Goal: Task Accomplishment & Management: Use online tool/utility

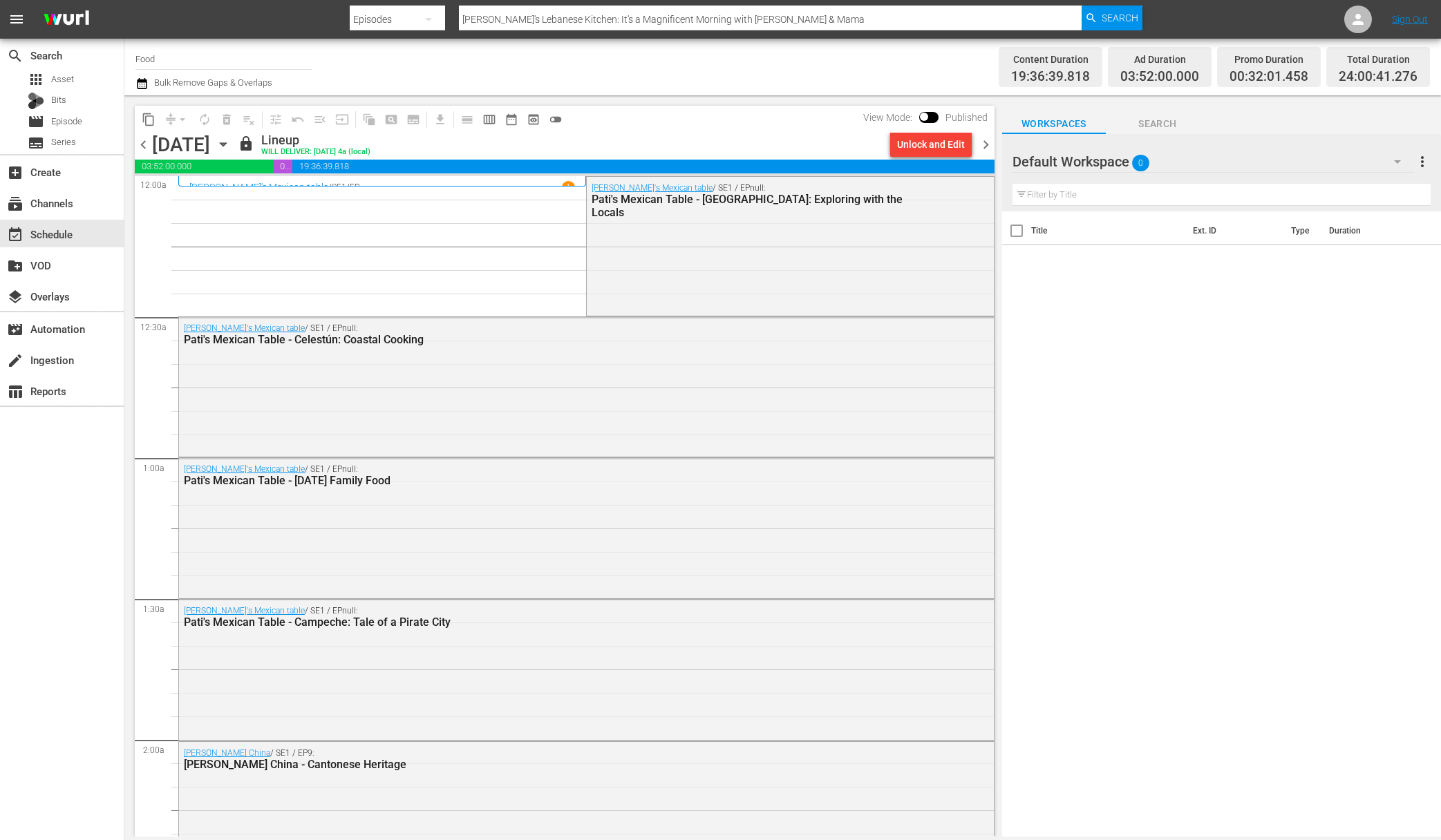
scroll to position [6109, 0]
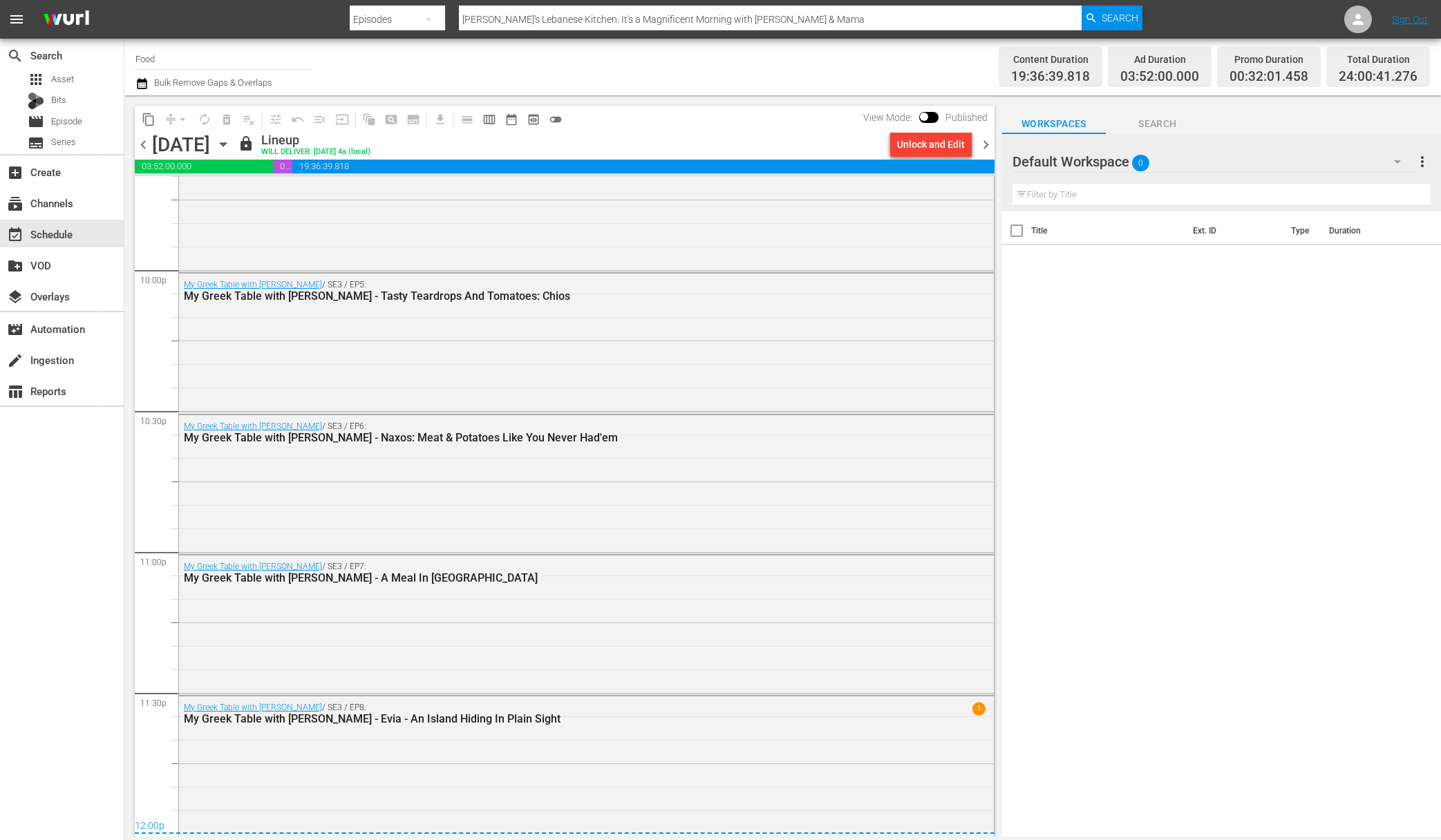
click at [231, 143] on icon "button" at bounding box center [223, 145] width 15 height 15
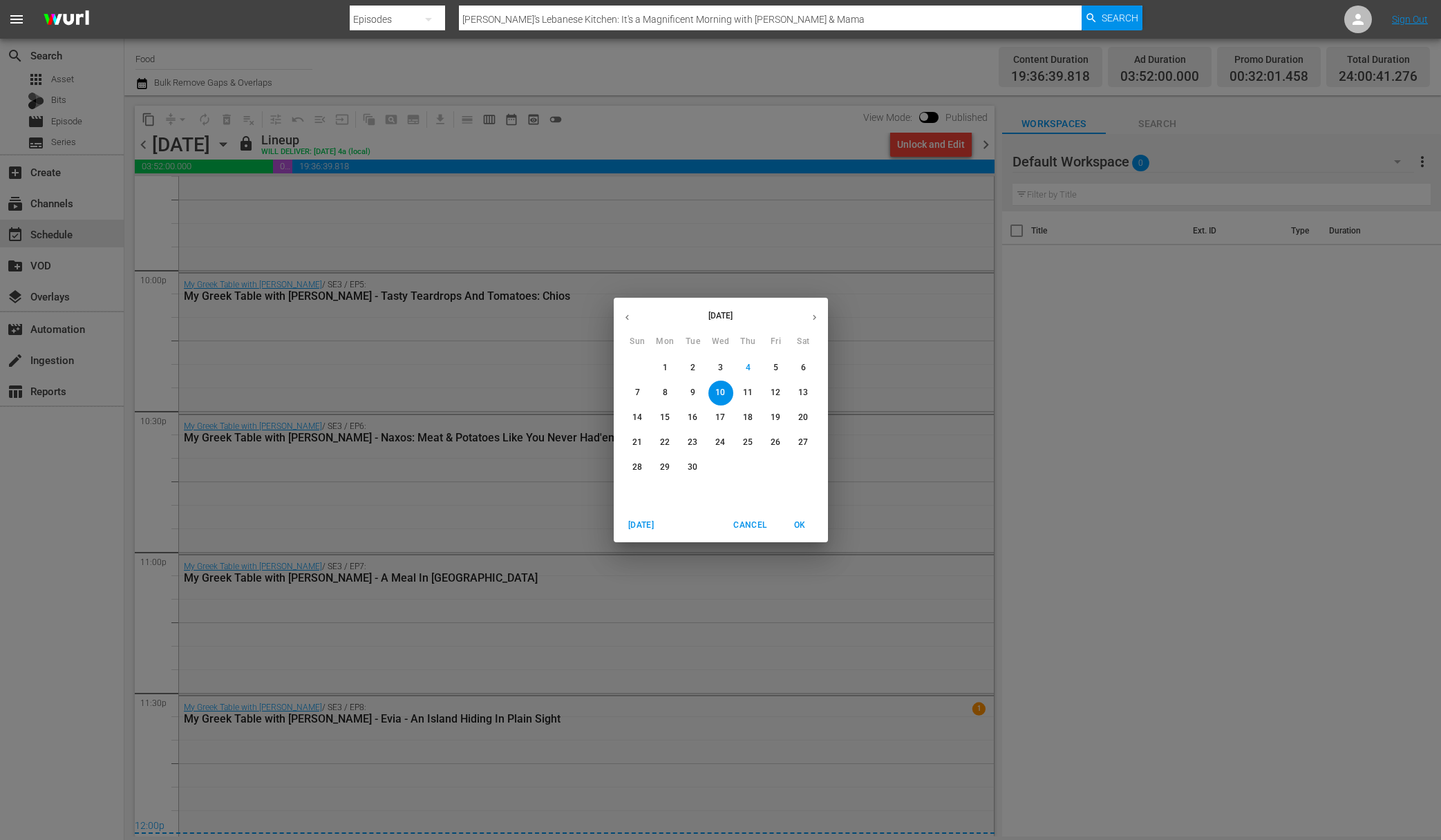
click at [413, 288] on div "[DATE] Sun Mon Tue Wed Thu Fri Sat 31 1 2 3 4 5 6 7 8 9 10 11 12 13 14 15 16 17…" at bounding box center [720, 420] width 1441 height 840
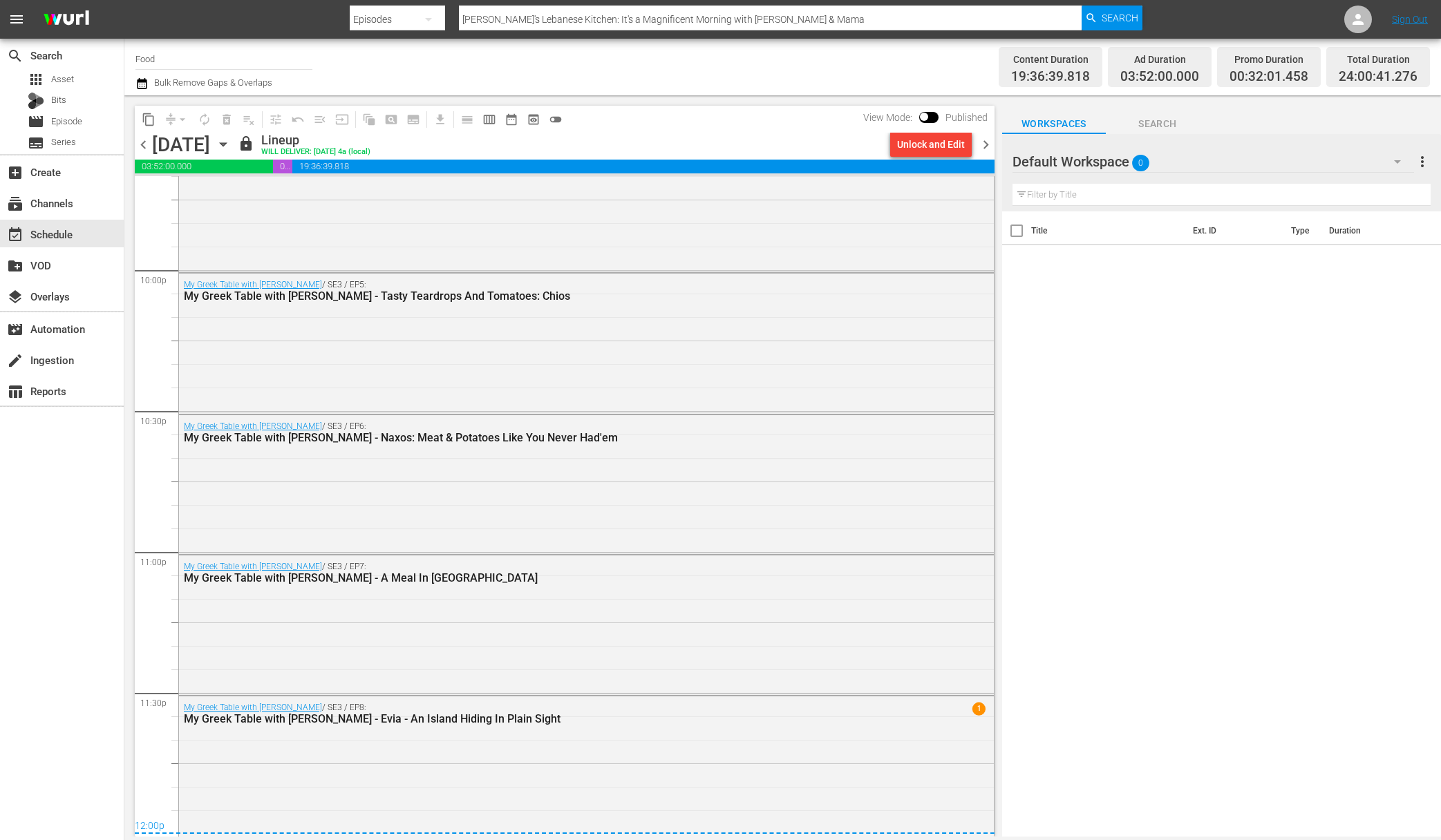
click at [231, 138] on icon "button" at bounding box center [223, 145] width 15 height 15
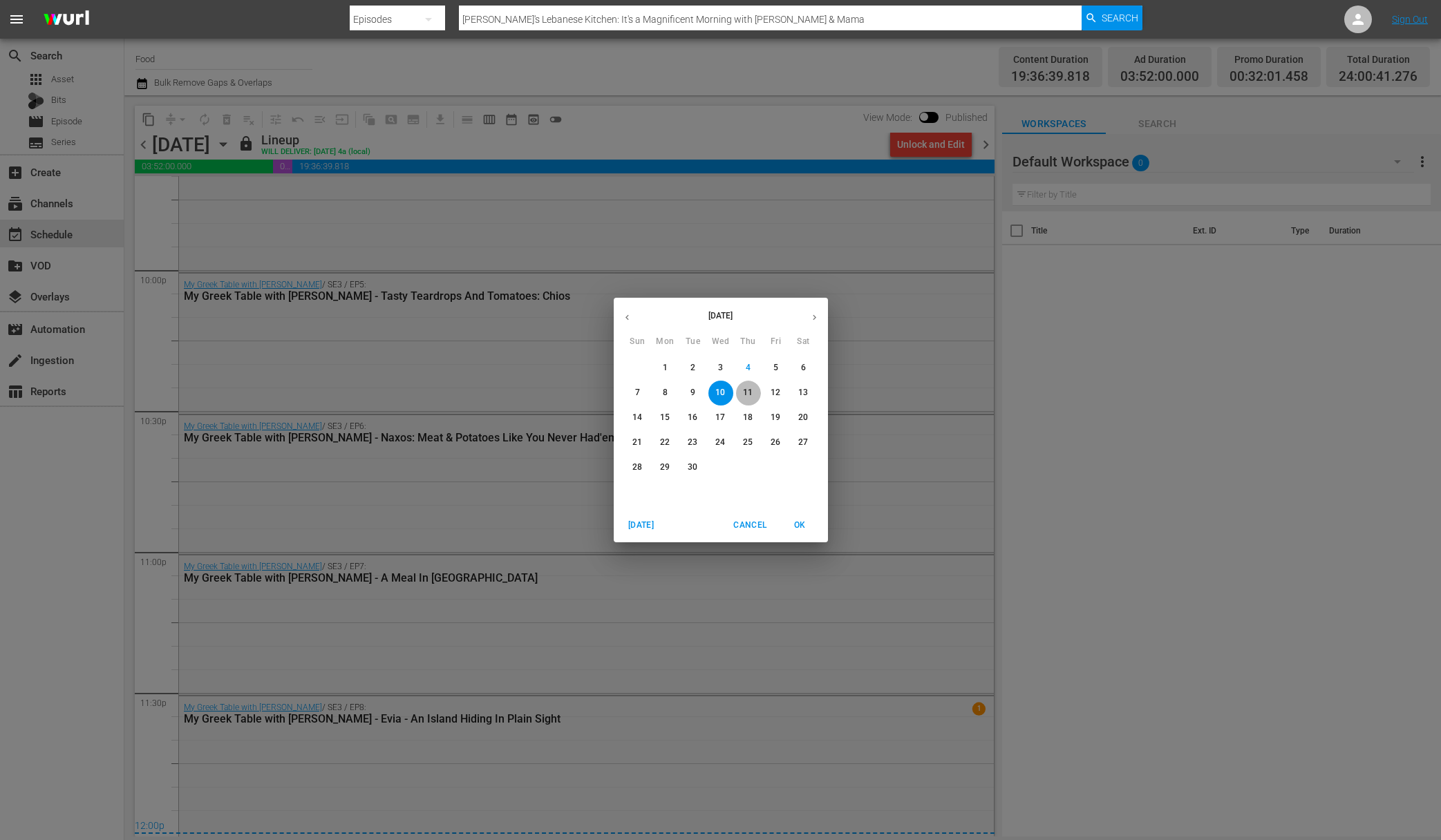
click at [744, 394] on p "11" at bounding box center [748, 393] width 9 height 12
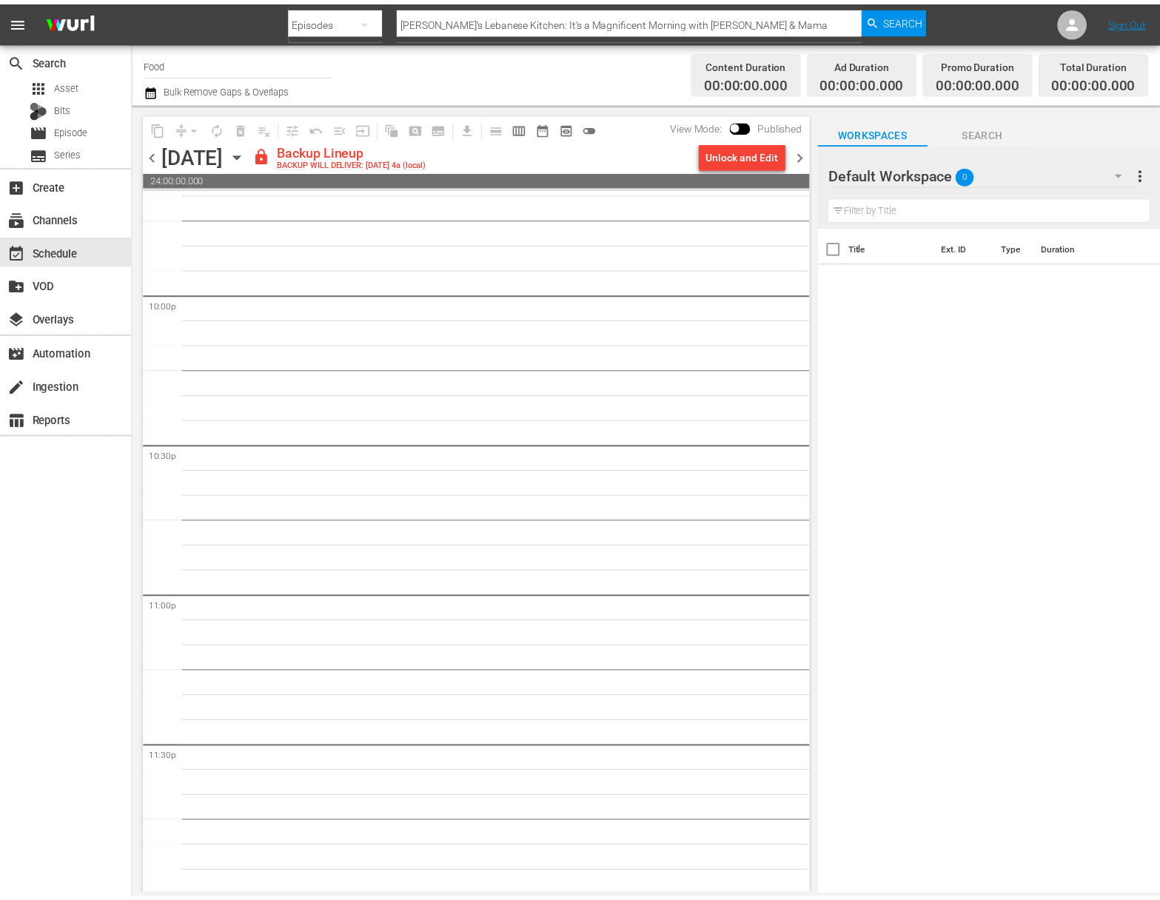
scroll to position [6541, 0]
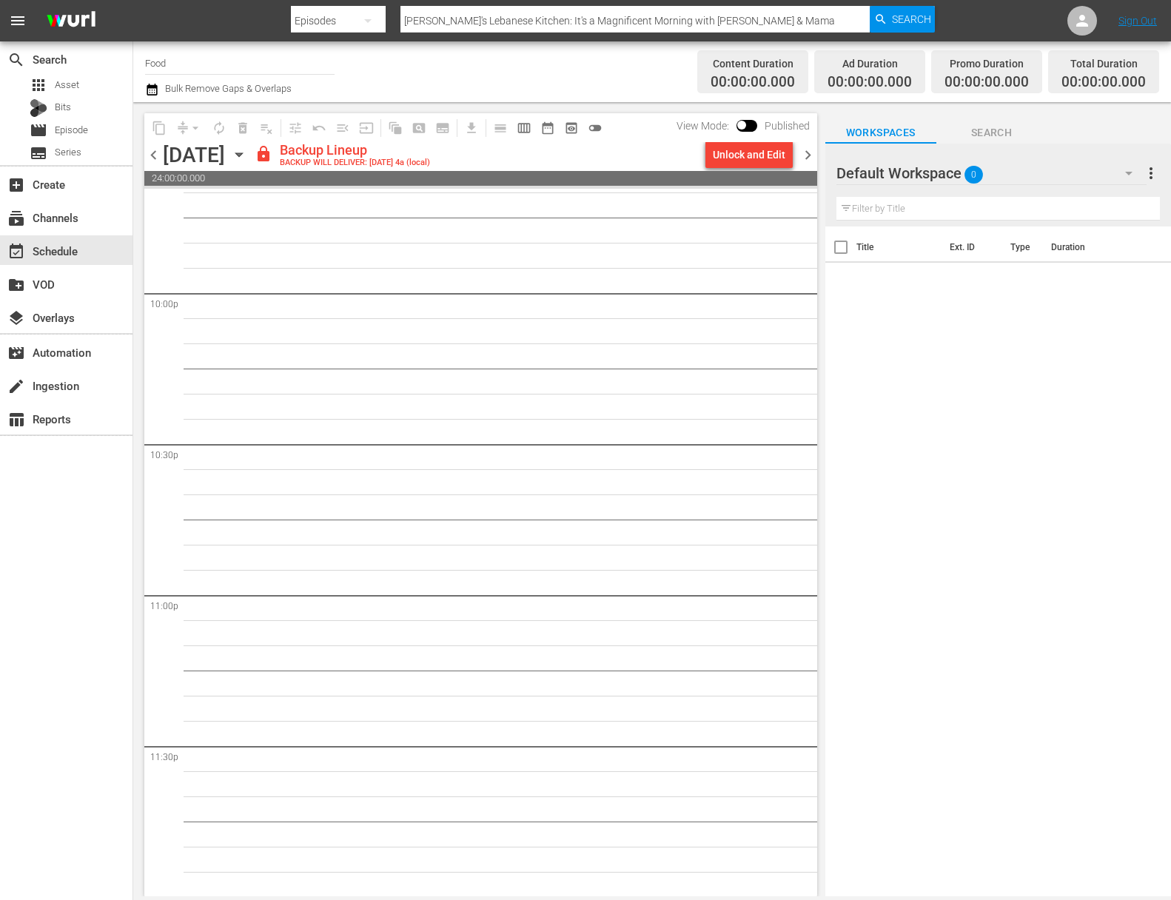
click at [733, 150] on div "Unlock and Edit" at bounding box center [749, 154] width 73 height 27
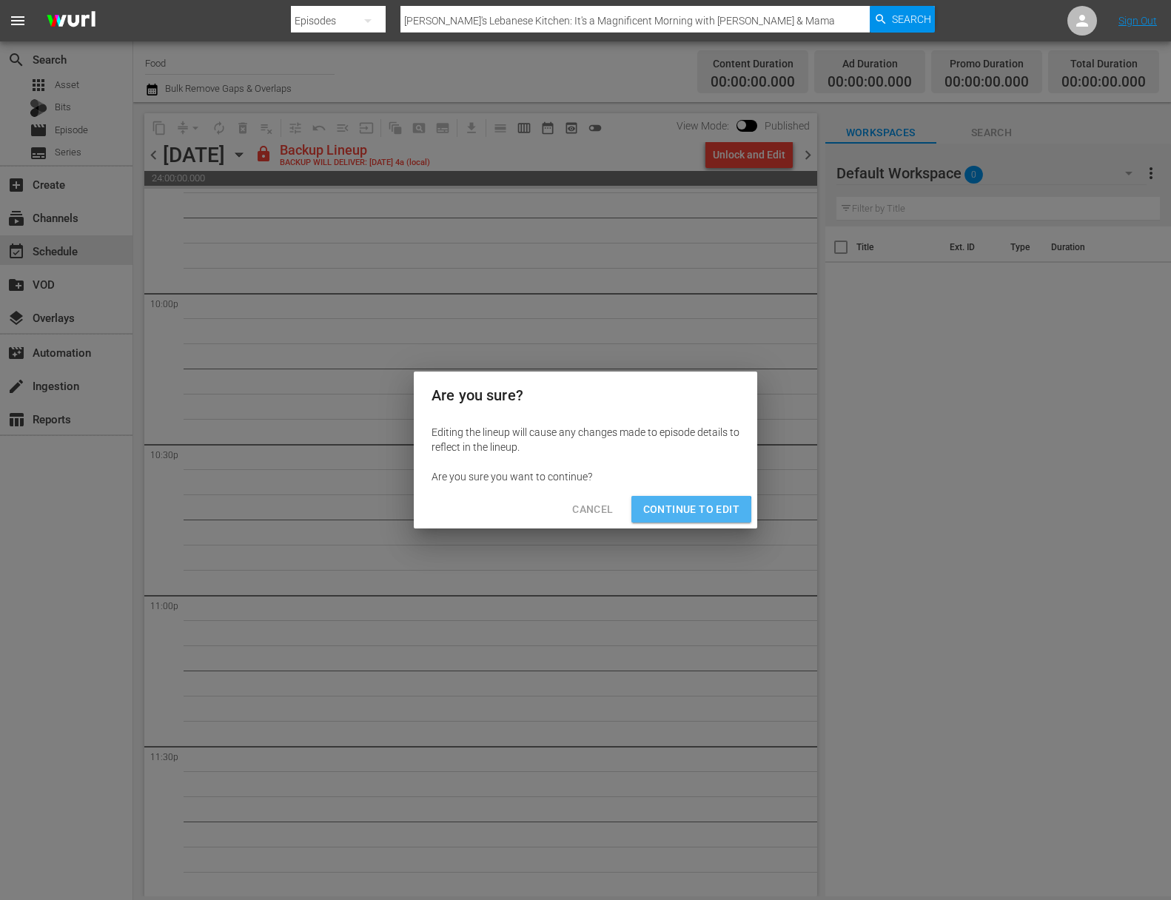
click at [686, 515] on span "Continue to Edit" at bounding box center [691, 509] width 96 height 19
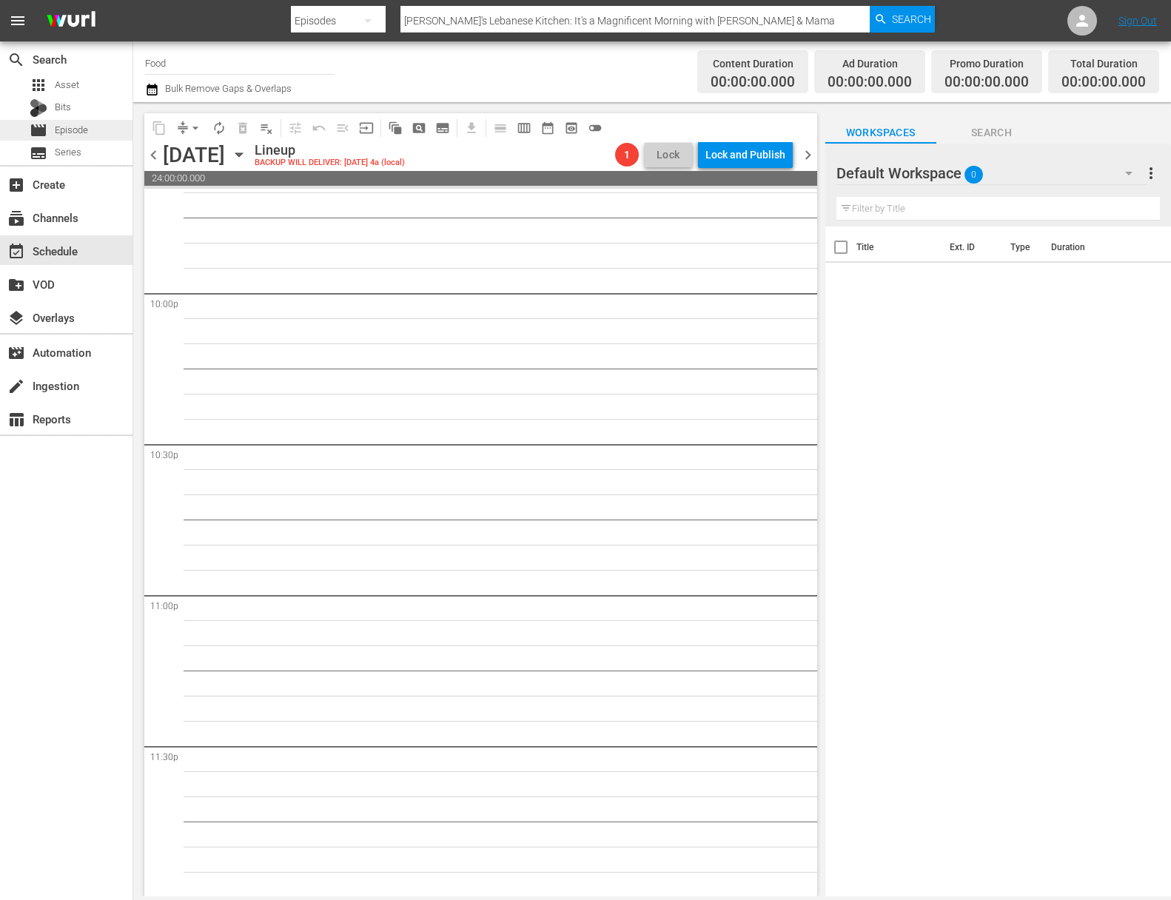
click at [84, 128] on span "Episode" at bounding box center [71, 130] width 33 height 15
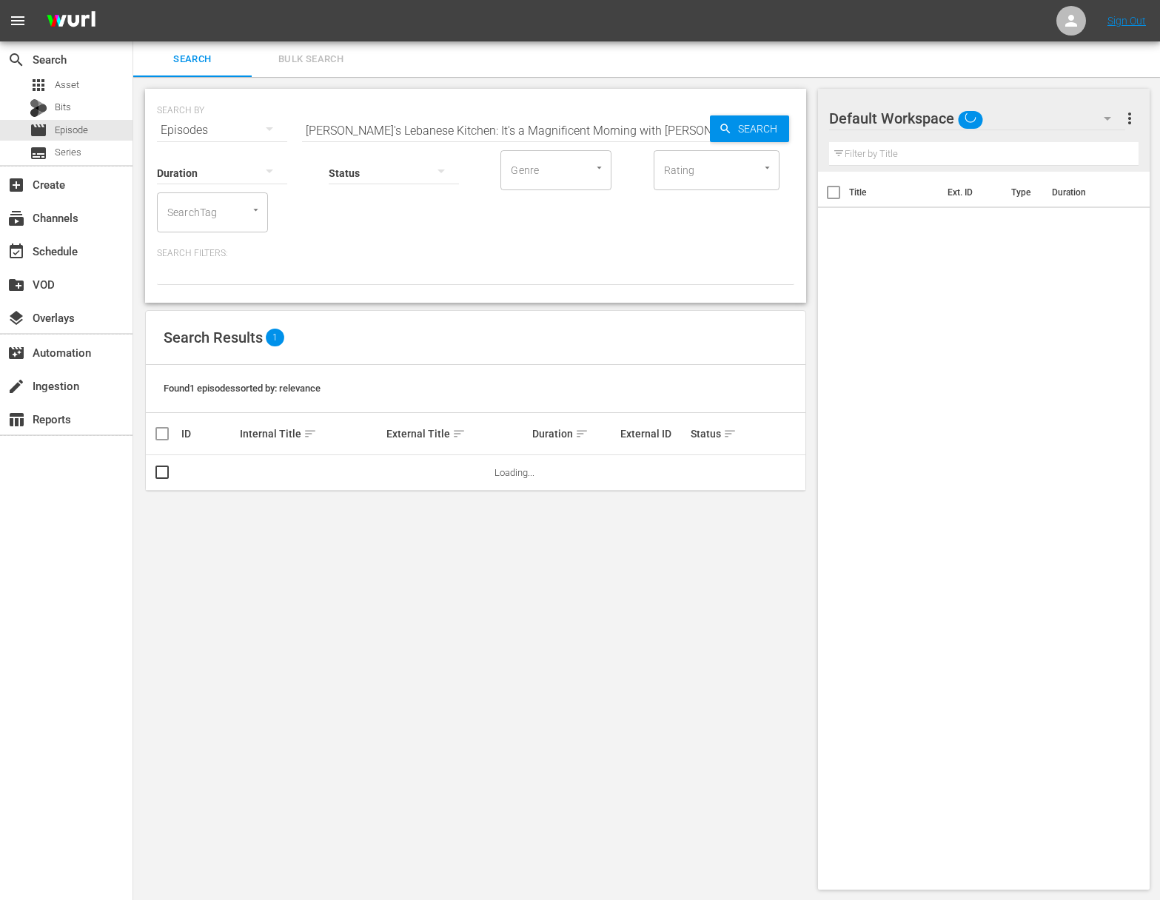
click at [411, 137] on div "Status" at bounding box center [394, 163] width 130 height 53
click at [412, 130] on input "[PERSON_NAME]'s Lebanese Kitchen: It's a Magnificent Morning with [PERSON_NAME]…" at bounding box center [506, 131] width 408 height 36
paste input "[PERSON_NAME]'s Weeknight Meals - Under The Acropolis"
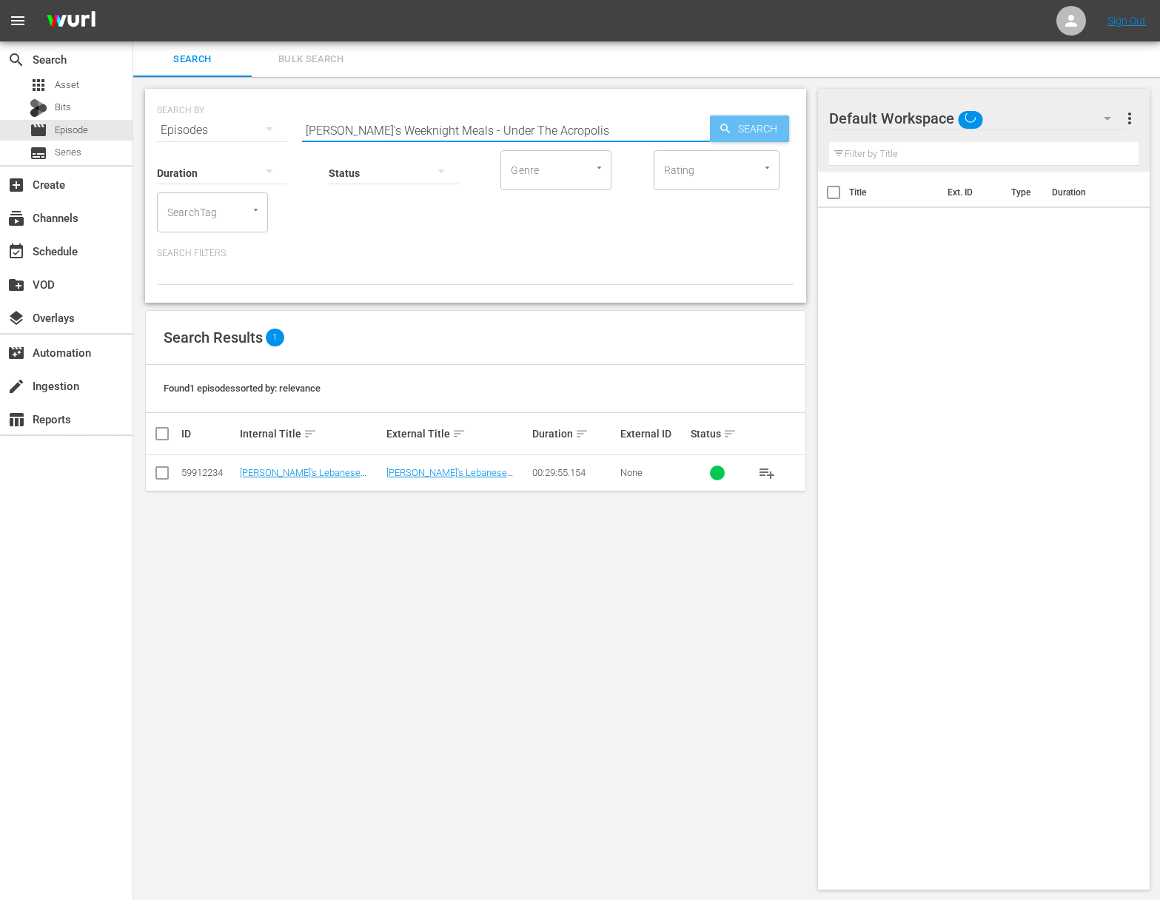
click at [759, 121] on span "Search" at bounding box center [760, 128] width 57 height 27
click at [768, 474] on span "playlist_add" at bounding box center [767, 473] width 18 height 18
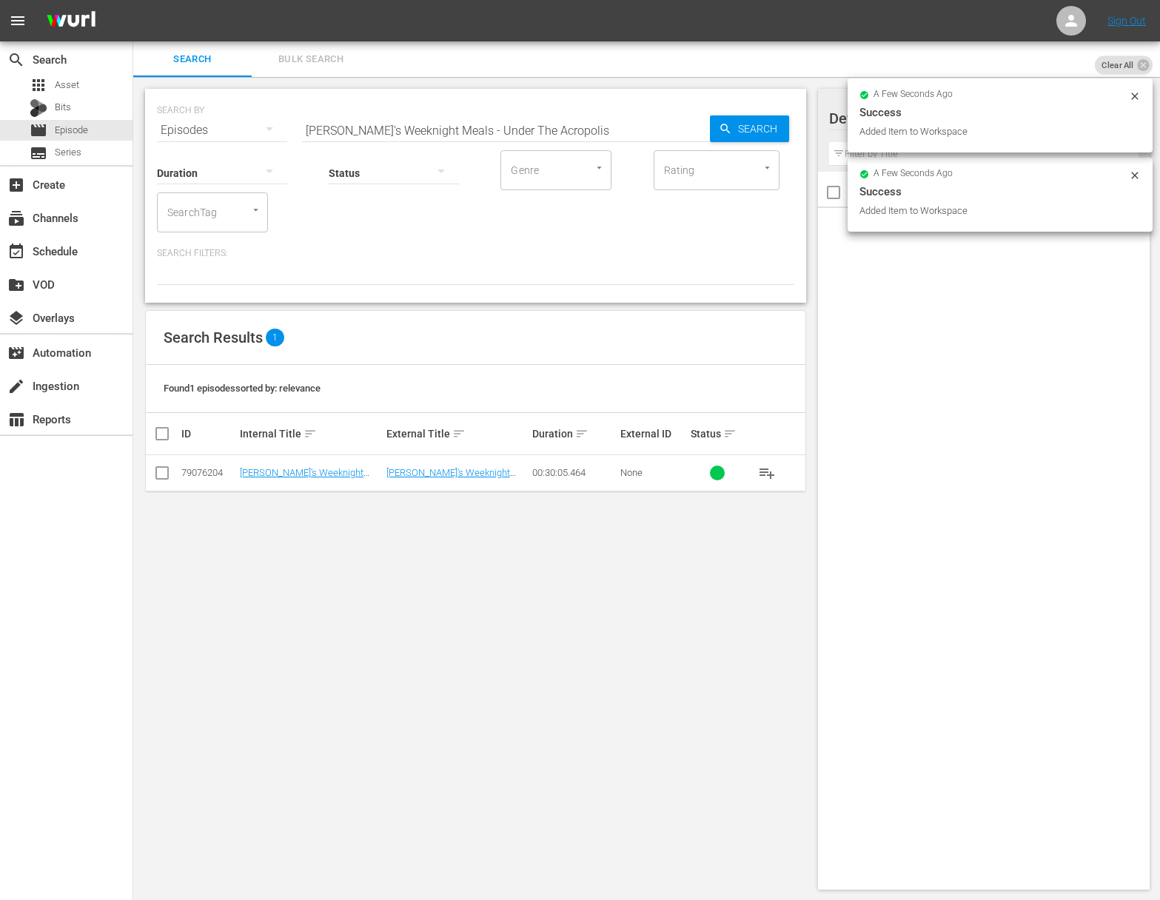
click at [529, 134] on input "[PERSON_NAME]'s Weeknight Meals - Under The Acropolis" at bounding box center [506, 131] width 408 height 36
paste input "[PERSON_NAME] Soul Food"
click at [743, 109] on div "SEARCH BY Search By Episodes Search ID, Title, Description, Keywords, or Catego…" at bounding box center [475, 121] width 637 height 53
click at [740, 135] on span "Search" at bounding box center [760, 128] width 57 height 27
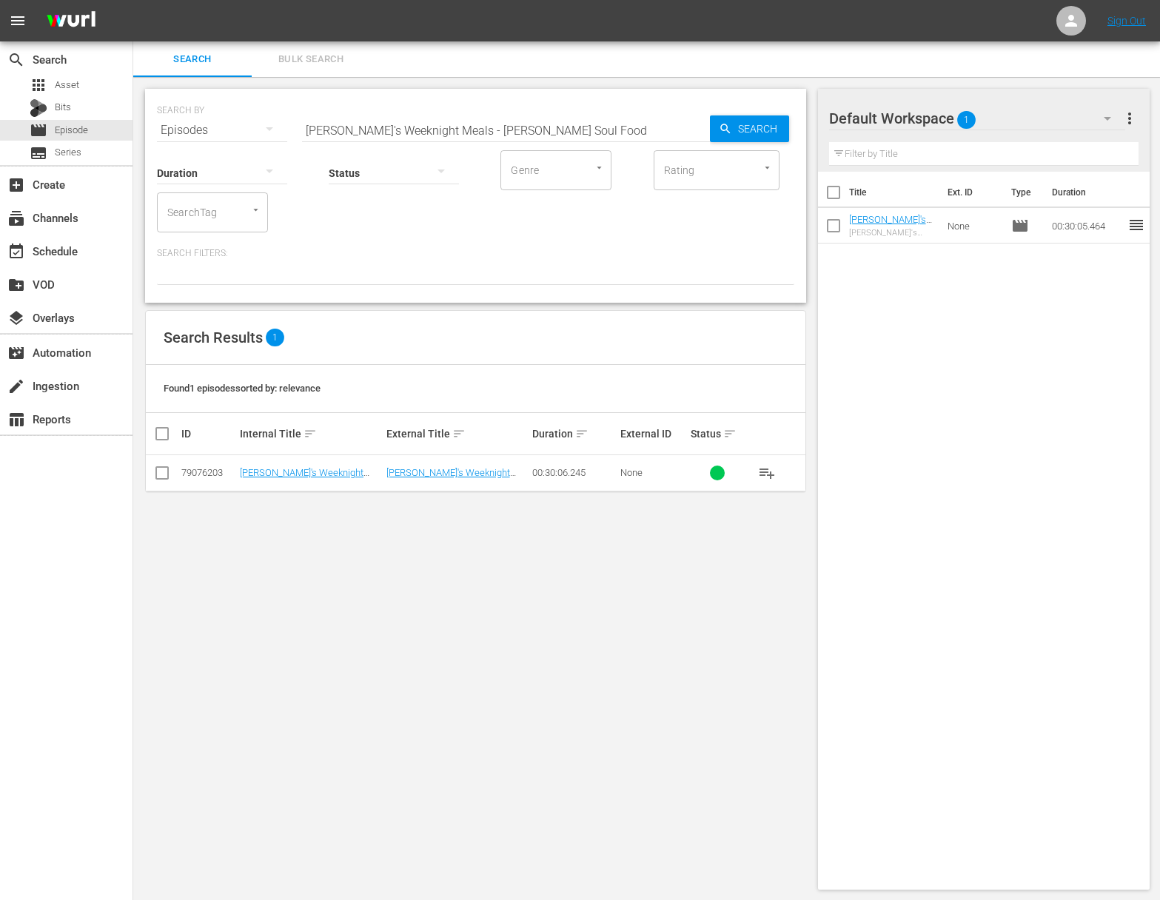
click at [766, 472] on span "playlist_add" at bounding box center [767, 473] width 18 height 18
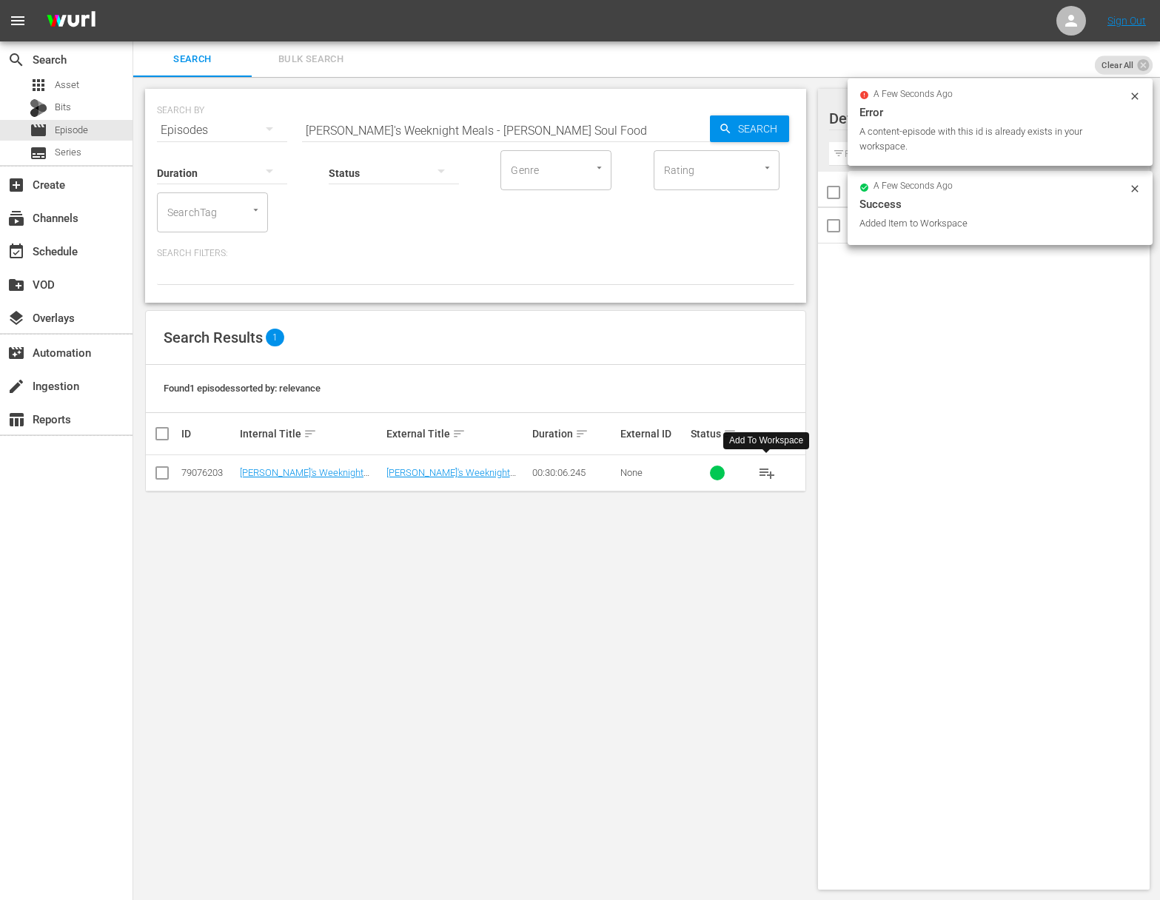
click at [483, 115] on input "[PERSON_NAME]'s Weeknight Meals - [PERSON_NAME] Soul Food" at bounding box center [506, 131] width 408 height 36
paste input "Shrimp: Santorini To [GEOGRAPHIC_DATA]"
click at [743, 122] on span "Search" at bounding box center [760, 128] width 57 height 27
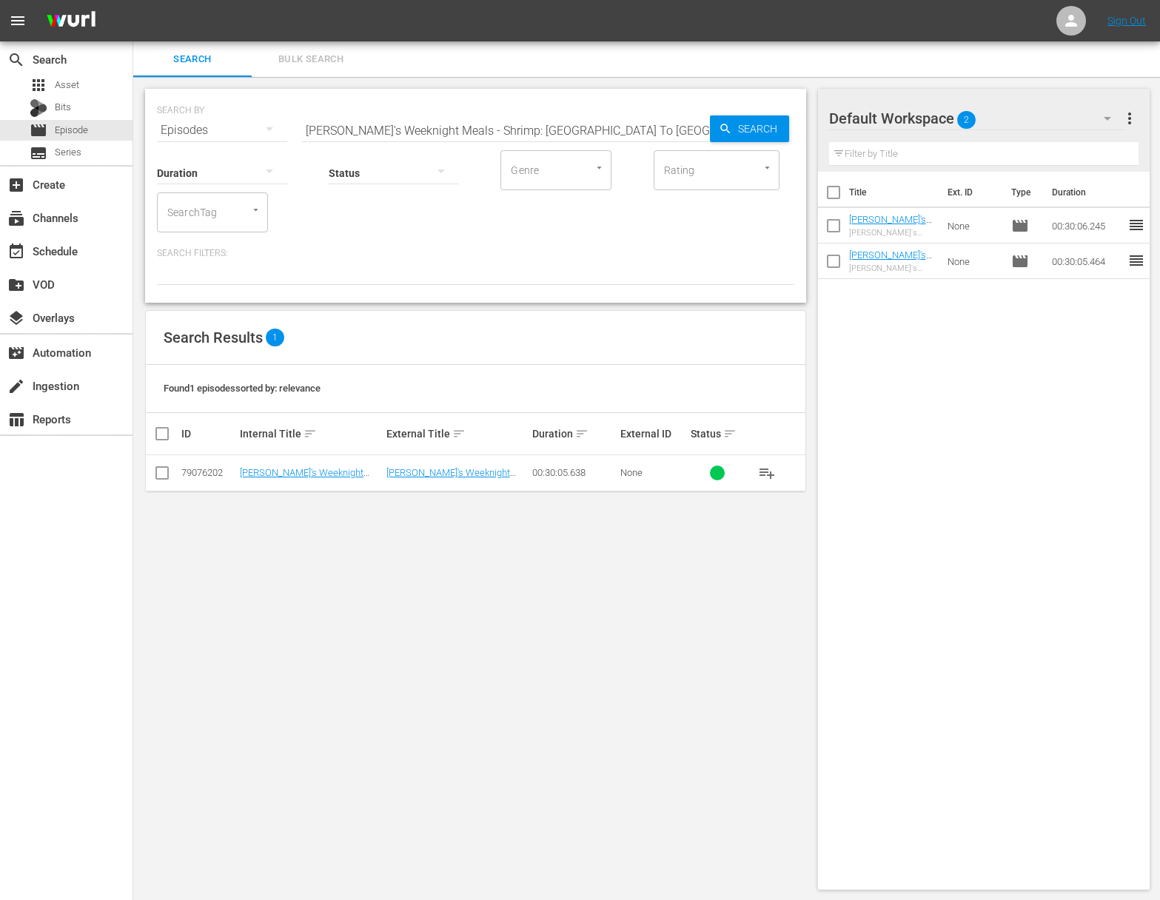
click at [765, 470] on span "playlist_add" at bounding box center [767, 473] width 18 height 18
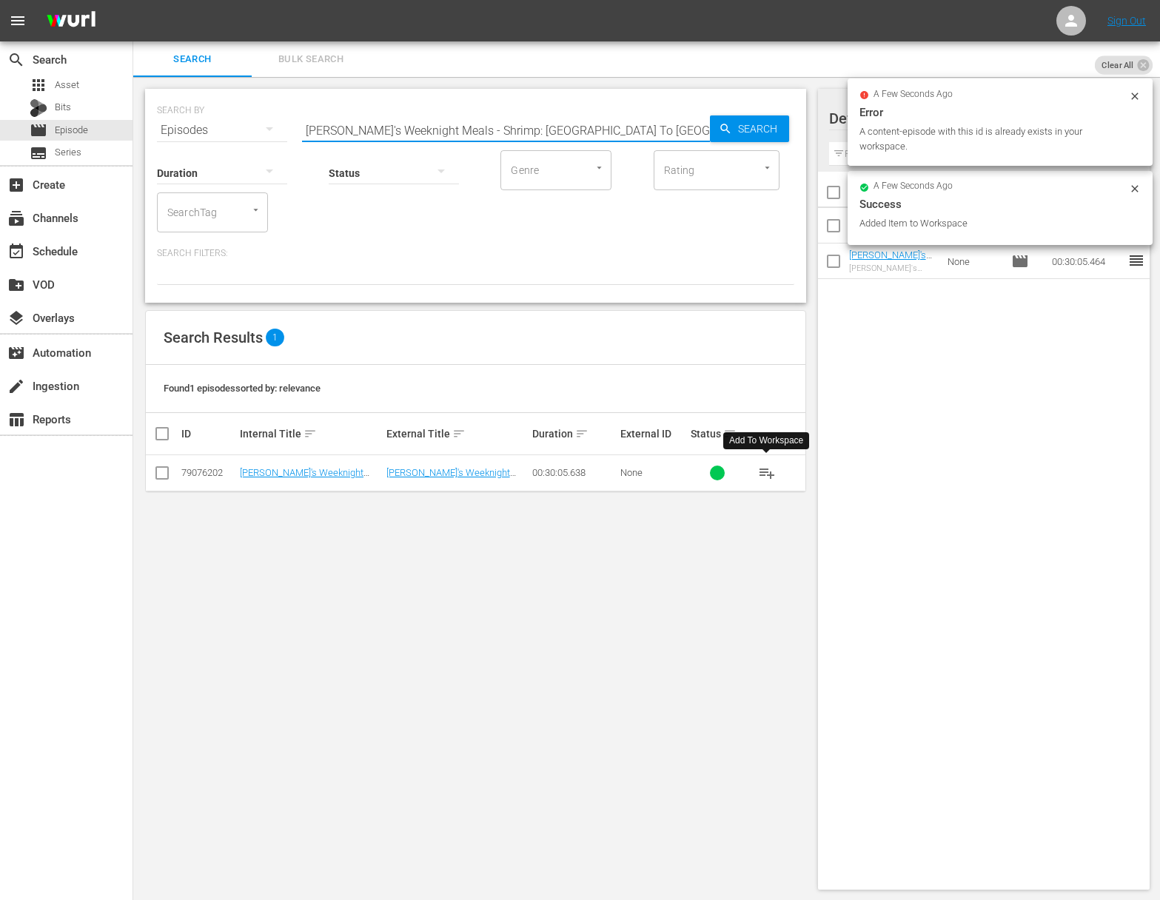
click at [576, 113] on input "[PERSON_NAME]'s Weeknight Meals - Shrimp: [GEOGRAPHIC_DATA] To [GEOGRAPHIC_DATA]" at bounding box center [506, 131] width 408 height 36
paste input "A Taste Of Tunisia And [GEOGRAPHIC_DATA]"
click at [721, 122] on icon "button" at bounding box center [725, 128] width 13 height 13
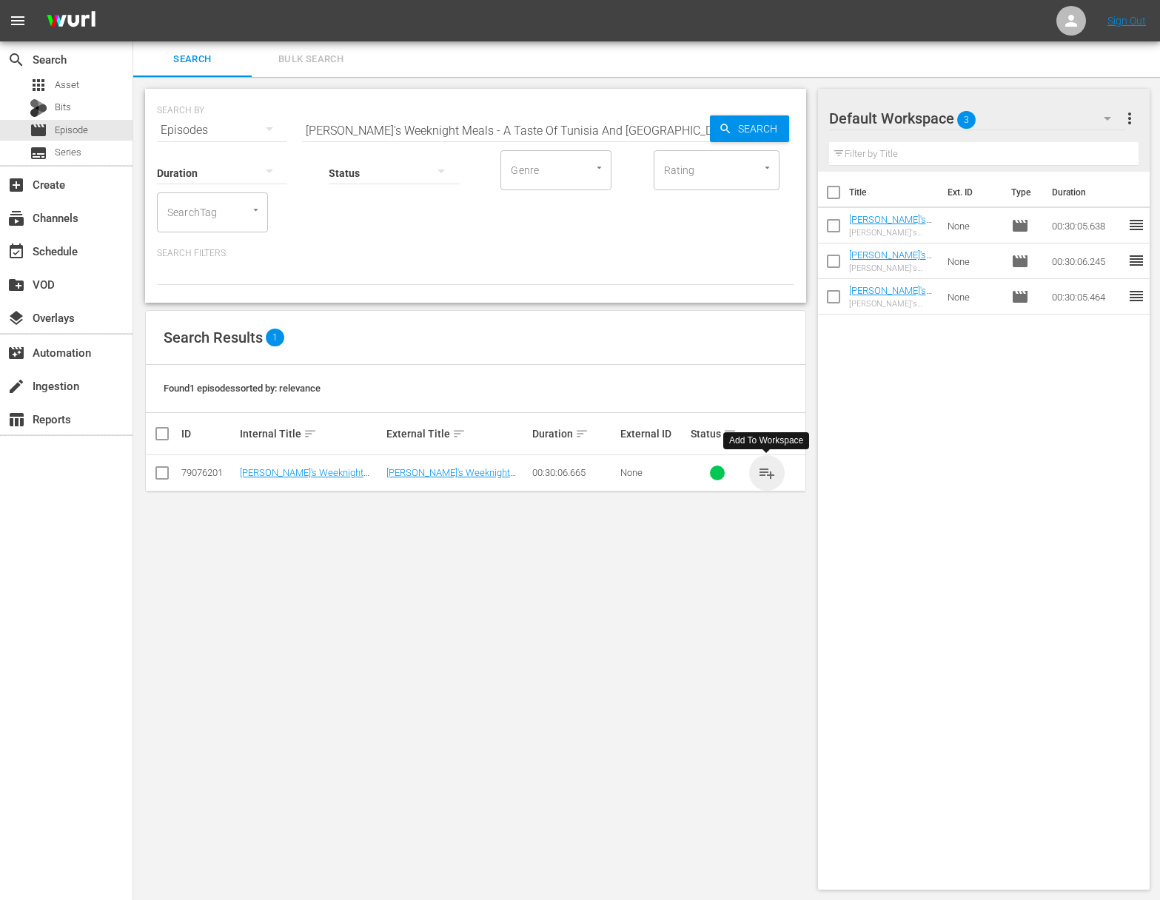
click at [768, 473] on span "playlist_add" at bounding box center [767, 473] width 18 height 18
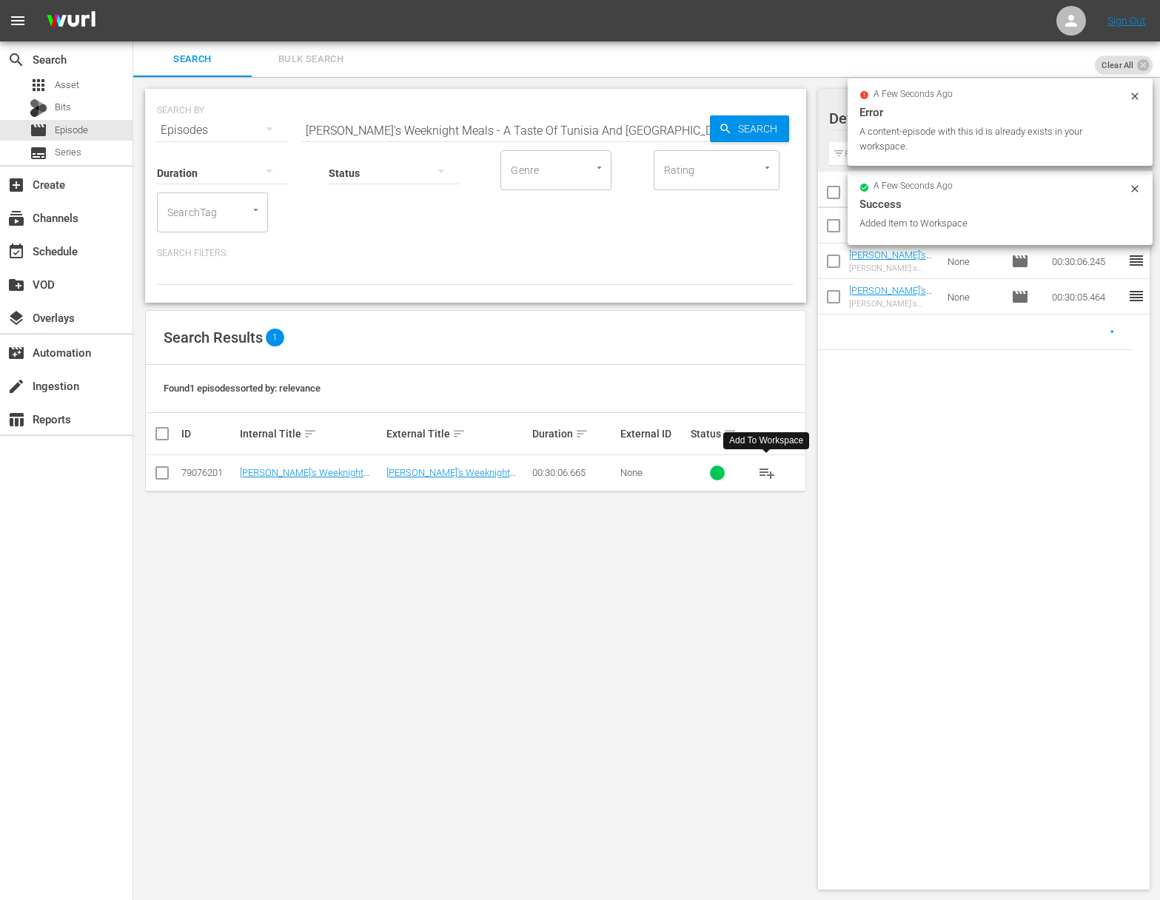
click at [542, 127] on input "[PERSON_NAME]'s Weeknight Meals - A Taste Of Tunisia And [GEOGRAPHIC_DATA]" at bounding box center [506, 131] width 408 height 36
paste input "Southern Secrets"
click at [756, 129] on span "Search" at bounding box center [760, 128] width 57 height 27
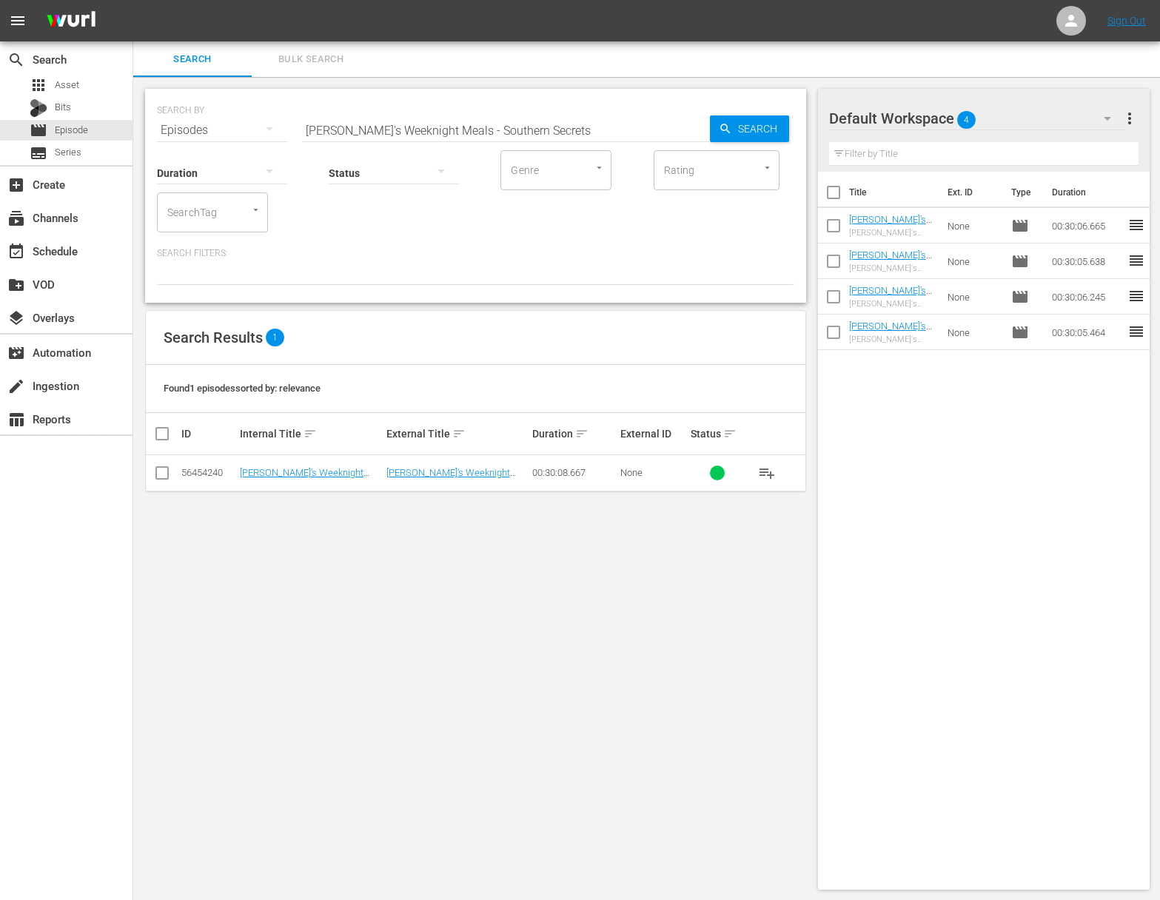
click at [771, 466] on span "playlist_add" at bounding box center [767, 473] width 18 height 18
click at [768, 469] on span "playlist_add" at bounding box center [767, 473] width 18 height 18
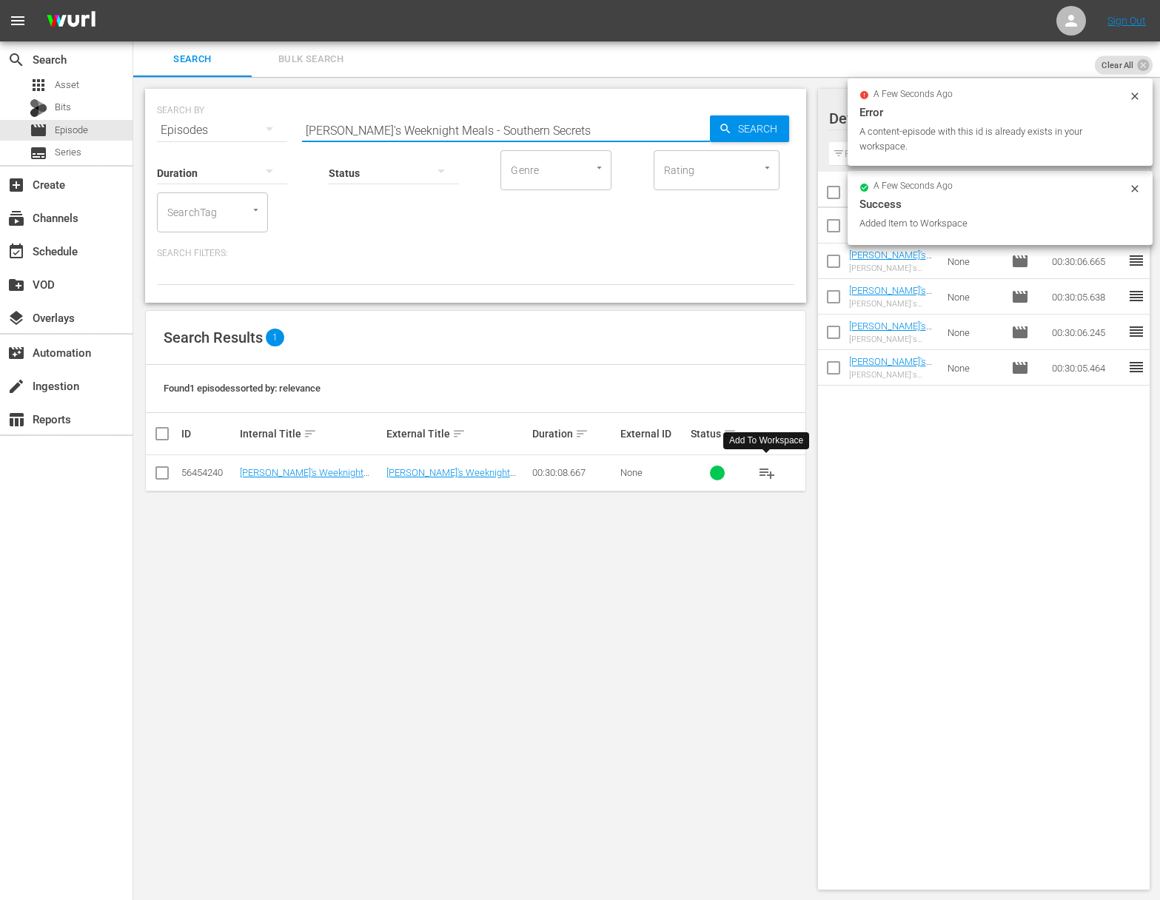
click at [541, 124] on input "[PERSON_NAME]'s Weeknight Meals - Southern Secrets" at bounding box center [506, 131] width 408 height 36
paste input "ketches of [GEOGRAPHIC_DATA]"
click at [723, 132] on icon "button" at bounding box center [725, 128] width 13 height 13
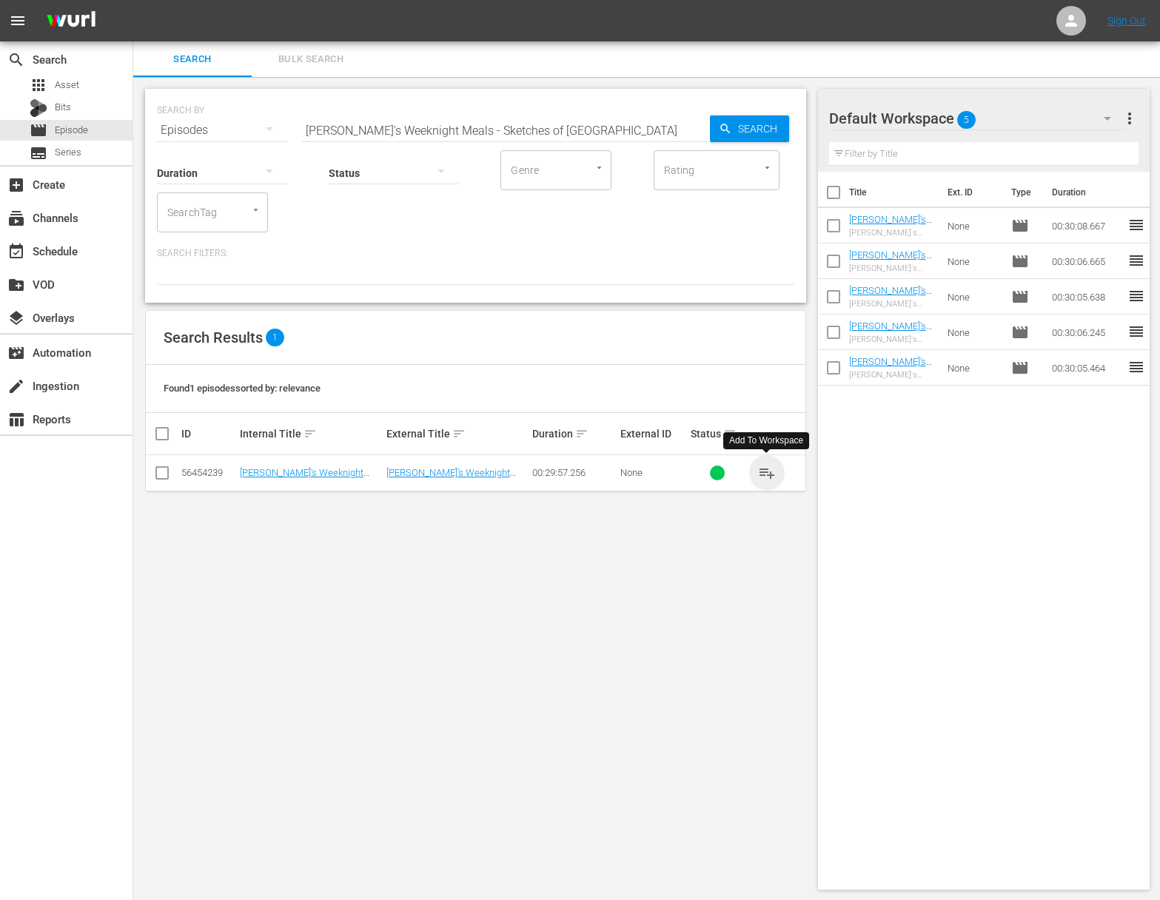
click at [768, 471] on span "playlist_add" at bounding box center [767, 473] width 18 height 18
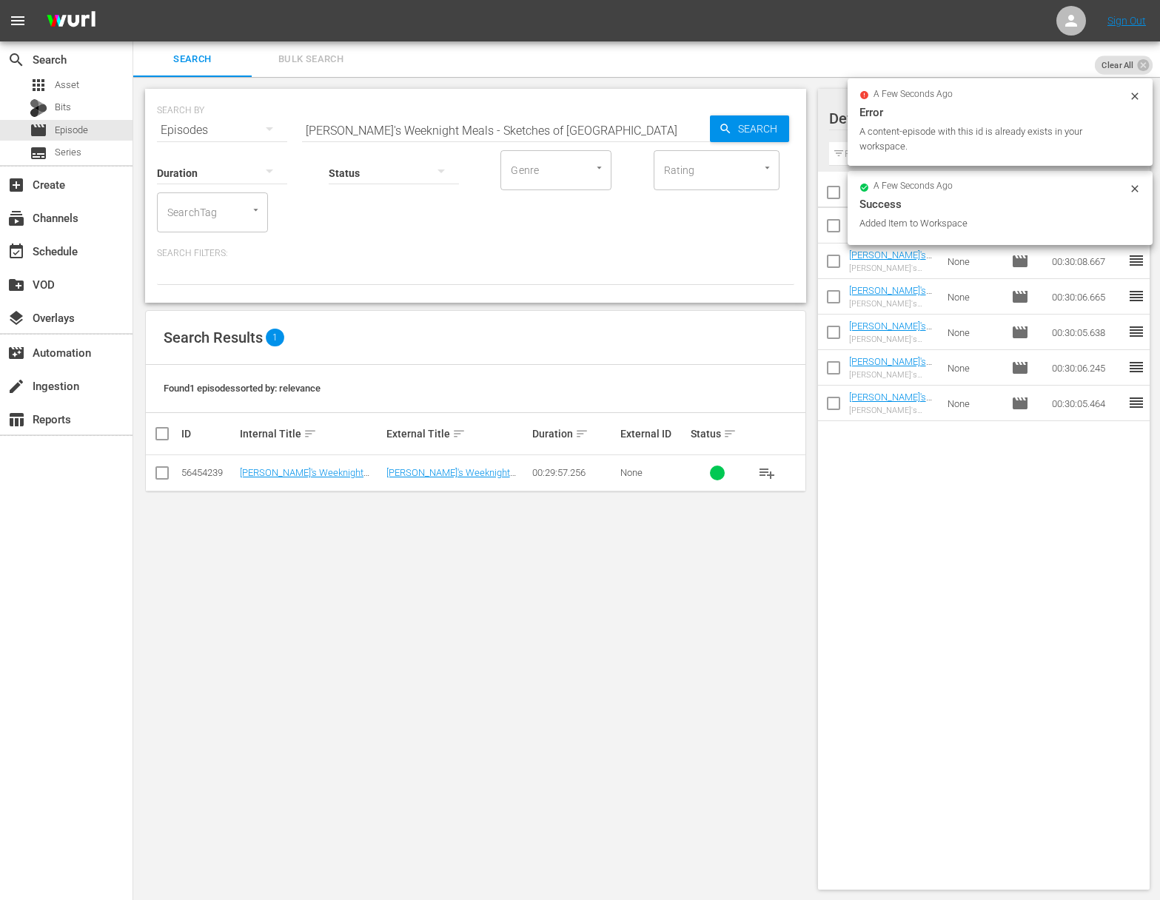
click at [561, 137] on input "[PERSON_NAME]'s Weeknight Meals - Sketches of [GEOGRAPHIC_DATA]" at bounding box center [506, 131] width 408 height 36
paste input "Fish Whisperers"
click at [763, 137] on span "Search" at bounding box center [760, 128] width 57 height 27
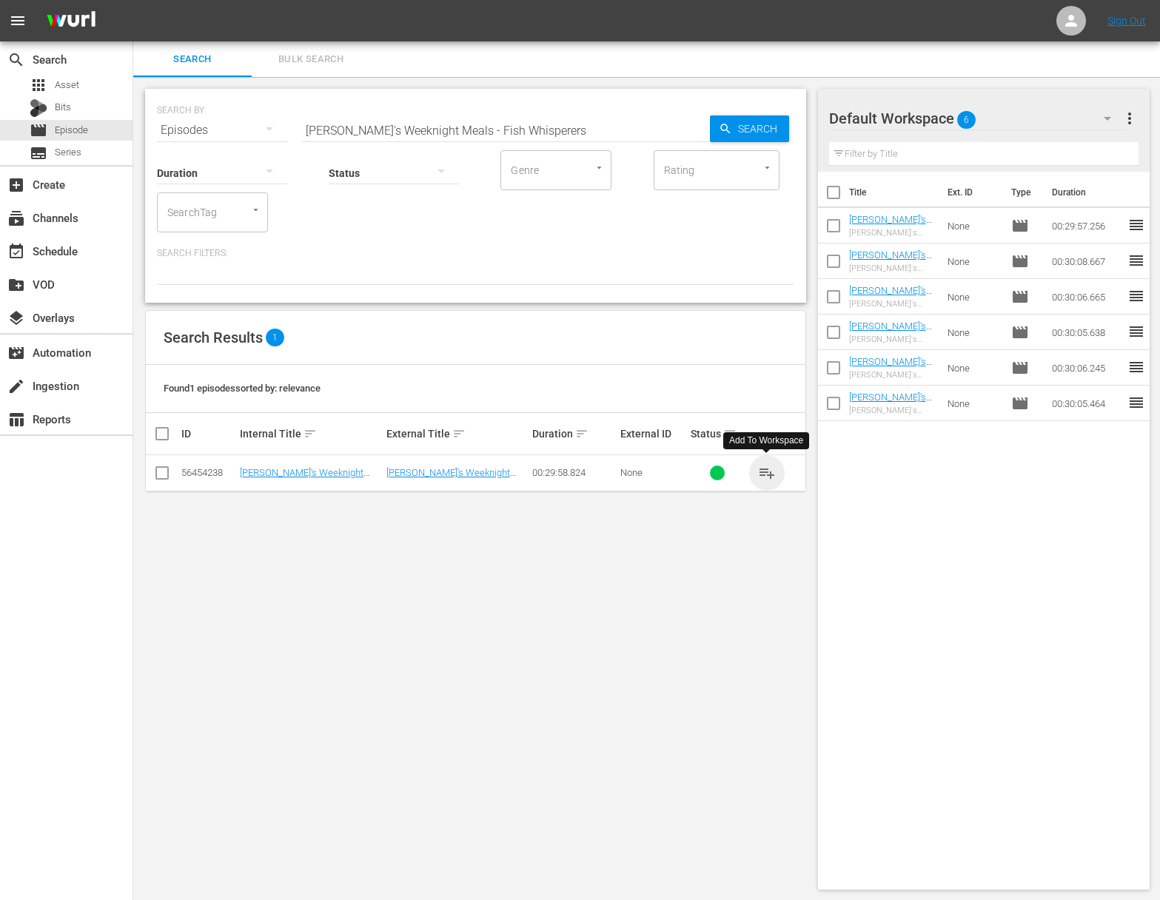
click at [769, 475] on span "playlist_add" at bounding box center [767, 473] width 18 height 18
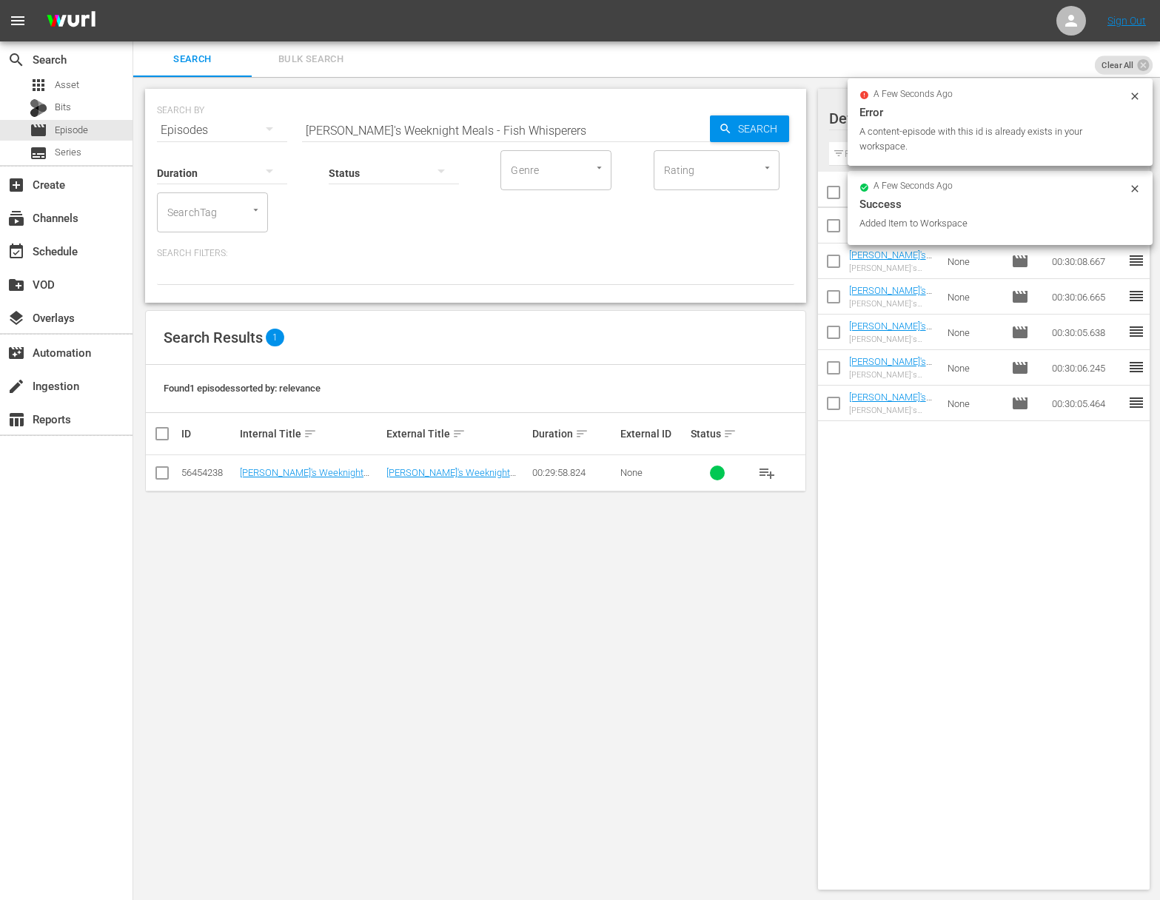
click at [479, 125] on input "[PERSON_NAME]'s Weeknight Meals - Fish Whisperers" at bounding box center [506, 131] width 408 height 36
paste input "estive Feast"
click at [754, 127] on span "Search" at bounding box center [760, 128] width 57 height 27
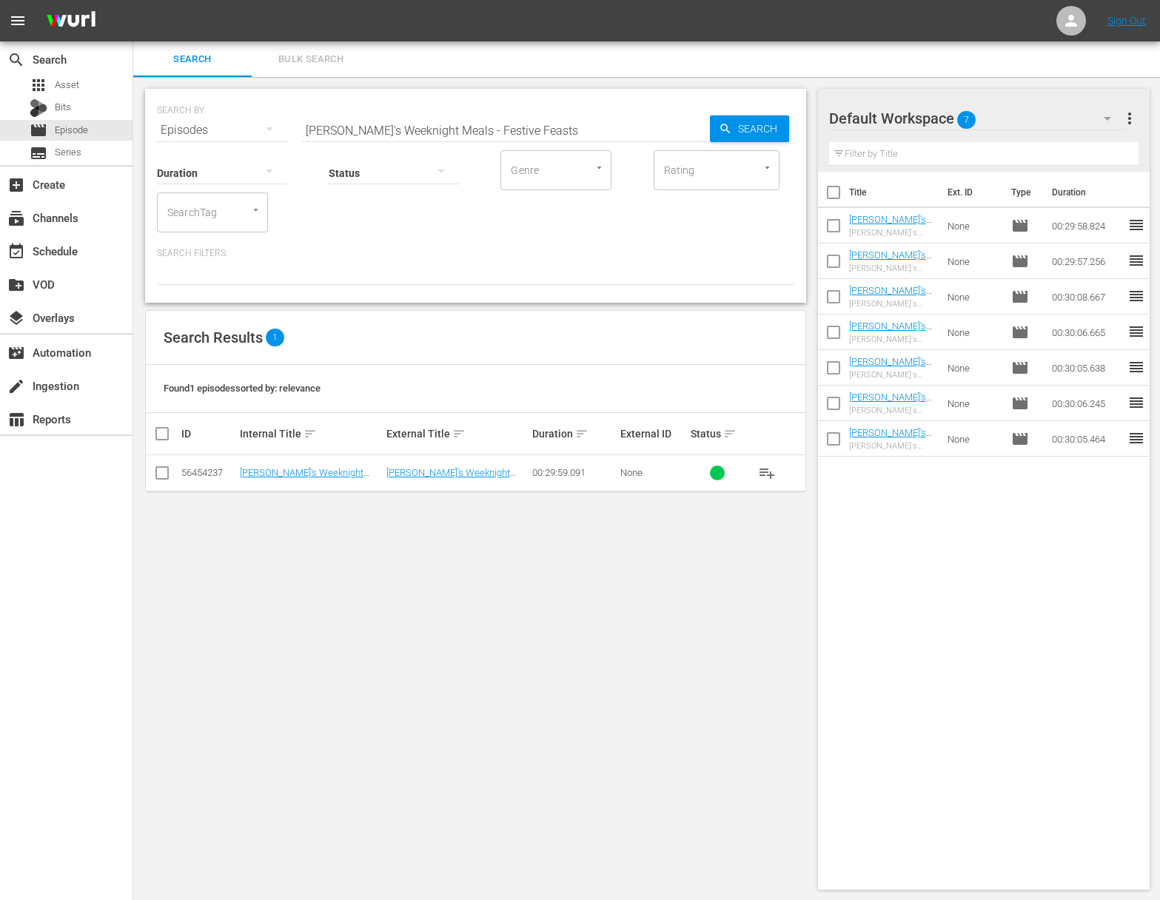
click at [764, 467] on span "playlist_add" at bounding box center [767, 473] width 18 height 18
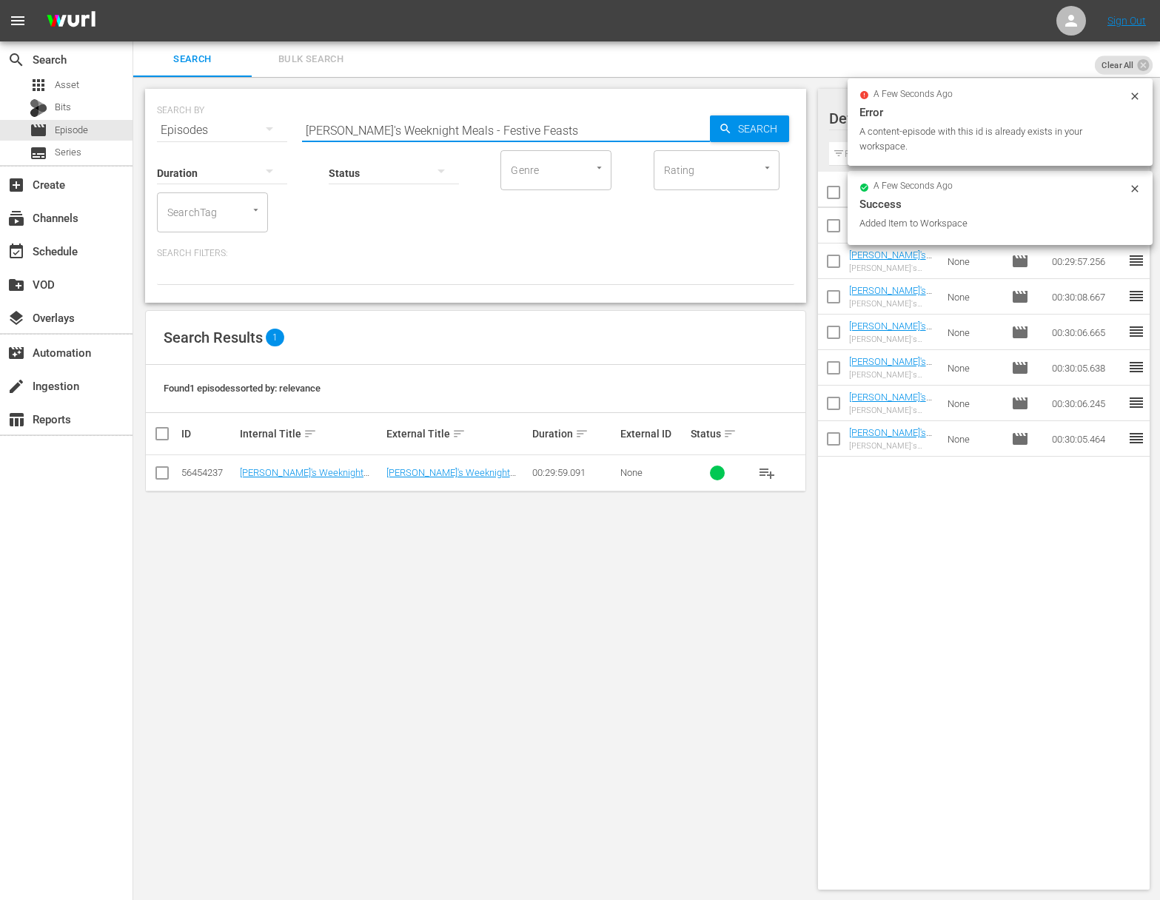
click at [498, 119] on input "[PERSON_NAME]'s Weeknight Meals - Festive Feasts" at bounding box center [506, 131] width 408 height 36
paste input "Weeknight Two for One"
click at [788, 123] on span "Search" at bounding box center [760, 128] width 57 height 27
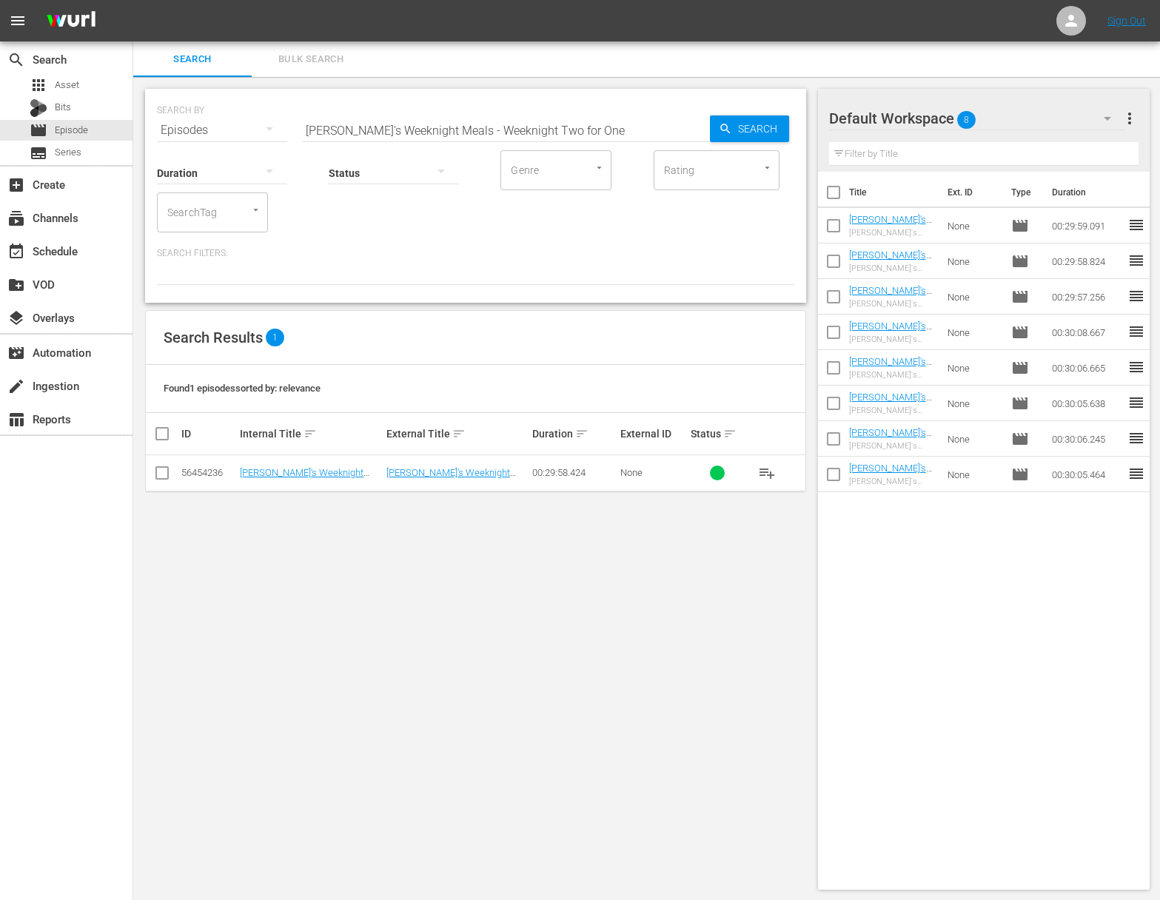
click at [772, 473] on span "playlist_add" at bounding box center [767, 473] width 18 height 18
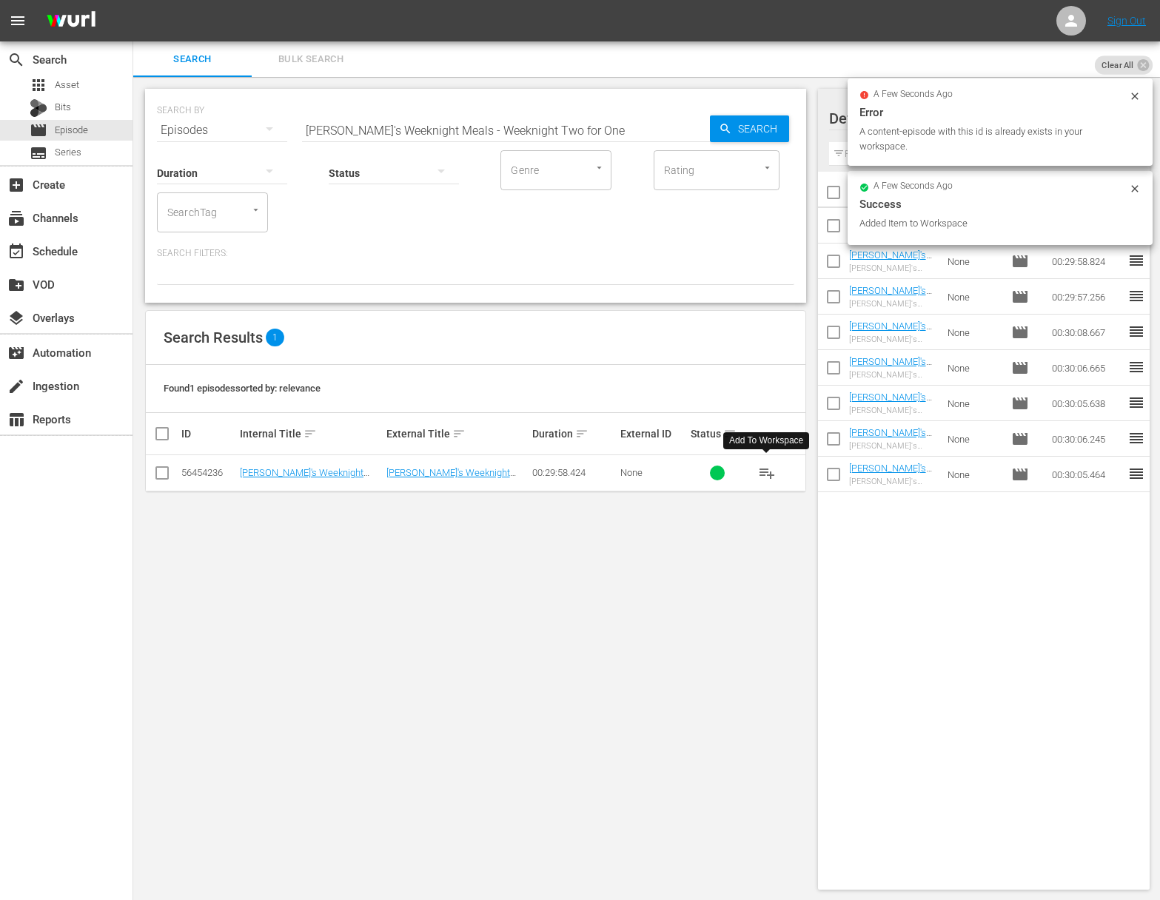
click at [450, 121] on input "[PERSON_NAME]'s Weeknight Meals - Weeknight Two for One" at bounding box center [506, 131] width 408 height 36
paste input "Cheese Pleas"
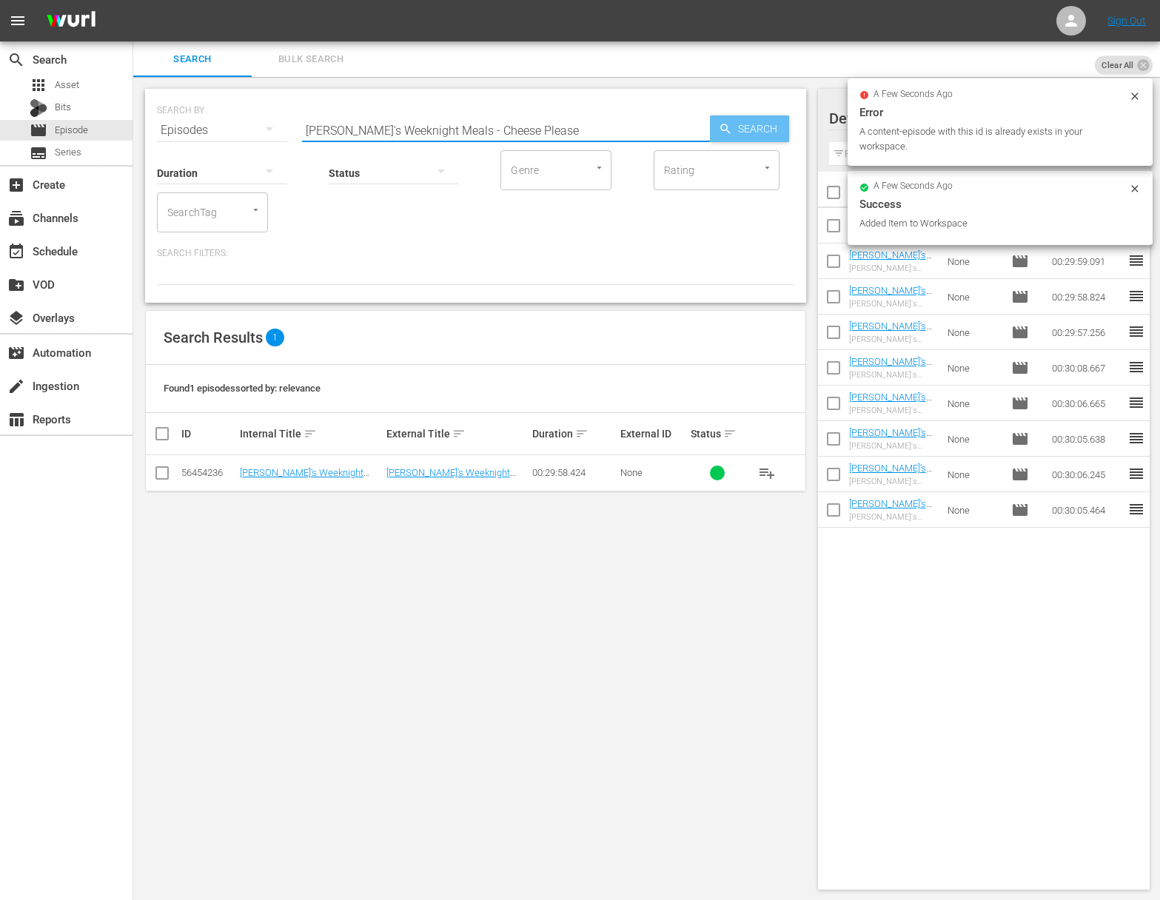
click at [760, 124] on span "Search" at bounding box center [760, 128] width 57 height 27
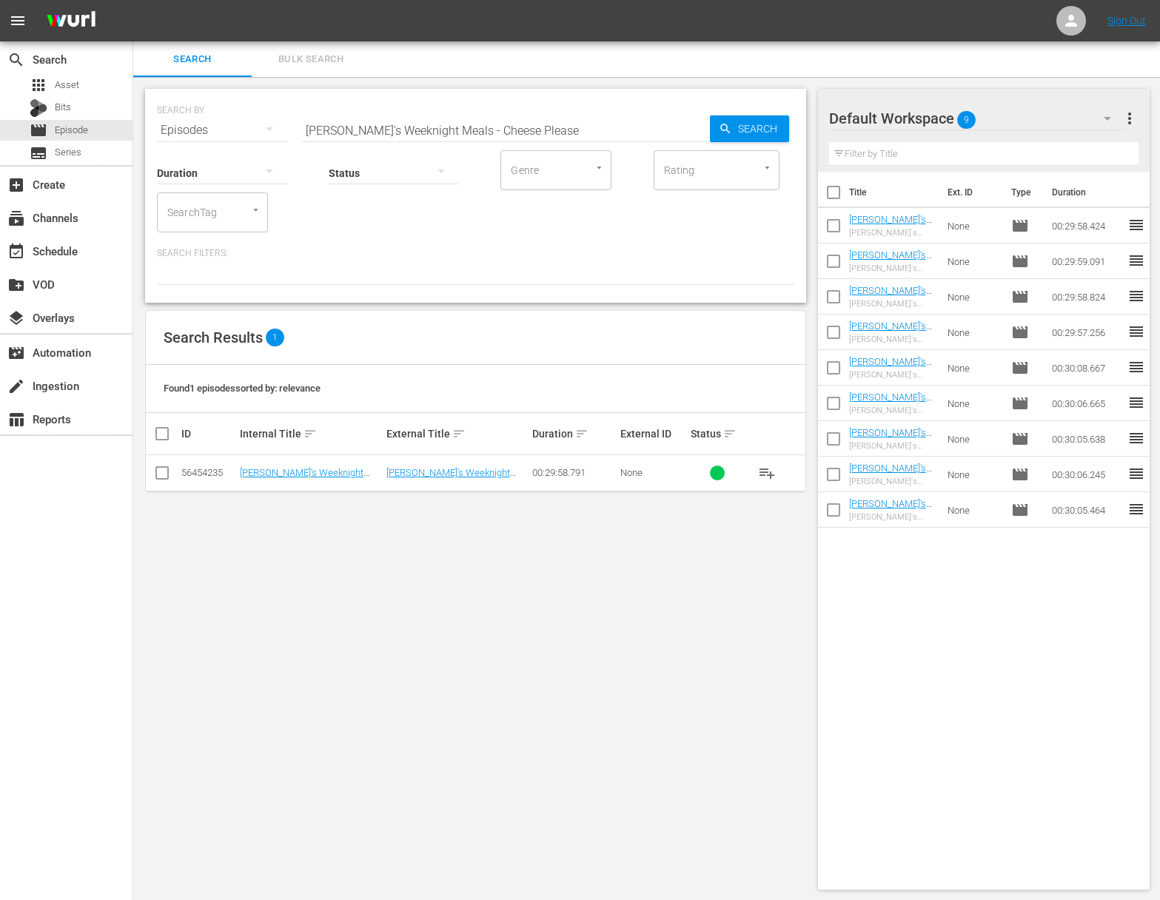
click at [766, 474] on span "playlist_add" at bounding box center [767, 473] width 18 height 18
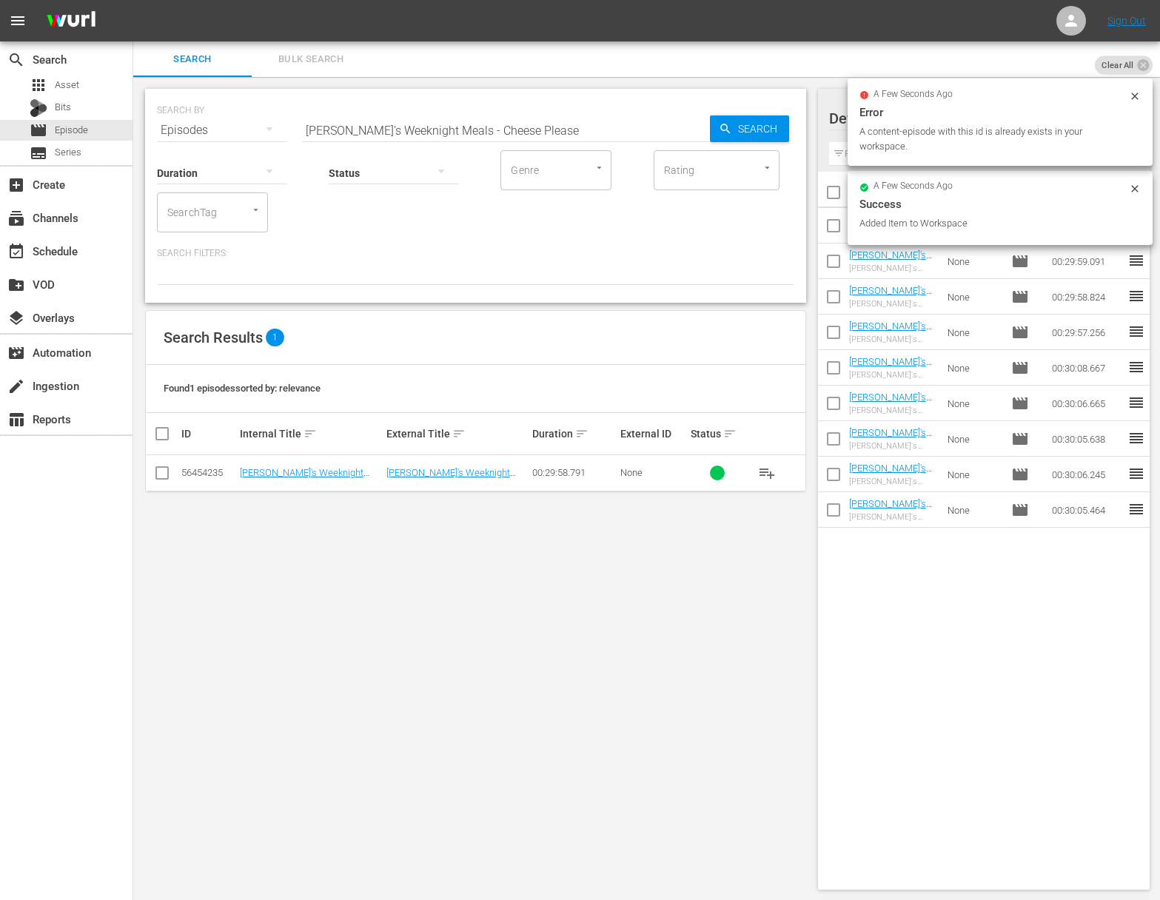
click at [458, 130] on input "[PERSON_NAME]'s Weeknight Meals - Cheese Please" at bounding box center [506, 131] width 408 height 36
paste input "Bounty of Parma"
click at [742, 136] on span "Search" at bounding box center [760, 128] width 57 height 27
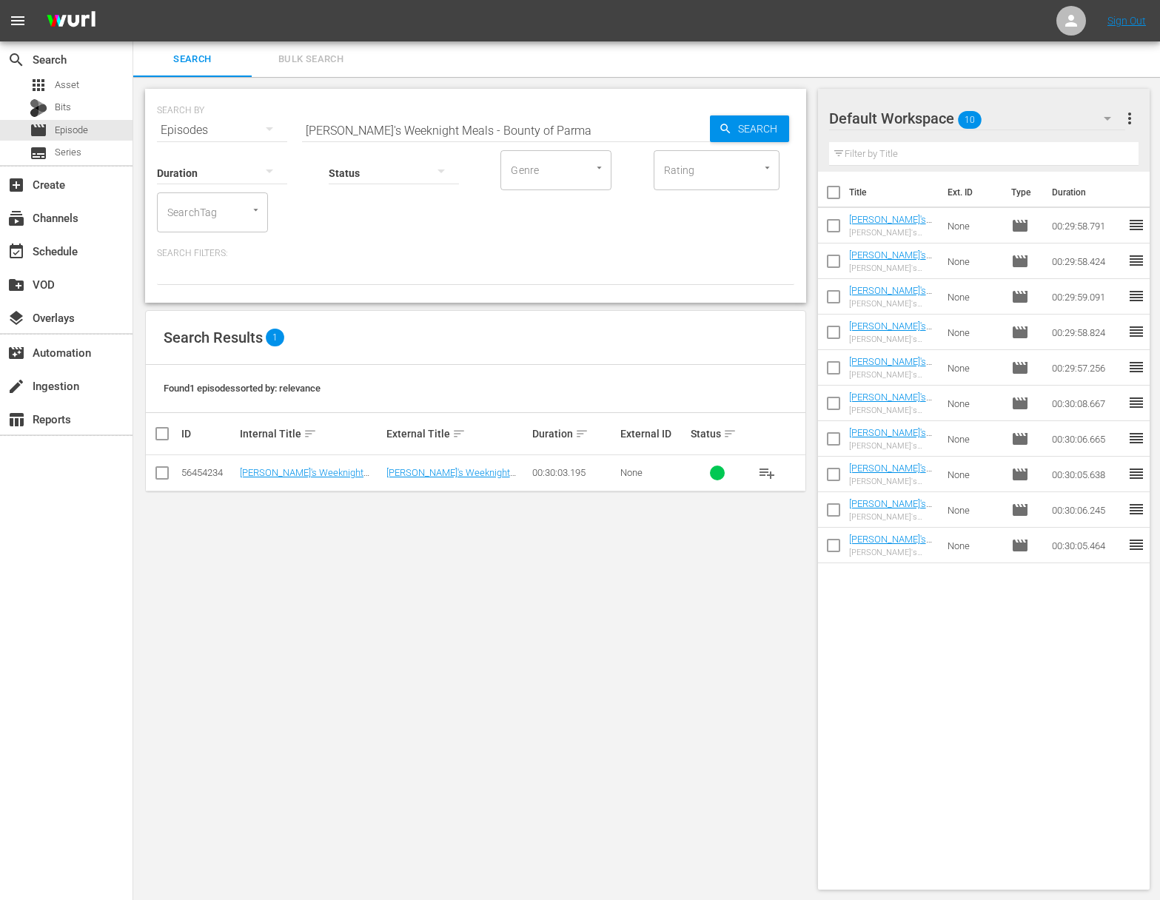
click at [769, 475] on span "playlist_add" at bounding box center [767, 473] width 18 height 18
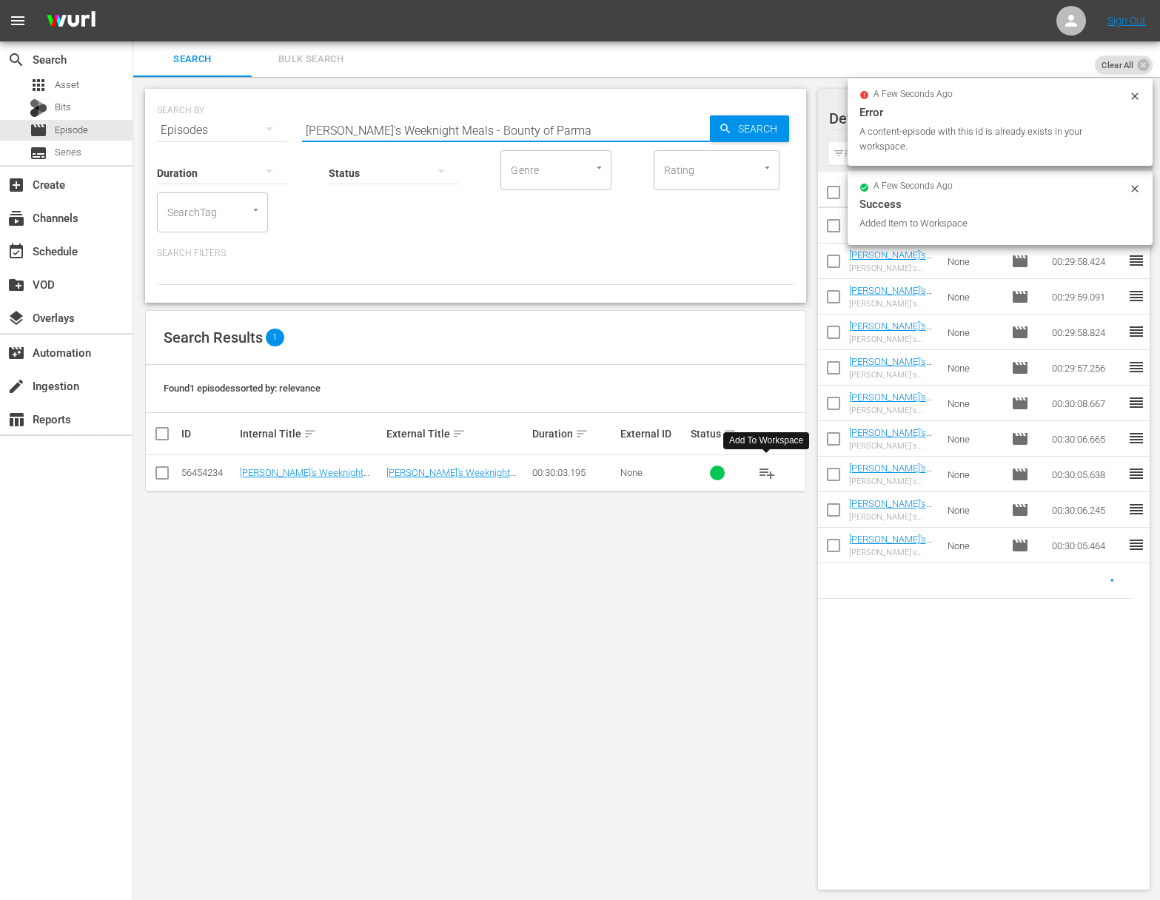
click at [469, 138] on input "[PERSON_NAME]'s Weeknight Meals - Bounty of Parma" at bounding box center [506, 131] width 408 height 36
paste input "[PERSON_NAME]'s Weeknight Meals - Pizza and Lemons: [GEOGRAPHIC_DATA] to [GEOGR…"
click at [488, 131] on input "[PERSON_NAME]'s Weeknight Meals - Bounty of ParmaSara's Weeknight Meals - Pizza…" at bounding box center [506, 131] width 408 height 36
paste input "[PERSON_NAME]'s Weeknight Meals - Pizza and Lemons: [GEOGRAPHIC_DATA] to [GEOGR…"
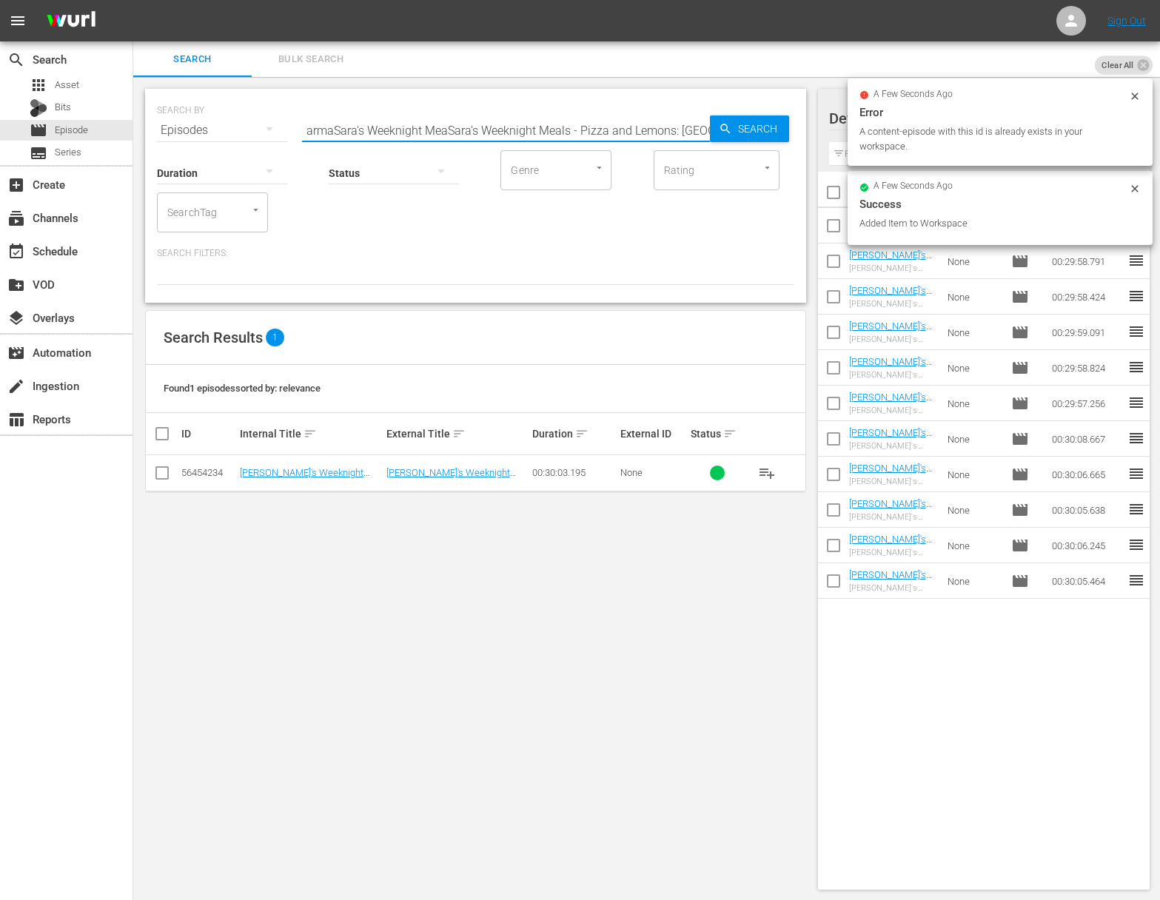
click at [488, 131] on input "[PERSON_NAME]'s Weeknight Meals - Bounty of ParmaSara's Weeknight MeaSara's Wee…" at bounding box center [506, 131] width 408 height 36
paste input "text"
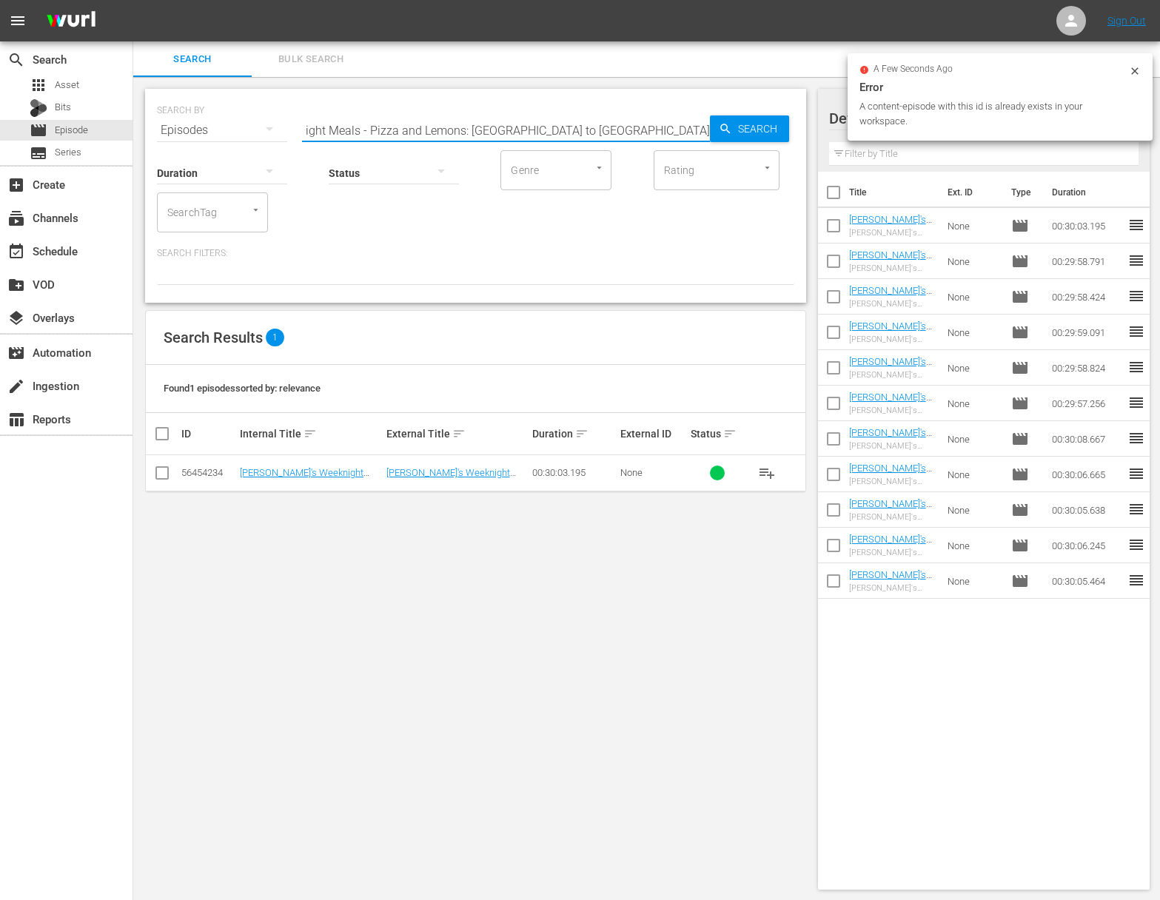
scroll to position [0, 0]
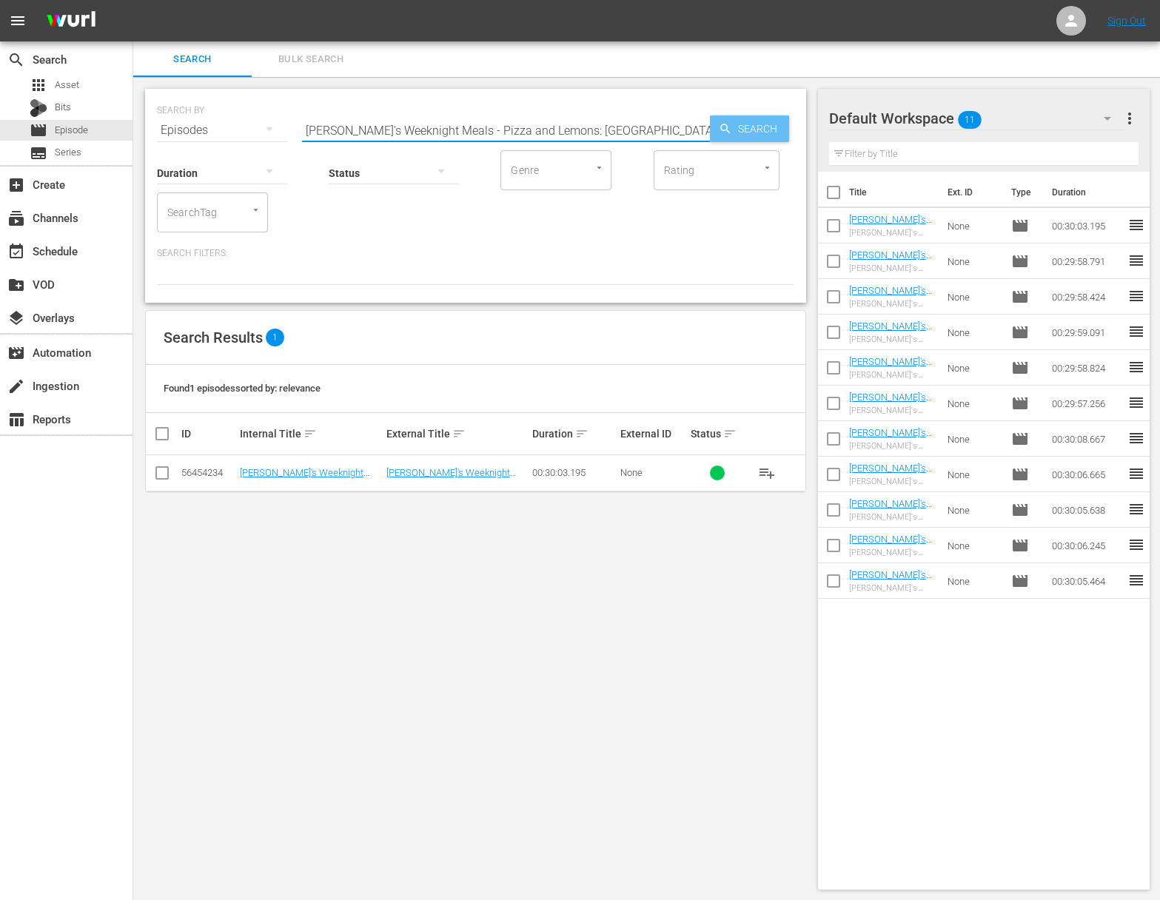
click at [784, 131] on span "Search" at bounding box center [760, 128] width 57 height 27
click at [768, 472] on span "playlist_add" at bounding box center [767, 473] width 18 height 18
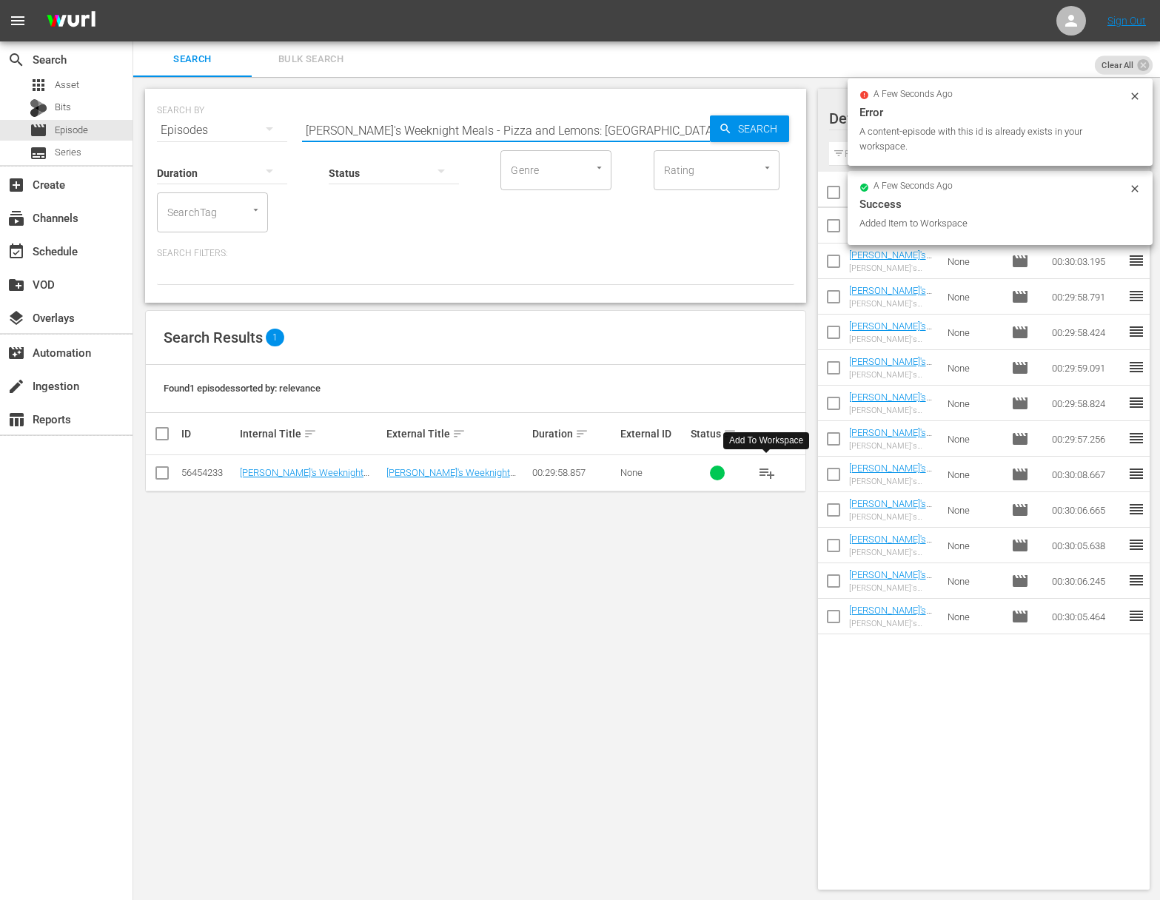
click at [532, 128] on input "[PERSON_NAME]'s Weeknight Meals - Pizza and Lemons: [GEOGRAPHIC_DATA] to [GEOGR…" at bounding box center [506, 131] width 408 height 36
paste input "Vegetariano Italian"
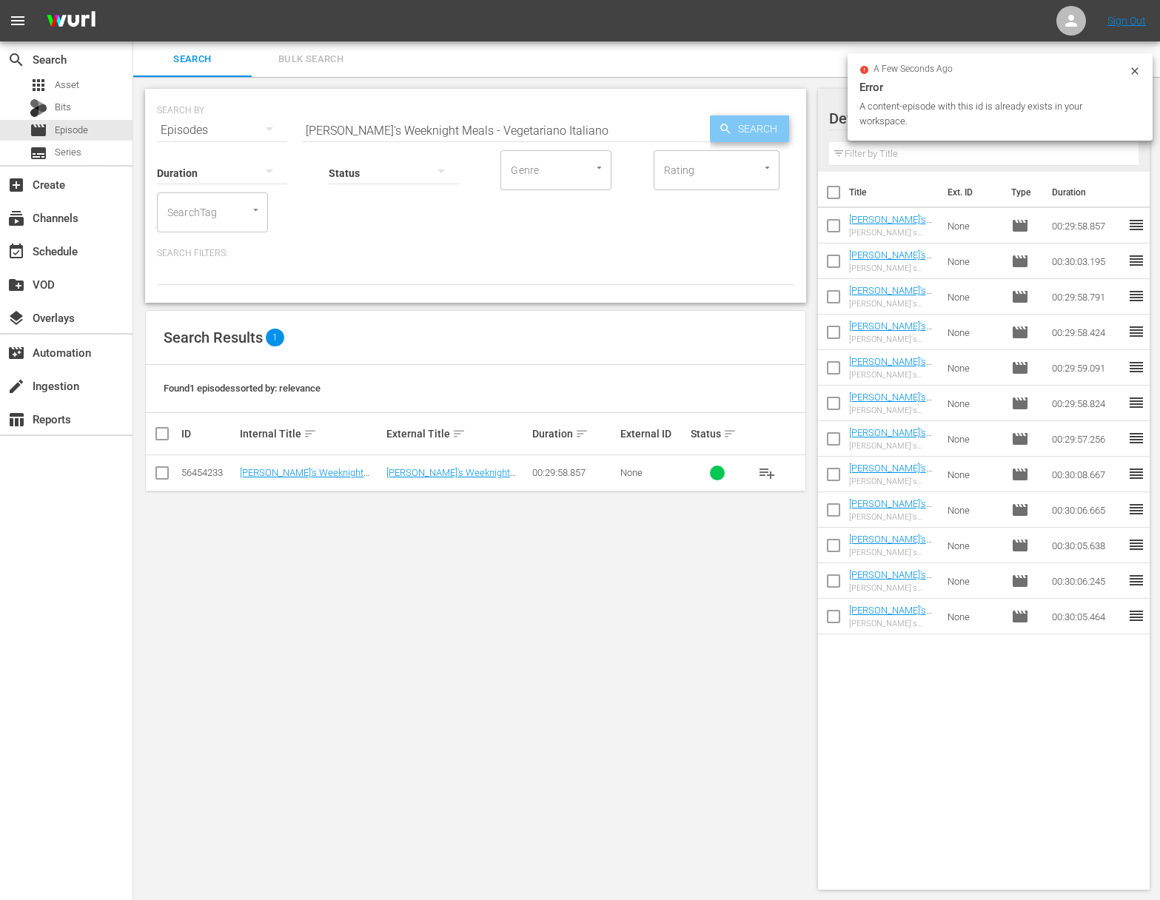
click at [740, 127] on span "Search" at bounding box center [760, 128] width 57 height 27
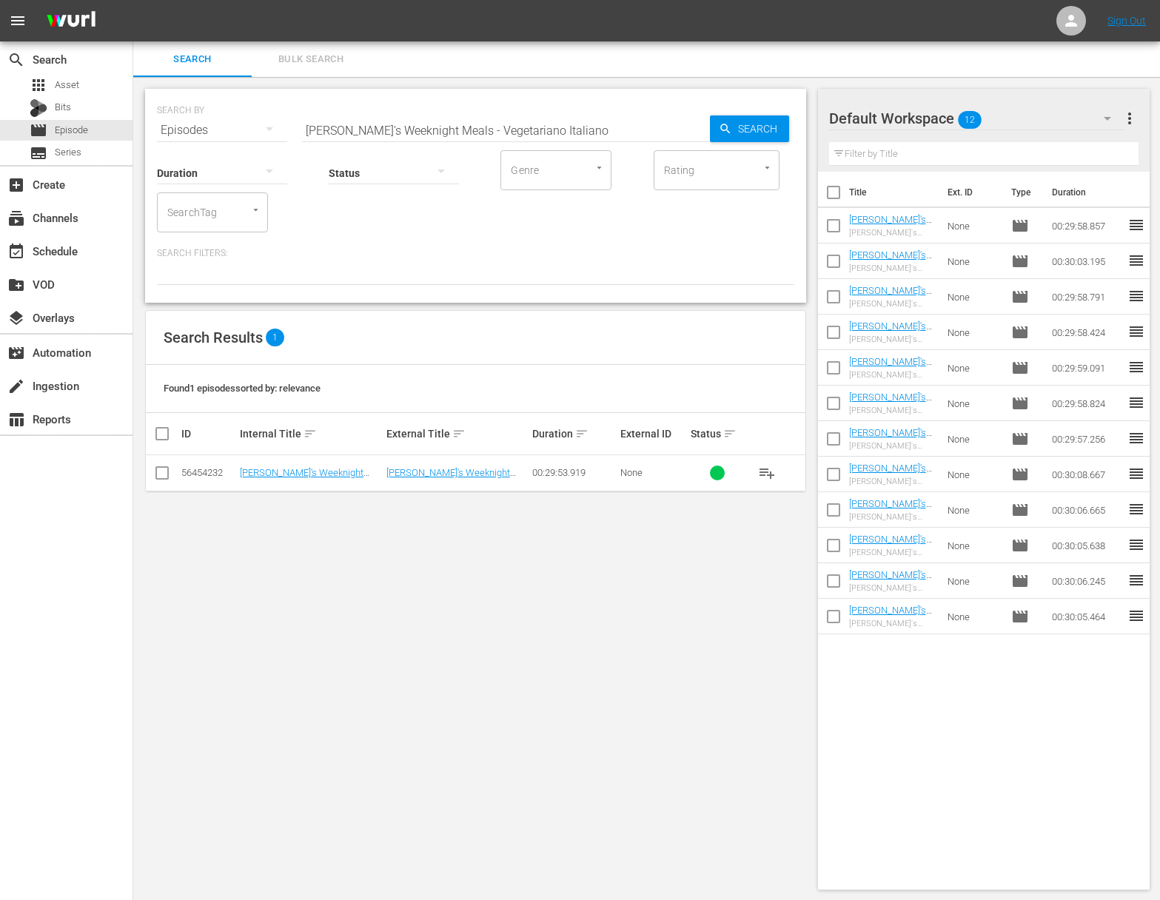
click at [767, 469] on span "playlist_add" at bounding box center [767, 473] width 18 height 18
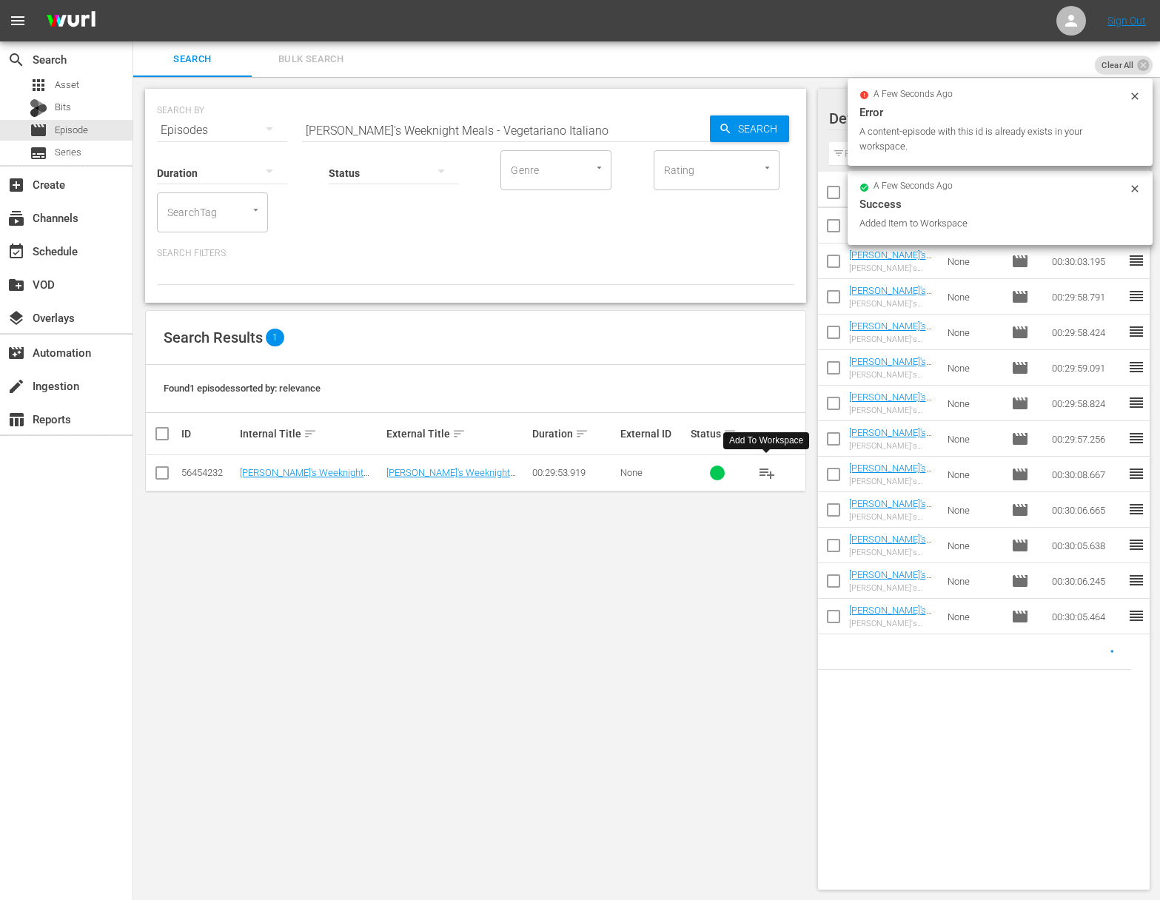
click at [519, 133] on input "[PERSON_NAME]'s Weeknight Meals - Vegetariano Italiano" at bounding box center [506, 131] width 408 height 36
paste input "Essential Pastas of [GEOGRAPHIC_DATA]"
click at [737, 124] on span "Search" at bounding box center [760, 128] width 57 height 27
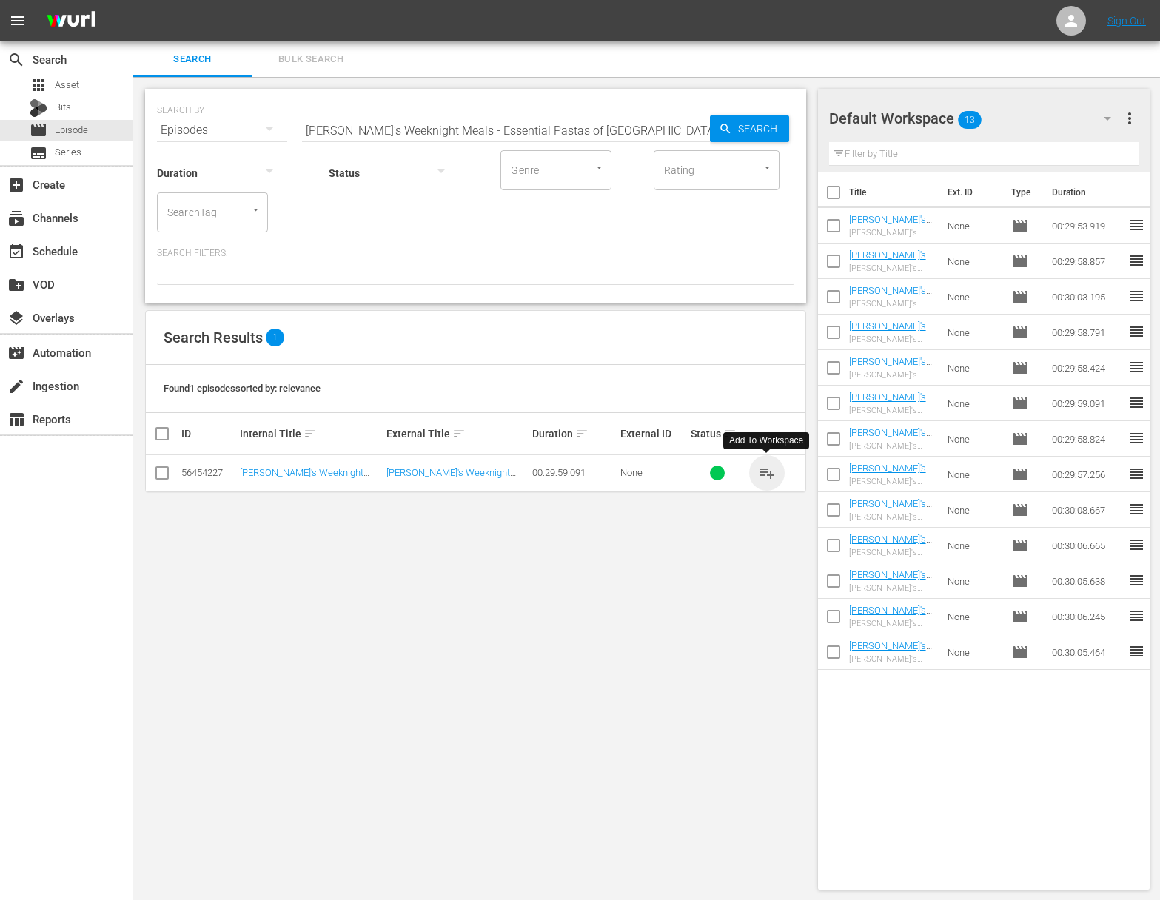
click at [765, 472] on span "playlist_add" at bounding box center [767, 473] width 18 height 18
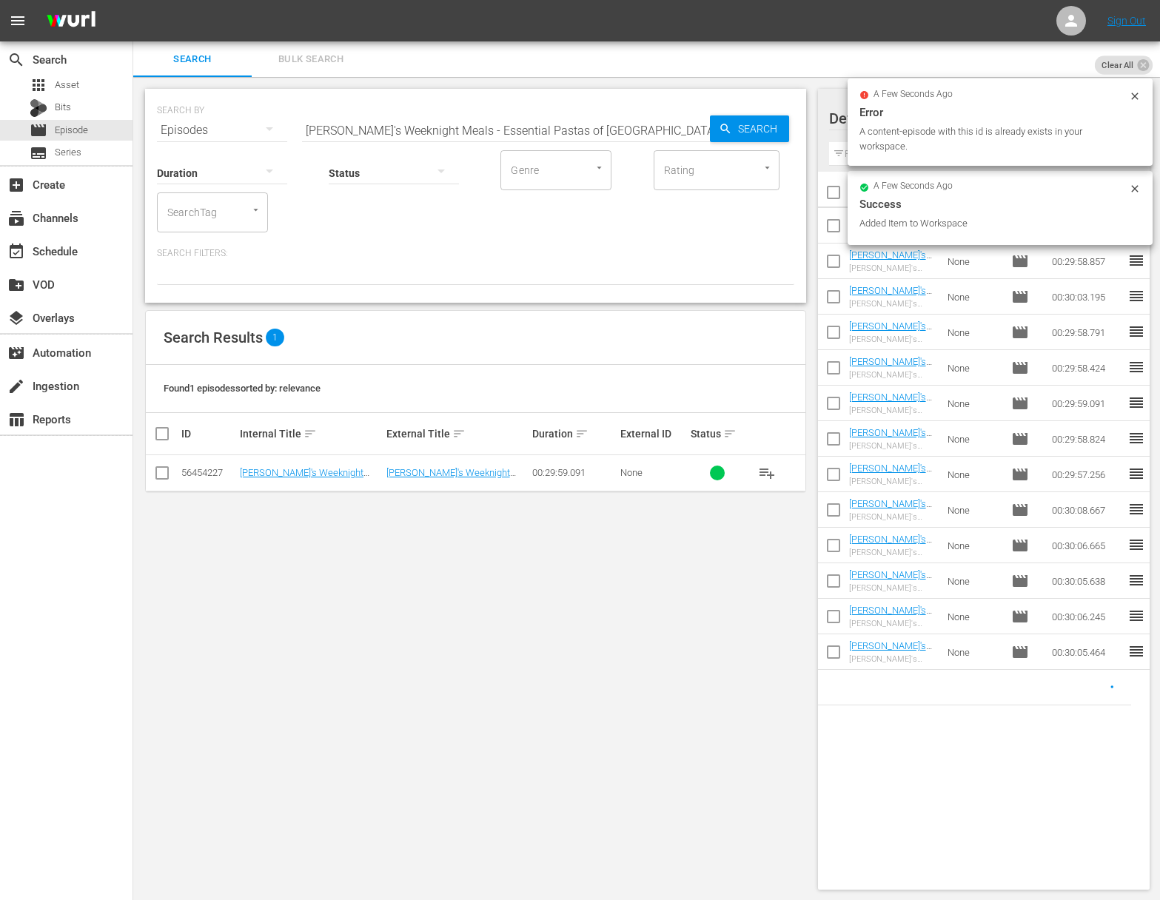
click at [481, 130] on input "[PERSON_NAME]'s Weeknight Meals - Essential Pastas of [GEOGRAPHIC_DATA]" at bounding box center [506, 131] width 408 height 36
paste input "Taco, Taco, Nacho"
click at [745, 125] on span "Search" at bounding box center [760, 128] width 57 height 27
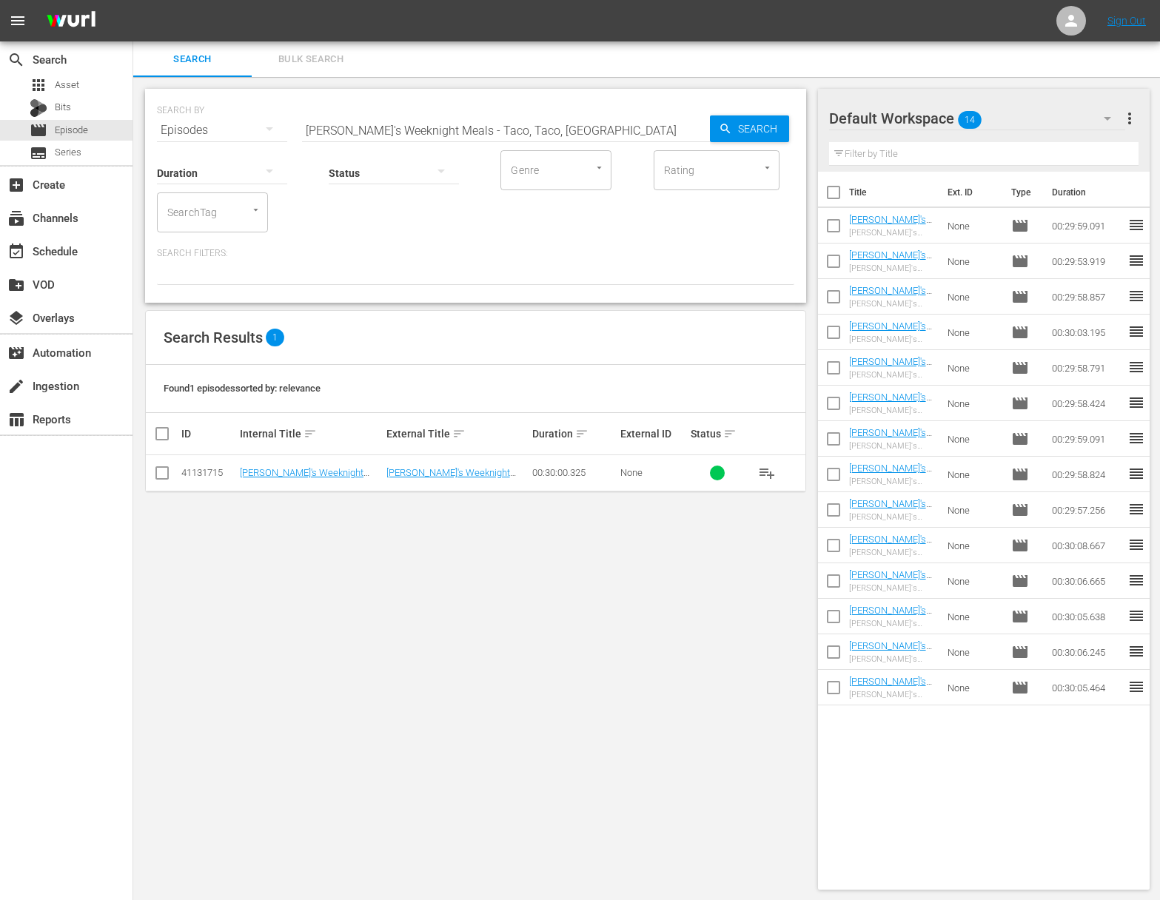
click at [762, 474] on span "playlist_add" at bounding box center [767, 473] width 18 height 18
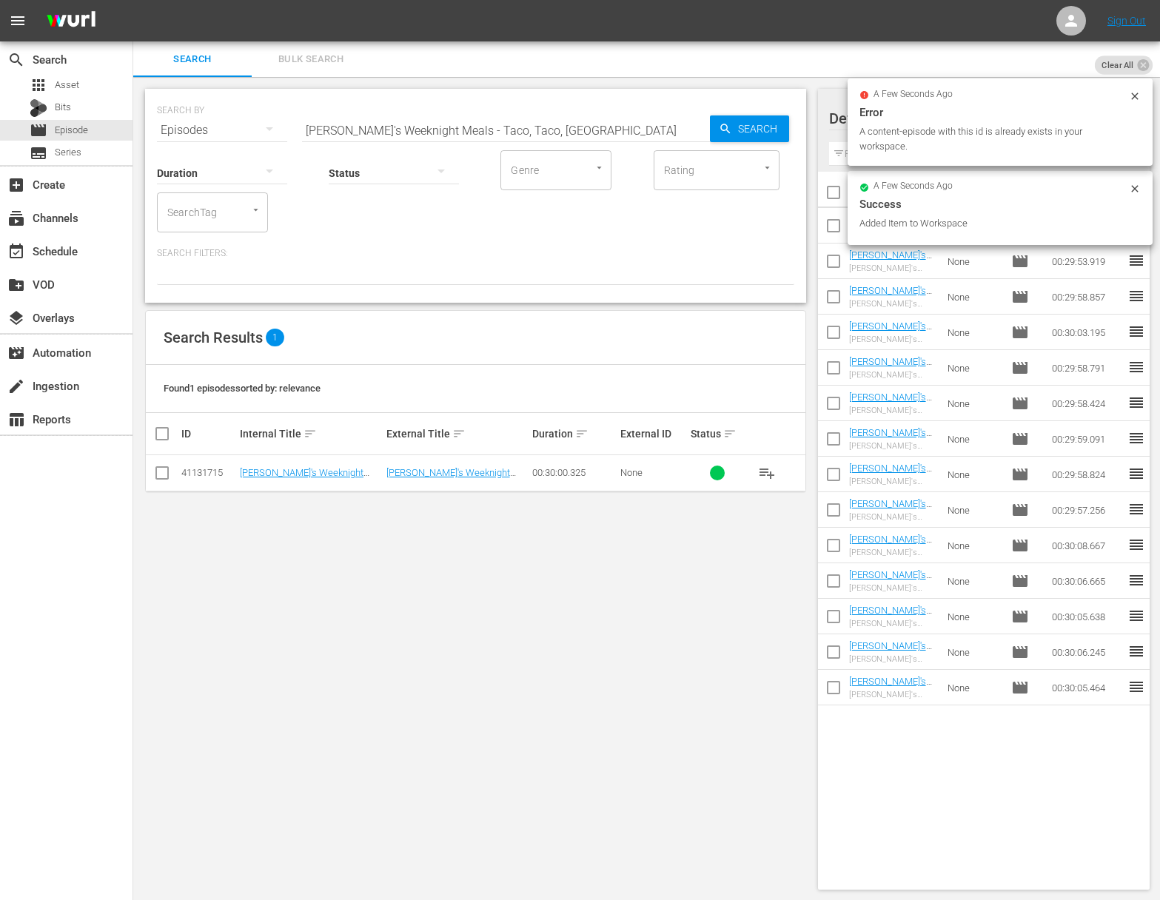
click at [515, 122] on input "[PERSON_NAME]'s Weeknight Meals - Taco, Taco, [GEOGRAPHIC_DATA]" at bounding box center [506, 131] width 408 height 36
paste input "Golden State Grub"
click at [674, 123] on input "[PERSON_NAME]'s Weeknight Meals - Golden State Grub" at bounding box center [506, 131] width 408 height 36
click at [730, 127] on icon "button" at bounding box center [725, 128] width 13 height 13
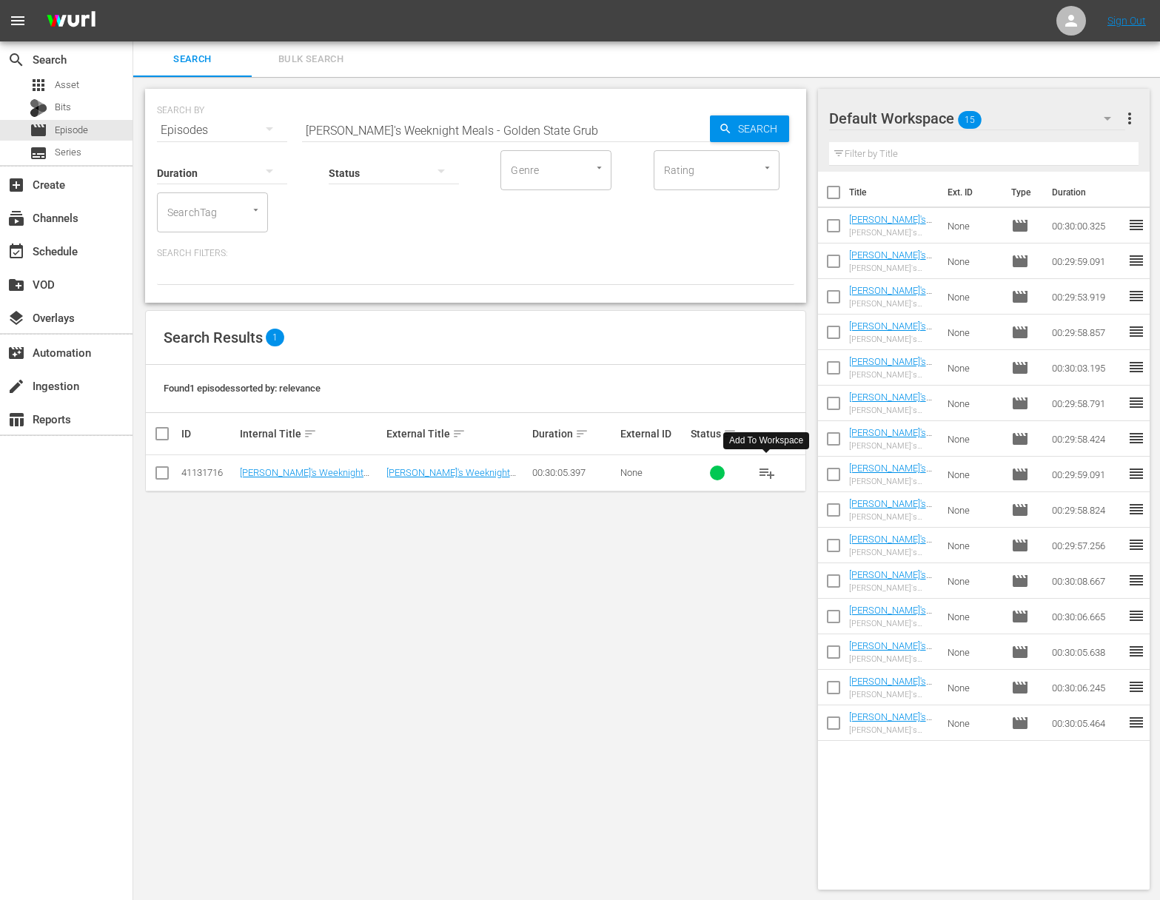
click at [770, 472] on span "playlist_add" at bounding box center [767, 473] width 18 height 18
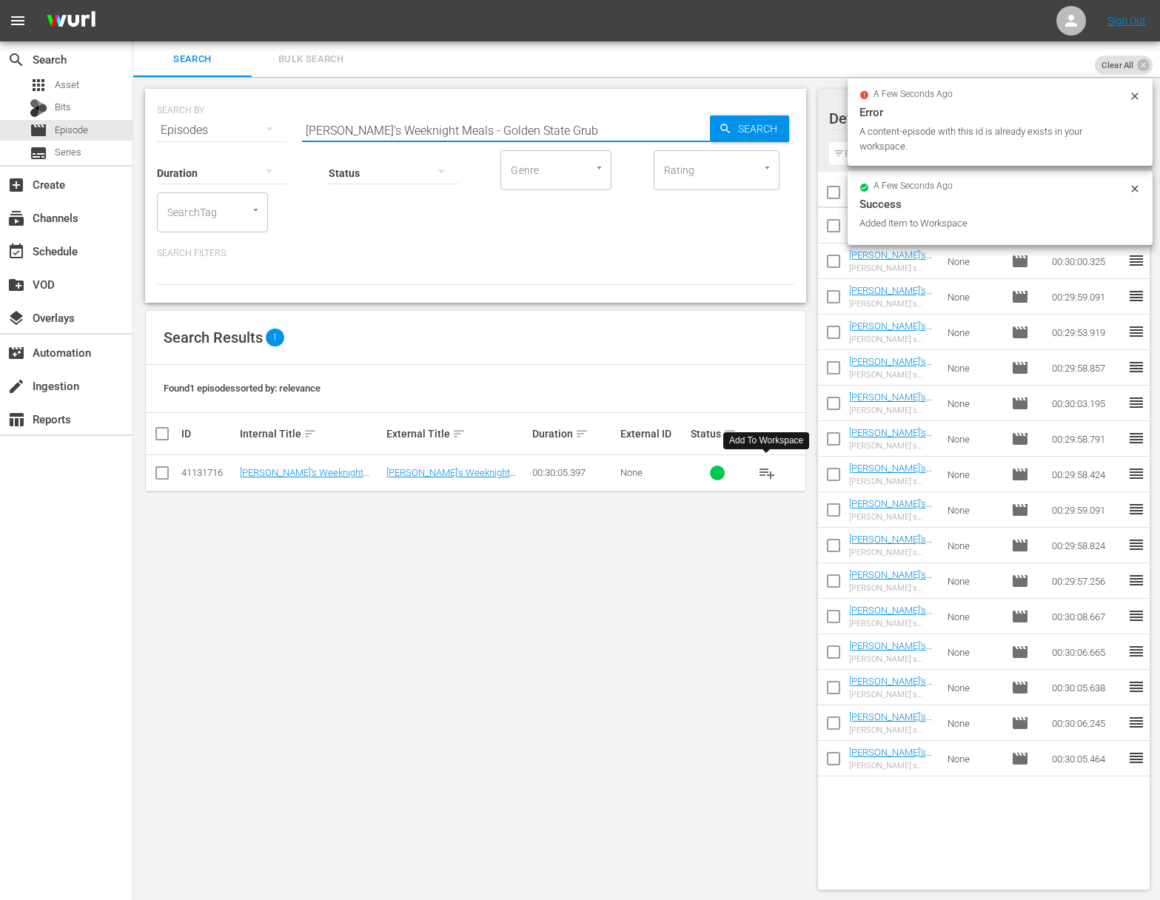
click at [552, 125] on input "[PERSON_NAME]'s Weeknight Meals - Golden State Grub" at bounding box center [506, 131] width 408 height 36
paste input "[PERSON_NAME]'s Weeknight Meals - Hot Day, Cold Food"
click at [541, 128] on input "[PERSON_NAME]'s Weeknight Meals - Golden State GrubaSara's Weeknight Meals - Ho…" at bounding box center [506, 131] width 408 height 36
paste input "[PERSON_NAME]'s Weeknight Meals - Hot Day, Cold Food"
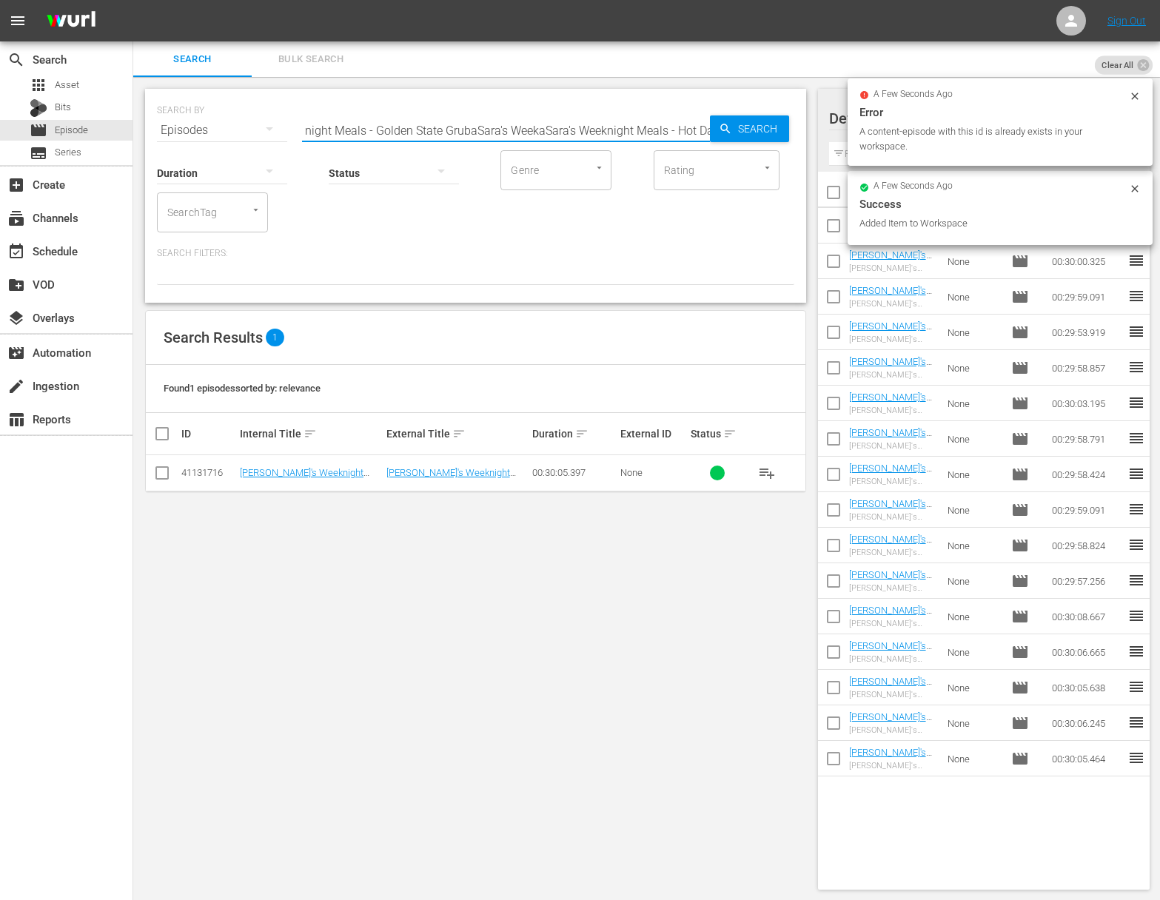
click at [540, 128] on input "[PERSON_NAME]'s Weeknight Meals - Golden State GrubaSara's WeekaSara's Weeknigh…" at bounding box center [506, 131] width 408 height 36
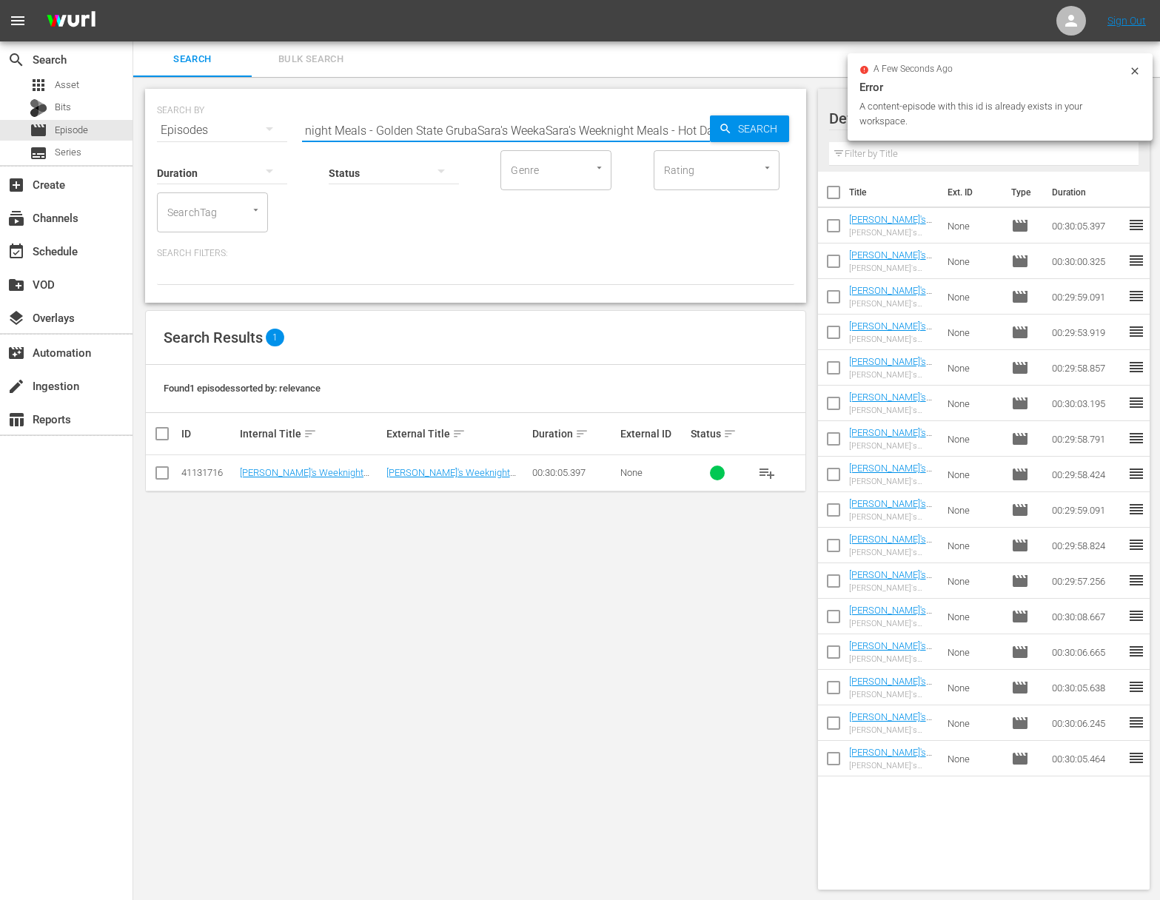
paste input "text"
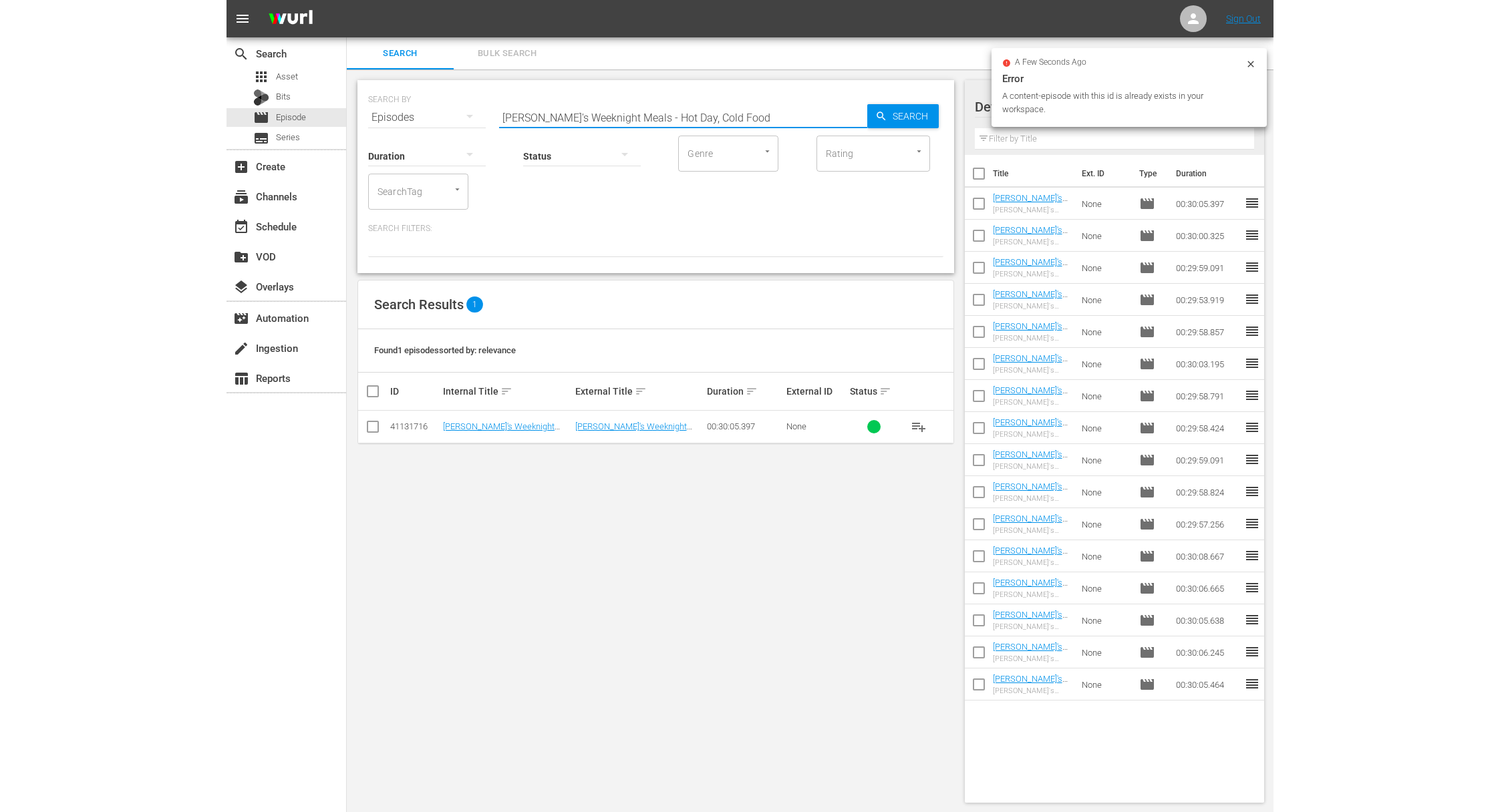
scroll to position [0, 0]
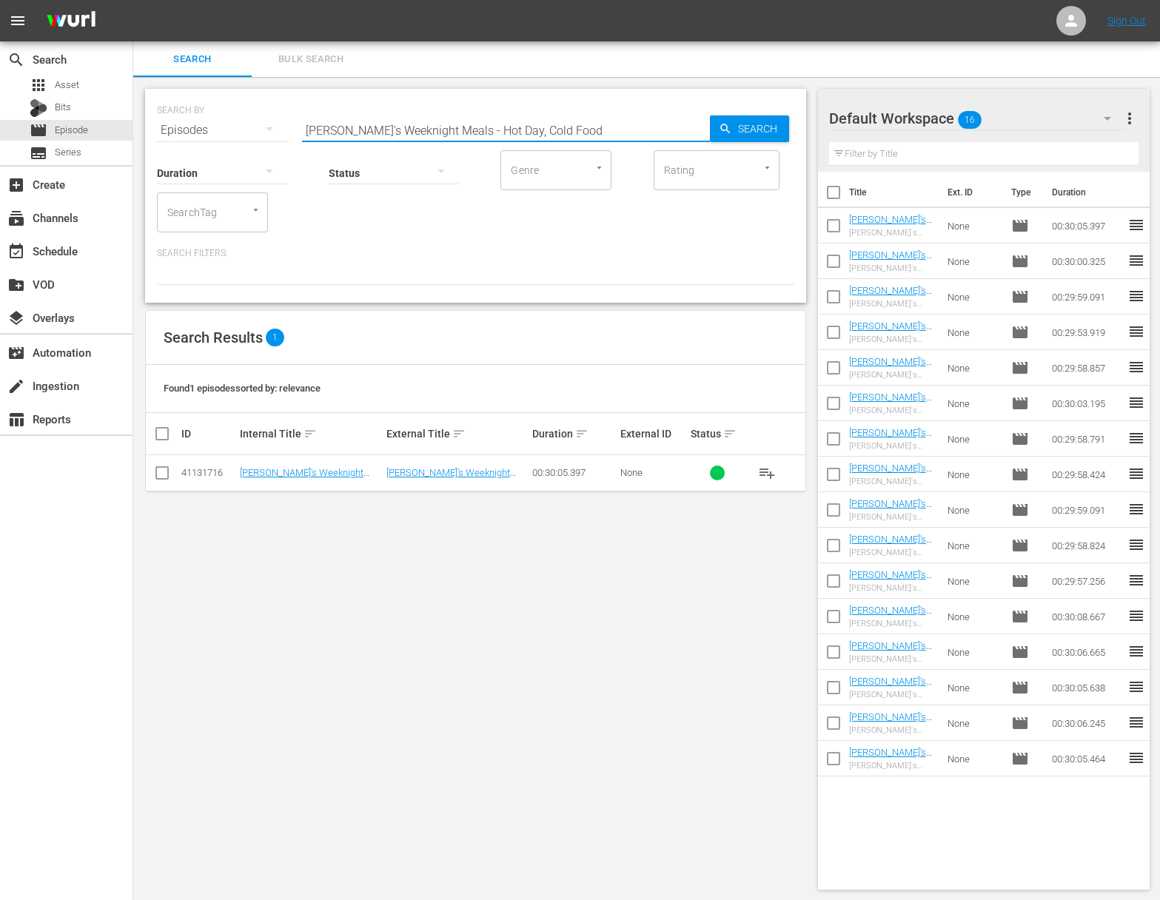
click at [743, 127] on span "Search" at bounding box center [760, 128] width 57 height 27
click at [766, 469] on span "playlist_add" at bounding box center [767, 473] width 18 height 18
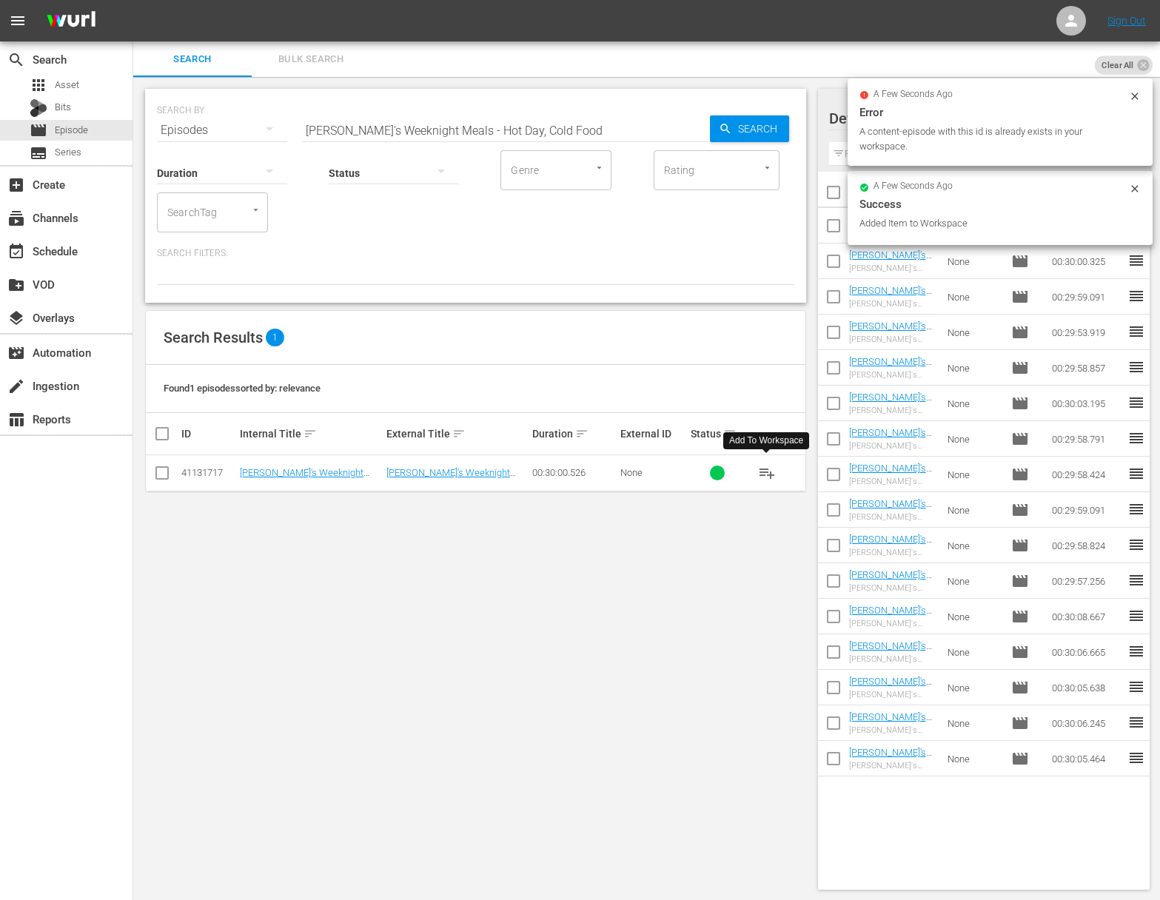
click at [549, 134] on input "[PERSON_NAME]'s Weeknight Meals - Hot Day, Cold Food" at bounding box center [506, 131] width 408 height 36
paste input "The World in a Meatball"
click at [697, 133] on input "[PERSON_NAME]'s Weeknight Meals - The World in a Meatball" at bounding box center [506, 131] width 408 height 36
click at [717, 130] on div "Search" at bounding box center [749, 128] width 79 height 27
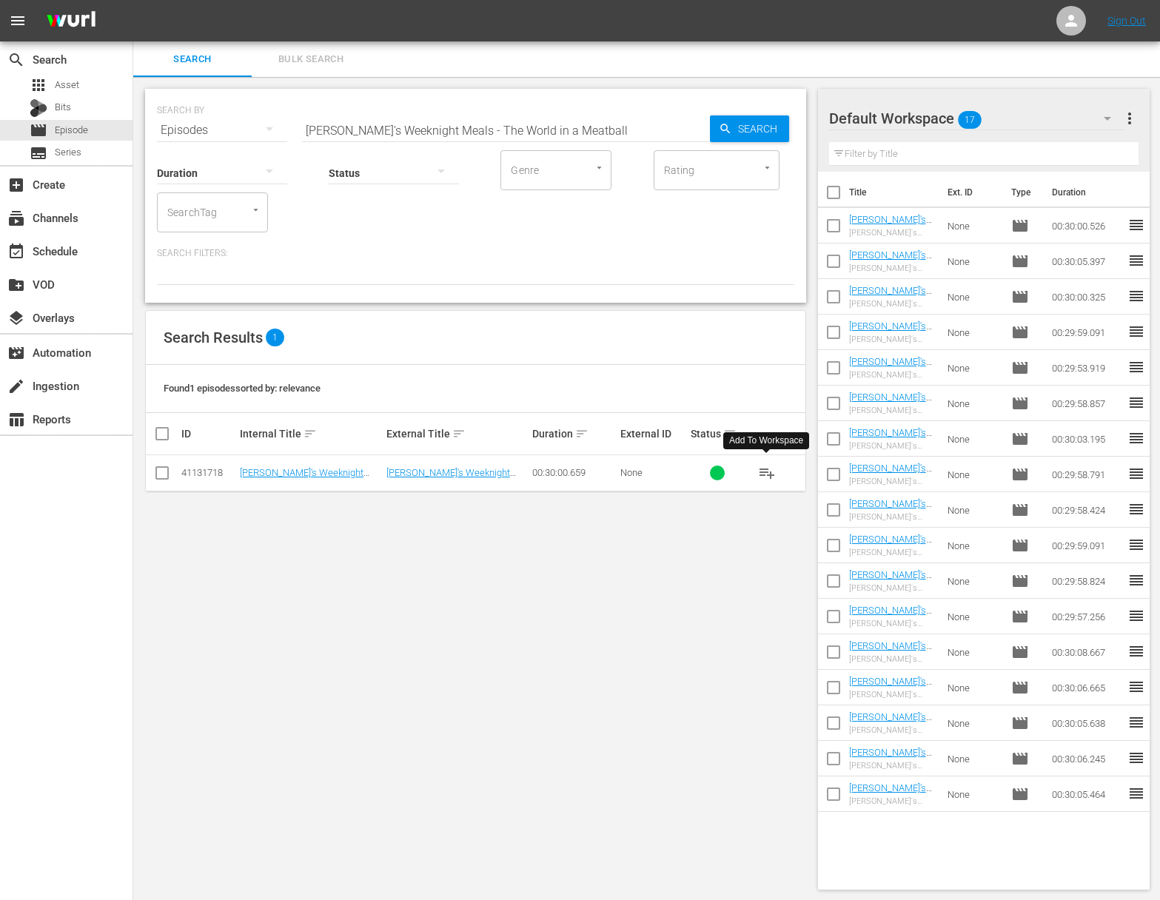
click at [767, 472] on span "playlist_add" at bounding box center [767, 473] width 18 height 18
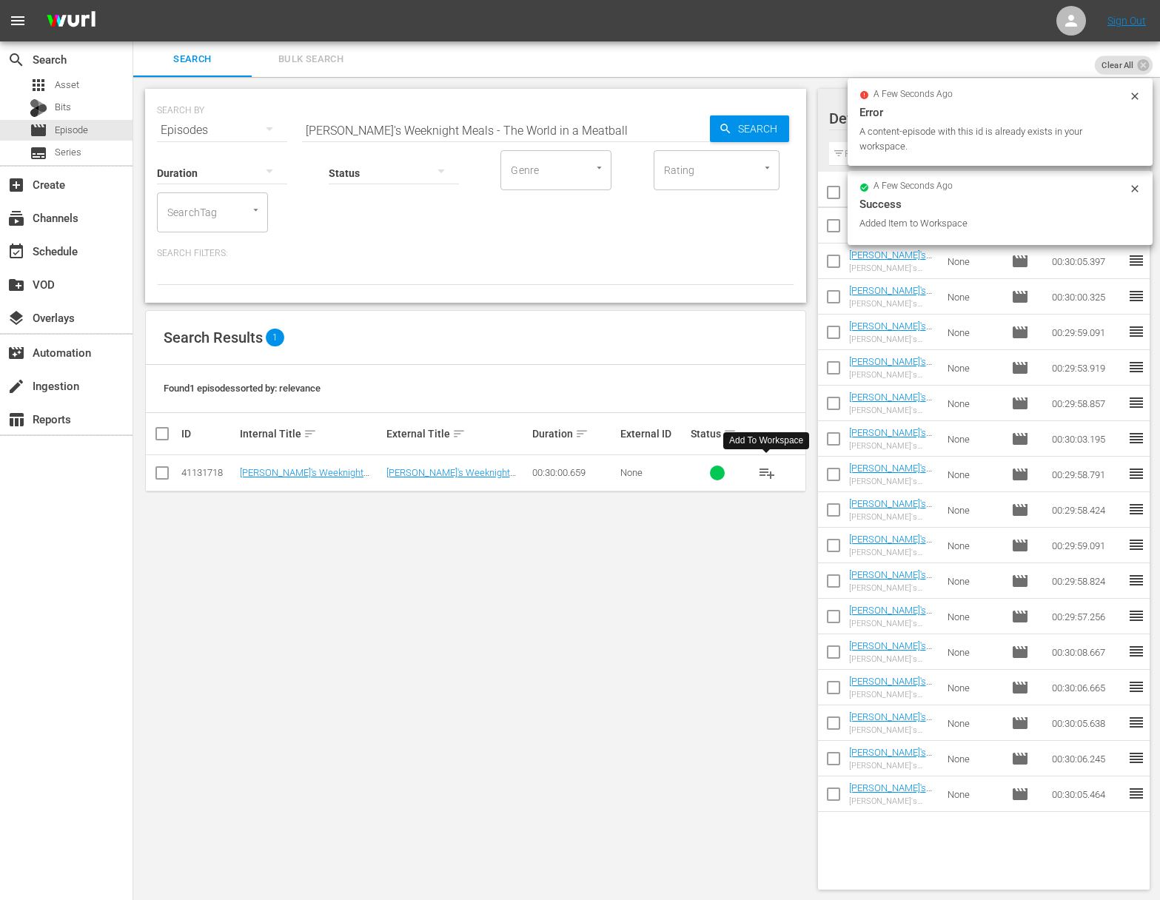
click at [539, 130] on input "[PERSON_NAME]'s Weeknight Meals - The World in a Meatball" at bounding box center [506, 131] width 408 height 36
paste input "Holiday Sweets"
click at [717, 124] on div "Search" at bounding box center [749, 128] width 79 height 27
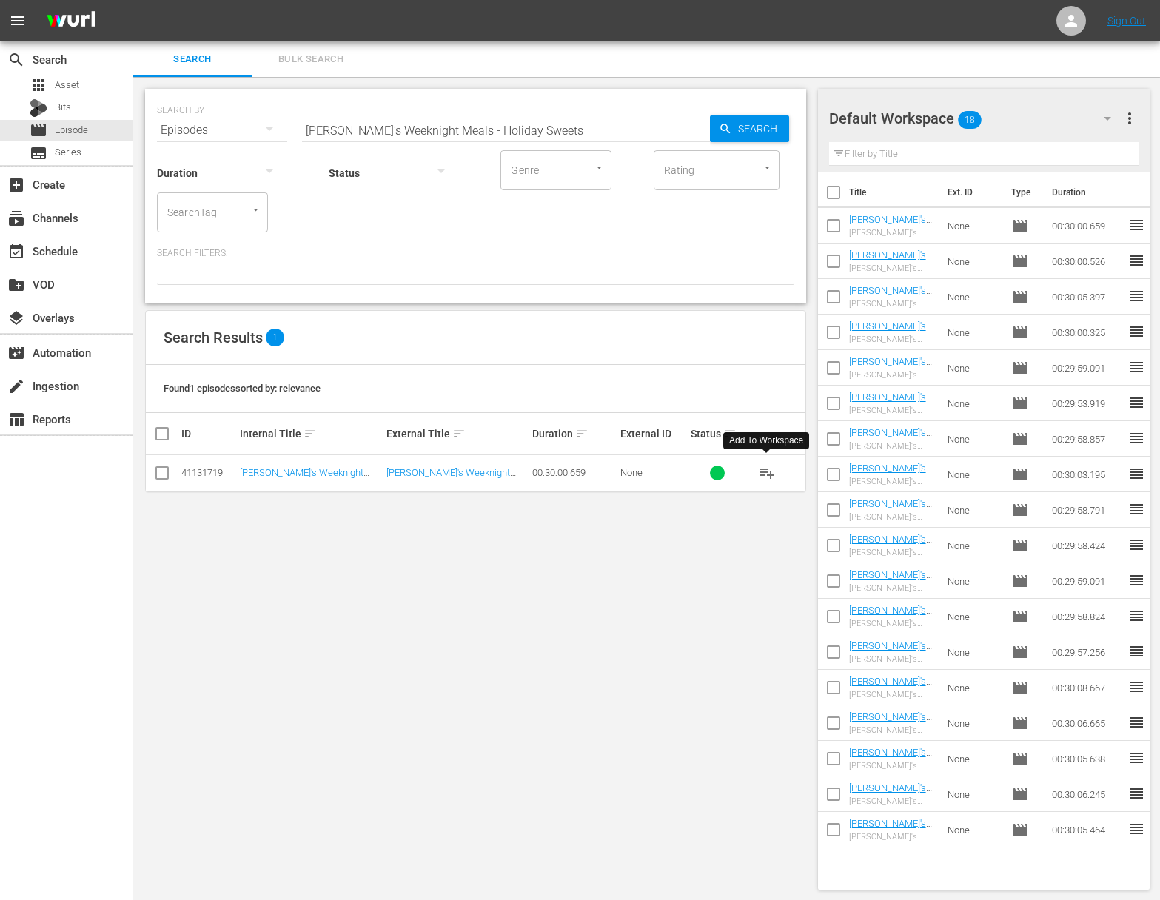
click at [767, 473] on span "playlist_add" at bounding box center [767, 473] width 18 height 18
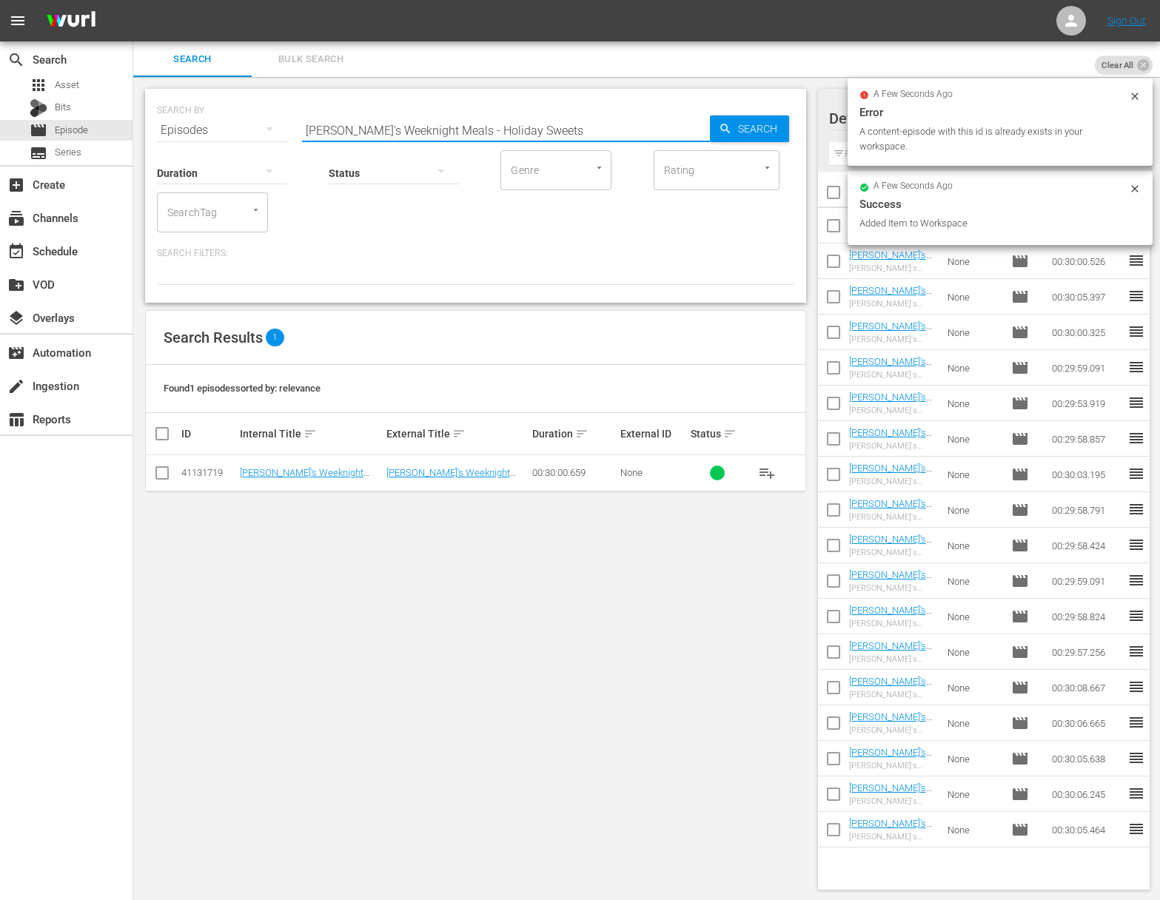
click at [572, 121] on input "[PERSON_NAME]'s Weeknight Meals - Holiday Sweets" at bounding box center [506, 131] width 408 height 36
paste input "Six Ingredient Meal"
click at [714, 127] on div "Search" at bounding box center [749, 128] width 79 height 27
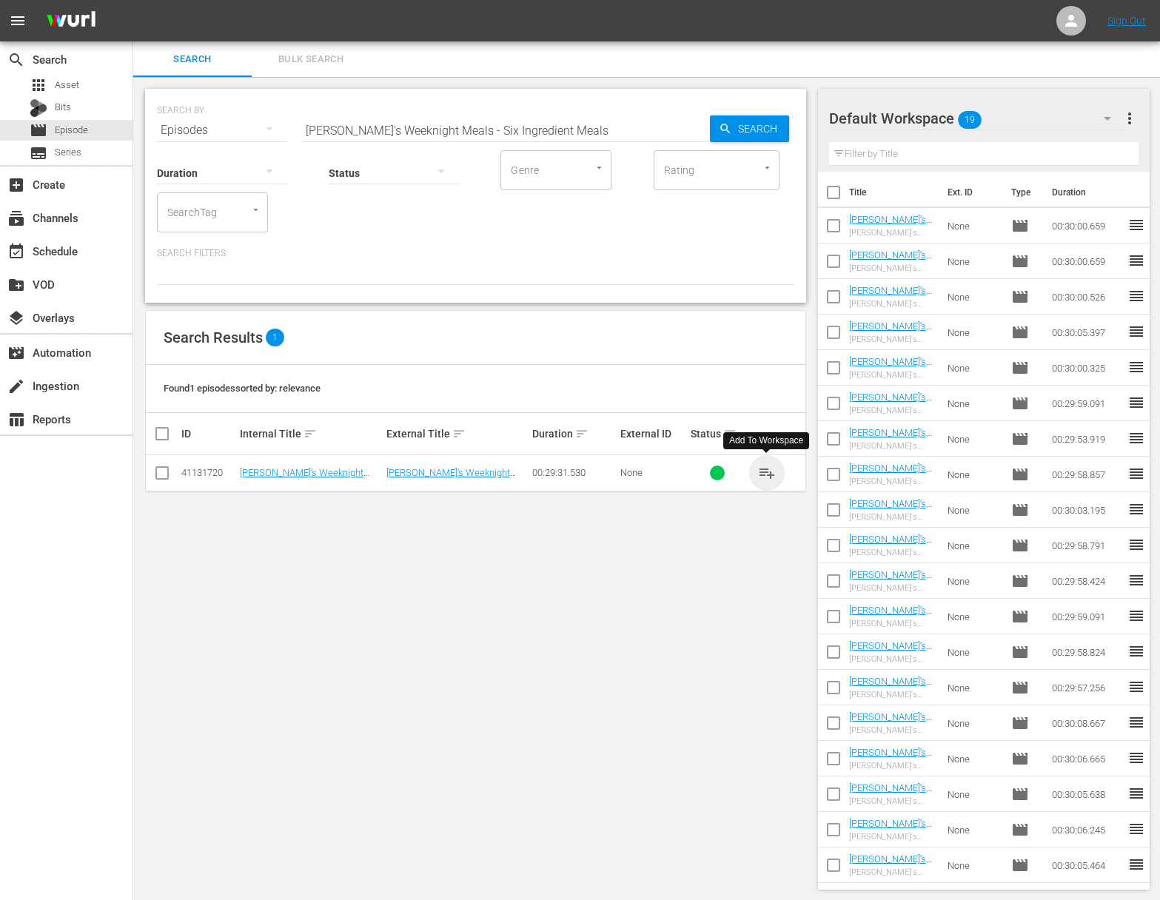
click at [763, 470] on span "playlist_add" at bounding box center [767, 473] width 18 height 18
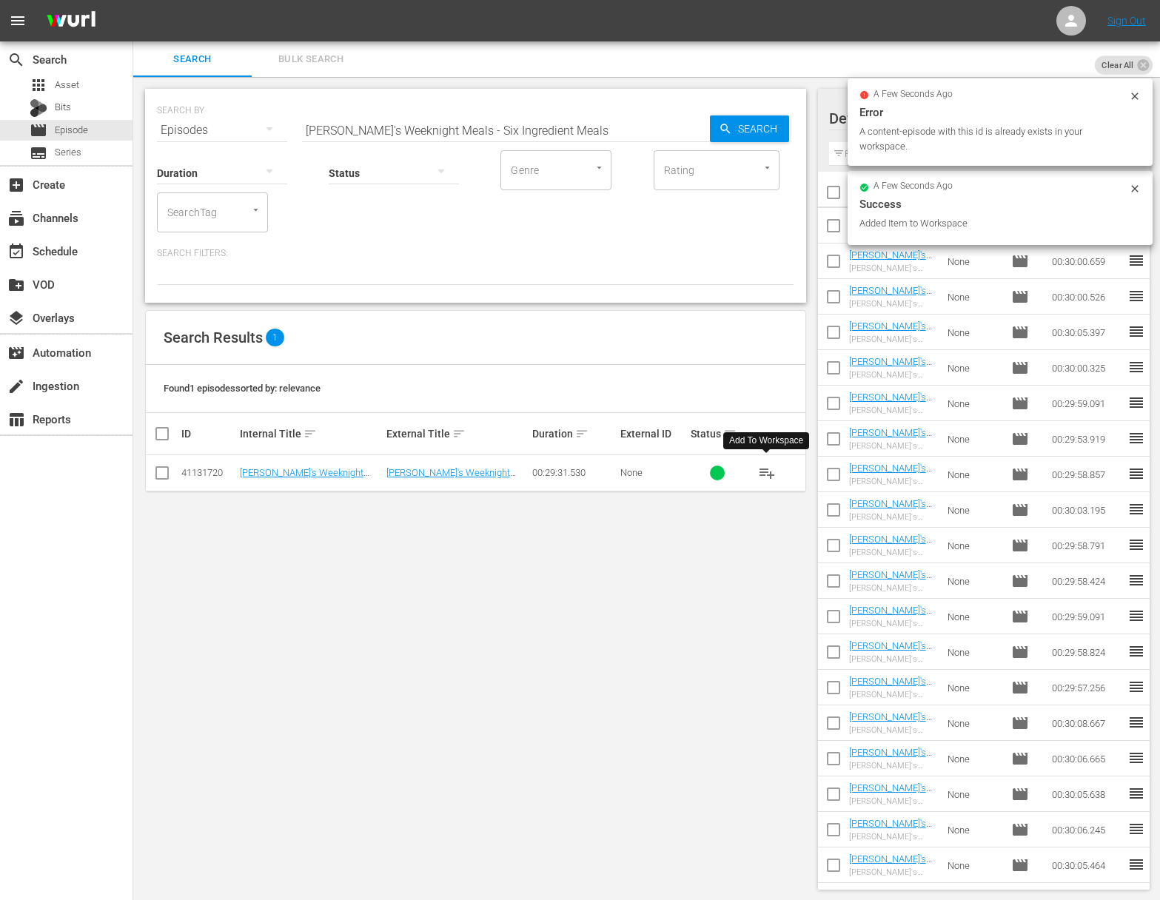
click at [437, 124] on input "[PERSON_NAME]'s Weeknight Meals - Six Ingredient Meals" at bounding box center [506, 131] width 408 height 36
paste input "ara's Weeknight Meals - Spot Prawns [GEOGRAPHIC_DATA]"
click at [428, 127] on input "[PERSON_NAME]'s Weeknight Meals - aSara's Weeknight Meals - Spot Prawns Vancouv…" at bounding box center [506, 131] width 408 height 36
paste input "Spot Prawns [GEOGRAPHIC_DATA]"
click at [731, 134] on icon "button" at bounding box center [725, 128] width 13 height 13
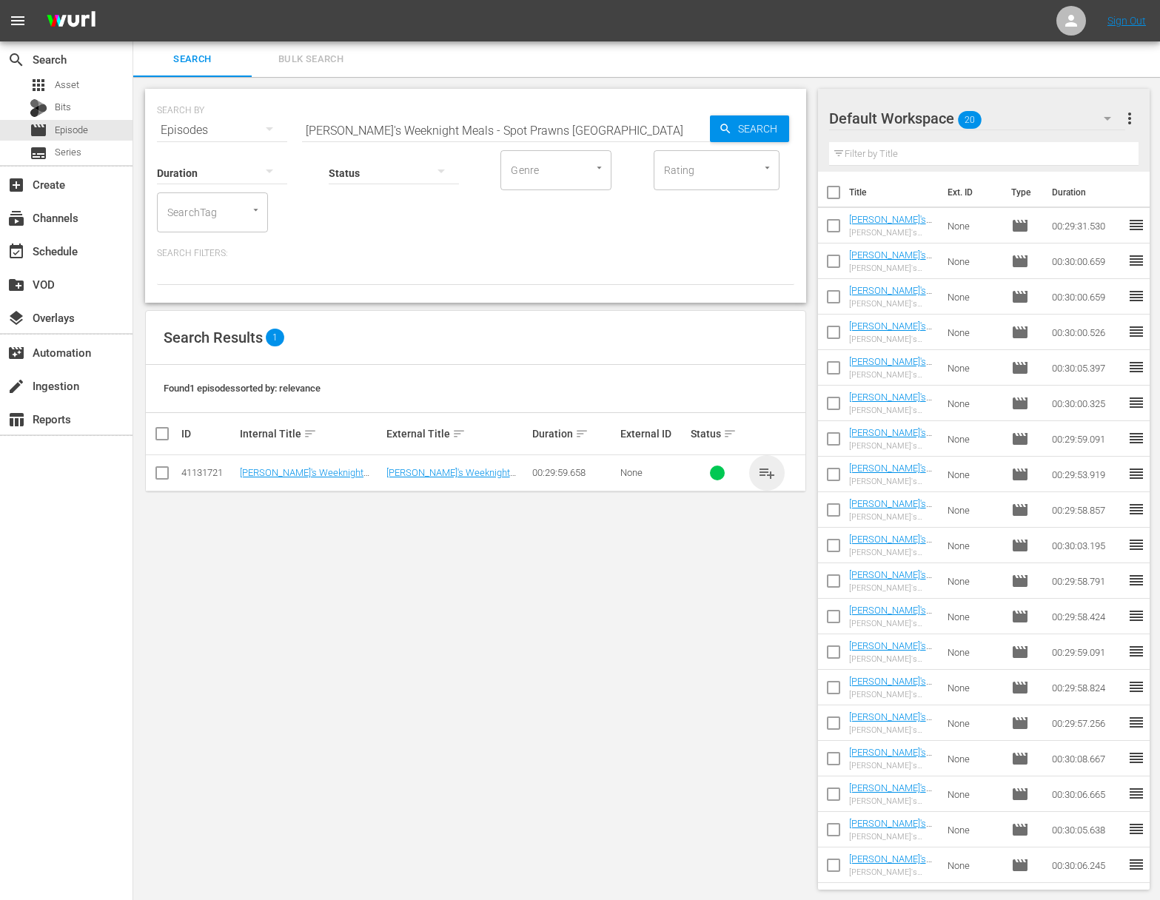
click at [765, 469] on span "playlist_add" at bounding box center [767, 473] width 18 height 18
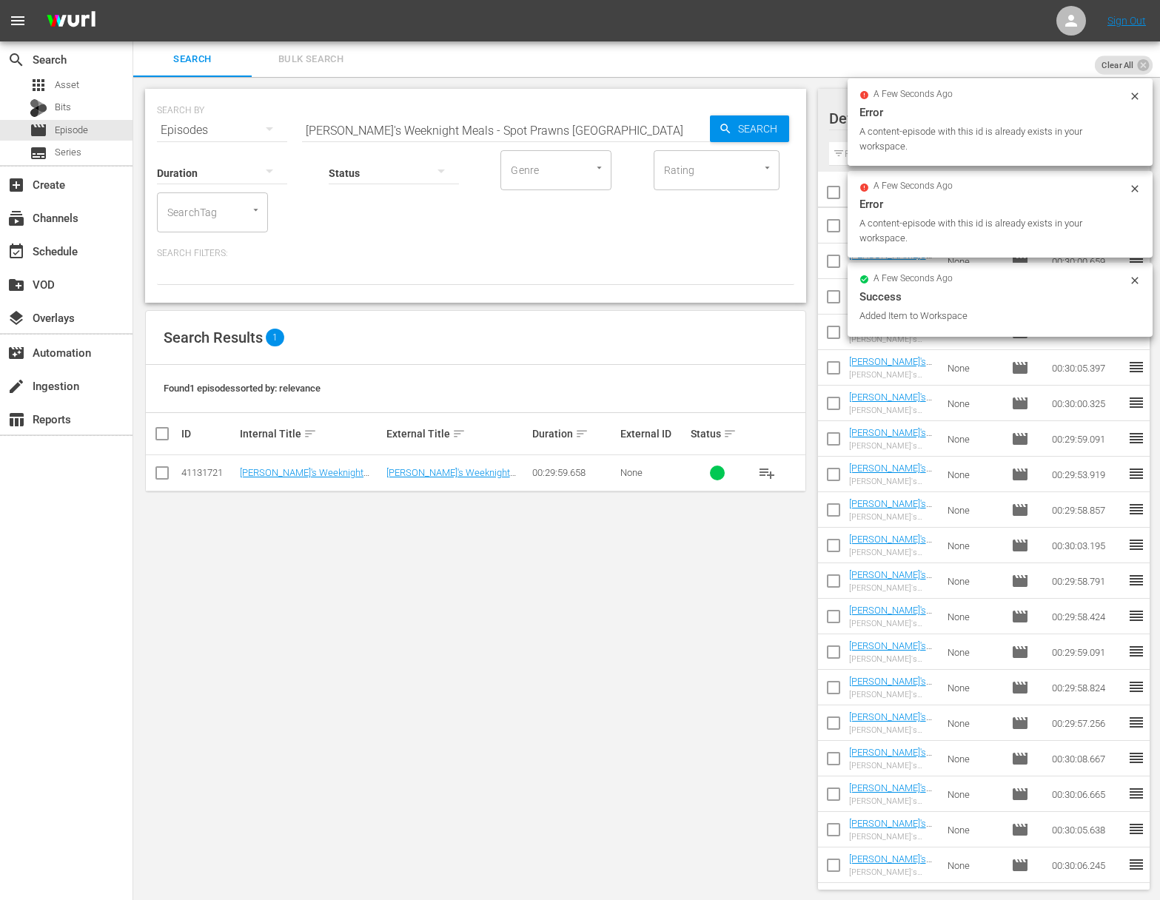
click at [463, 118] on input "[PERSON_NAME]'s Weeknight Meals - Spot Prawns [GEOGRAPHIC_DATA]" at bounding box center [506, 131] width 408 height 36
paste input "Twisted Italian"
click at [711, 124] on div "Search" at bounding box center [749, 128] width 79 height 27
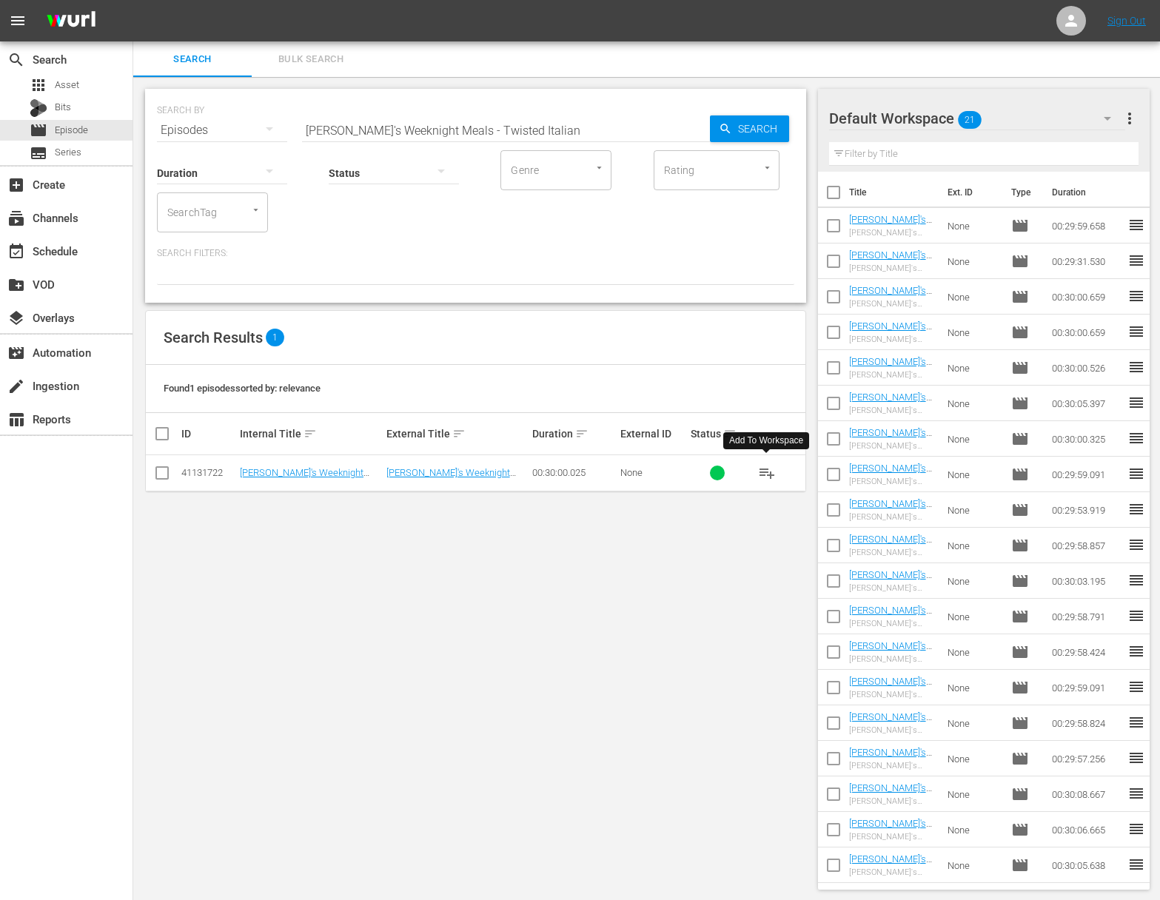
click at [763, 472] on span "playlist_add" at bounding box center [767, 473] width 18 height 18
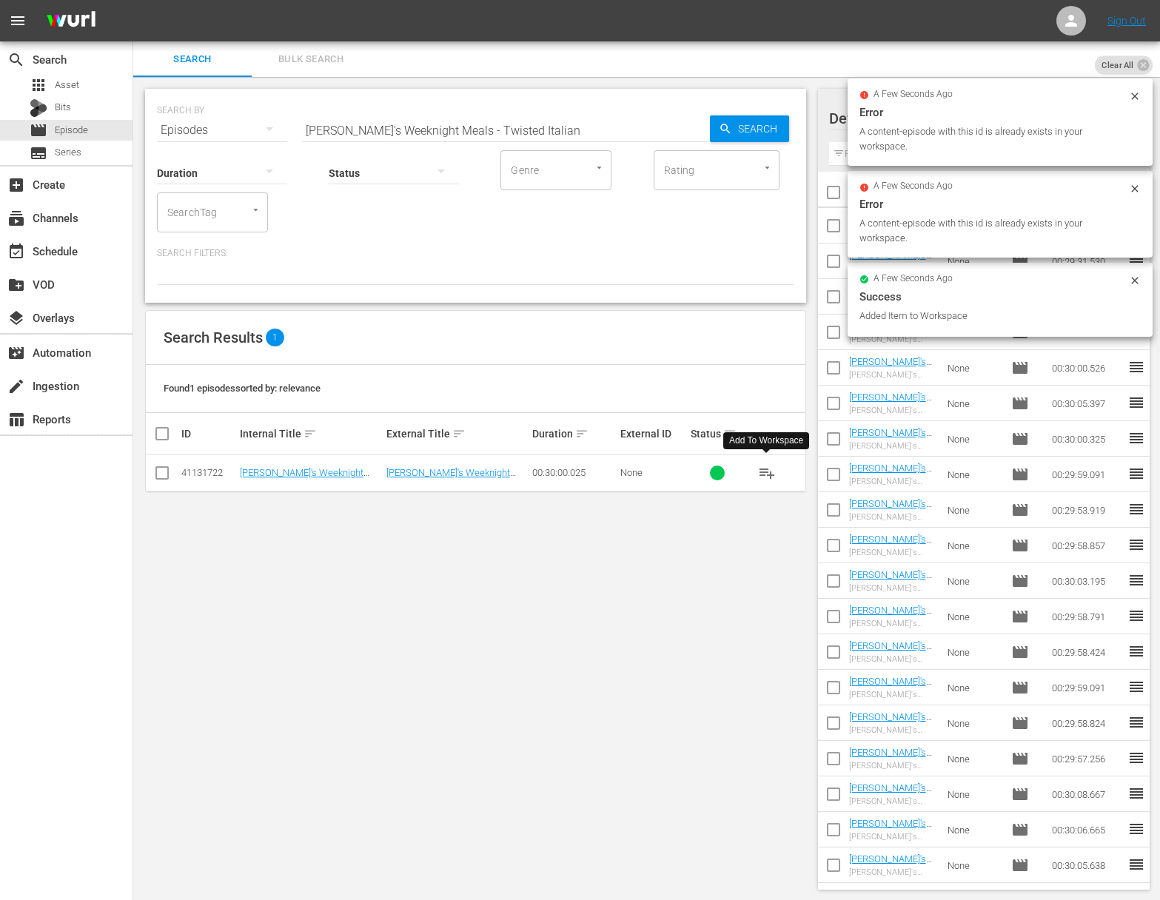
click at [523, 130] on input "[PERSON_NAME]'s Weeknight Meals - Twisted Italian" at bounding box center [506, 131] width 408 height 36
paste input "[GEOGRAPHIC_DATA] [GEOGRAPHIC_DATA]"
click at [744, 124] on span "Search" at bounding box center [760, 128] width 57 height 27
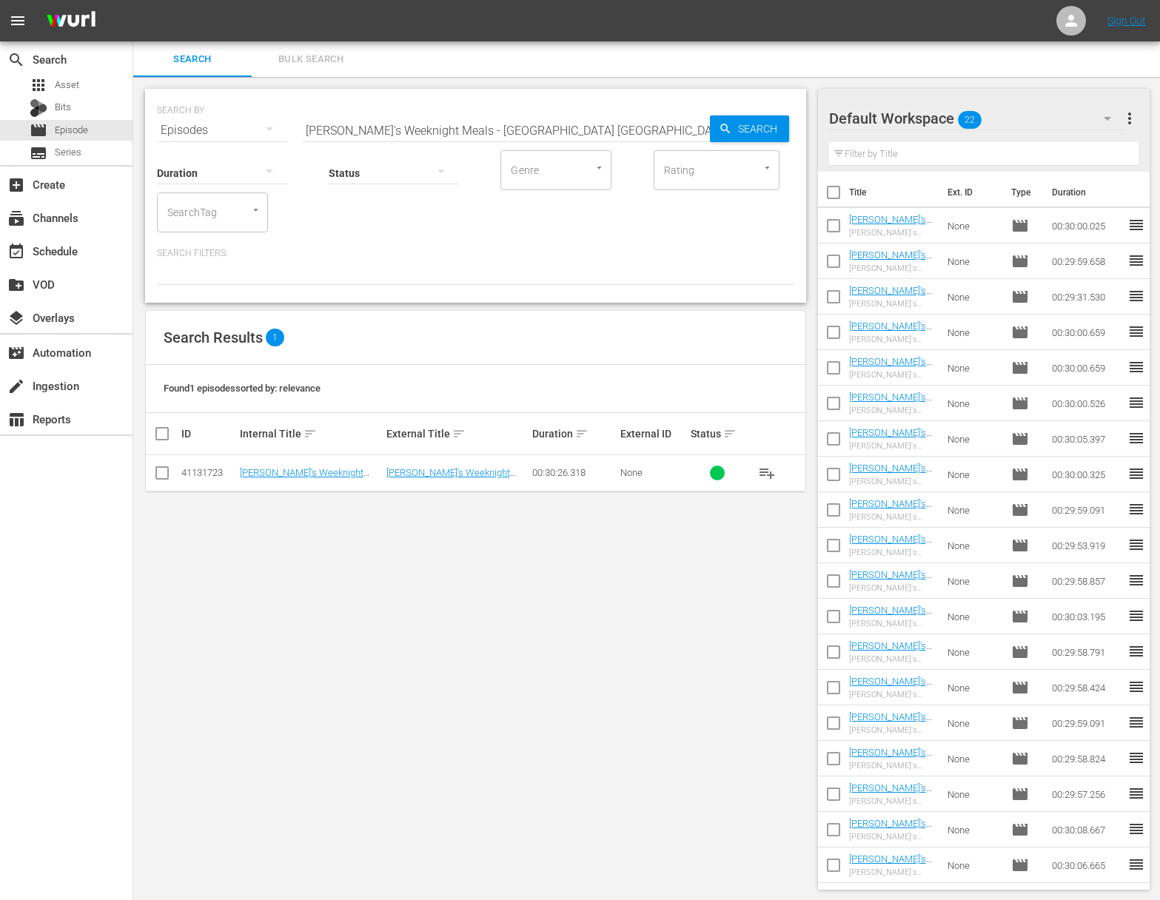
click at [770, 473] on span "playlist_add" at bounding box center [767, 473] width 18 height 18
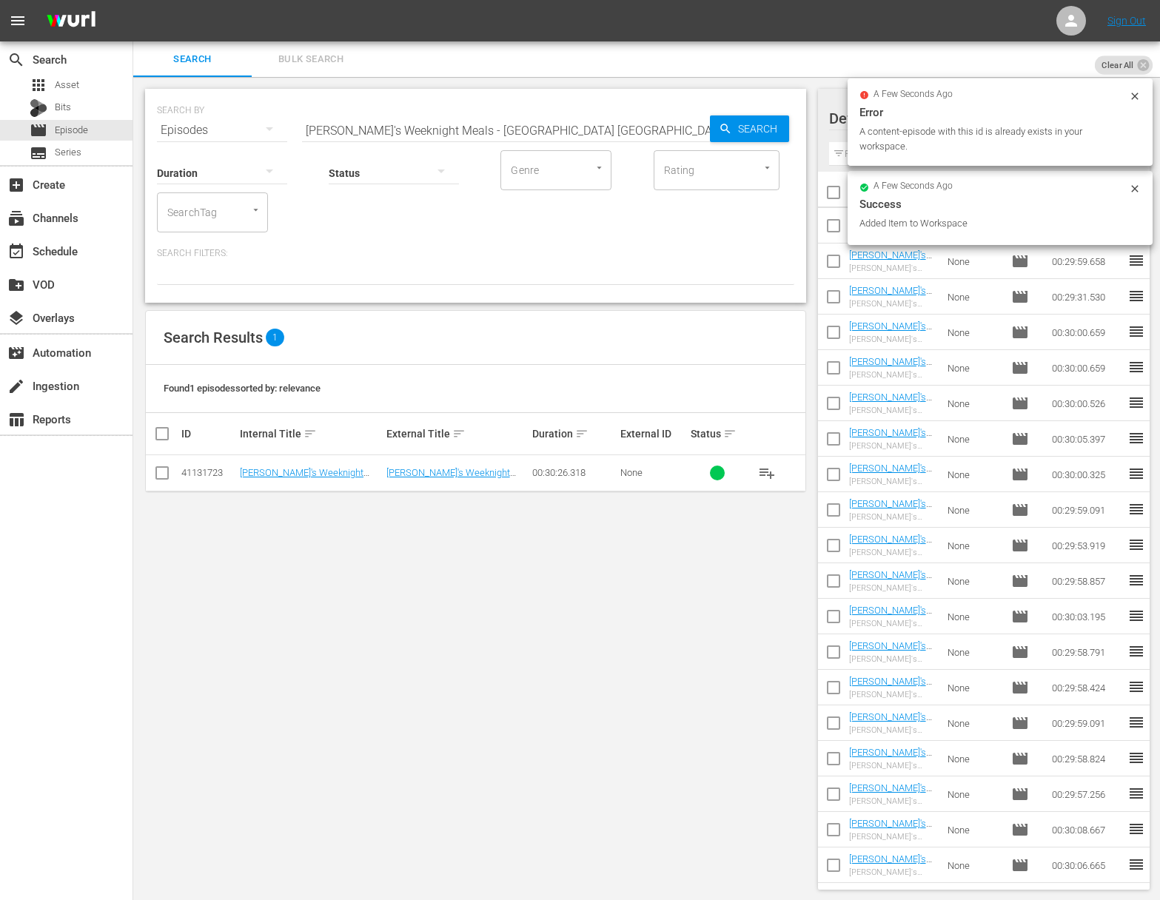
click at [435, 127] on input "[PERSON_NAME]'s Weeknight Meals - [GEOGRAPHIC_DATA] [GEOGRAPHIC_DATA]" at bounding box center [506, 131] width 408 height 36
paste input "Alaskan Salmon Two Ways"
click at [759, 127] on span "Search" at bounding box center [760, 128] width 57 height 27
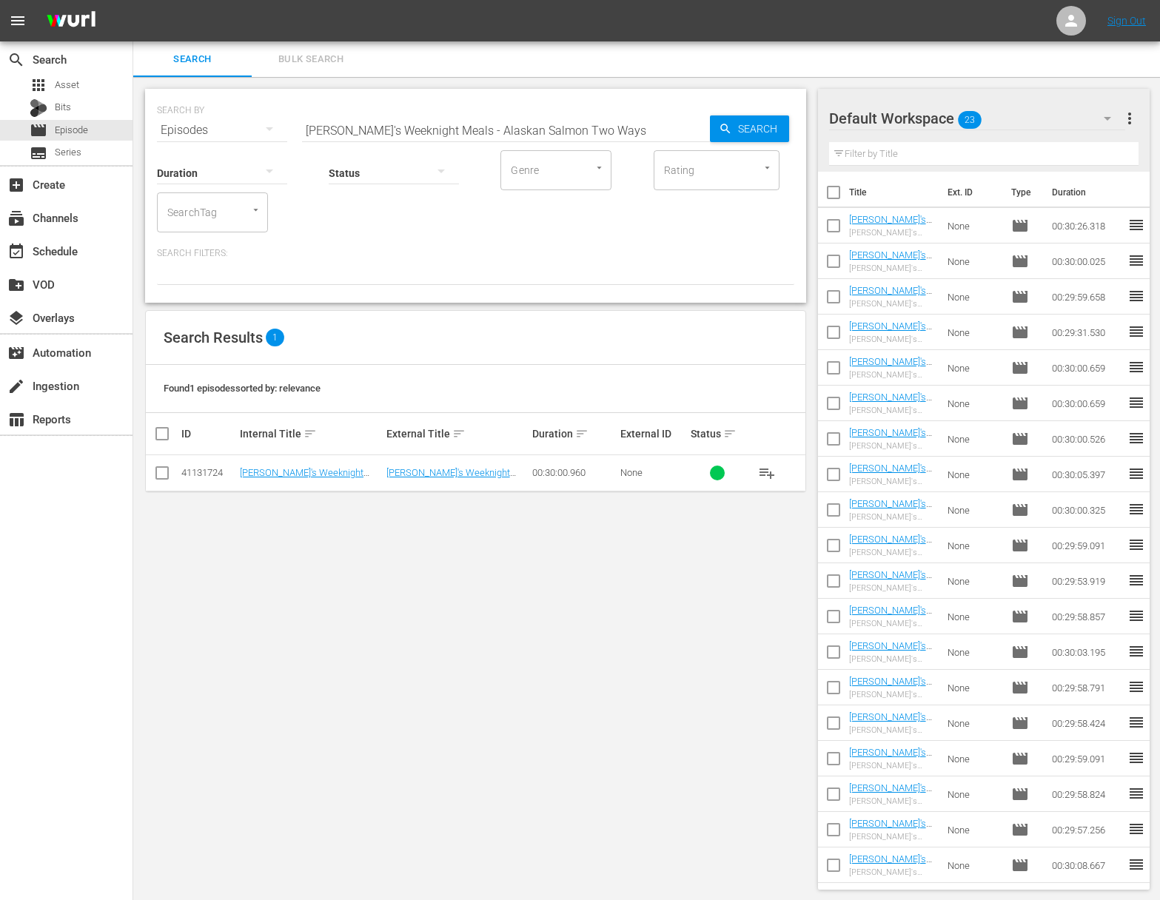
click at [766, 475] on span "playlist_add" at bounding box center [767, 473] width 18 height 18
click at [767, 474] on span "playlist_add" at bounding box center [767, 473] width 18 height 18
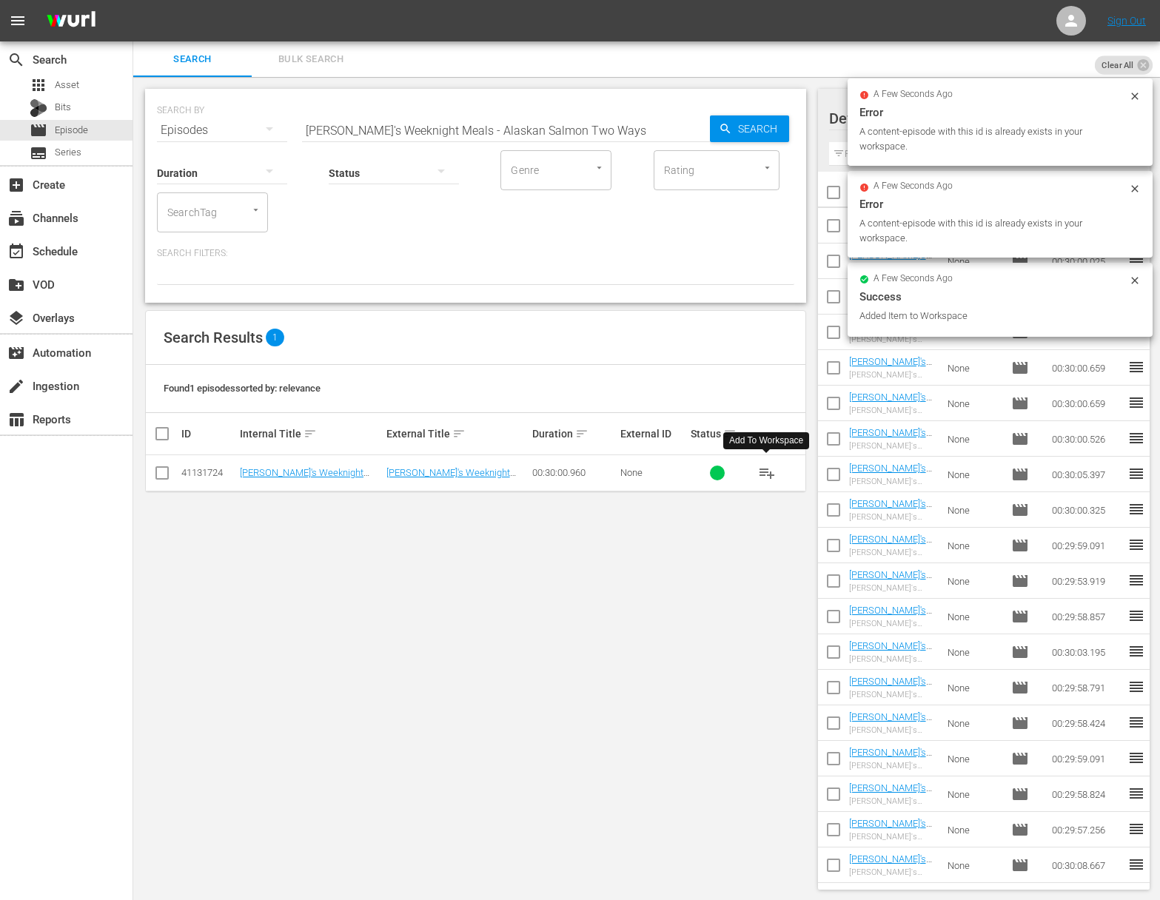
click at [508, 128] on input "[PERSON_NAME]'s Weeknight Meals - Alaskan Salmon Two Ways" at bounding box center [506, 131] width 408 height 36
paste input "[PERSON_NAME] Napa - Panzanella"
click at [511, 135] on input "[PERSON_NAME]'s Weeknight Meals - Alaskan SalmaMichael Chiarello's Napa - Panza…" at bounding box center [506, 131] width 408 height 36
paste input "[PERSON_NAME] Napa - Panzanella"
click at [766, 131] on span "Search" at bounding box center [760, 128] width 57 height 27
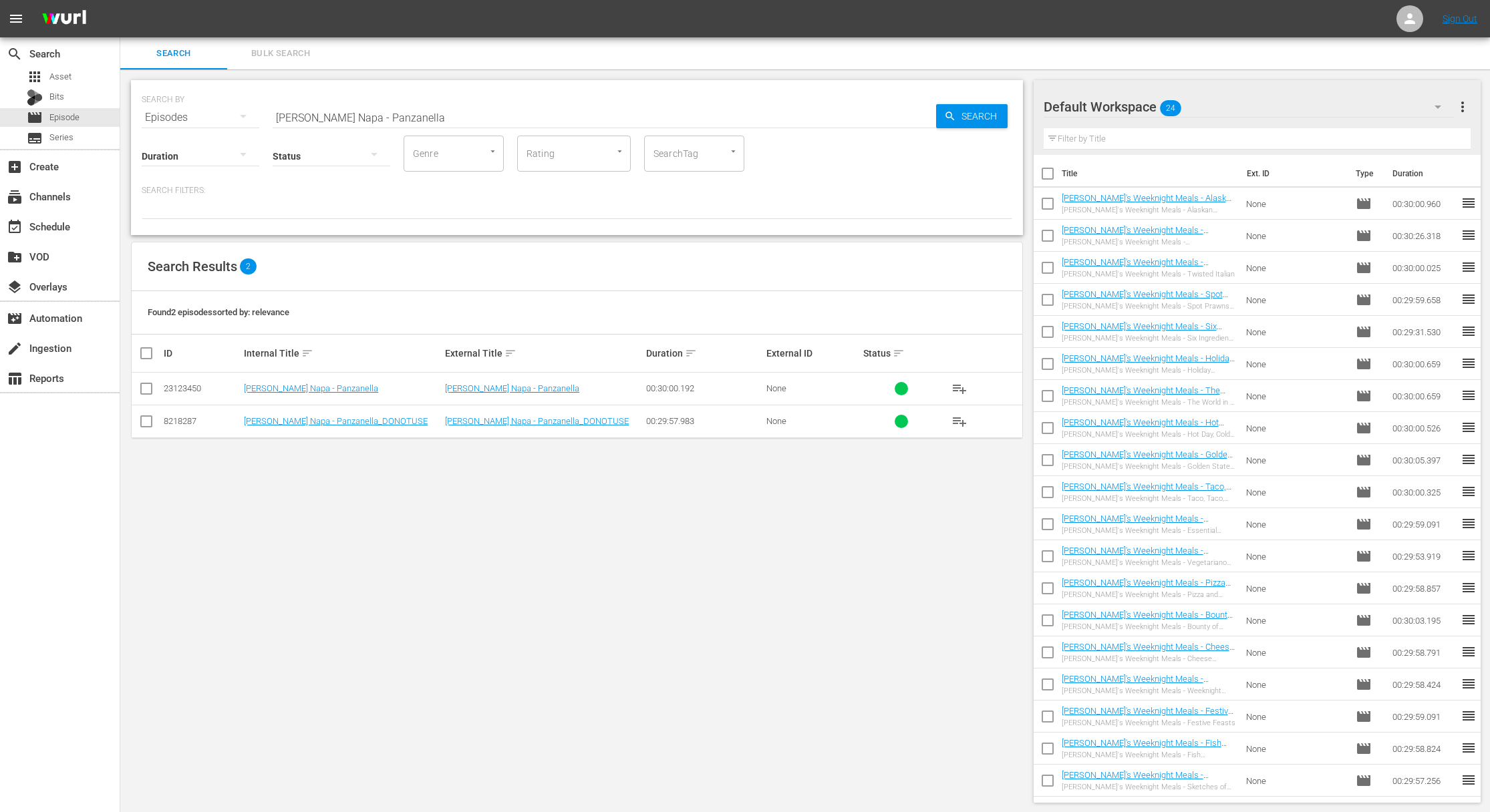
click at [955, 388] on span "playlist_add" at bounding box center [959, 389] width 16 height 16
click at [958, 384] on span "playlist_add" at bounding box center [959, 389] width 16 height 16
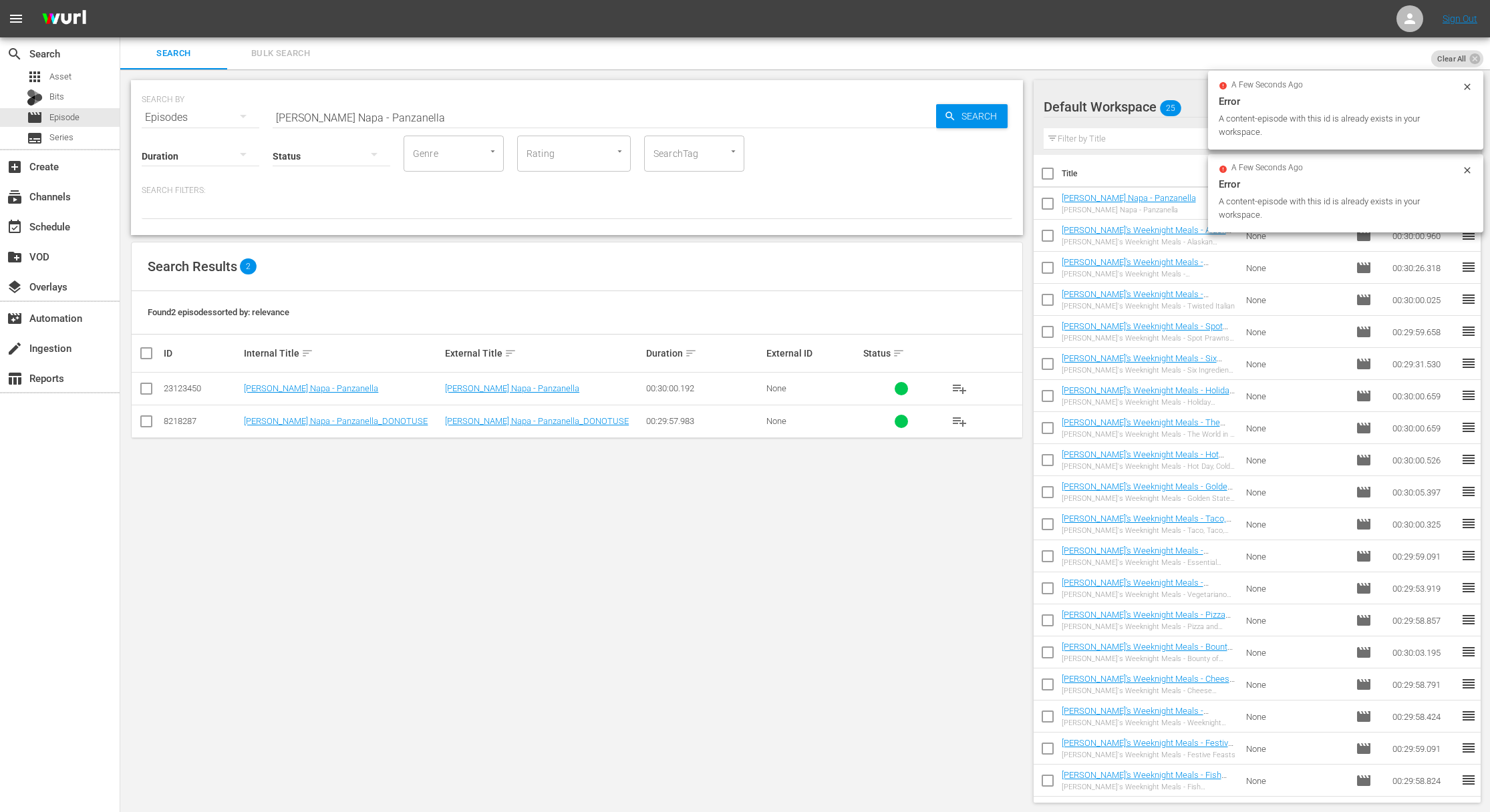
click at [566, 107] on input "[PERSON_NAME] Napa - Panzanella" at bounding box center [604, 118] width 663 height 32
paste input "esto PerfectoMichael [PERSON_NAME] Napa - P"
click at [648, 116] on input "[PERSON_NAME] Napa - Pesto PerfectoMichael Chiarello's Napa - Panzanella" at bounding box center [604, 118] width 663 height 32
paste input "[PERSON_NAME] Napa - Pesto Perfecto"
click at [884, 116] on input "[PERSON_NAME] Napa - Pesto Perfecto" at bounding box center [604, 118] width 663 height 32
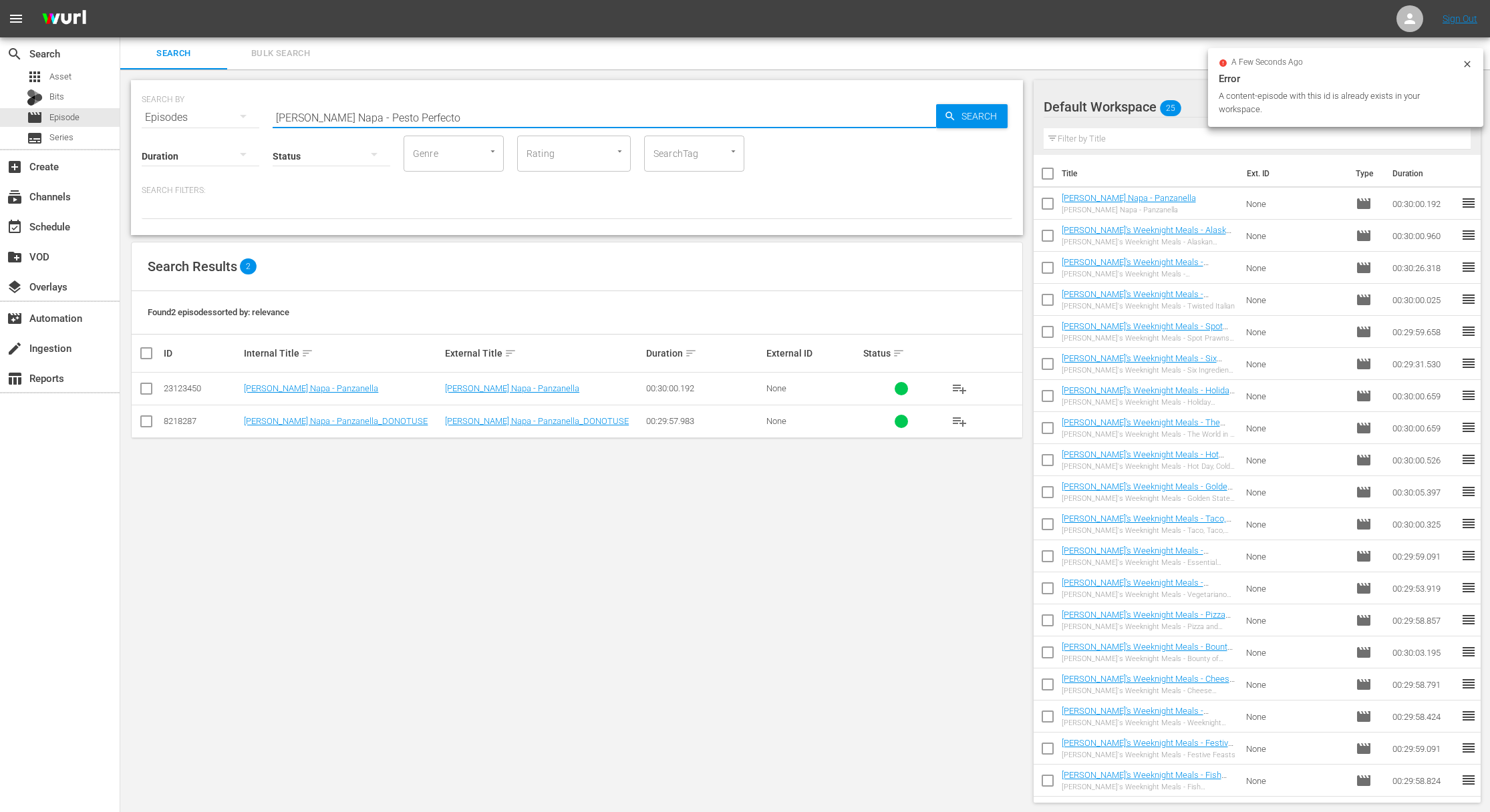
click at [937, 115] on div "Search" at bounding box center [971, 115] width 71 height 24
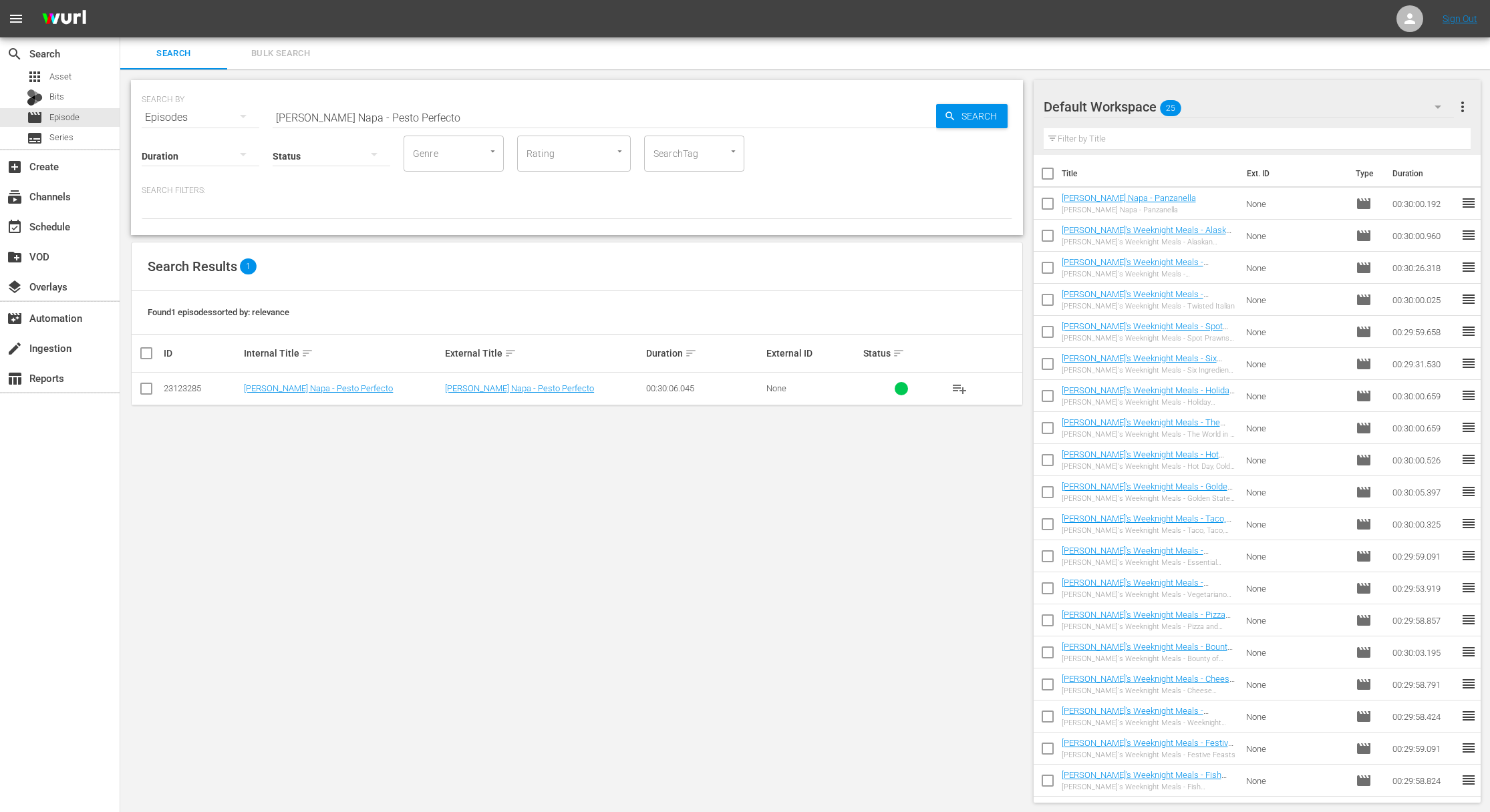
click at [958, 390] on span "playlist_add" at bounding box center [959, 389] width 16 height 16
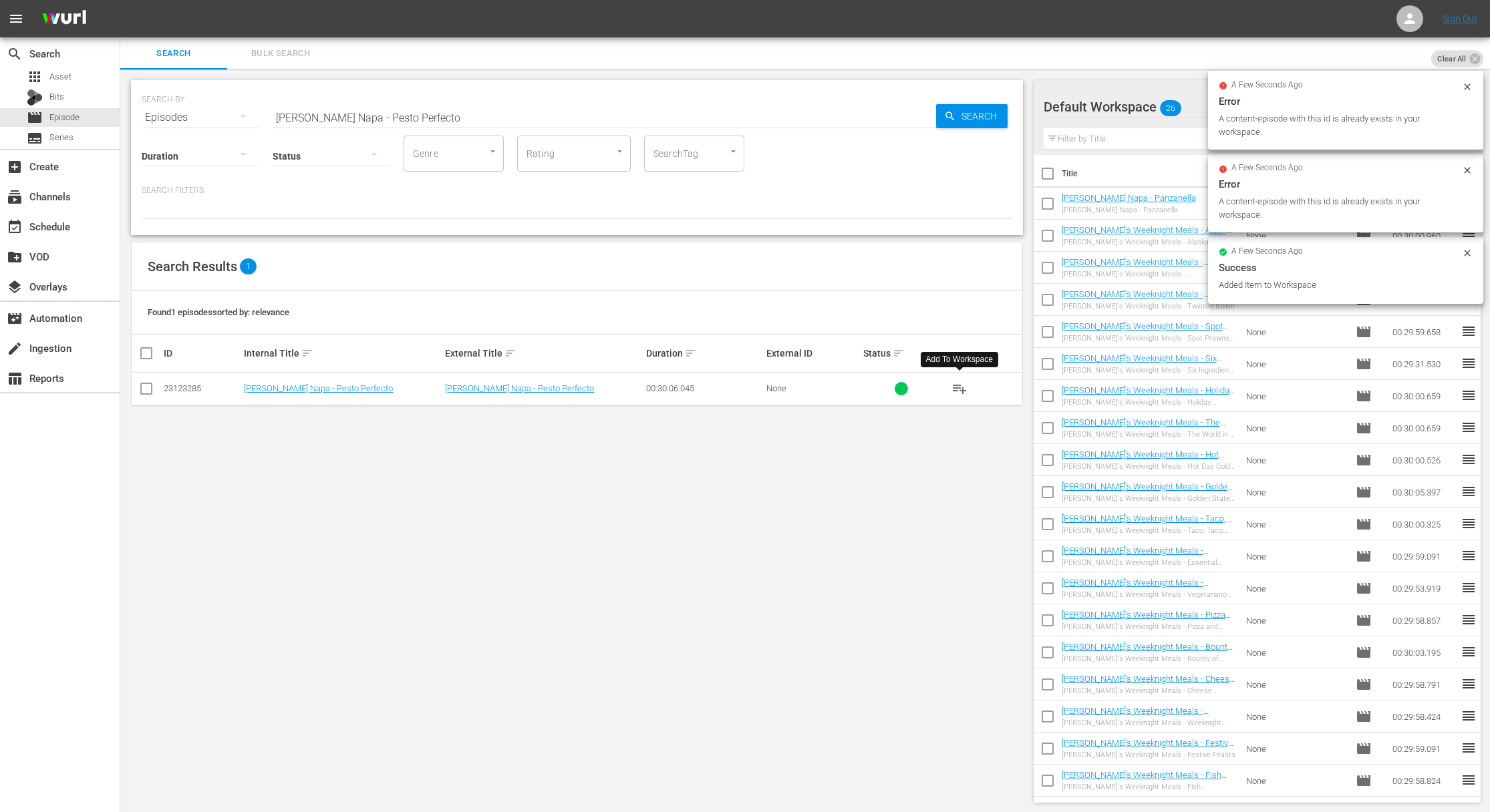
click at [563, 119] on input "[PERSON_NAME] Napa - Pesto Perfecto" at bounding box center [604, 118] width 663 height 32
paste input "Winter Favorites"
click at [964, 117] on span "Search" at bounding box center [981, 115] width 51 height 24
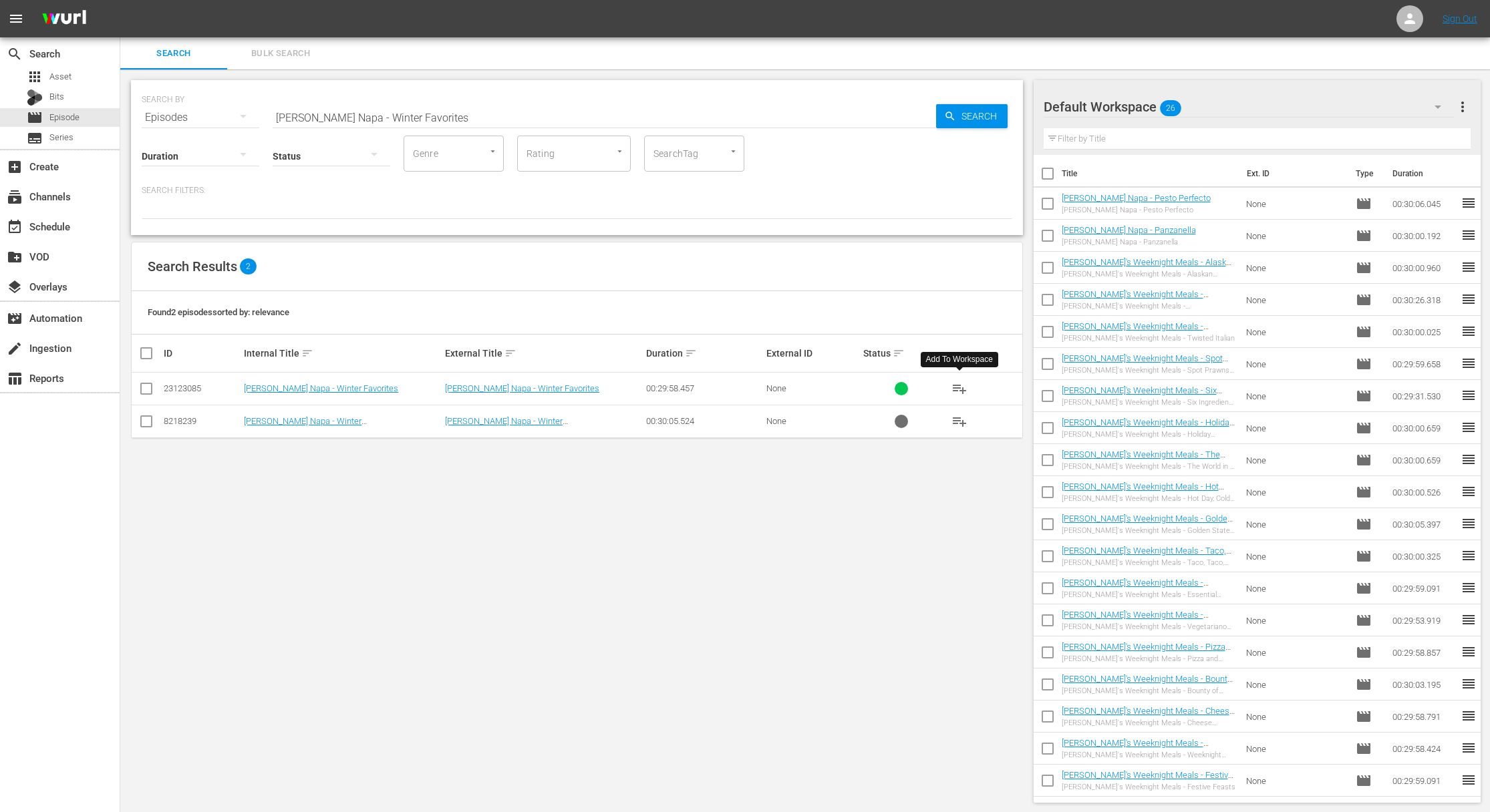
click at [959, 388] on span "playlist_add" at bounding box center [959, 389] width 16 height 16
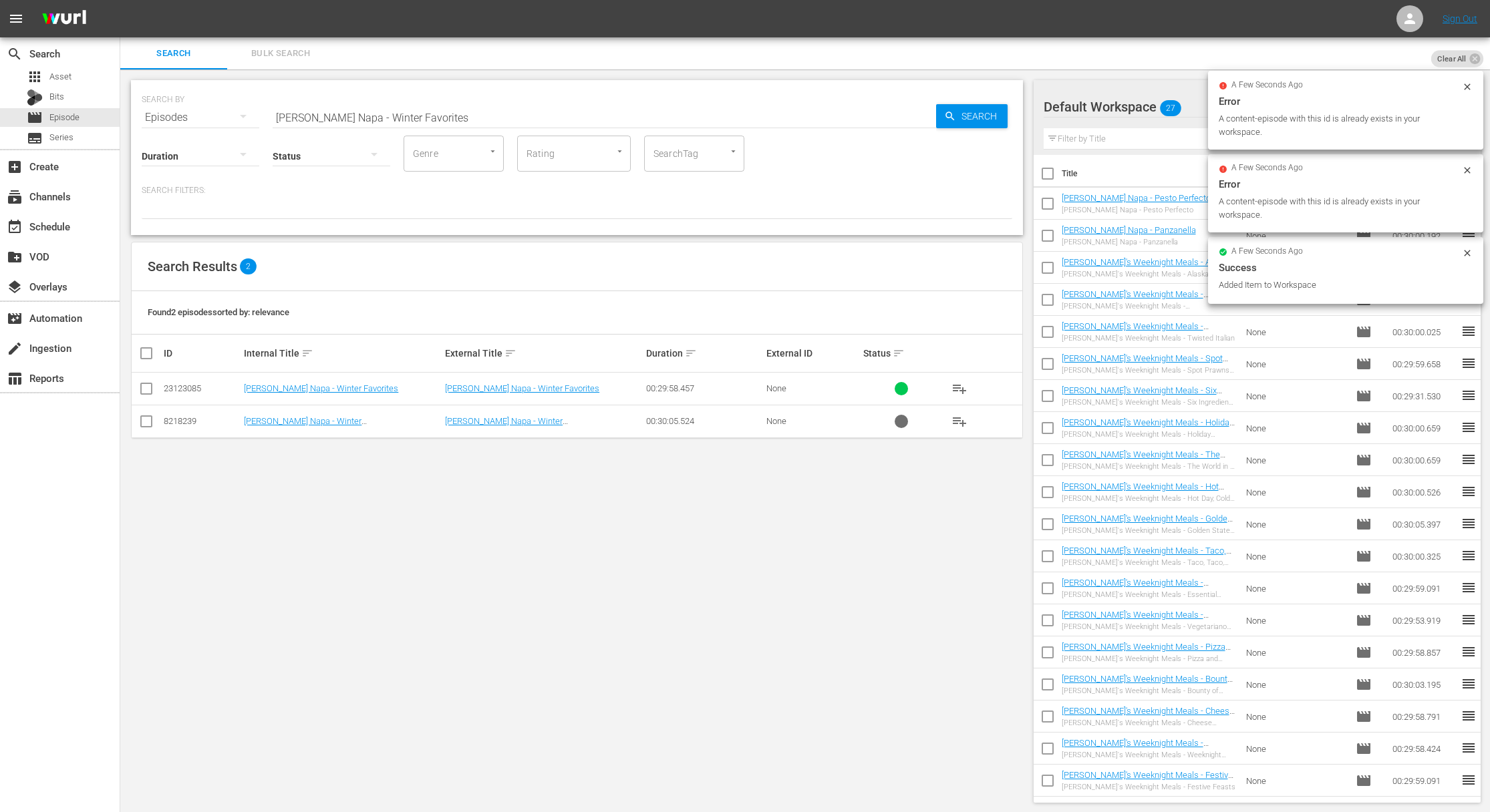
click at [506, 113] on input "[PERSON_NAME] Napa - Winter Favorites" at bounding box center [604, 118] width 663 height 32
paste input "Late Night Dining"
click at [984, 117] on span "Search" at bounding box center [981, 115] width 51 height 24
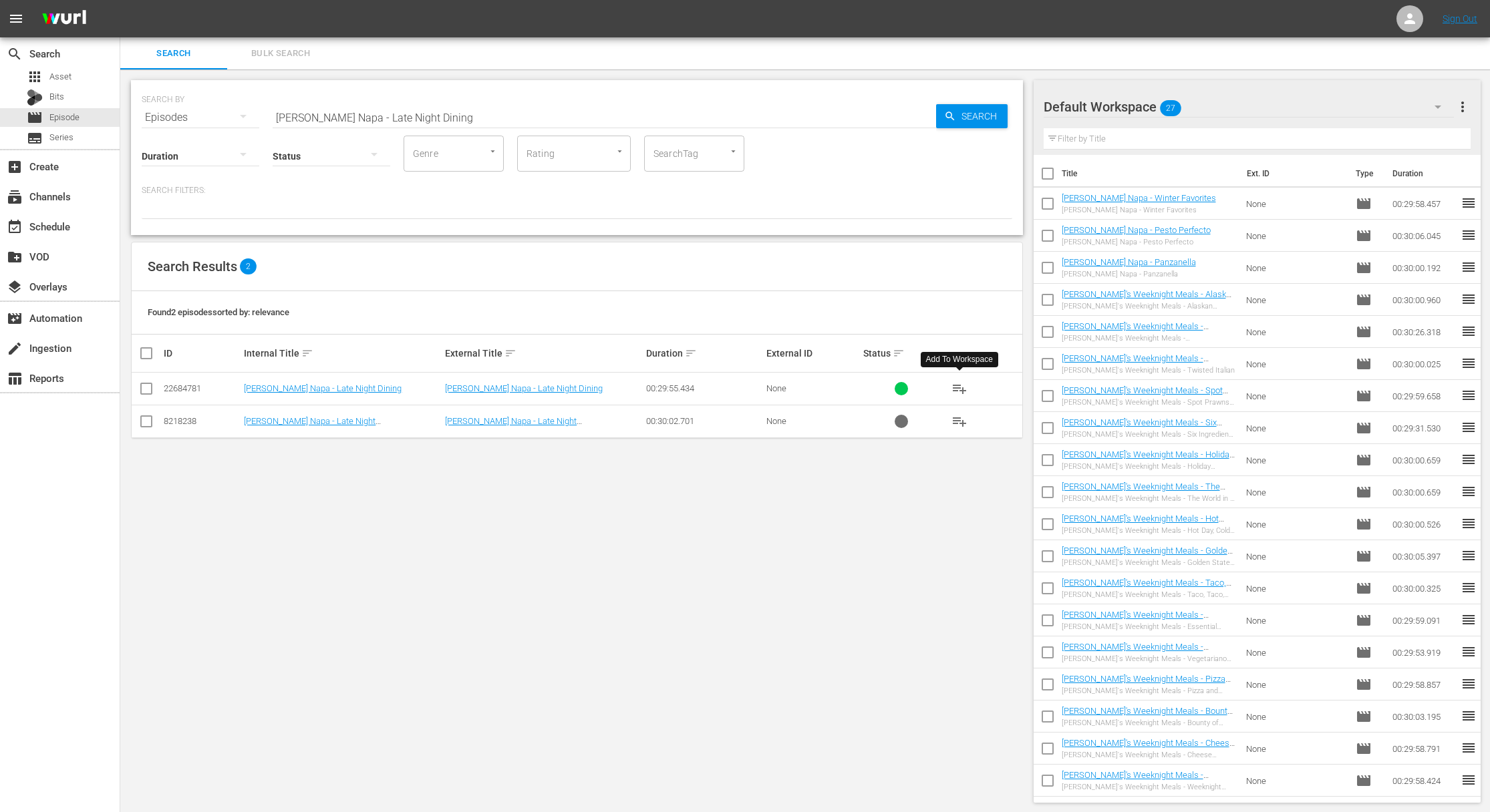
click at [956, 387] on span "playlist_add" at bounding box center [959, 389] width 16 height 16
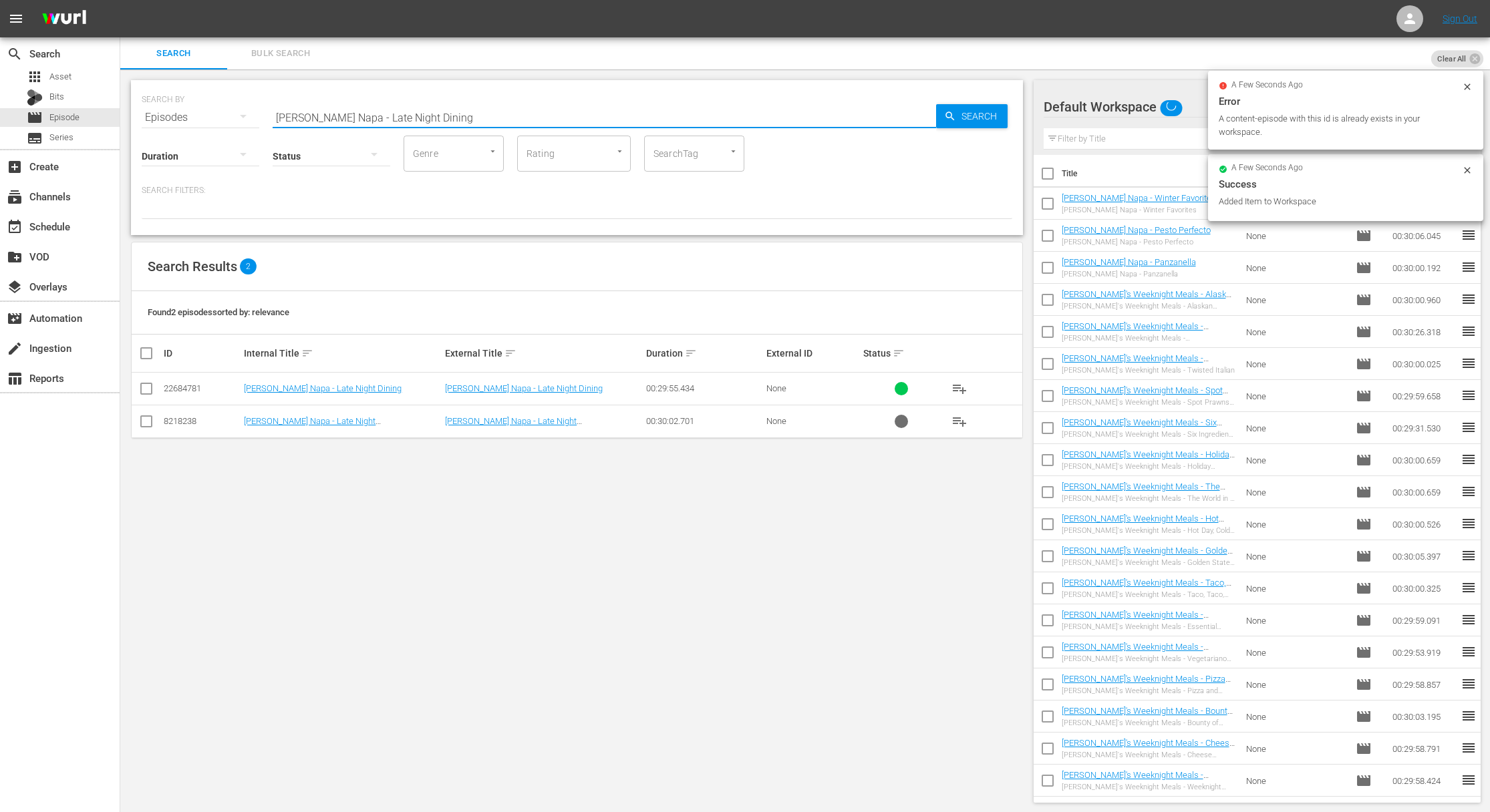
click at [523, 105] on input "[PERSON_NAME] Napa - Late Night Dining" at bounding box center [604, 118] width 663 height 32
paste input "Dinner Duet"
click at [967, 115] on span "Search" at bounding box center [981, 115] width 51 height 24
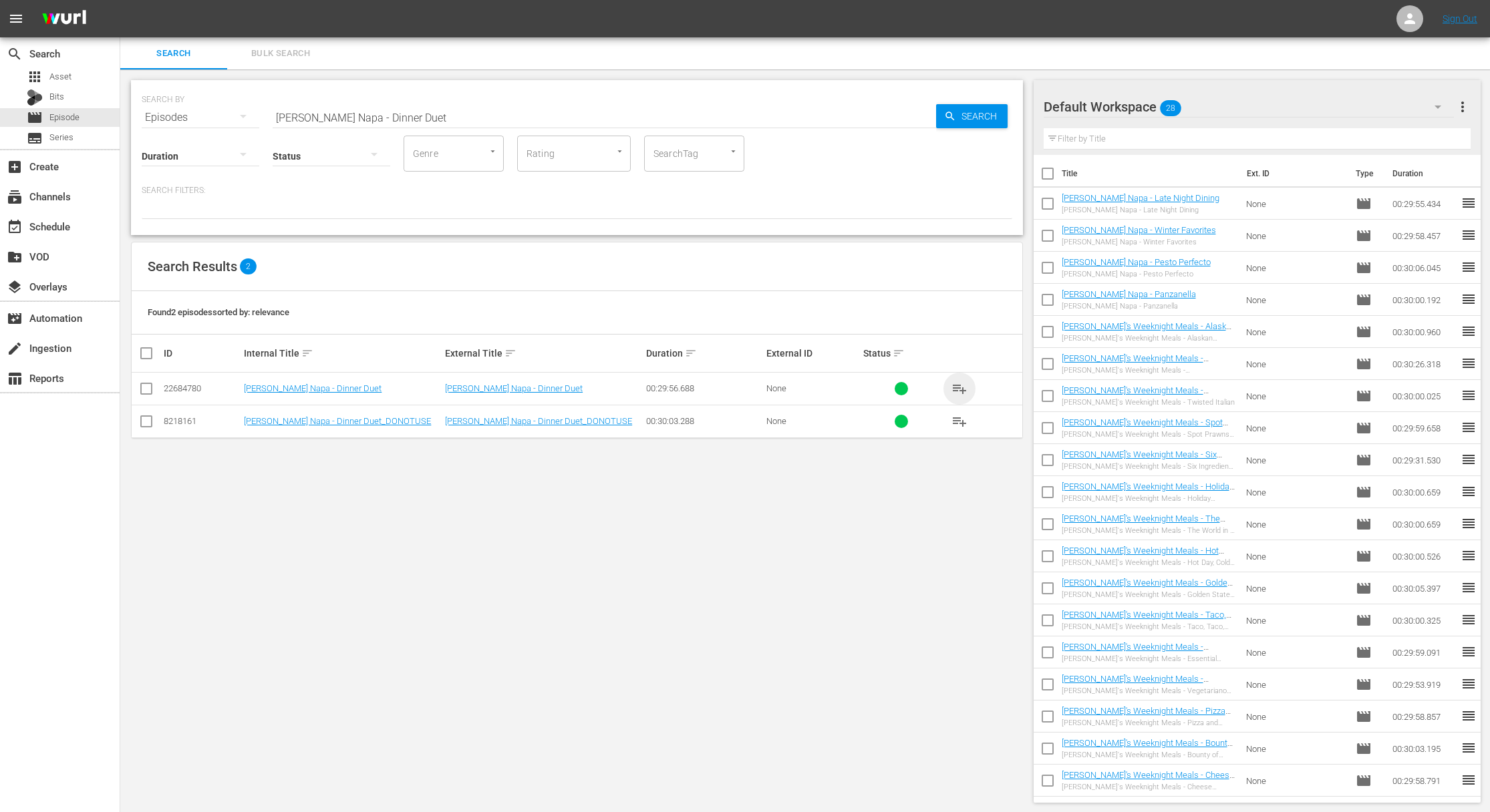
click at [953, 381] on span "playlist_add" at bounding box center [959, 389] width 16 height 16
click at [956, 387] on span "playlist_add" at bounding box center [959, 389] width 16 height 16
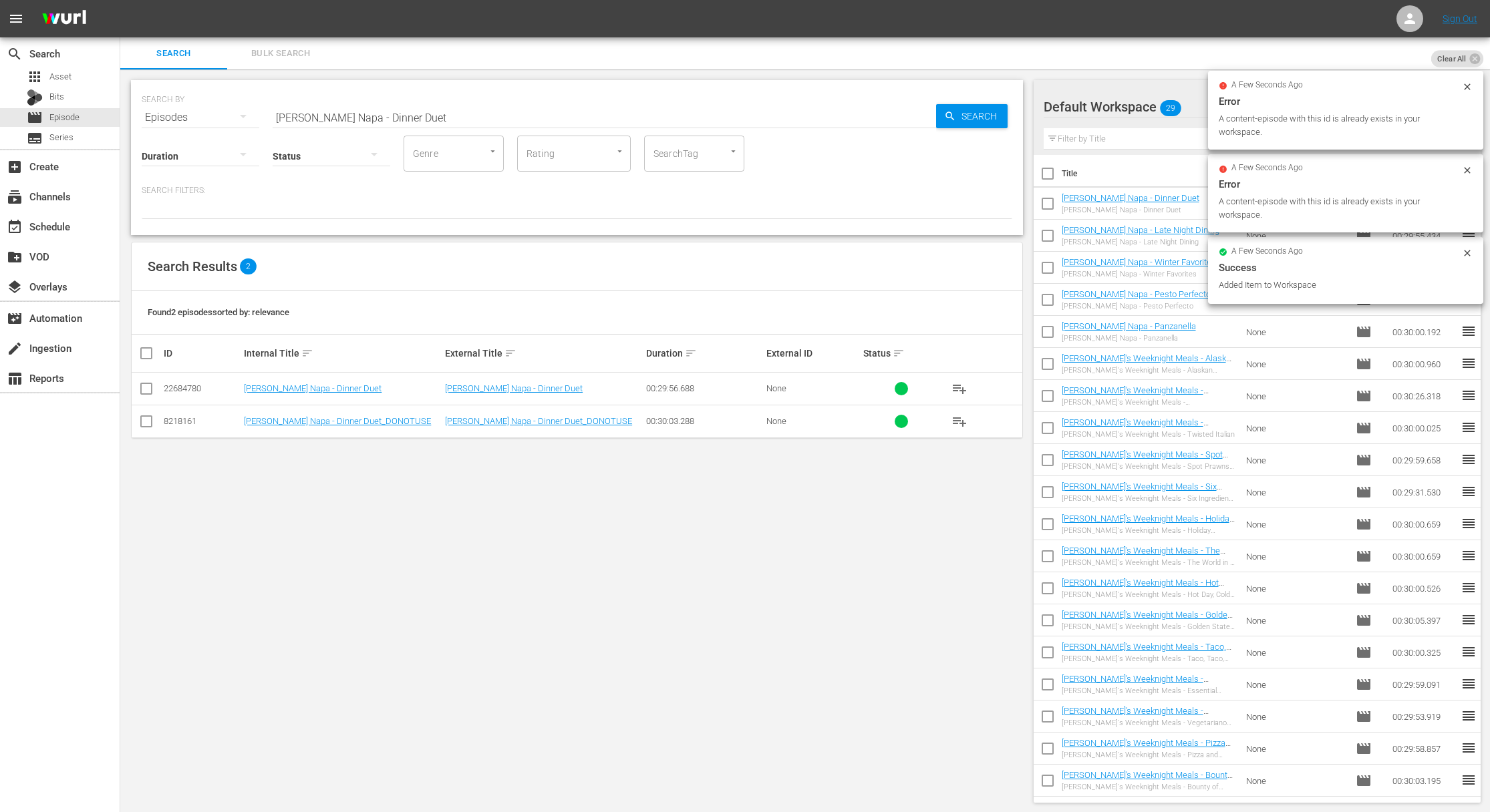
drag, startPoint x: 568, startPoint y: 94, endPoint x: 564, endPoint y: 109, distance: 15.5
click at [568, 94] on div "SEARCH BY Search By Episodes Search ID, Title, Description, Keywords, or Catego…" at bounding box center [577, 109] width 871 height 48
click at [564, 109] on input "[PERSON_NAME] Napa - Dinner Duet" at bounding box center [604, 118] width 663 height 32
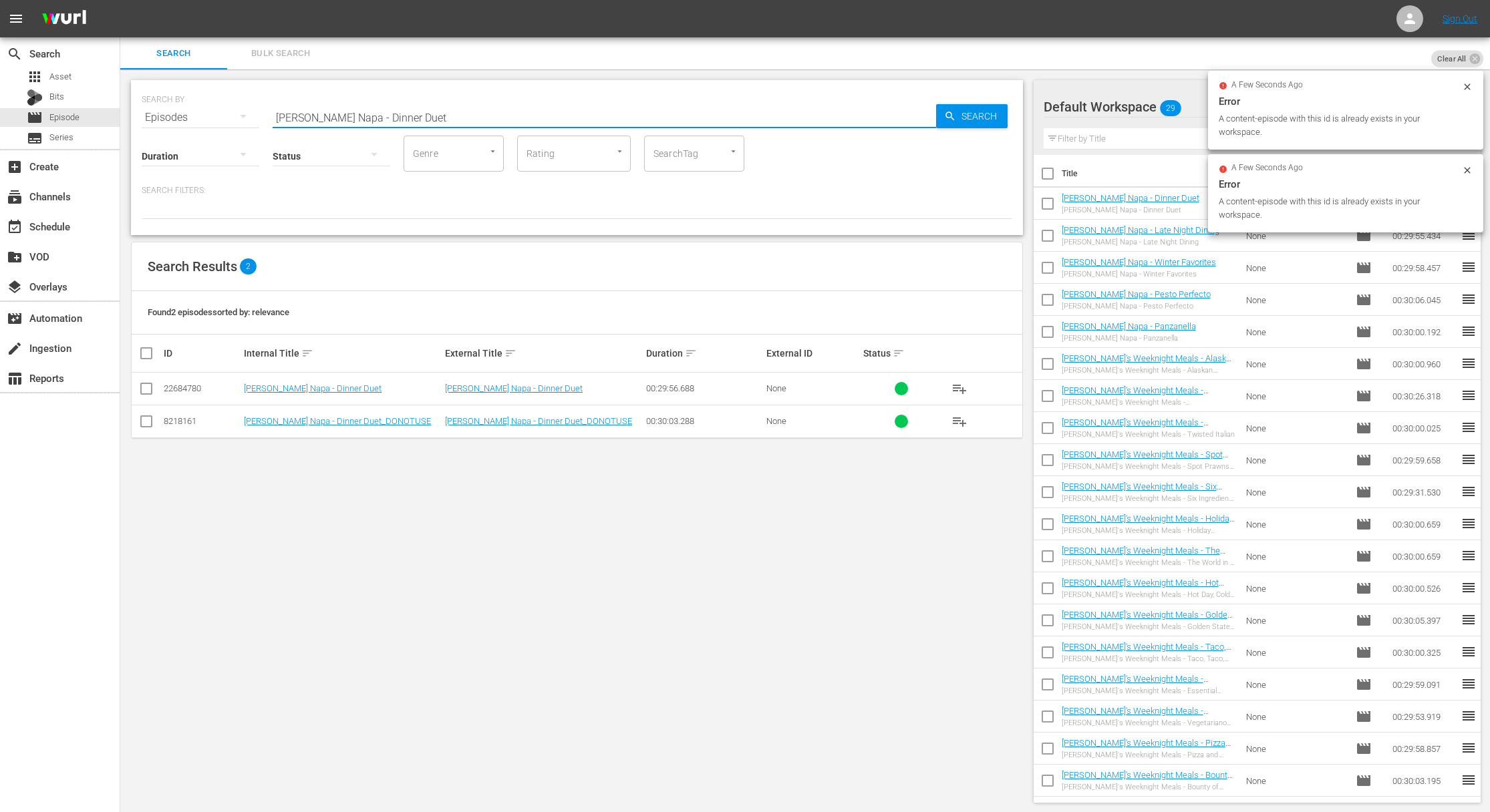
paste input "Impanata"
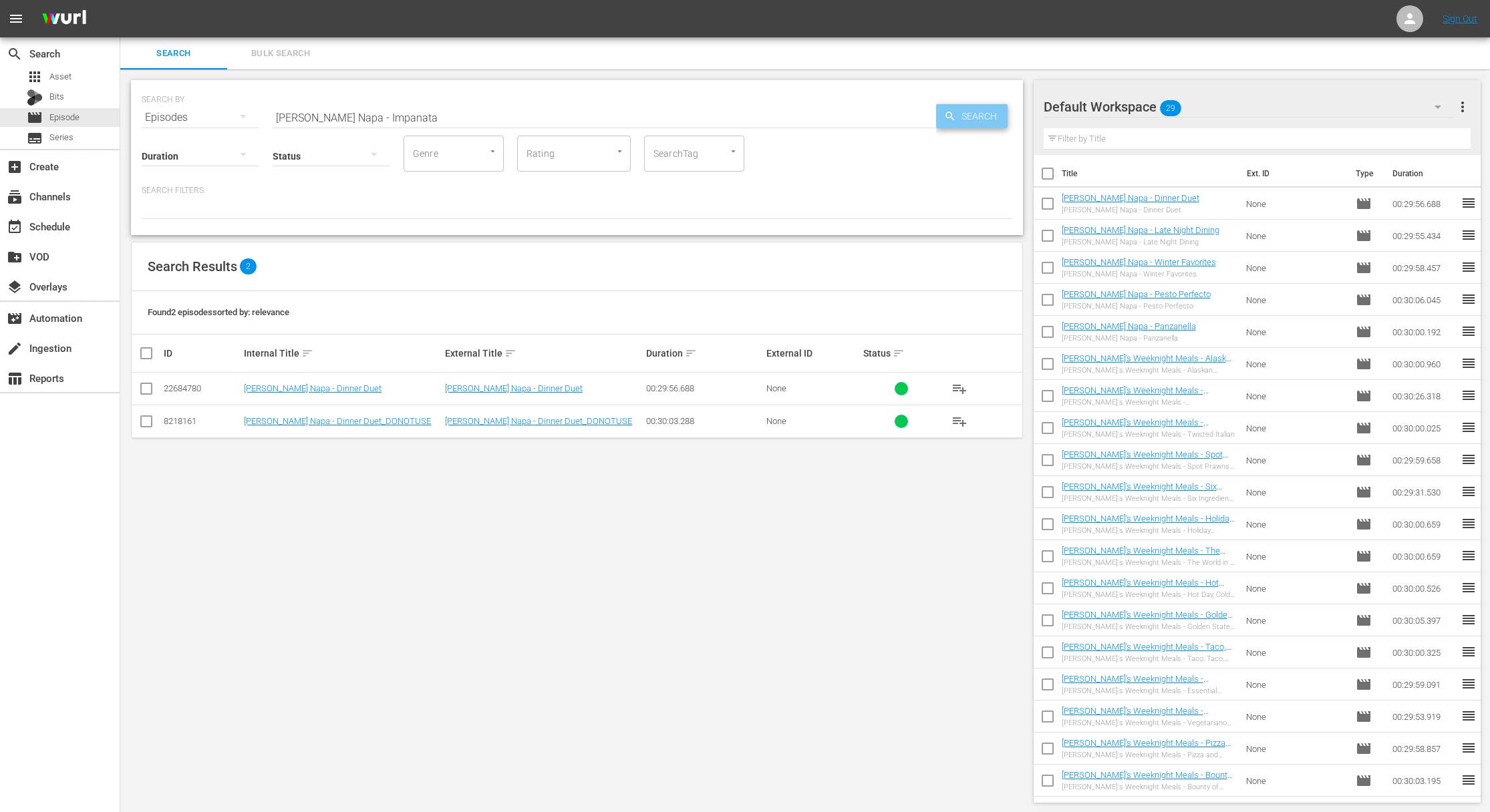
click at [949, 115] on icon "button" at bounding box center [949, 115] width 12 height 12
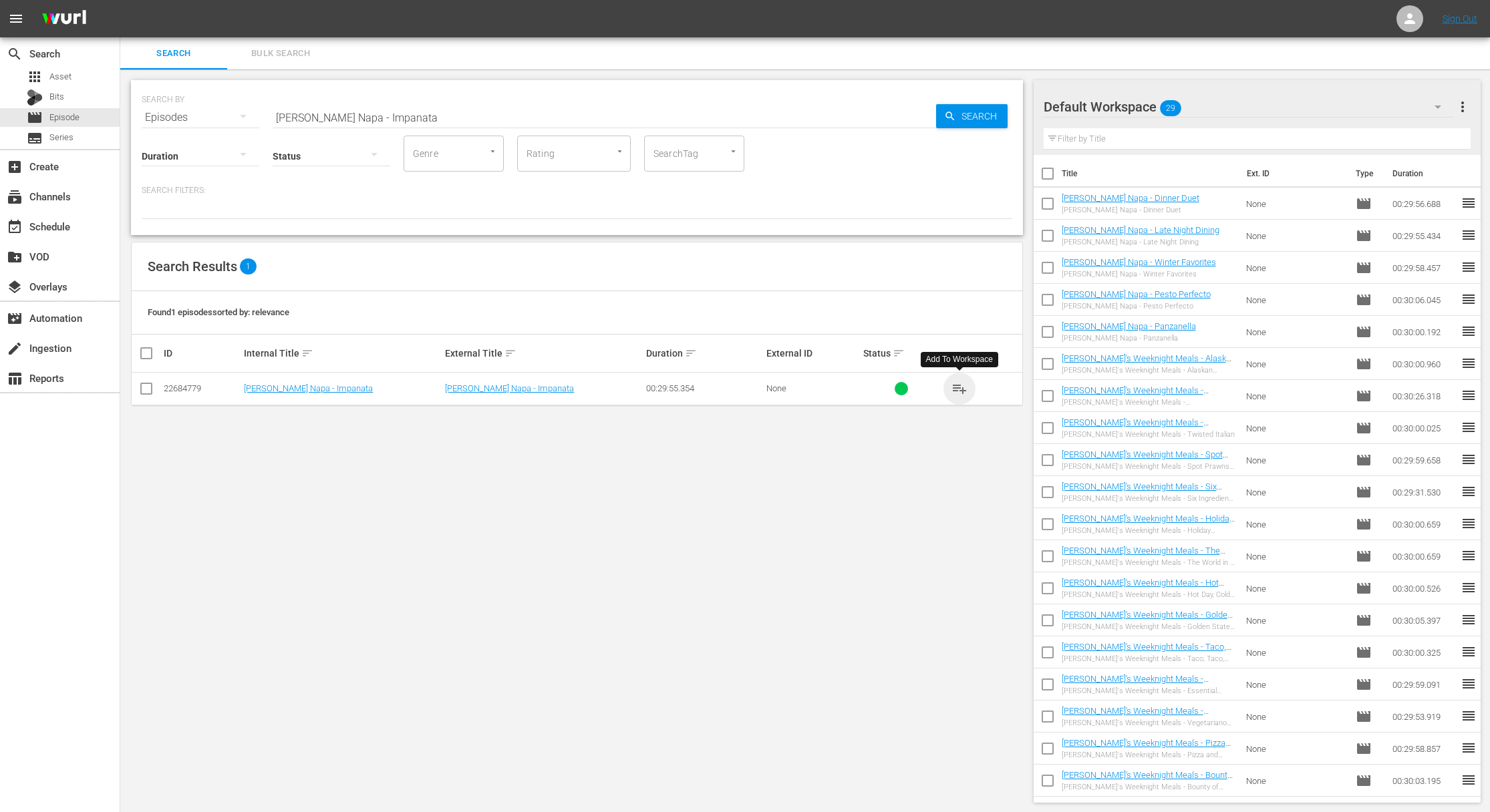
click at [961, 387] on span "playlist_add" at bounding box center [959, 389] width 16 height 16
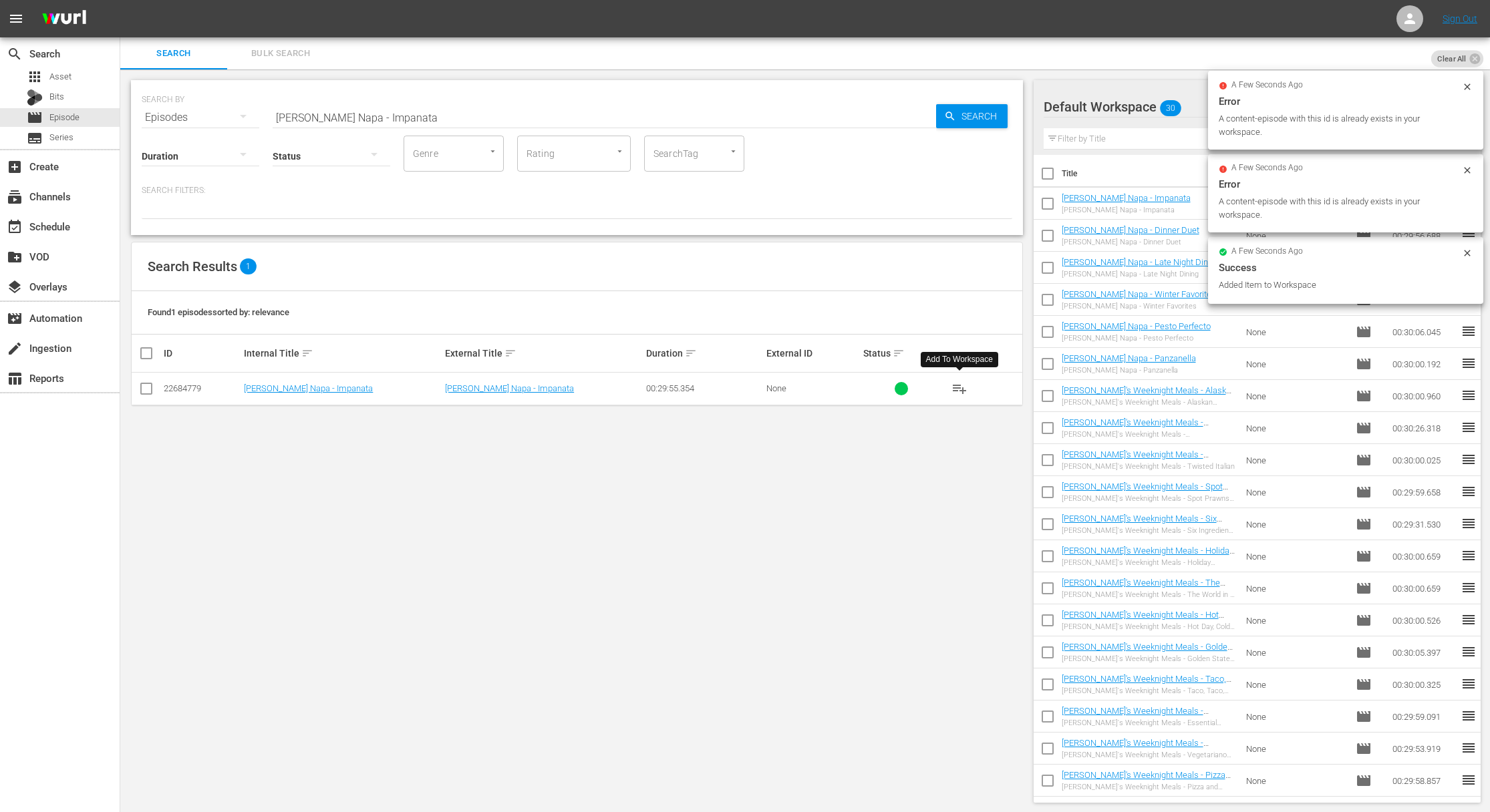
click at [534, 112] on input "[PERSON_NAME] Napa - Impanata" at bounding box center [604, 118] width 663 height 32
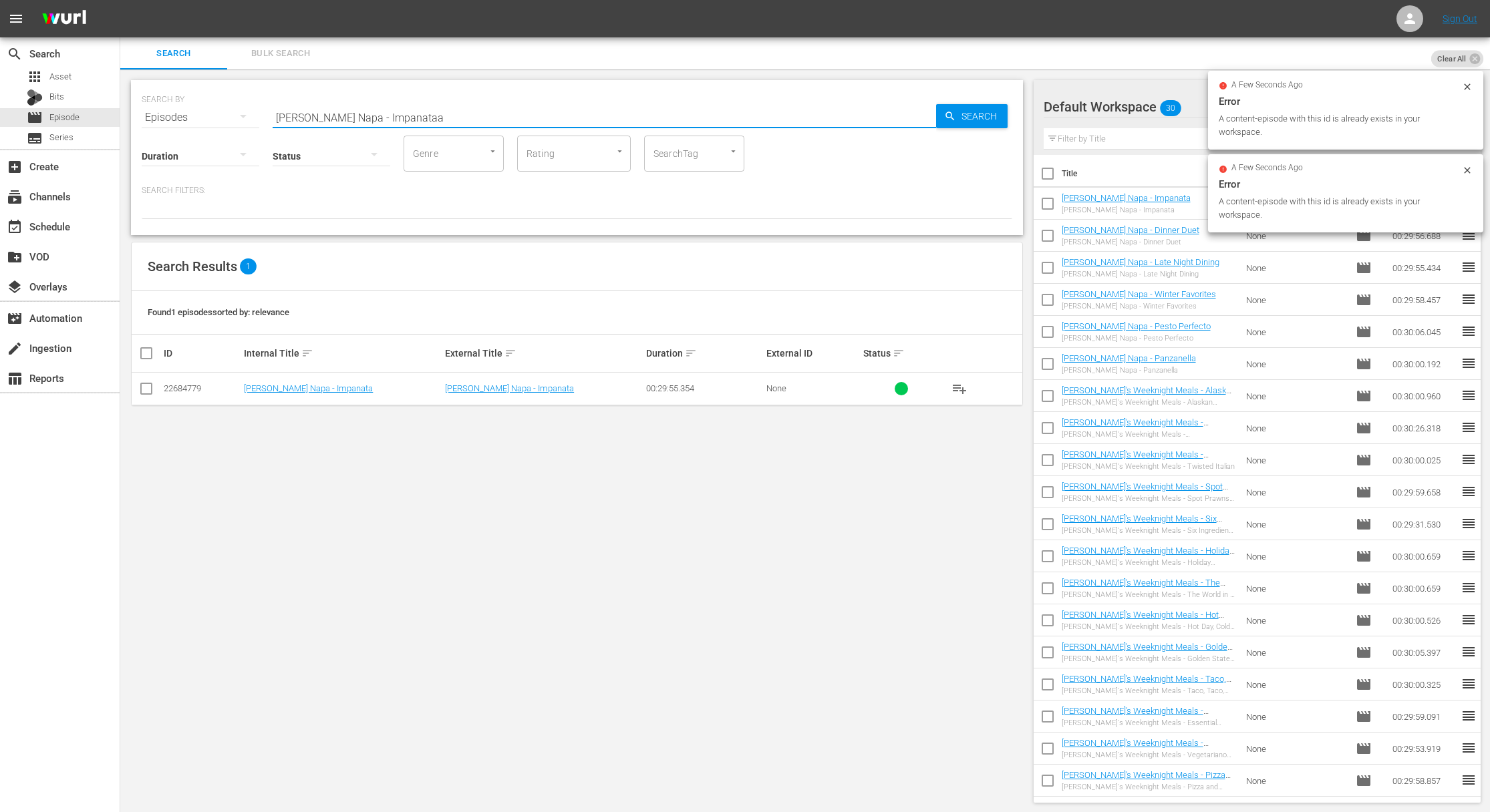
paste input "[PERSON_NAME] Napa - Breakfast in [GEOGRAPHIC_DATA]"
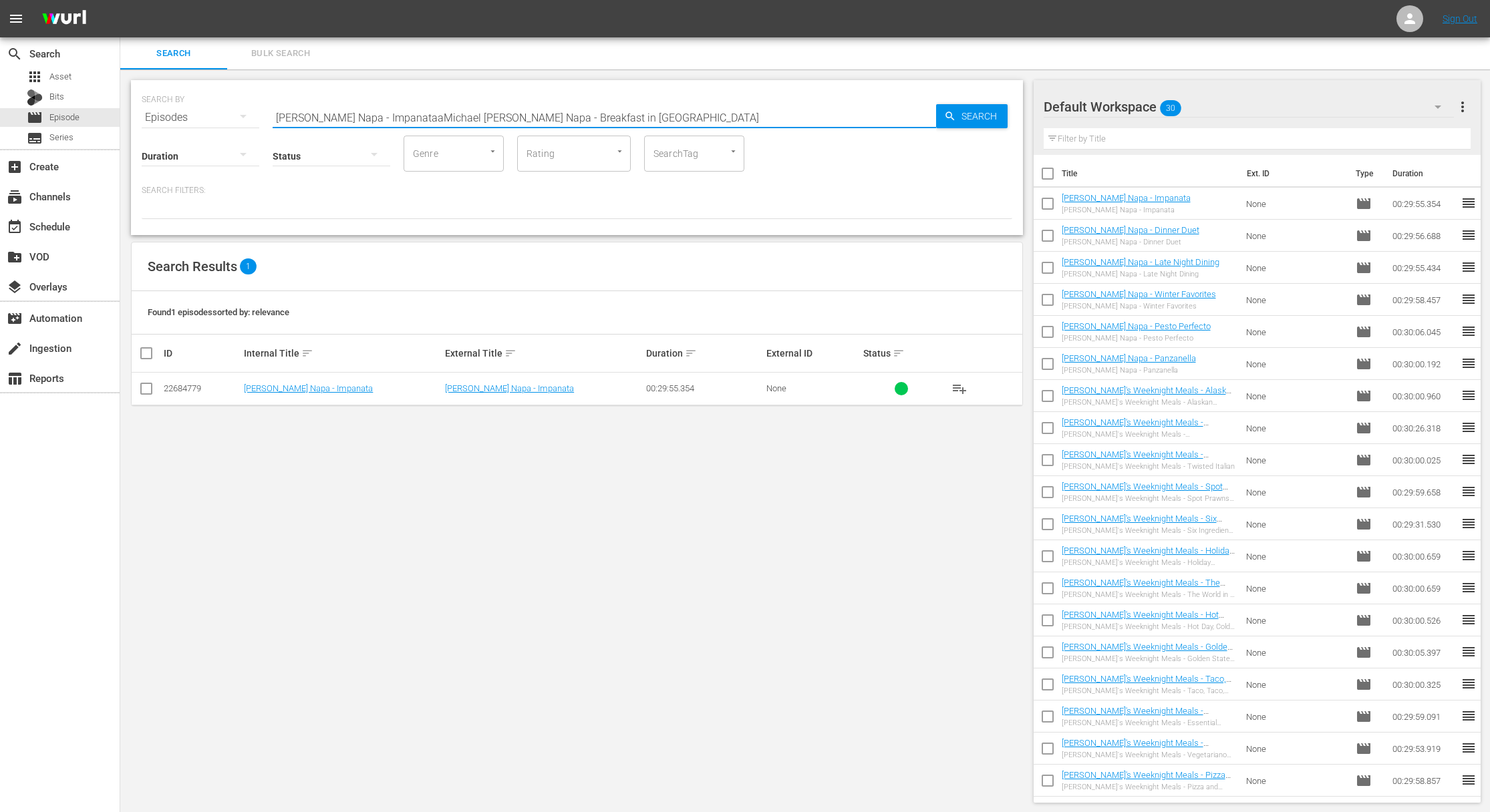
click at [558, 114] on input "[PERSON_NAME] Napa - ImpanataaMichael [PERSON_NAME] Napa - Breakfast in [GEOGRA…" at bounding box center [604, 118] width 663 height 32
paste input "text"
click at [950, 112] on icon "button" at bounding box center [950, 116] width 9 height 9
click at [962, 387] on span "playlist_add" at bounding box center [959, 389] width 16 height 16
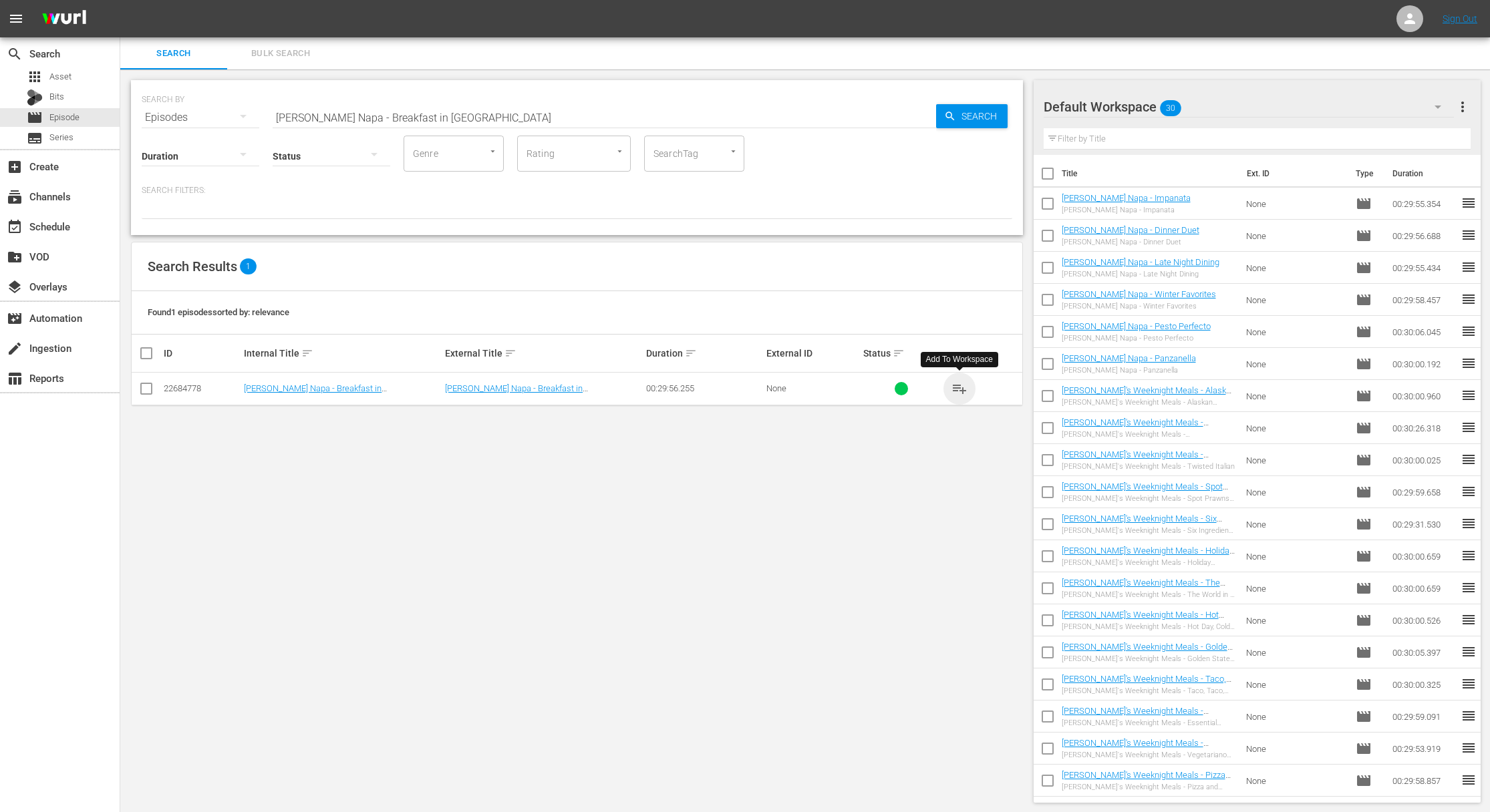
click at [962, 387] on span "playlist_add" at bounding box center [959, 389] width 16 height 16
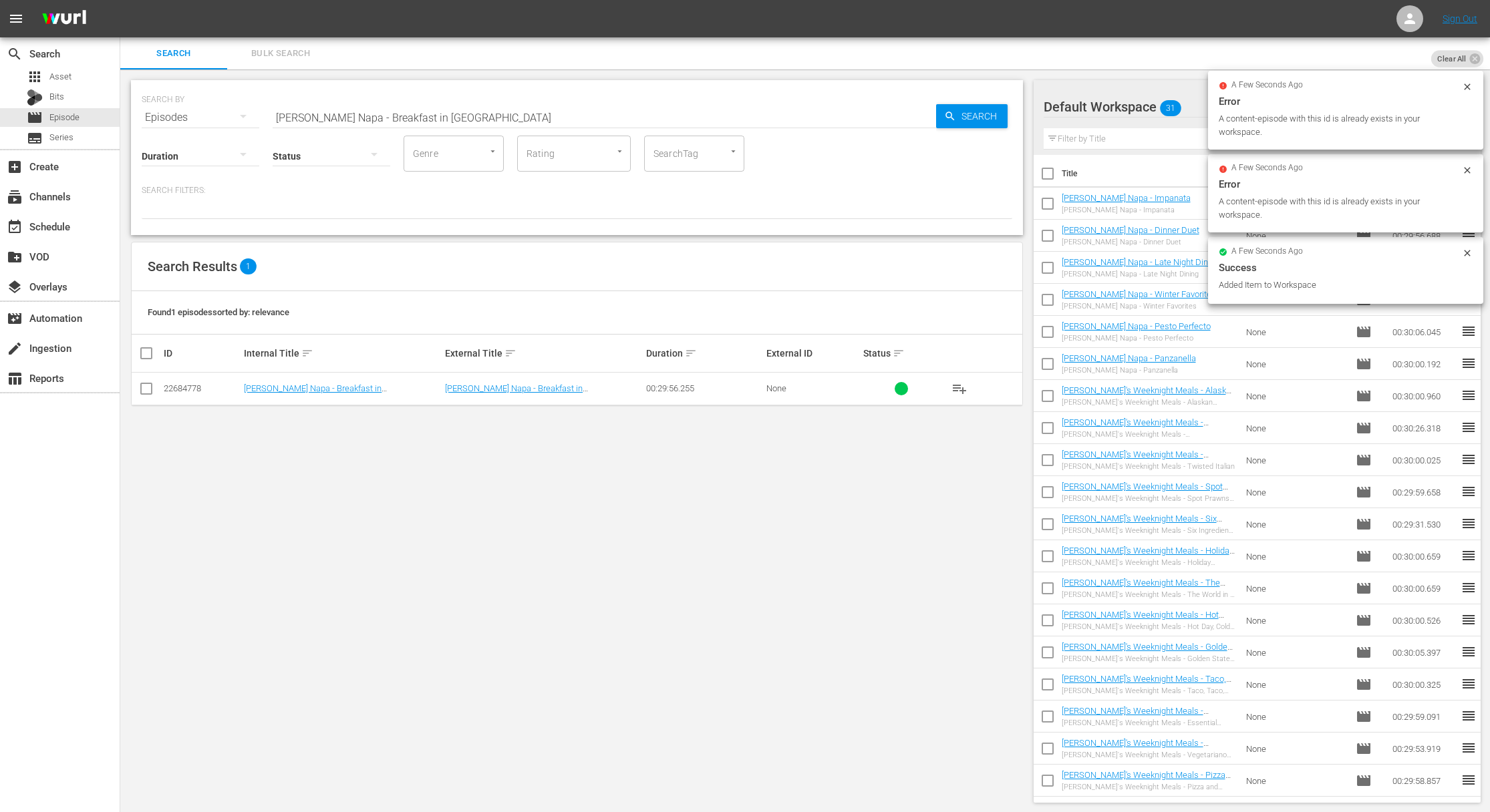
click at [528, 119] on input "[PERSON_NAME] Napa - Breakfast in [GEOGRAPHIC_DATA]" at bounding box center [604, 118] width 663 height 32
paste input "uttering Up"
click at [992, 112] on span "Search" at bounding box center [981, 115] width 51 height 24
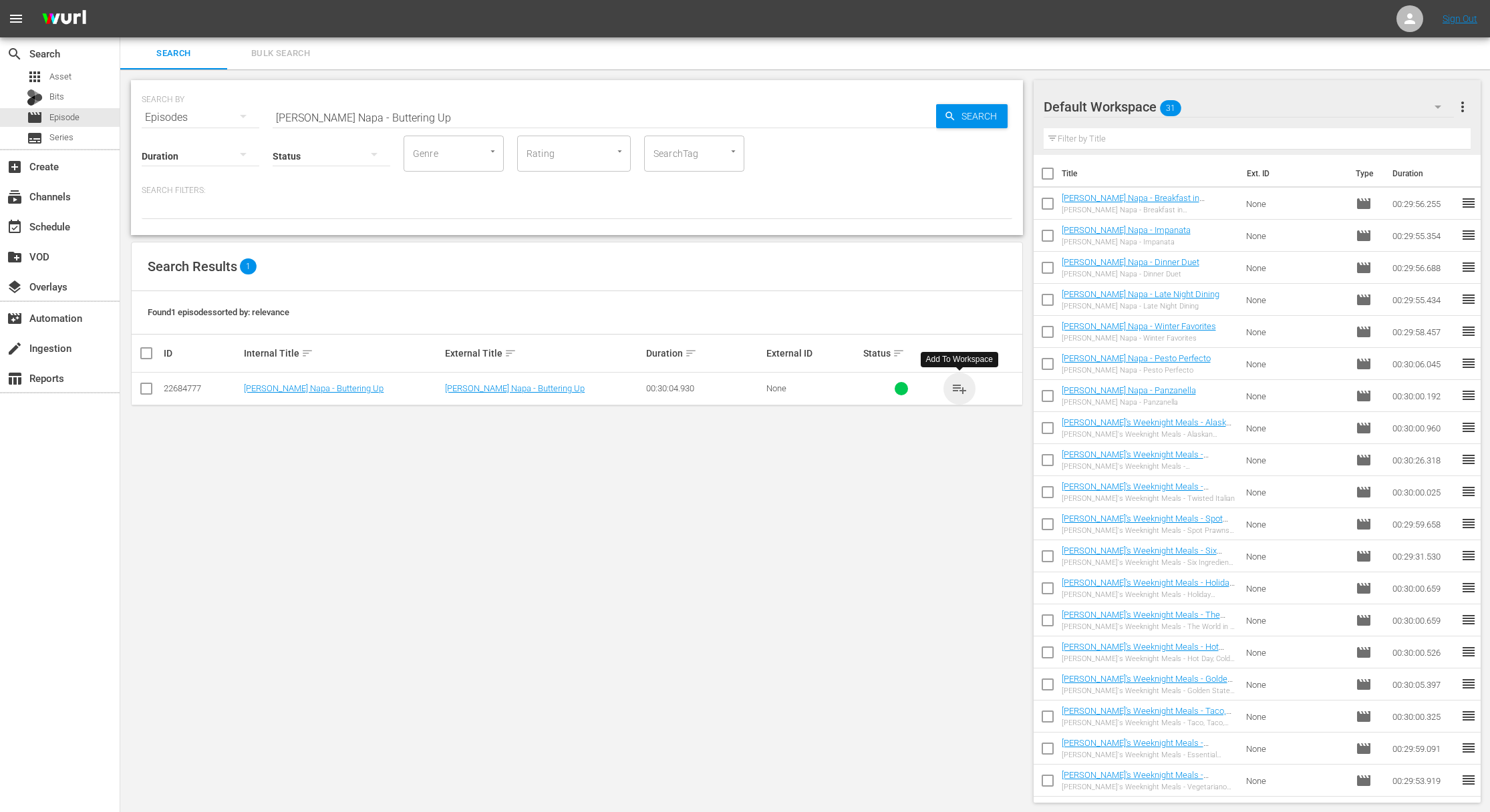
click at [961, 387] on span "playlist_add" at bounding box center [959, 389] width 16 height 16
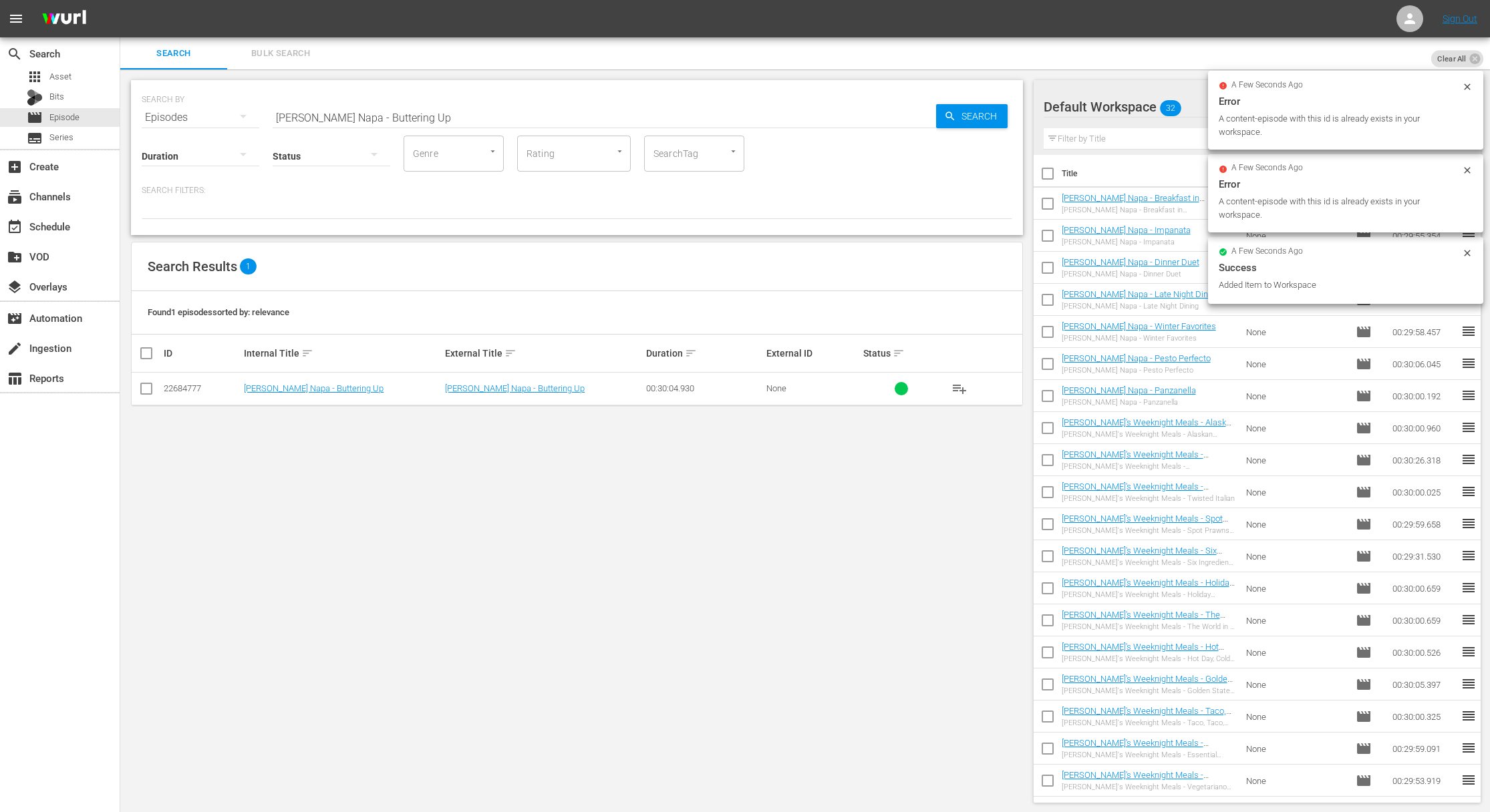
click at [479, 124] on input "[PERSON_NAME] Napa - Buttering Up" at bounding box center [604, 118] width 663 height 32
paste input "[PERSON_NAME] Napa - Zuppe, [PERSON_NAME], Zuppe"
click at [477, 114] on input "[PERSON_NAME] Napa - Buttering UpaMichael Chiarello's Napa - Zuppe, [PERSON_NAM…" at bounding box center [604, 118] width 663 height 32
paste input "text"
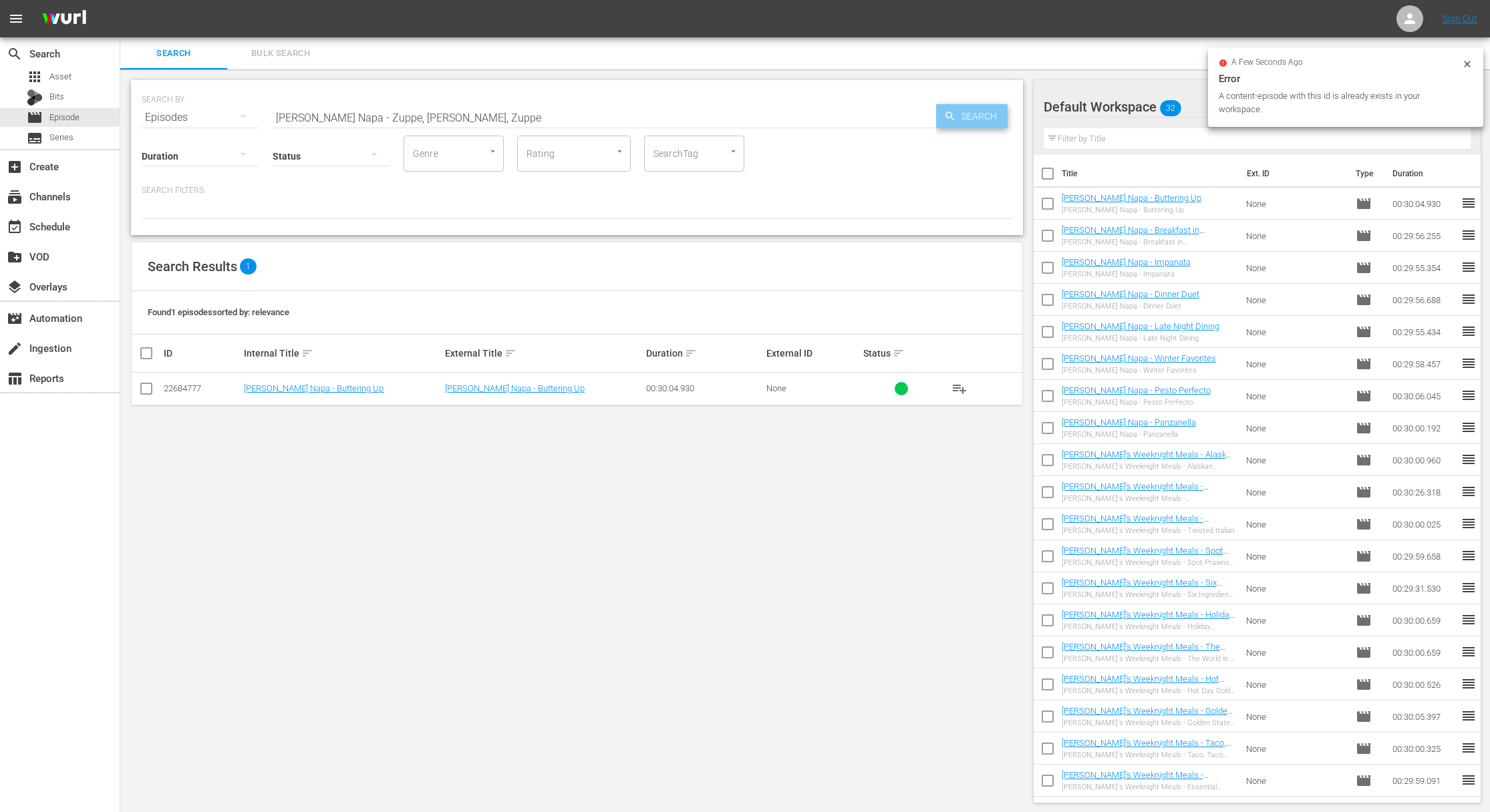
click at [971, 119] on span "Search" at bounding box center [981, 115] width 51 height 24
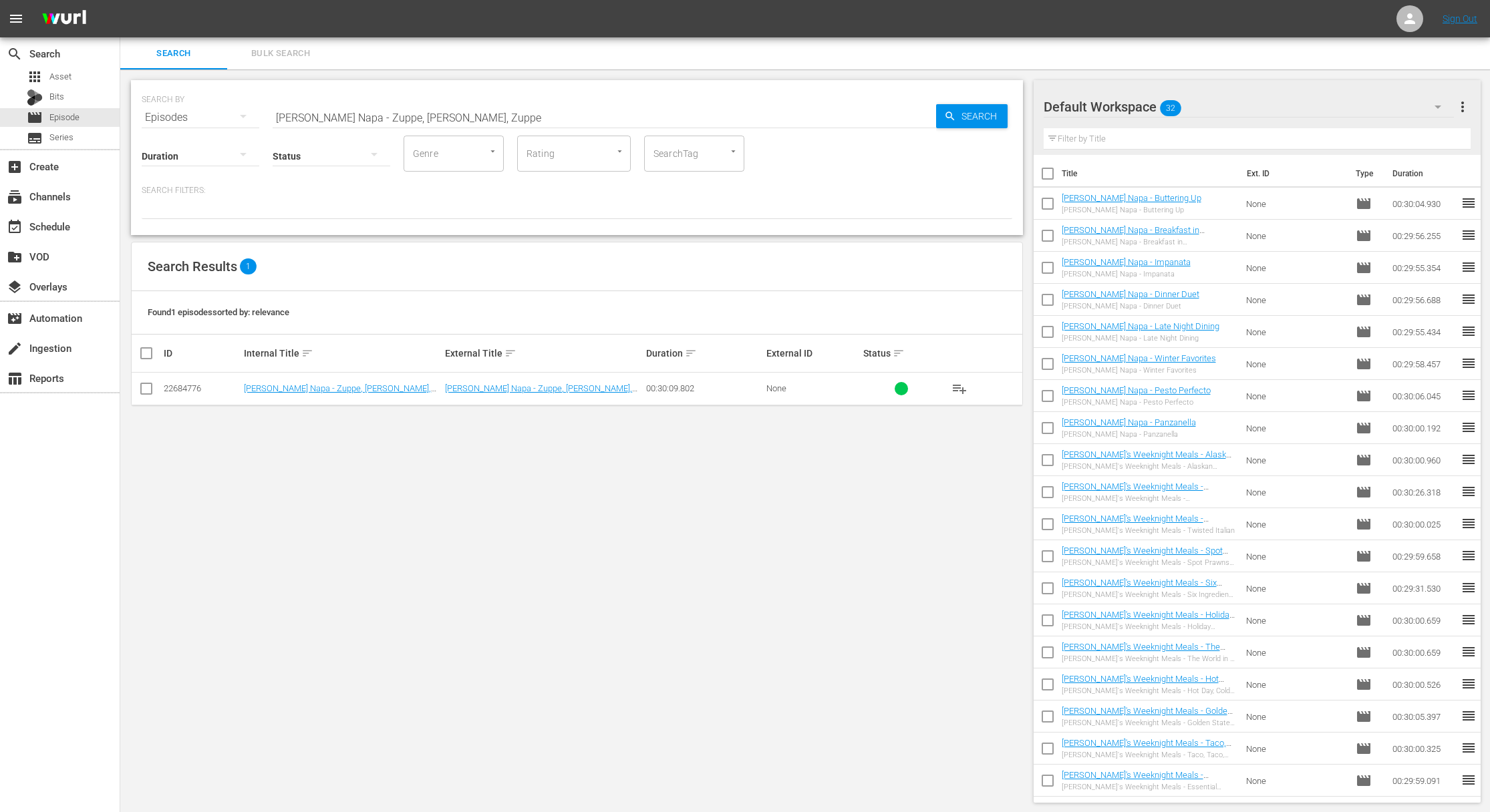
click at [961, 385] on span "playlist_add" at bounding box center [959, 389] width 16 height 16
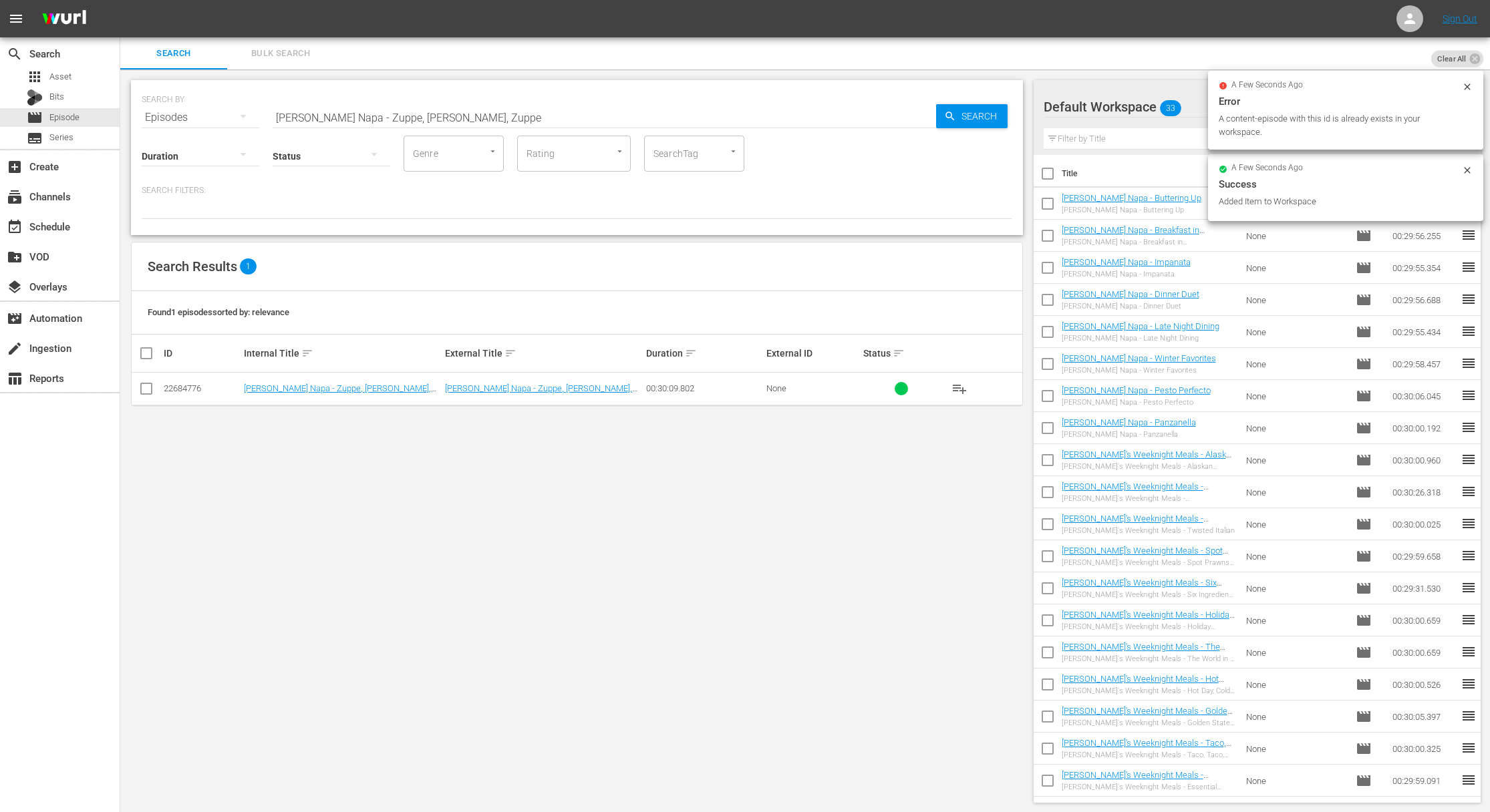
click at [449, 119] on input "[PERSON_NAME] Napa - Zuppe, [PERSON_NAME], Zuppe" at bounding box center [604, 118] width 663 height 32
paste input "[PERSON_NAME] Napa - Surf or Turf"
click at [467, 115] on input "[PERSON_NAME] [PERSON_NAME], [PERSON_NAME] Napa - Surf or Turfpe, Zuppe" at bounding box center [604, 118] width 663 height 32
paste input "Surf or Turf"
click at [997, 102] on div "SEARCH BY Search By Episodes Search ID, Title, Description, Keywords, or Catego…" at bounding box center [577, 109] width 871 height 48
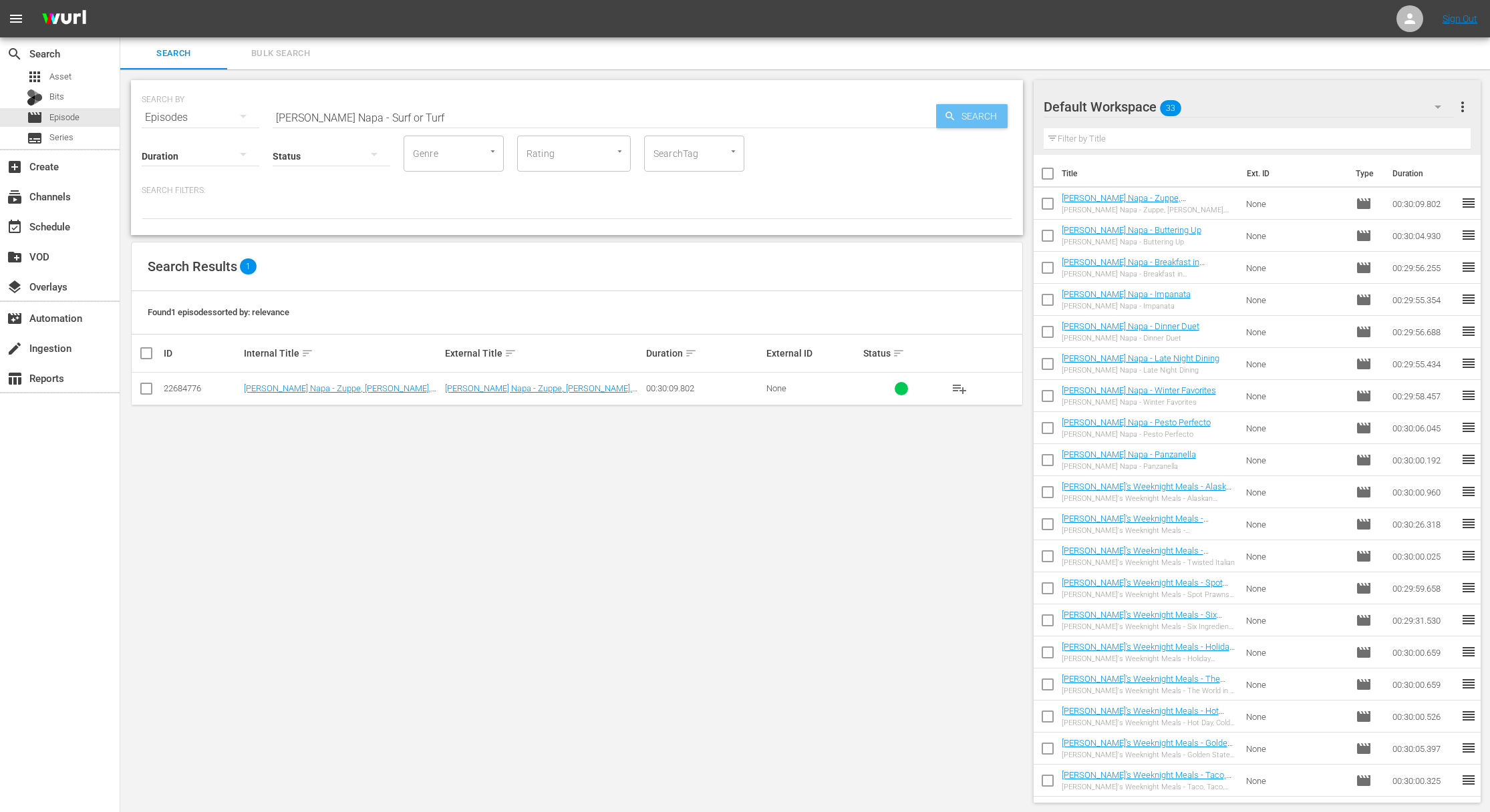
click at [976, 121] on span "Search" at bounding box center [981, 115] width 51 height 24
click at [963, 384] on span "playlist_add" at bounding box center [959, 389] width 16 height 16
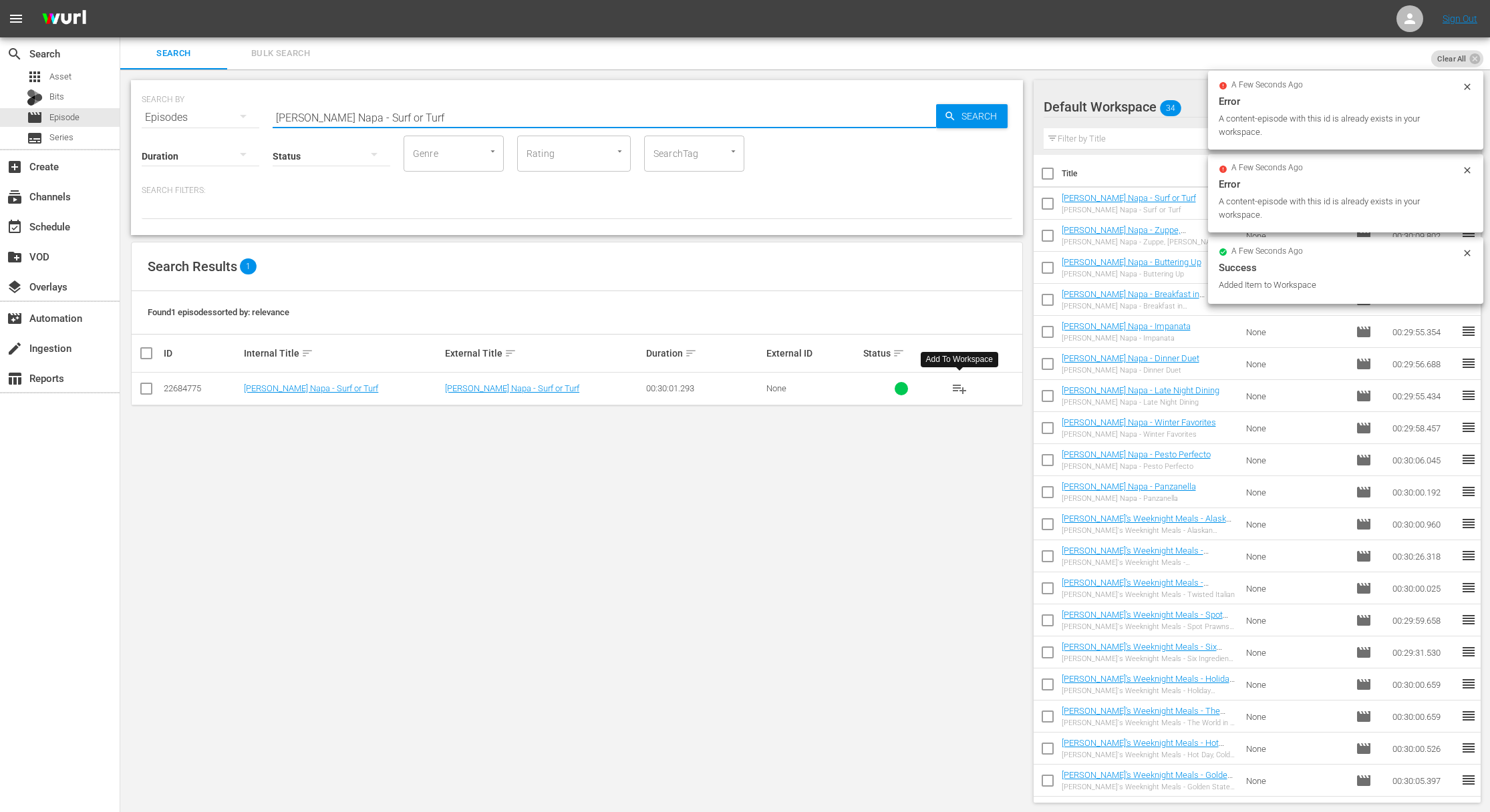
click at [538, 120] on input "[PERSON_NAME] Napa - Surf or Turf" at bounding box center [604, 118] width 663 height 32
paste input "[PERSON_NAME] Napa - Mama's Favorites"
click at [541, 121] on input "[PERSON_NAME] Napa - Surf or [PERSON_NAME] Napa - Mama's Favorites" at bounding box center [604, 118] width 663 height 32
paste input "text"
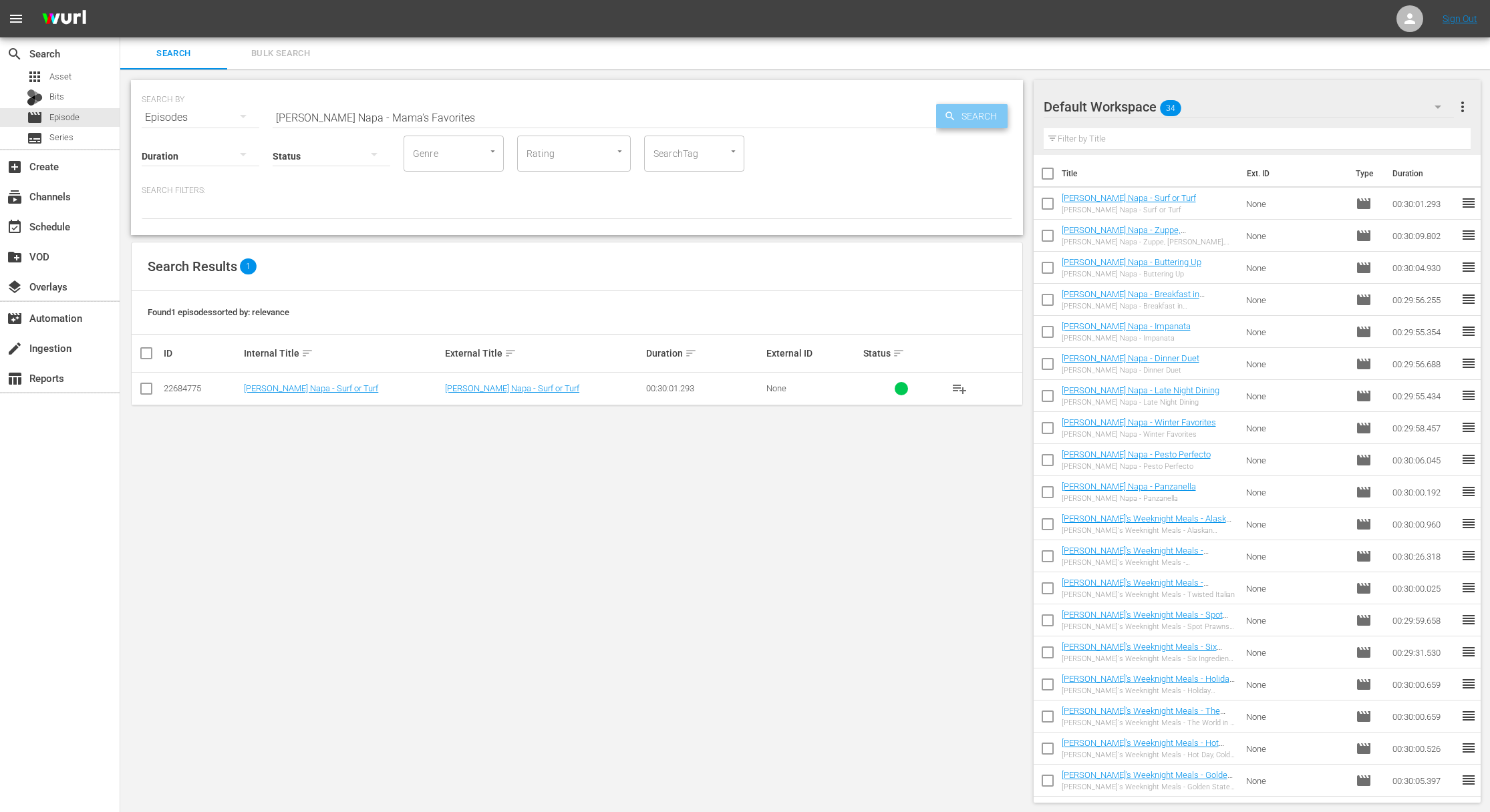
click at [956, 114] on span "Search" at bounding box center [981, 115] width 51 height 24
click at [958, 385] on span "playlist_add" at bounding box center [959, 389] width 16 height 16
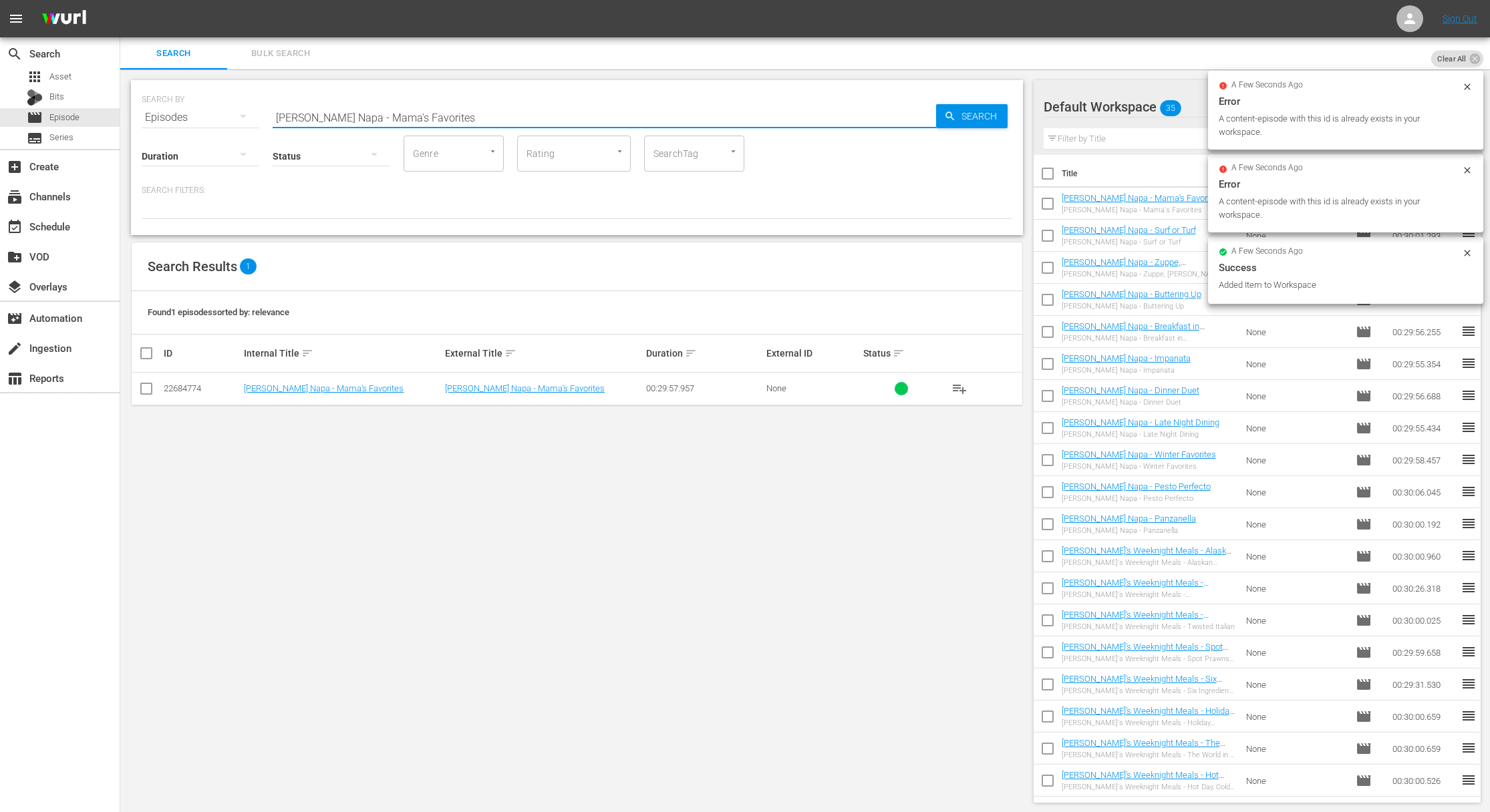
click at [521, 122] on input "[PERSON_NAME] Napa - Mama's Favorites" at bounding box center [604, 118] width 663 height 32
paste input "[PERSON_NAME] Napa - Primavera"
click at [521, 122] on input "[PERSON_NAME] Napa - Mama's FavoritesaMichael [PERSON_NAME] Napa - Primavera" at bounding box center [604, 118] width 663 height 32
paste input "text"
drag, startPoint x: 933, startPoint y: 104, endPoint x: 949, endPoint y: 112, distance: 17.9
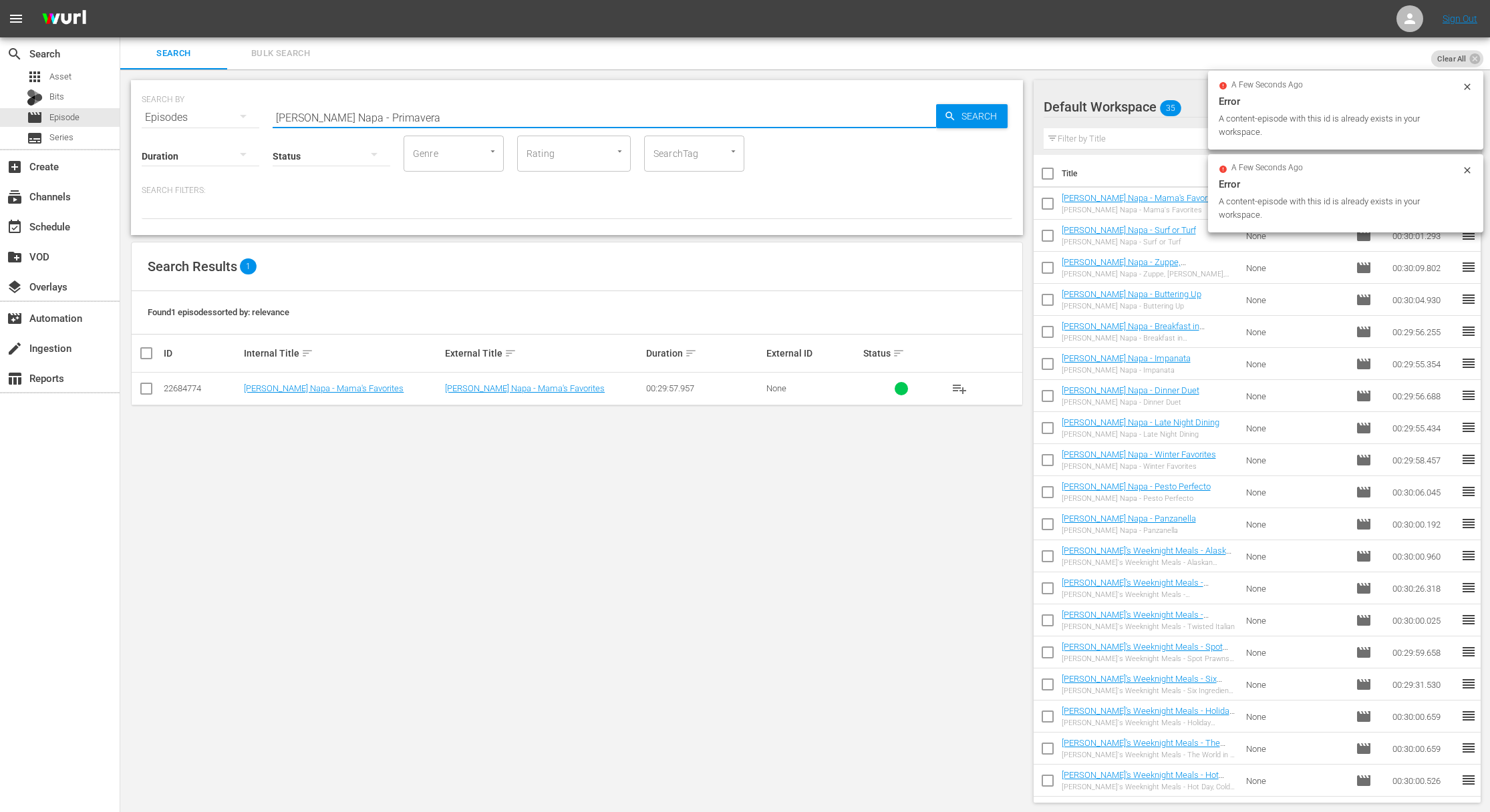
click at [933, 104] on input "[PERSON_NAME] Napa - Primavera" at bounding box center [604, 118] width 663 height 32
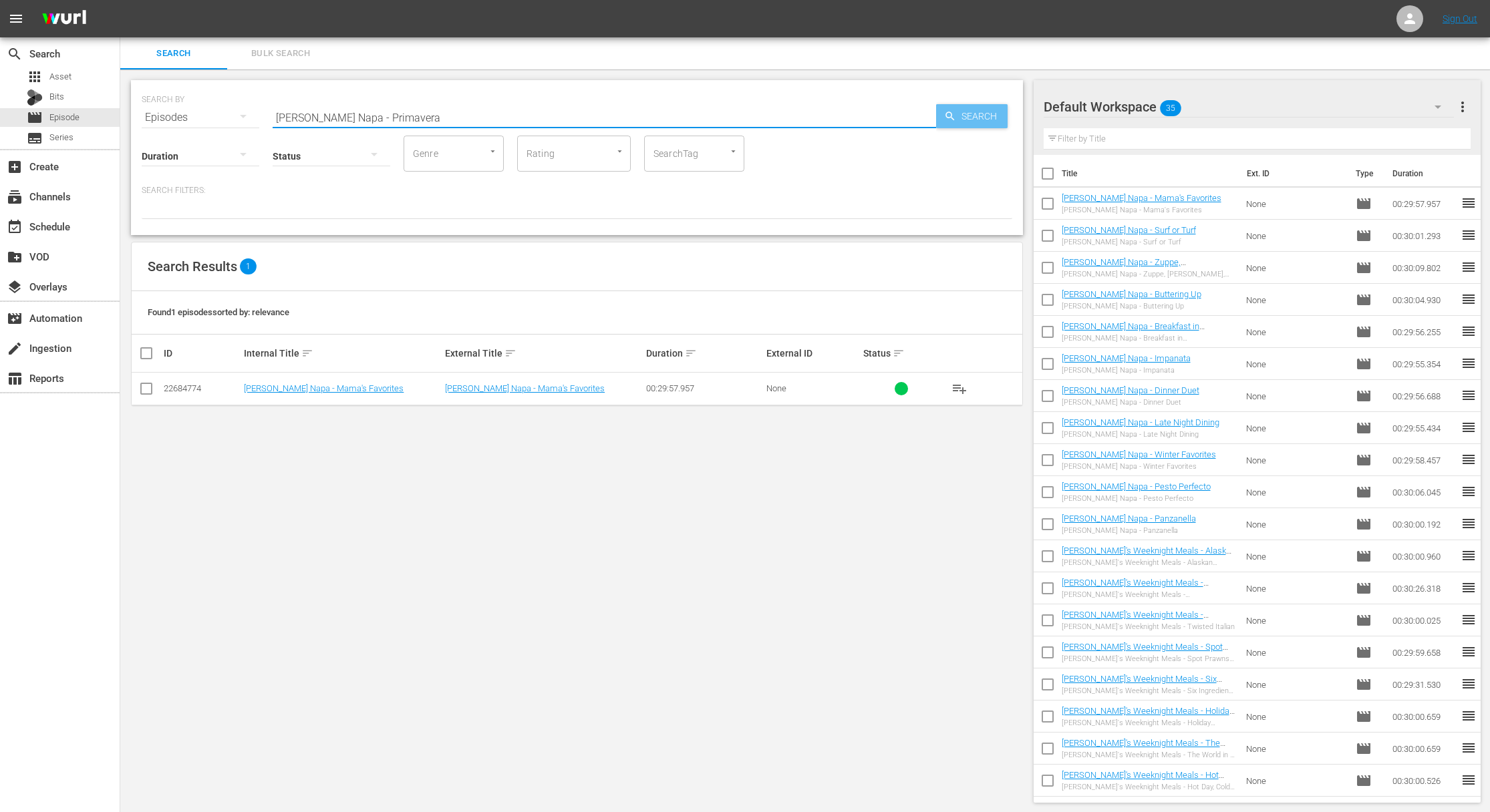
click at [962, 116] on span "Search" at bounding box center [981, 115] width 51 height 24
click at [958, 386] on span "playlist_add" at bounding box center [959, 389] width 16 height 16
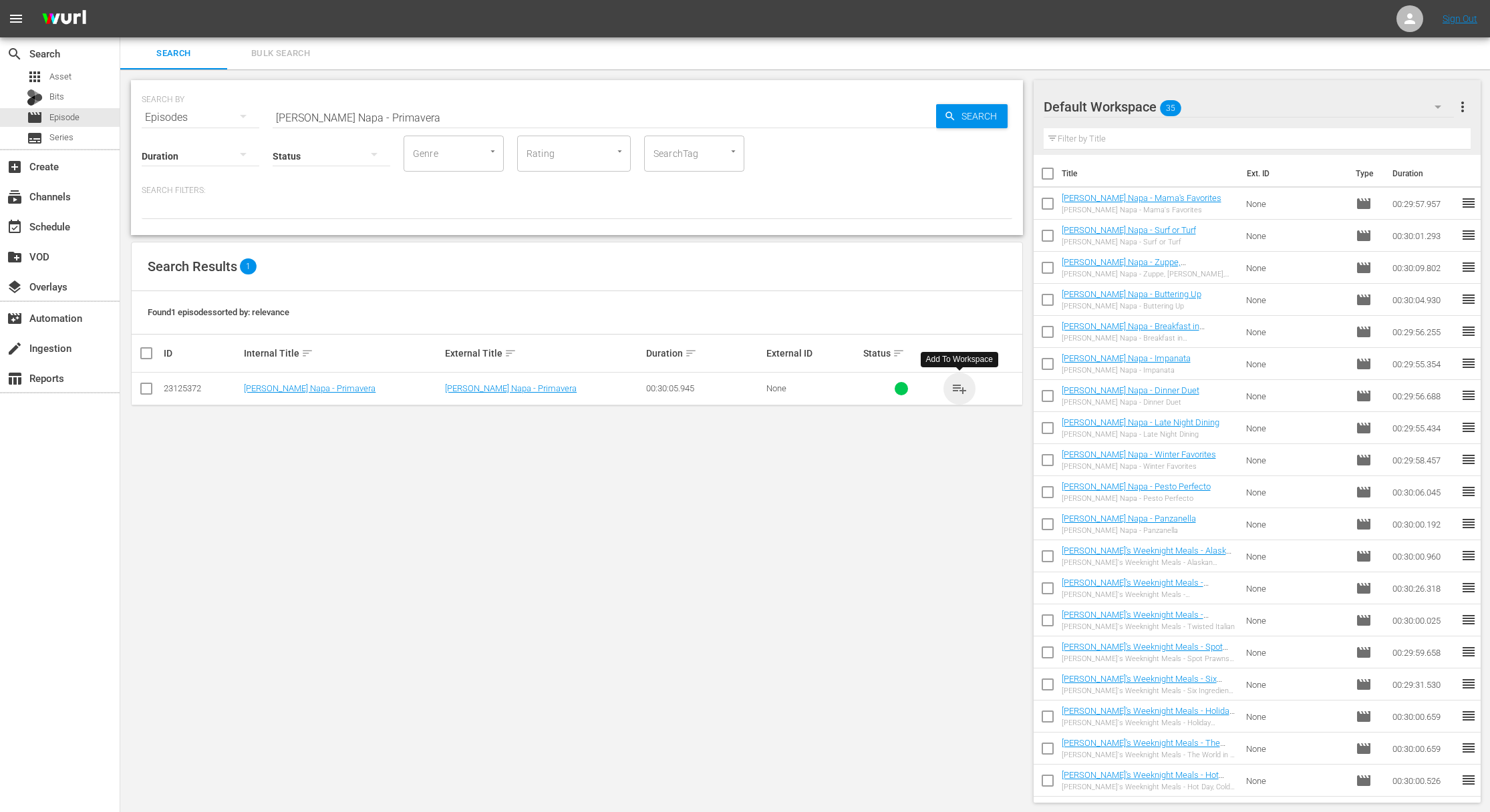
click at [958, 386] on span "playlist_add" at bounding box center [959, 389] width 16 height 16
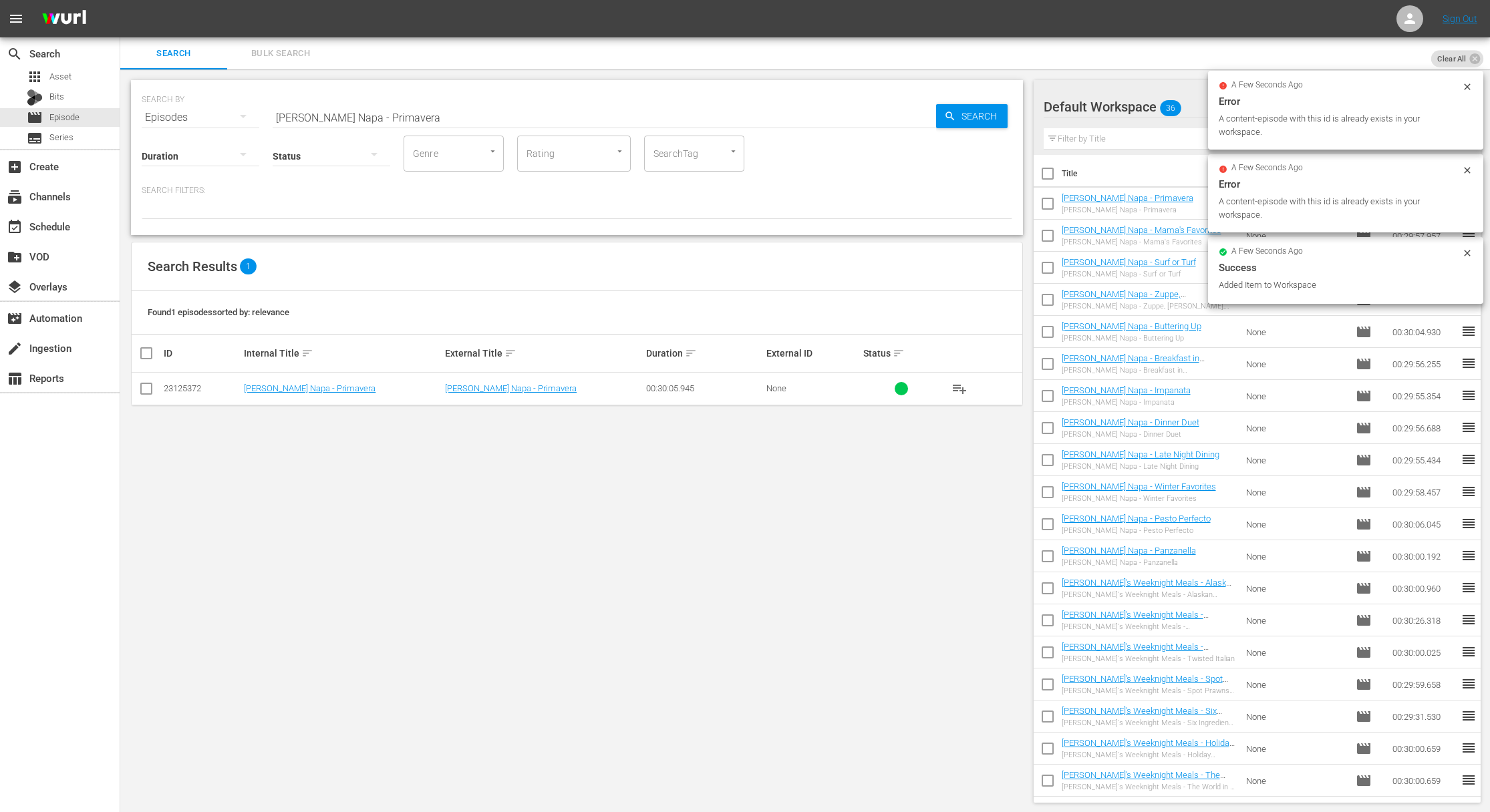
click at [479, 120] on input "[PERSON_NAME] Napa - Primavera" at bounding box center [604, 118] width 663 height 32
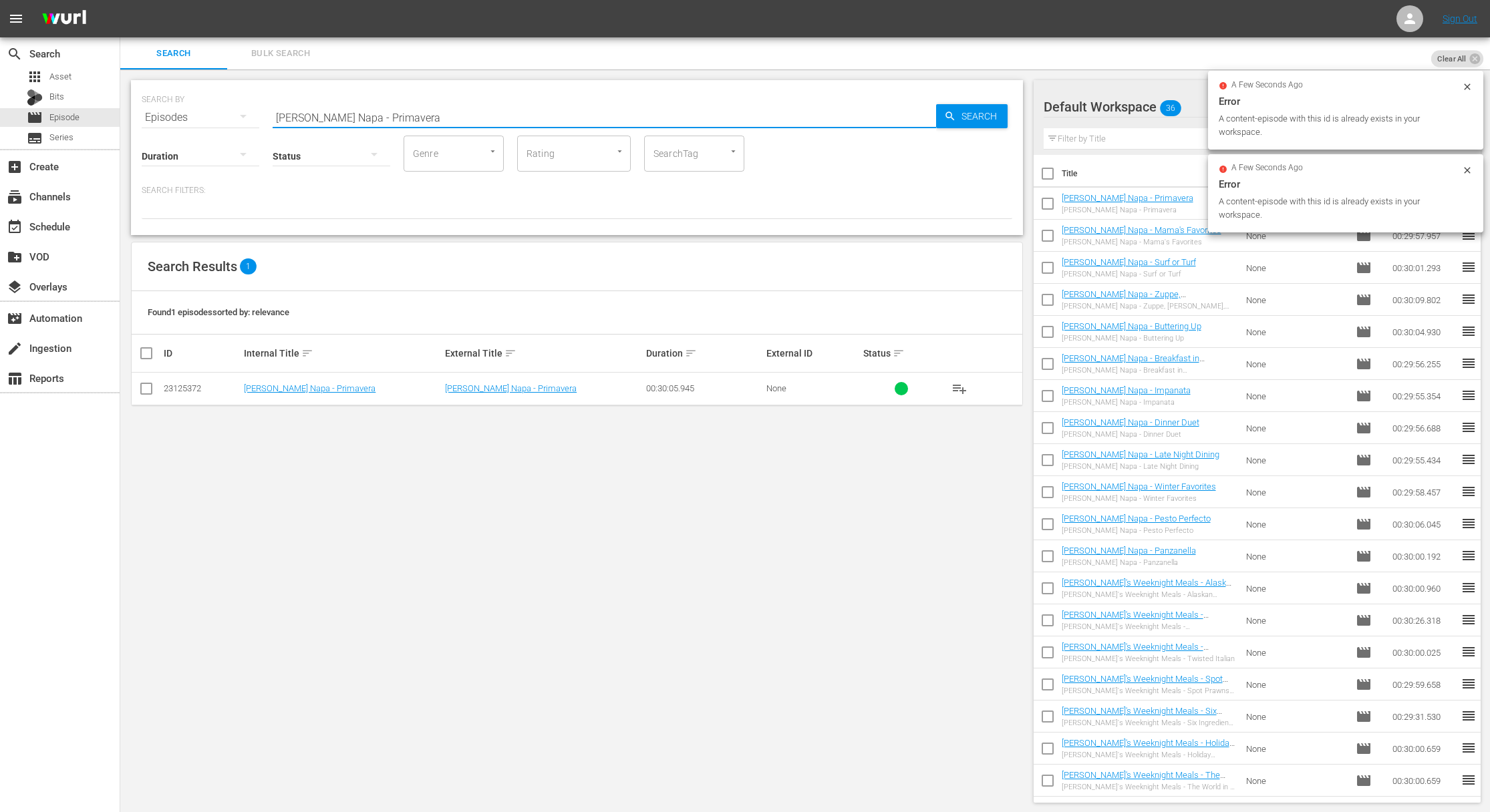
paste input "Risi"
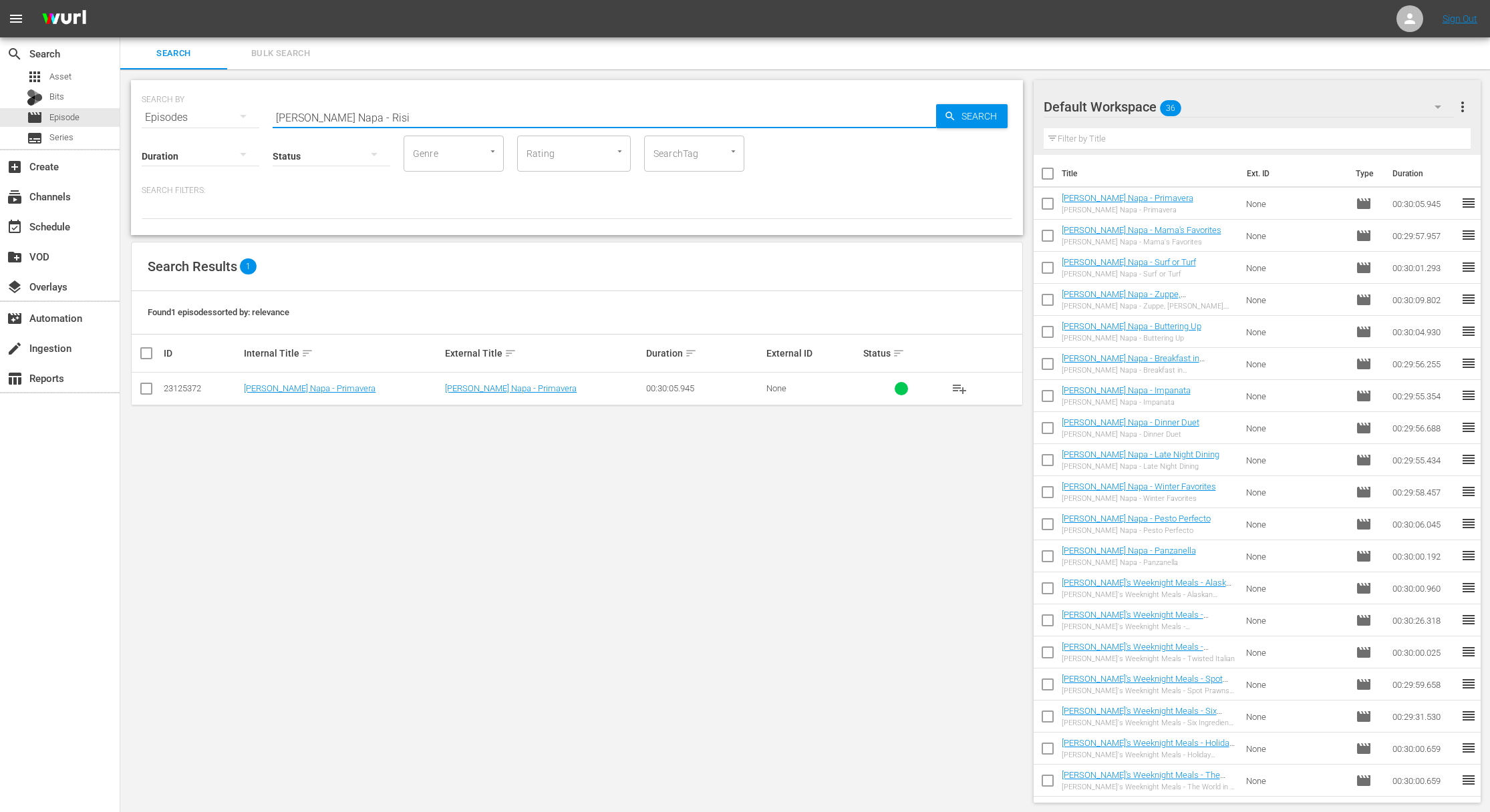
click at [945, 116] on icon "button" at bounding box center [949, 115] width 12 height 12
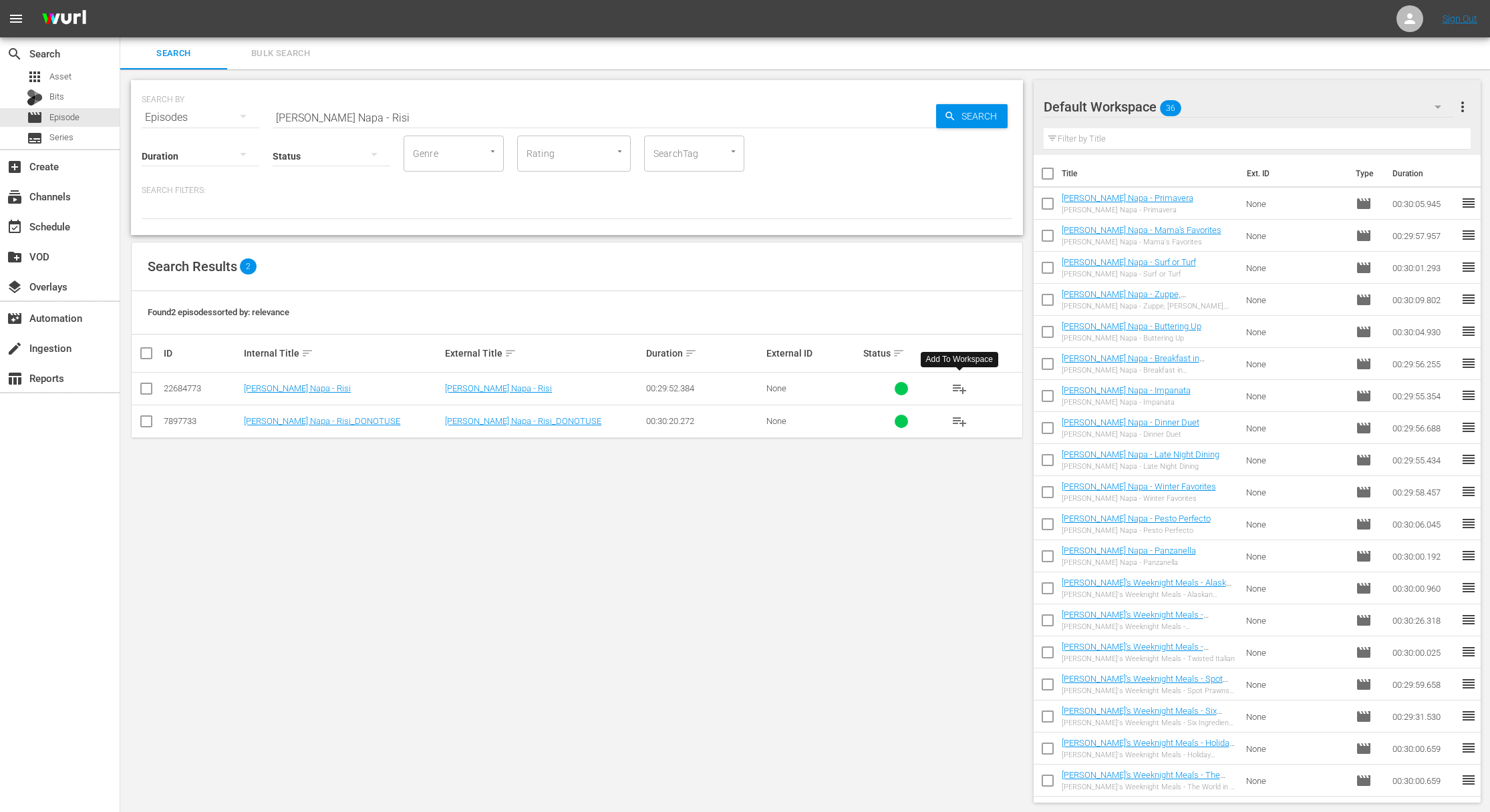
click at [958, 390] on span "playlist_add" at bounding box center [959, 389] width 16 height 16
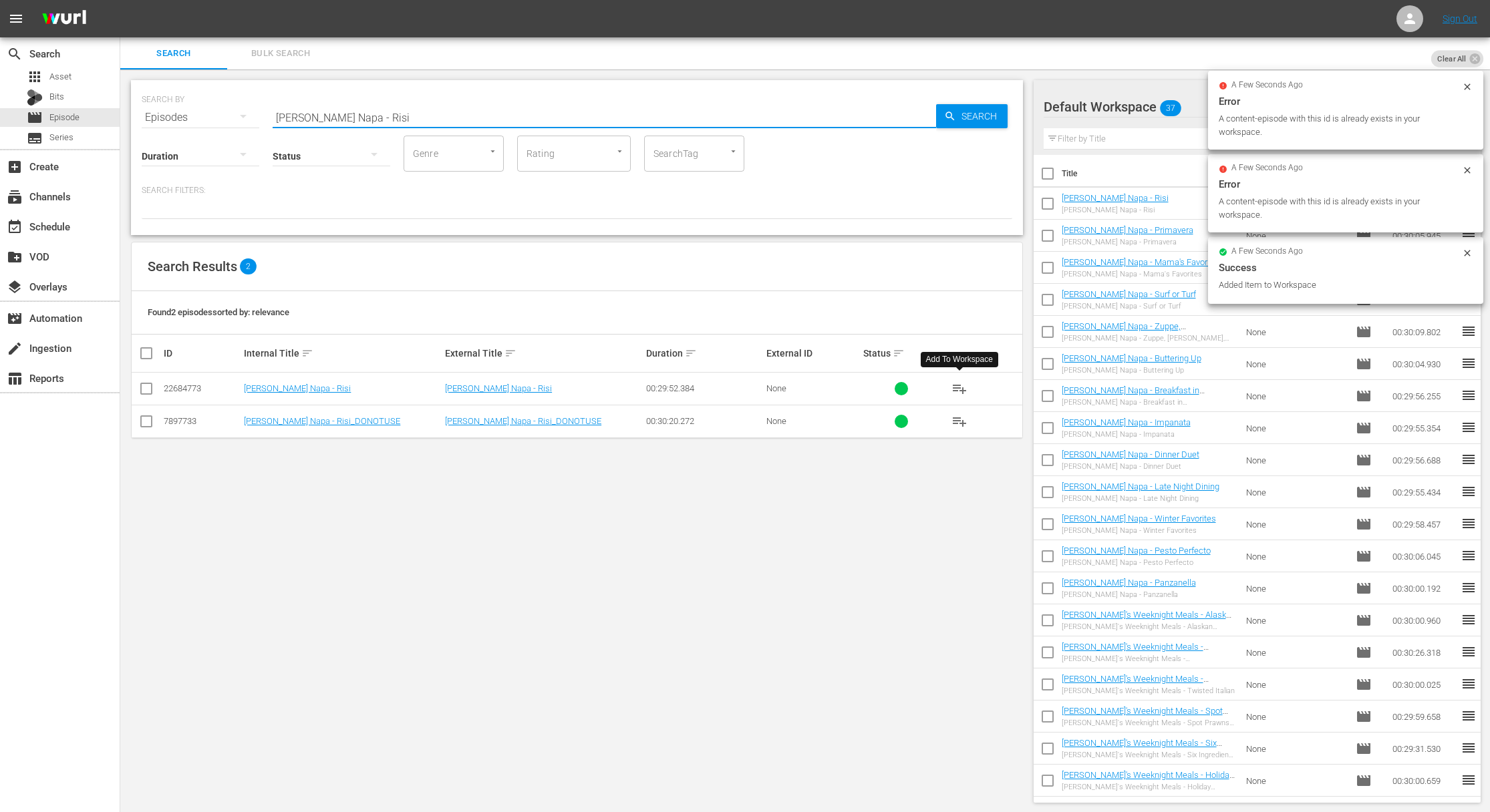
click at [511, 116] on input "[PERSON_NAME] Napa - Risi" at bounding box center [604, 118] width 663 height 32
paste input "Primal Grill: Vegetarians at the [GEOGRAPHIC_DATA]"
drag, startPoint x: 901, startPoint y: 97, endPoint x: 963, endPoint y: 102, distance: 62.2
click at [903, 98] on div "SEARCH BY Search By Episodes Search ID, Title, Description, Keywords, or Catego…" at bounding box center [577, 109] width 871 height 48
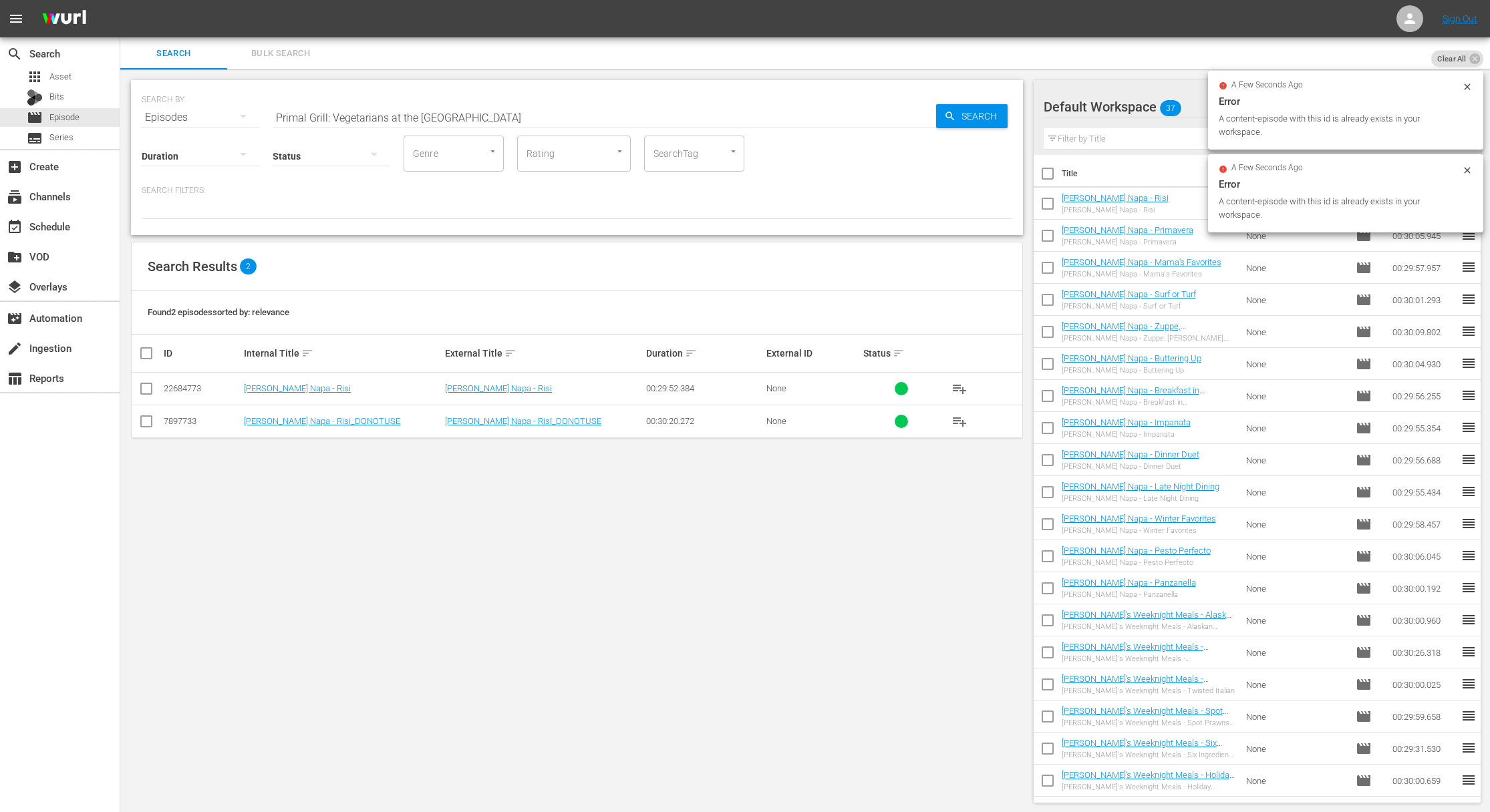
click at [963, 102] on div "SEARCH BY Search By Episodes Search ID, Title, Description, Keywords, or Catego…" at bounding box center [577, 109] width 871 height 48
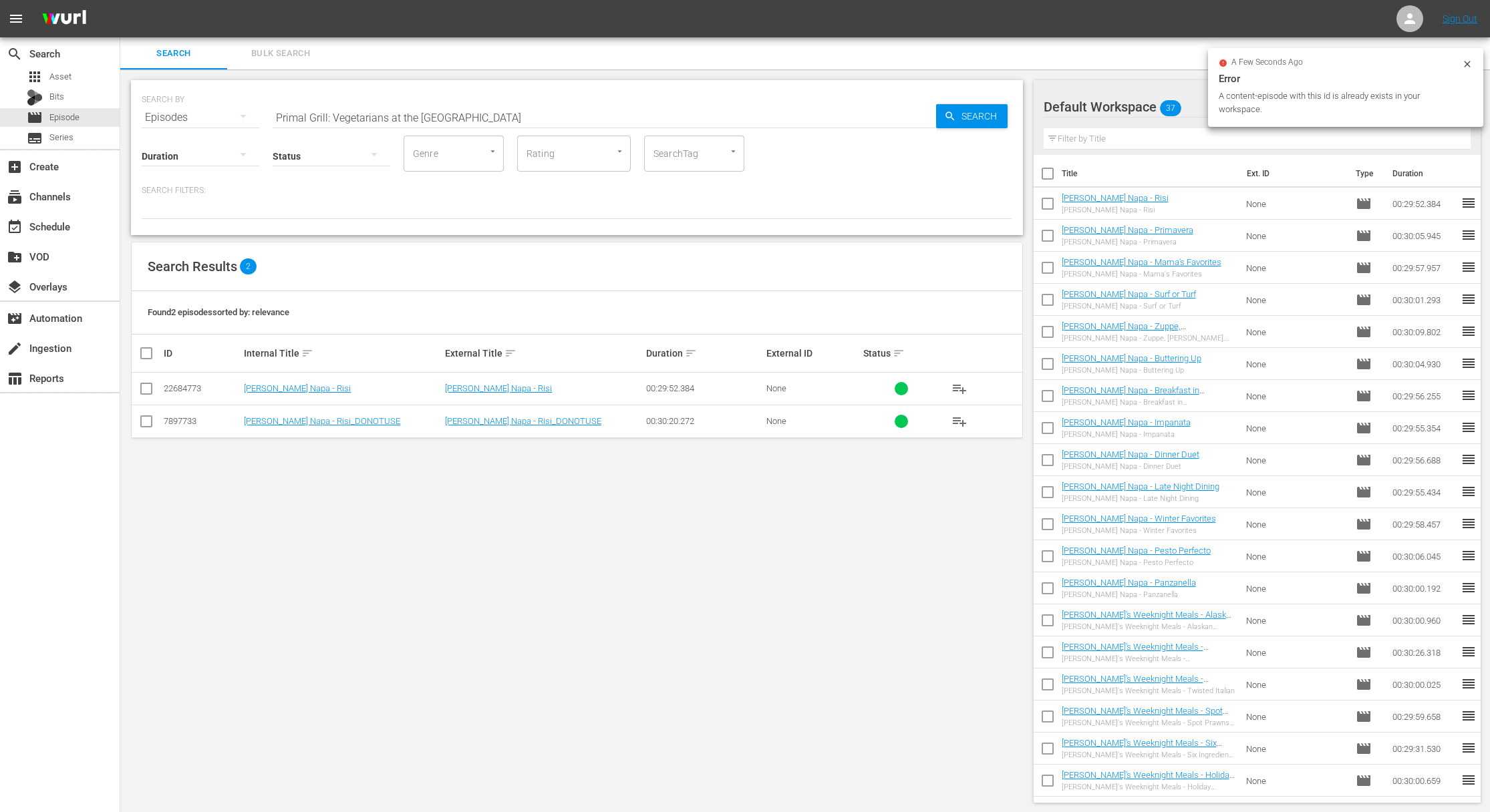
click at [963, 114] on span "Search" at bounding box center [981, 115] width 51 height 24
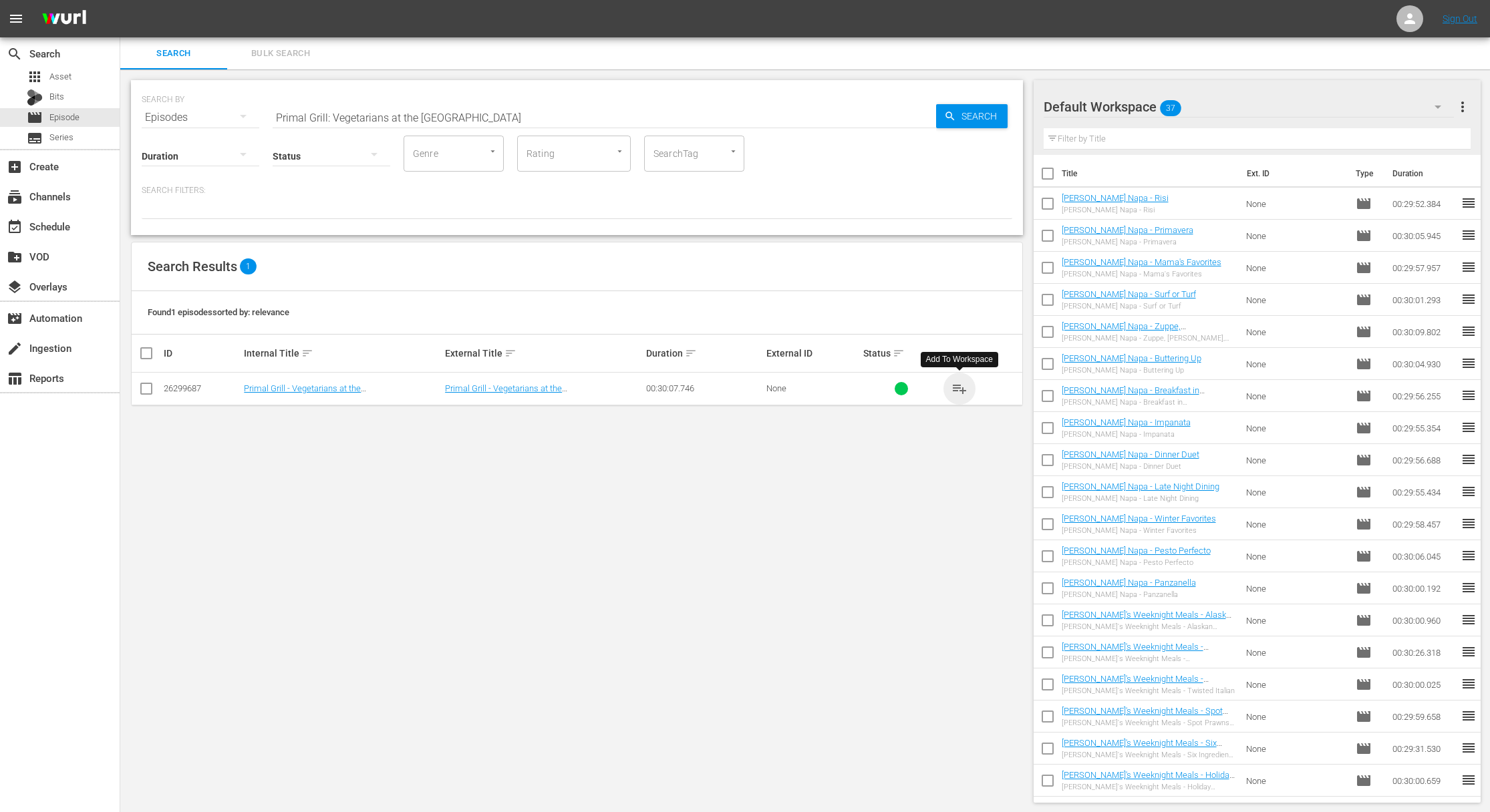
click at [958, 384] on span "playlist_add" at bounding box center [959, 389] width 16 height 16
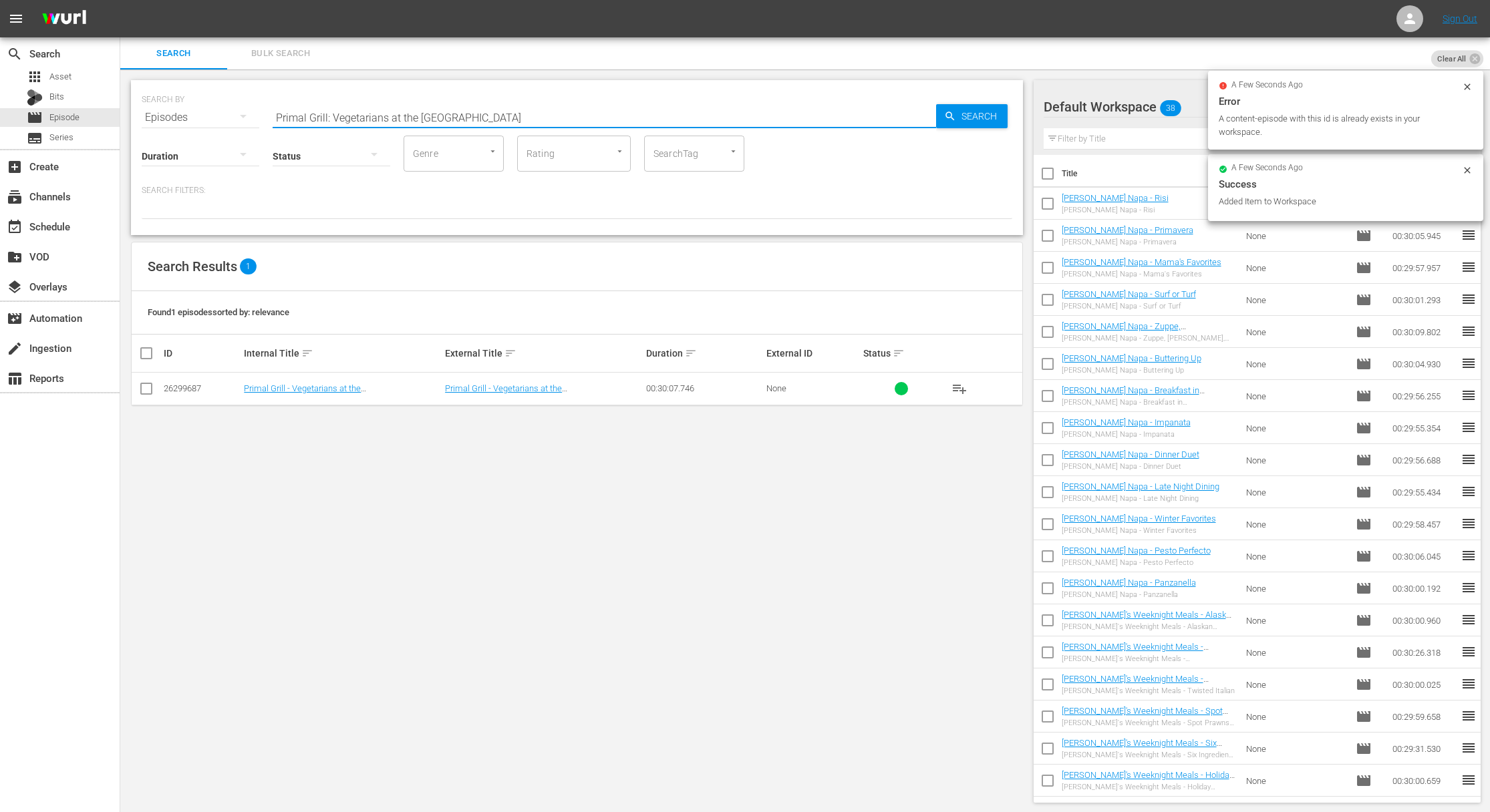
click at [491, 106] on input "Primal Grill: Vegetarians at the [GEOGRAPHIC_DATA]" at bounding box center [604, 118] width 663 height 32
paste input "Fish Without Fear"
click at [979, 111] on span "Search" at bounding box center [981, 115] width 51 height 24
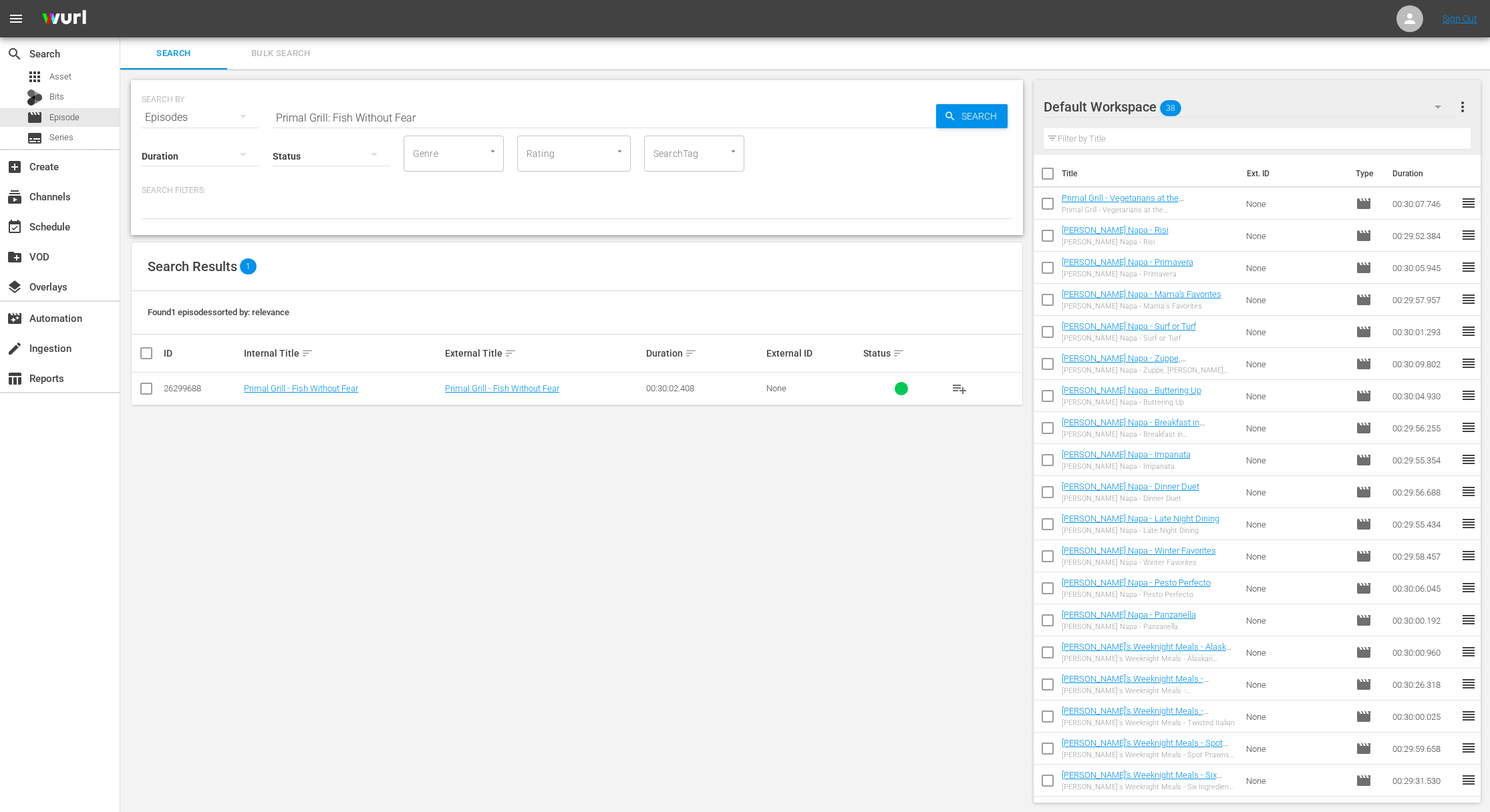
click at [957, 387] on span "playlist_add" at bounding box center [959, 389] width 16 height 16
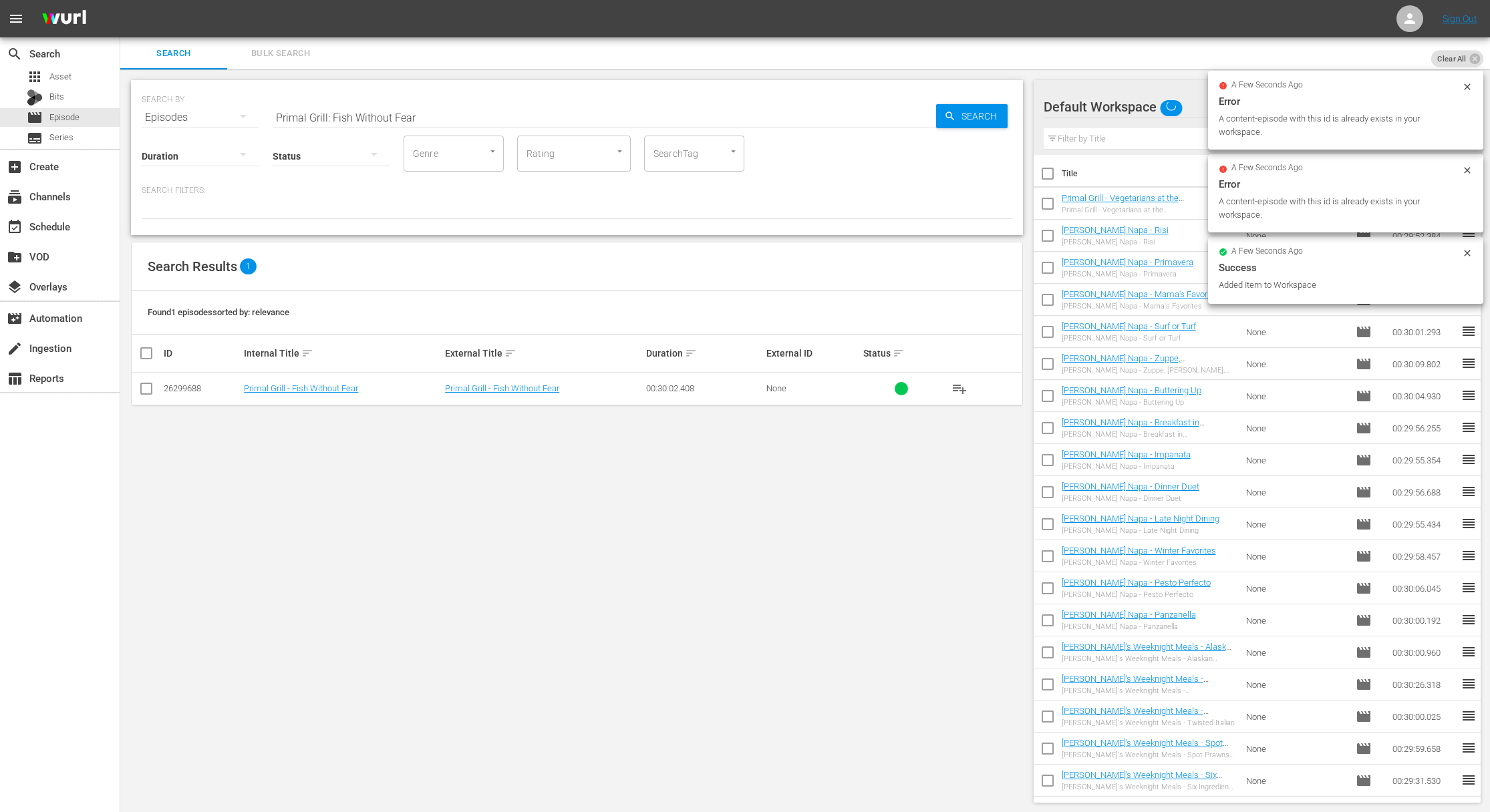
click at [571, 99] on div "SEARCH BY Search By Episodes Search ID, Title, Description, Keywords, or Catego…" at bounding box center [577, 109] width 871 height 48
click at [570, 114] on input "Primal Grill: Fish Without Fear" at bounding box center [604, 118] width 663 height 32
paste input "Primal Grill: Bird Meets Grill"
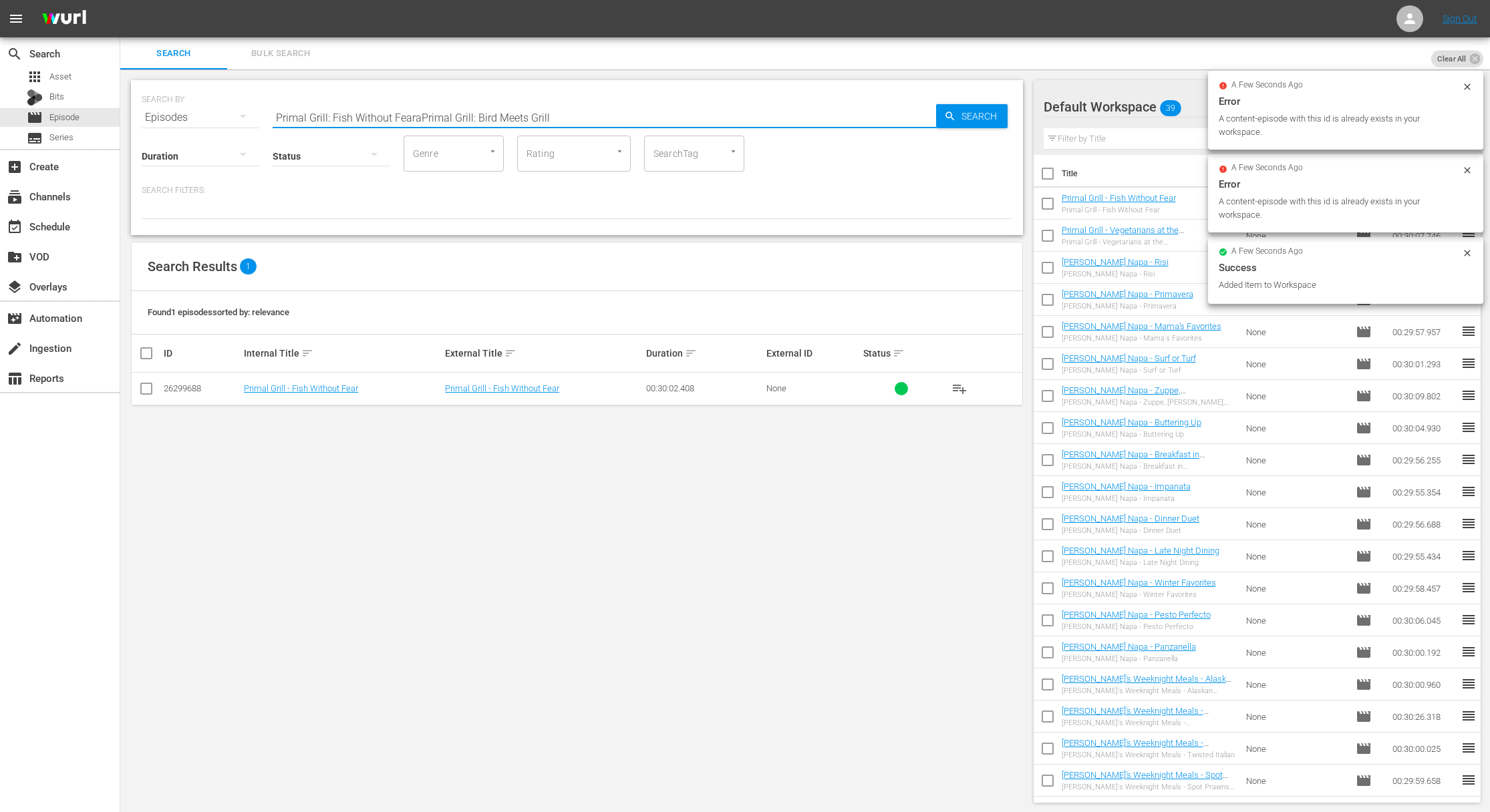
click at [570, 115] on input "Primal Grill: Fish Without FearaPrimal Grill: Bird Meets Grill" at bounding box center [604, 118] width 663 height 32
paste input "text"
click at [941, 121] on div "Search" at bounding box center [971, 115] width 71 height 24
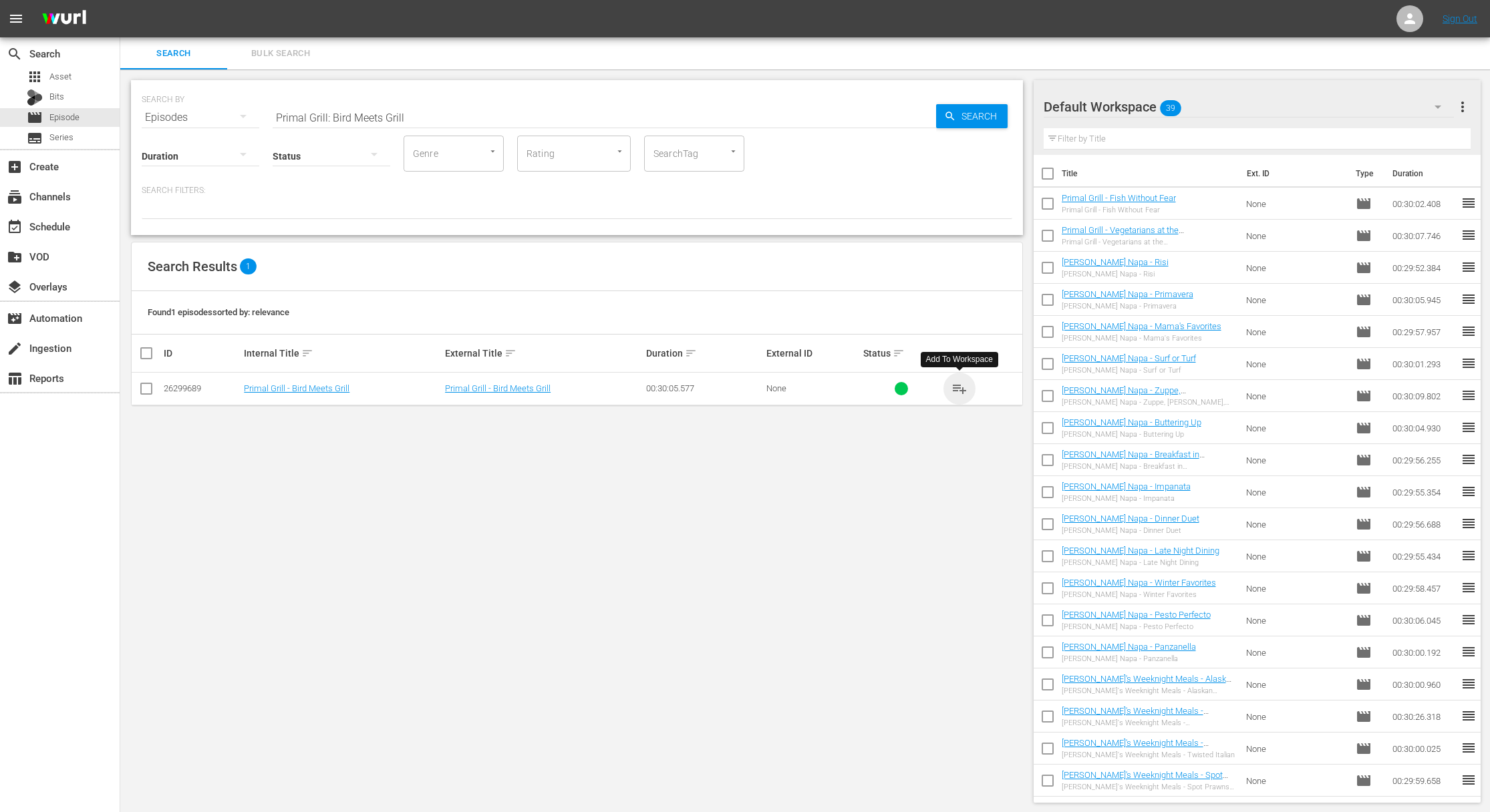
click at [958, 385] on span "playlist_add" at bounding box center [959, 389] width 16 height 16
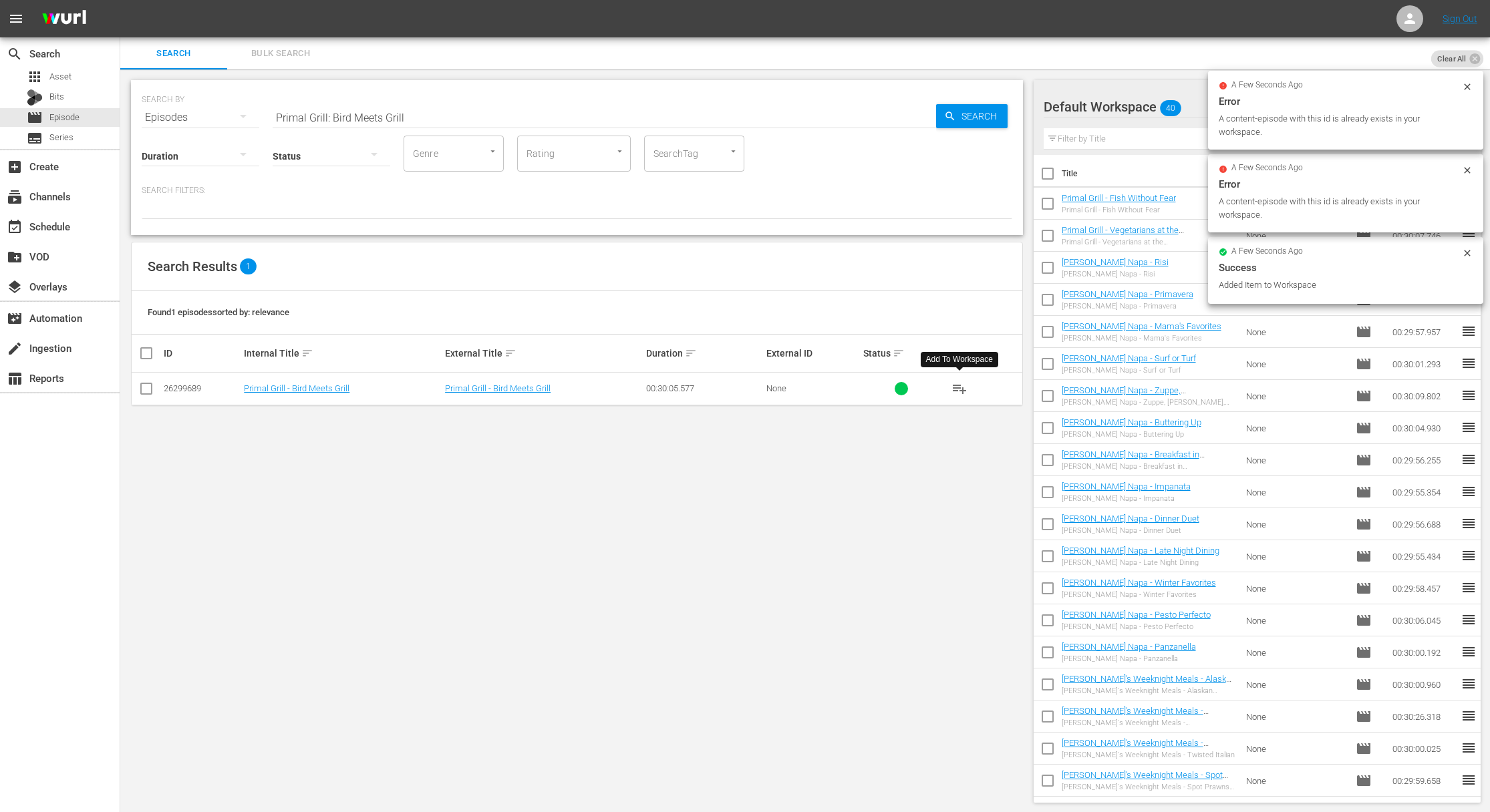
click at [484, 115] on input "Primal Grill: Bird Meets Grill" at bounding box center [604, 118] width 663 height 32
paste input "Primal Grill: Make No Mis-Steak"
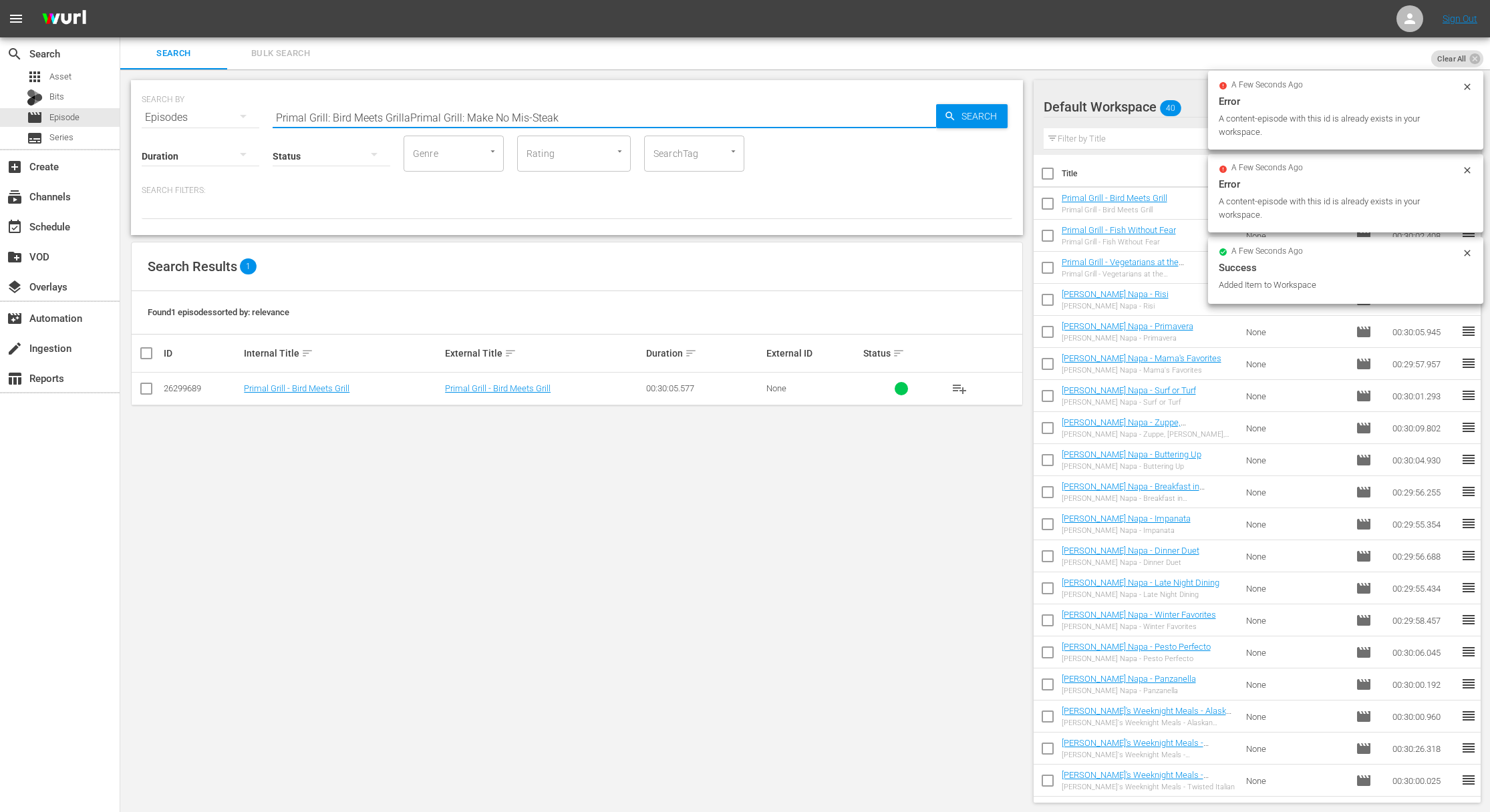
click at [476, 115] on input "Primal Grill: Bird Meets GrillaPrimal Grill: Make No Mis-Steak" at bounding box center [604, 118] width 663 height 32
paste input "text"
click at [930, 114] on input "Primal Grill: Make No Mis-Steak" at bounding box center [604, 118] width 663 height 32
click at [944, 115] on icon "button" at bounding box center [949, 115] width 12 height 12
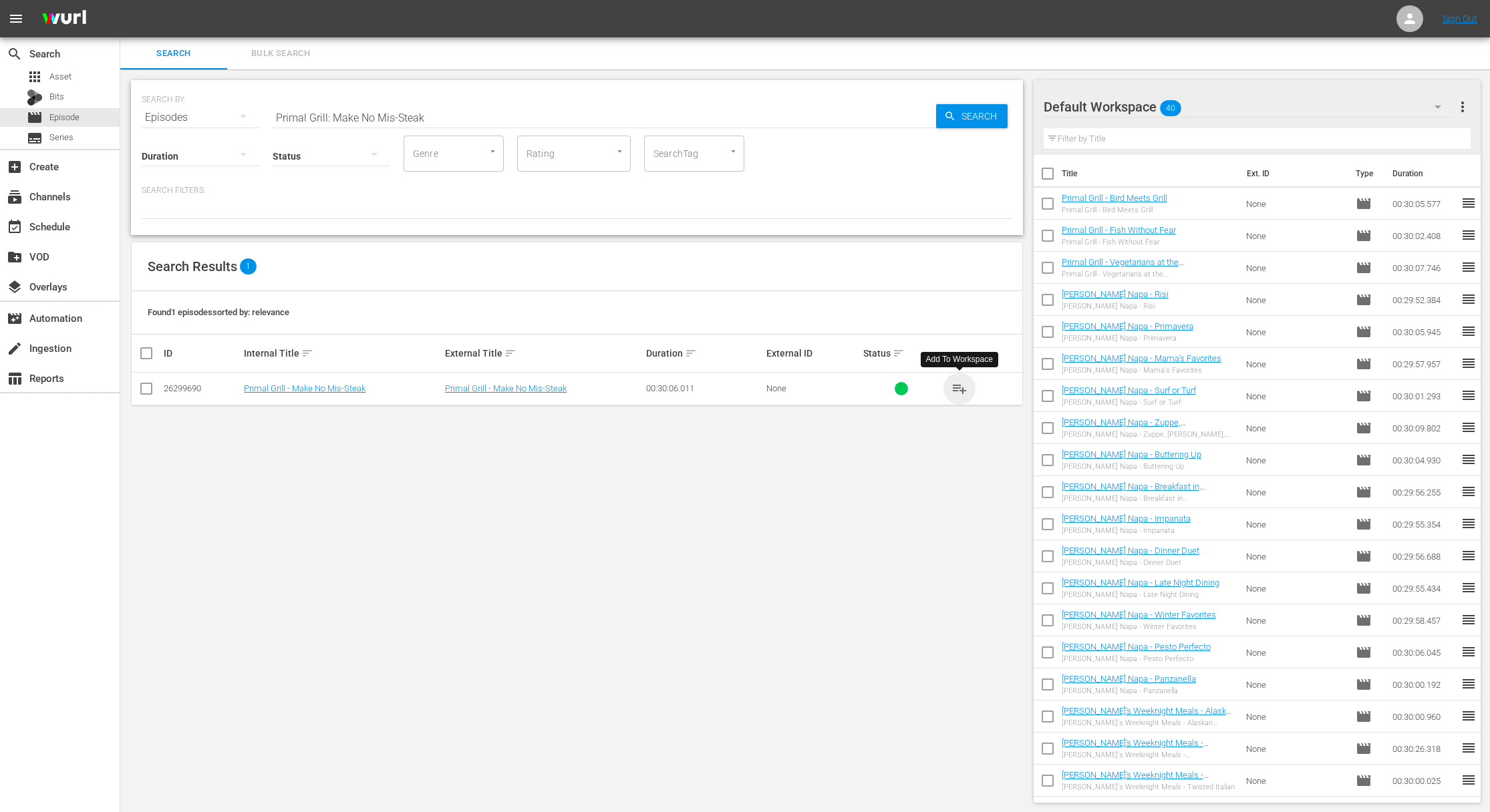
click at [958, 387] on span "playlist_add" at bounding box center [959, 389] width 16 height 16
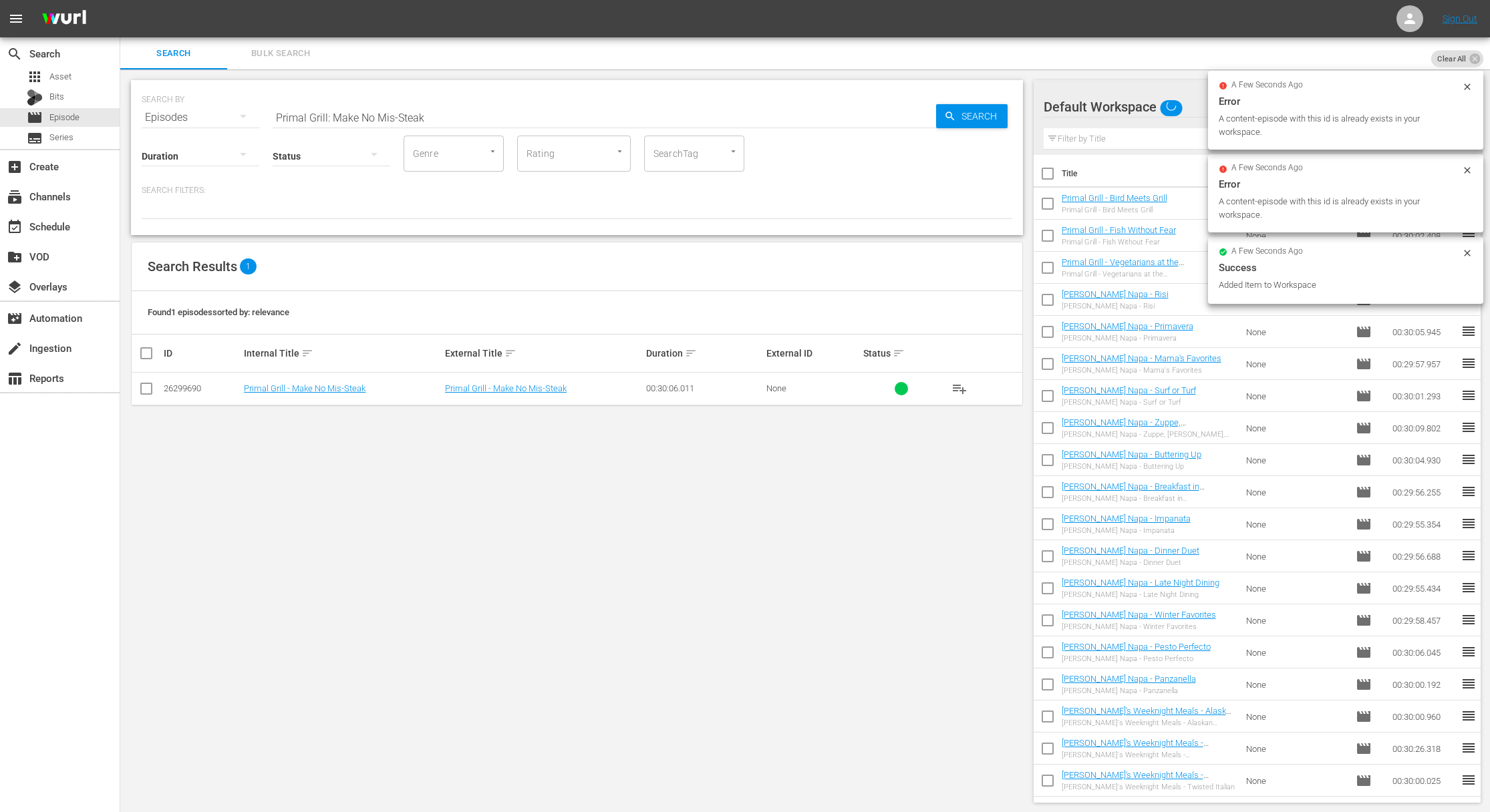
click at [443, 115] on input "Primal Grill: Make No Mis-Steak" at bounding box center [604, 118] width 663 height 32
paste input "Kebabs of the World Unite"
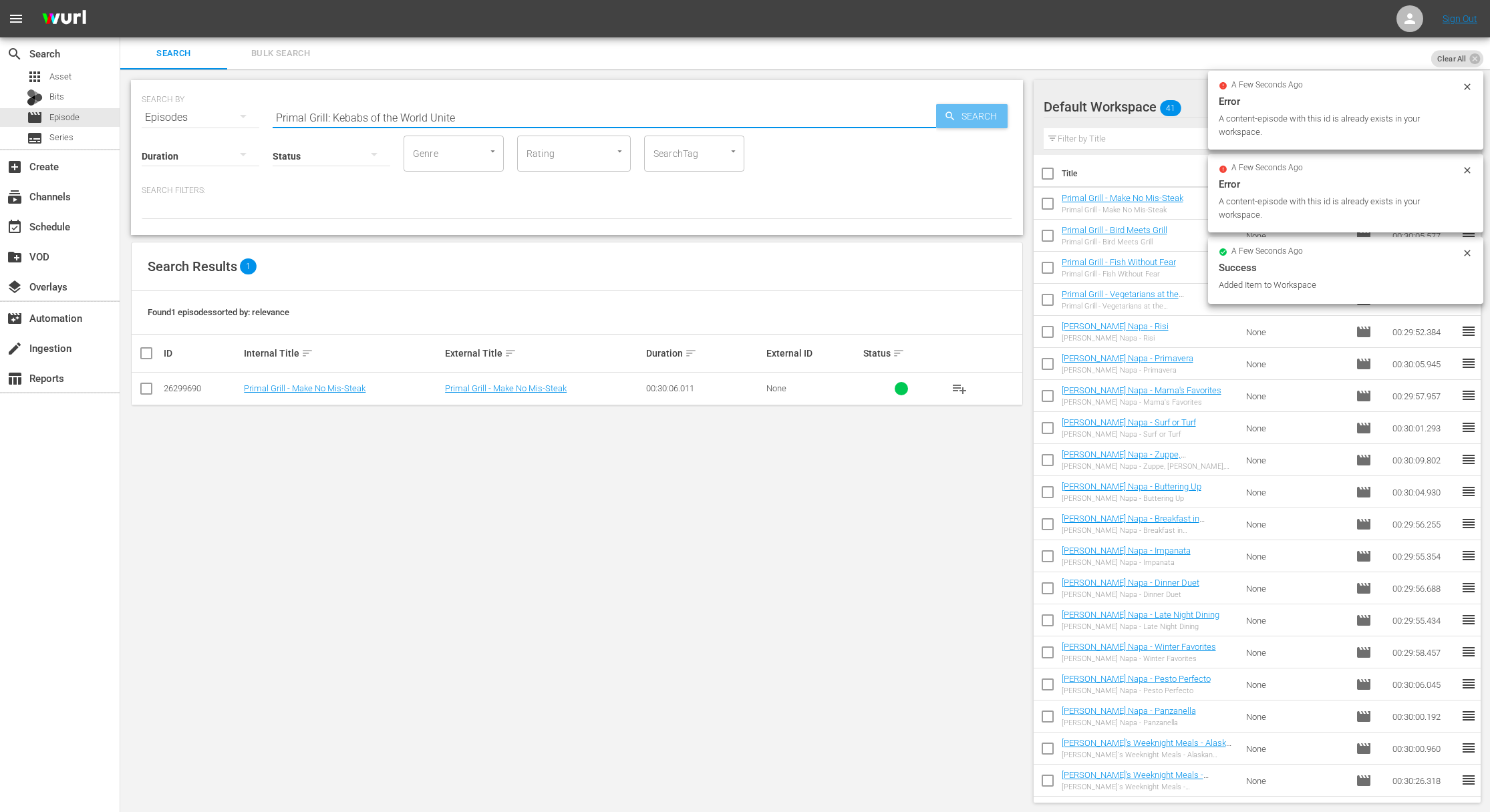
click at [949, 110] on icon "button" at bounding box center [949, 115] width 12 height 12
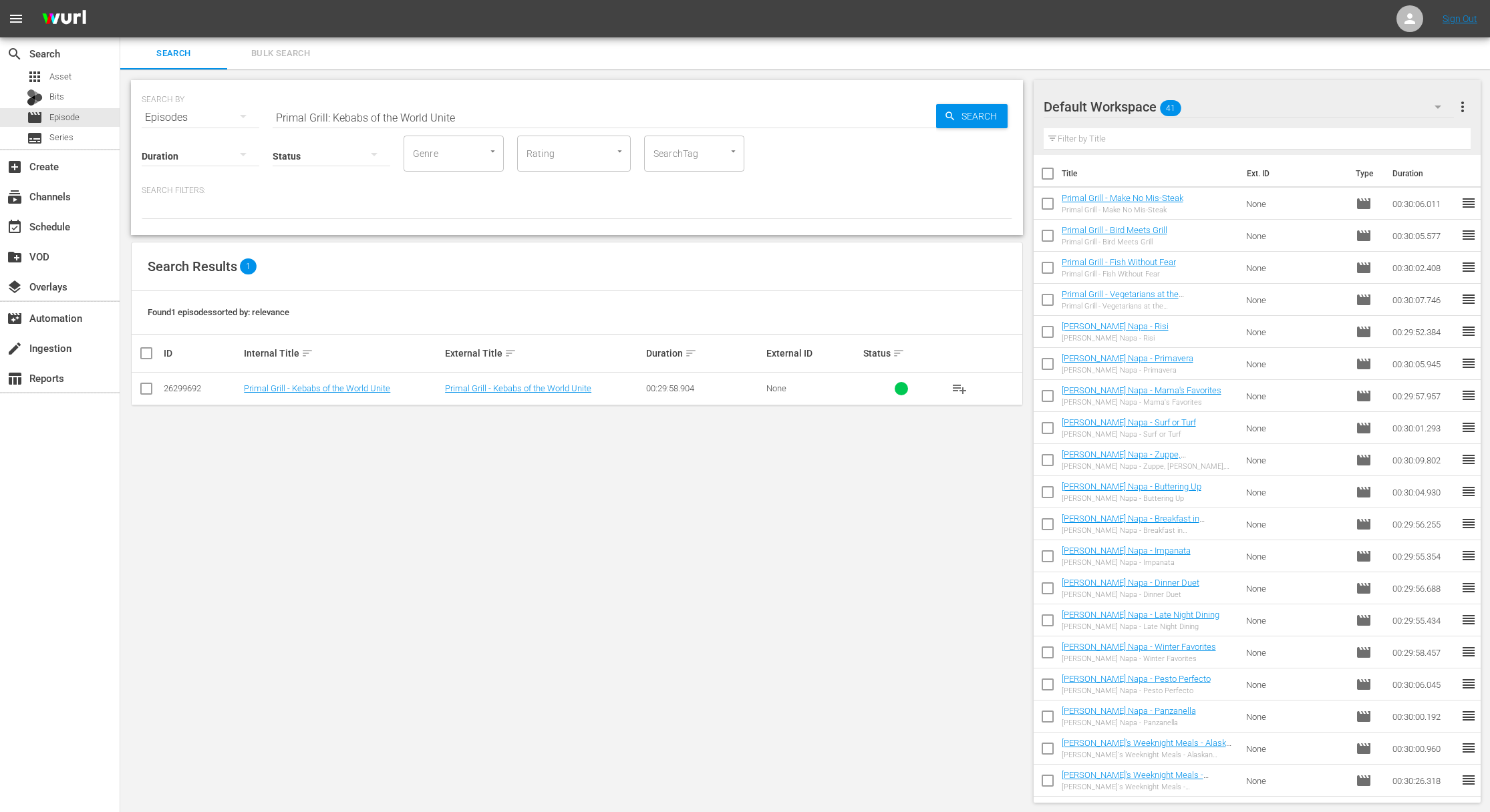
click at [958, 387] on span "playlist_add" at bounding box center [959, 389] width 16 height 16
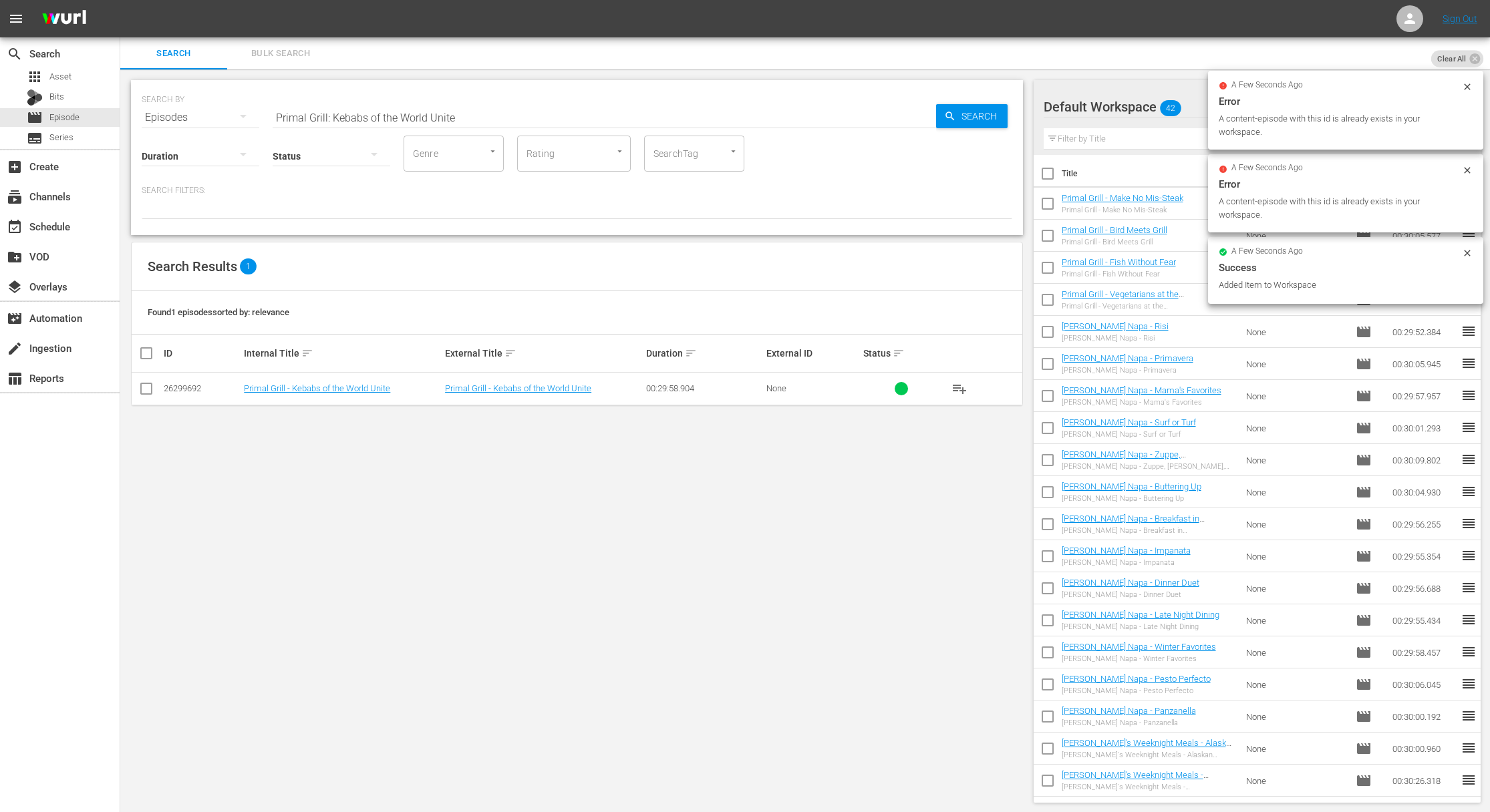
click at [478, 116] on input "Primal Grill: Kebabs of the World Unite" at bounding box center [604, 118] width 663 height 32
paste input "Smoke Screen"
click at [994, 117] on span "Search" at bounding box center [981, 115] width 51 height 24
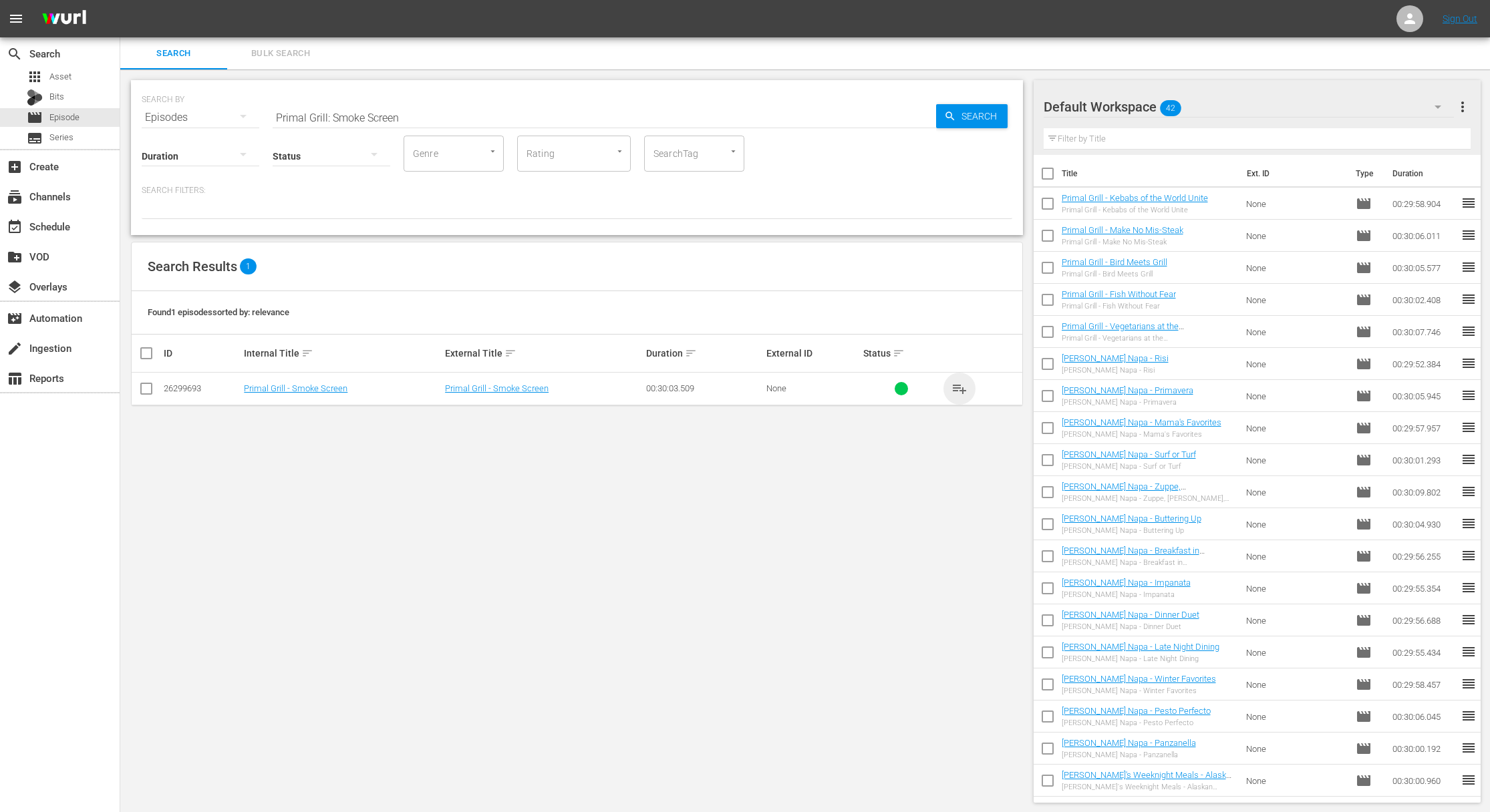
click at [956, 387] on span "playlist_add" at bounding box center [959, 389] width 16 height 16
click at [958, 387] on span "playlist_add" at bounding box center [959, 389] width 16 height 16
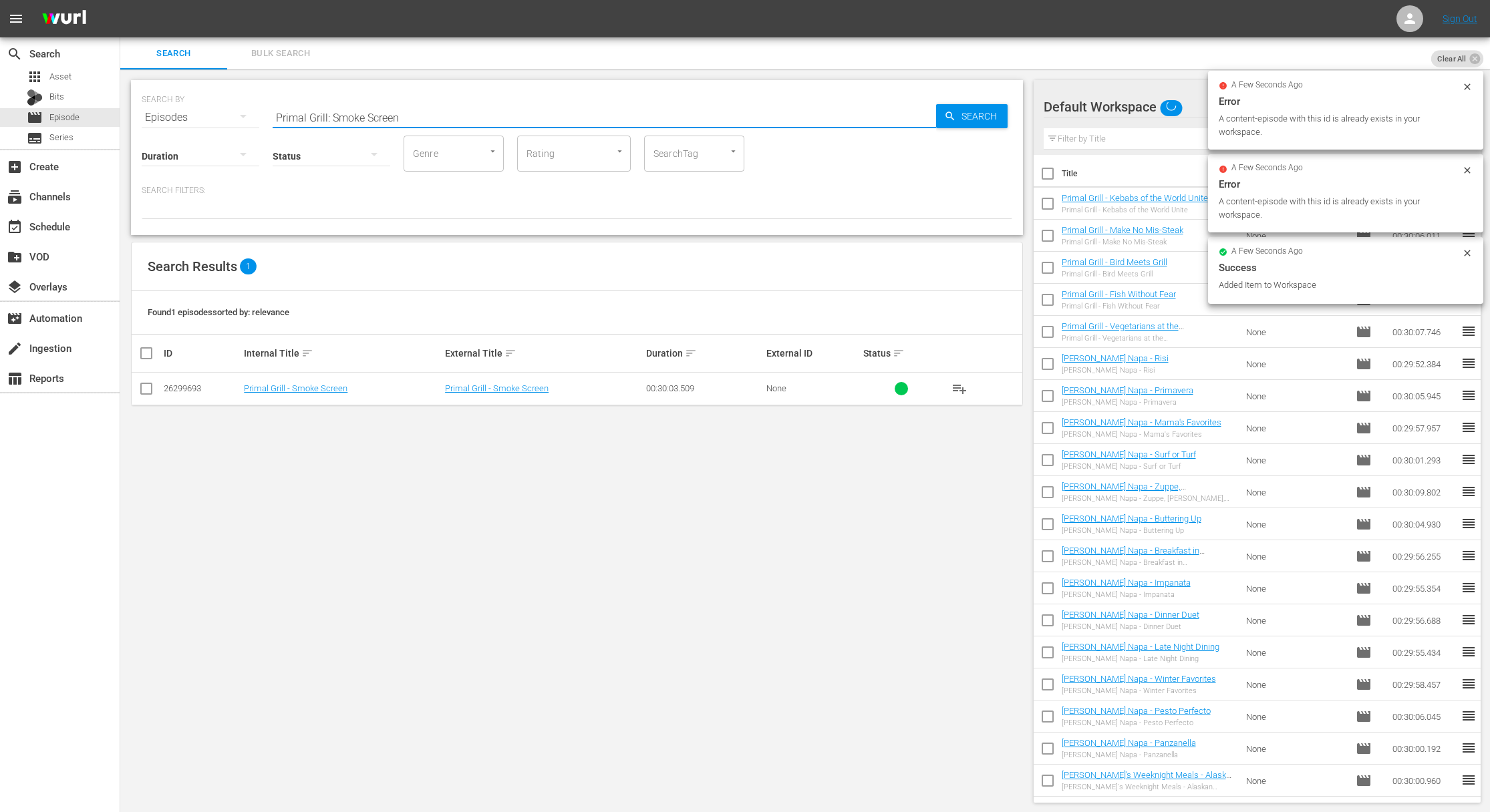
click at [436, 115] on input "Primal Grill: Smoke Screen" at bounding box center [604, 118] width 663 height 32
paste input "My Greek Table with [PERSON_NAME]: The Dodecanese For Dinner"
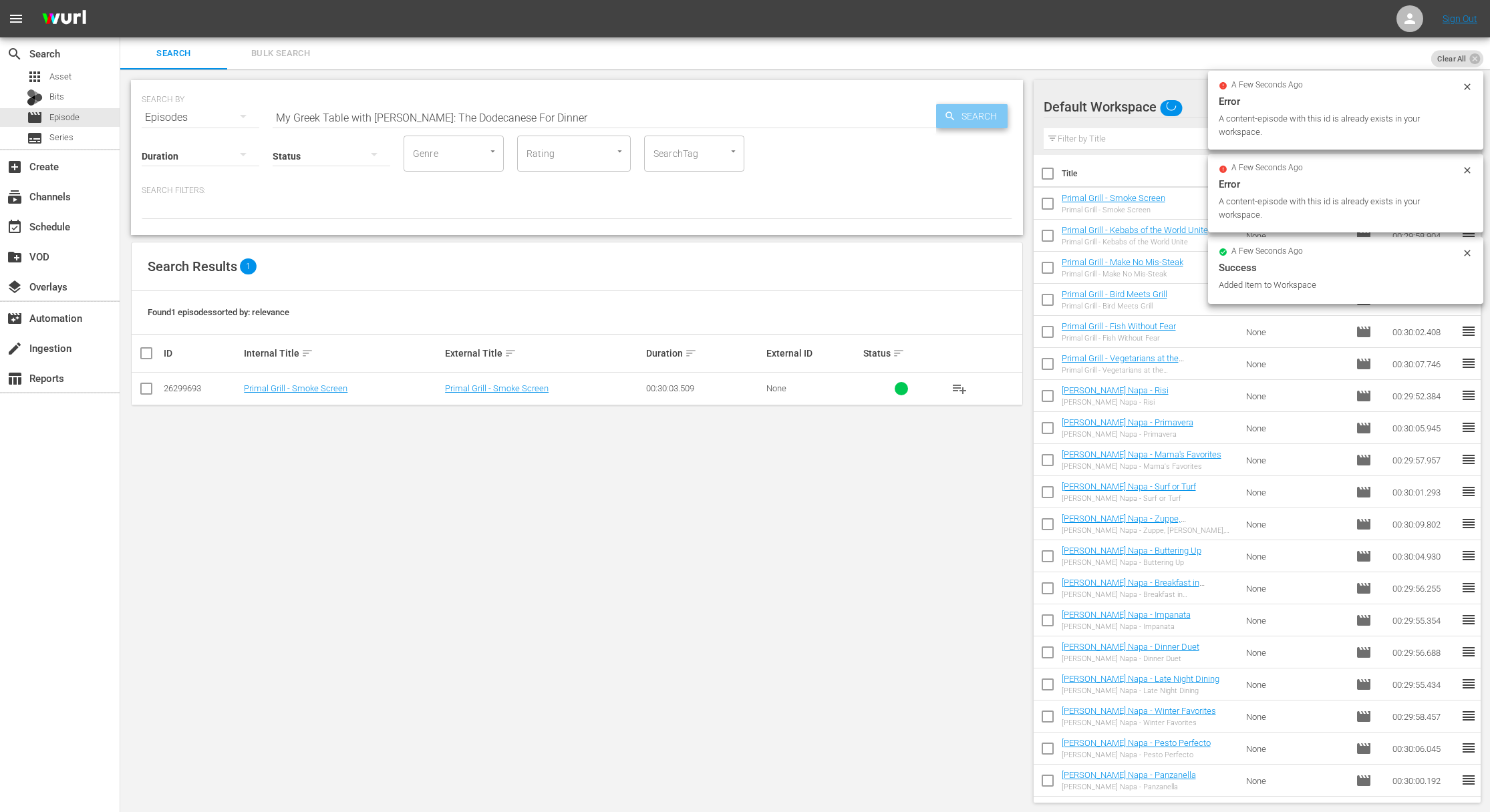
click at [961, 118] on span "Search" at bounding box center [981, 115] width 51 height 24
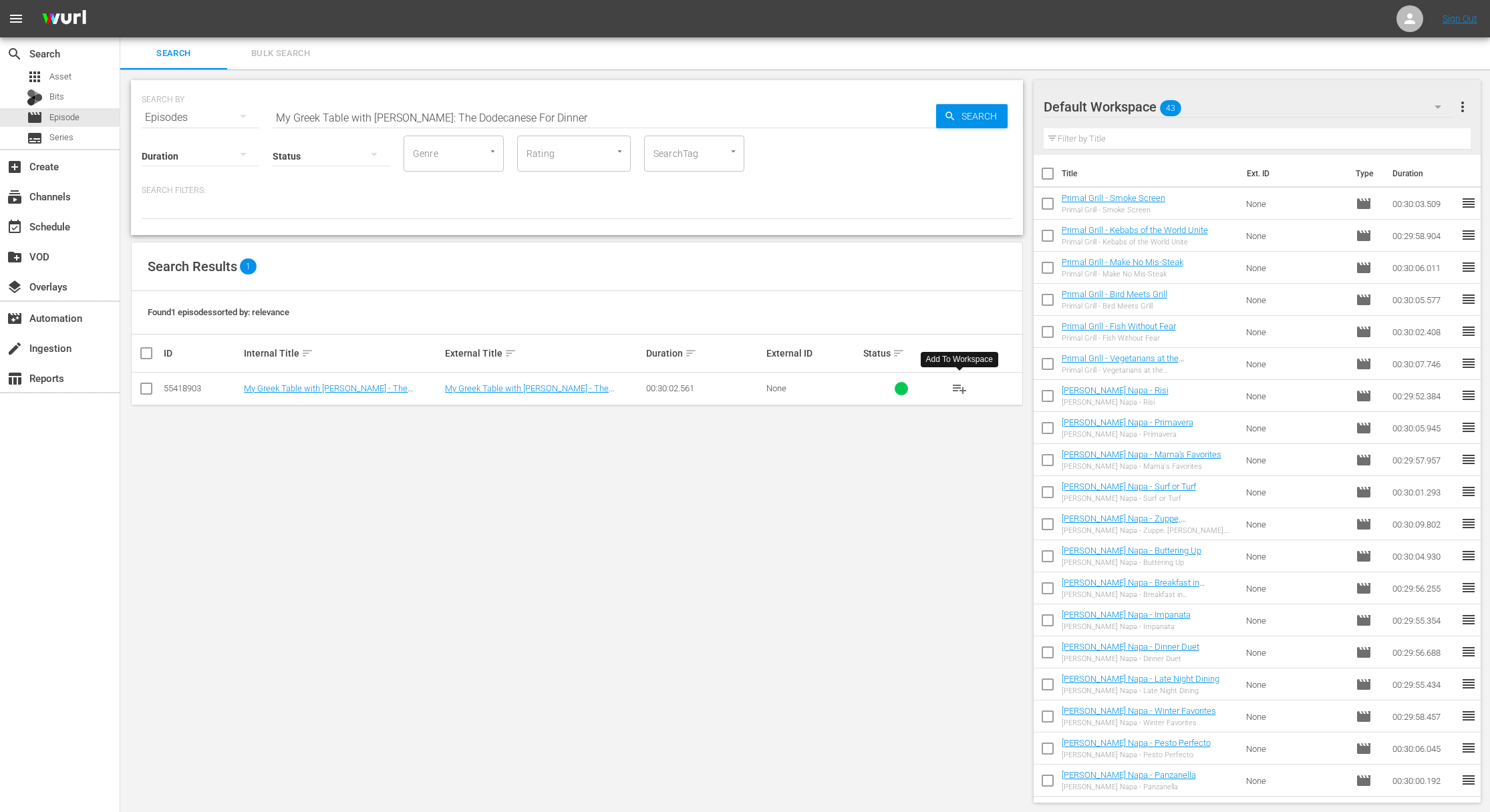
click at [959, 384] on span "playlist_add" at bounding box center [959, 389] width 16 height 16
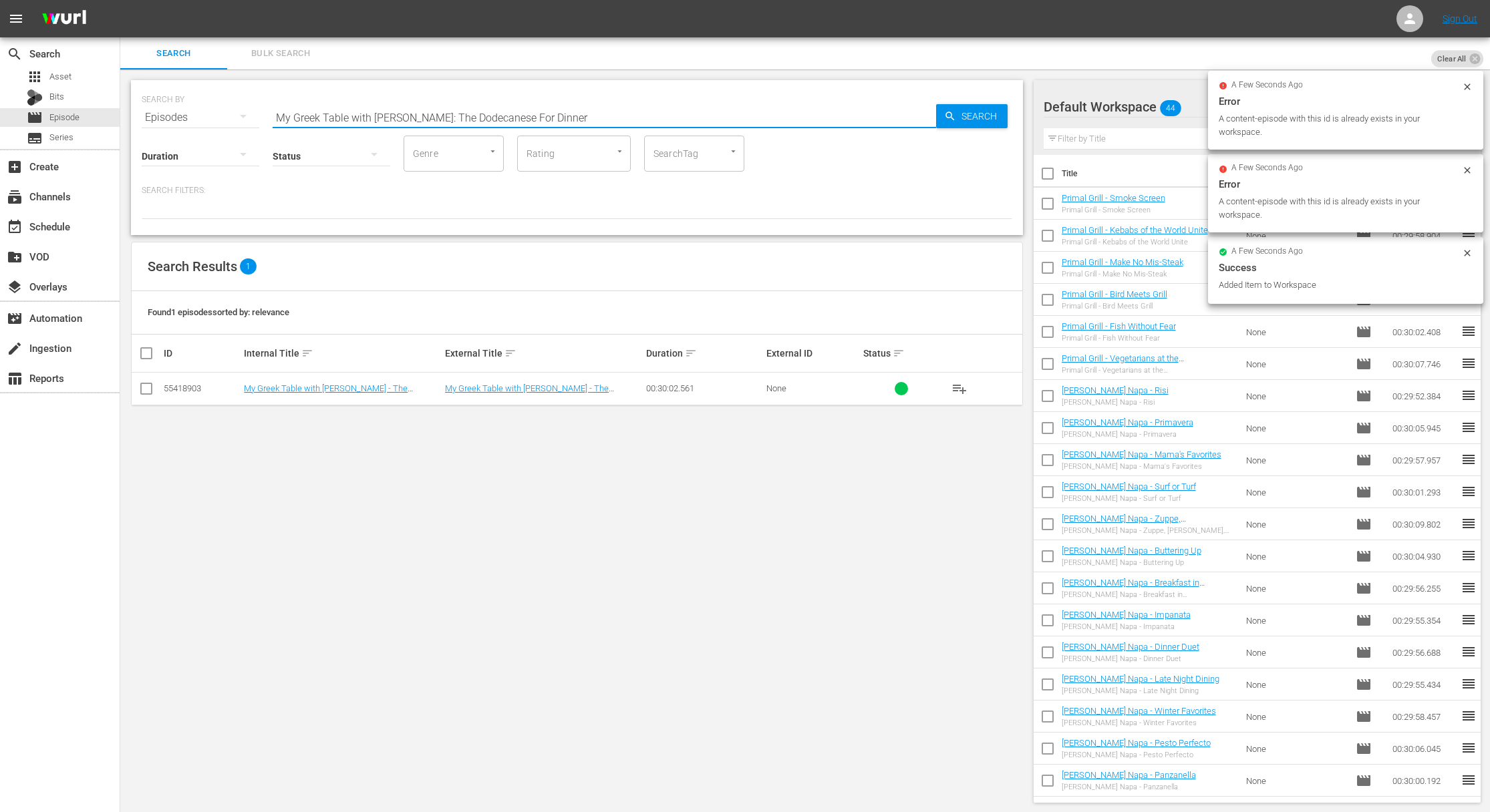
click at [589, 114] on input "My Greek Table with [PERSON_NAME]: The Dodecanese For Dinner" at bounding box center [604, 118] width 663 height 32
paste input "My Greek Table with [PERSON_NAME]: An Ionian Odyssey"
click at [588, 116] on input "My Greek Table with [PERSON_NAME]: The Dodecanese For DinneraMy Greek Table wit…" at bounding box center [604, 118] width 663 height 32
paste input "text"
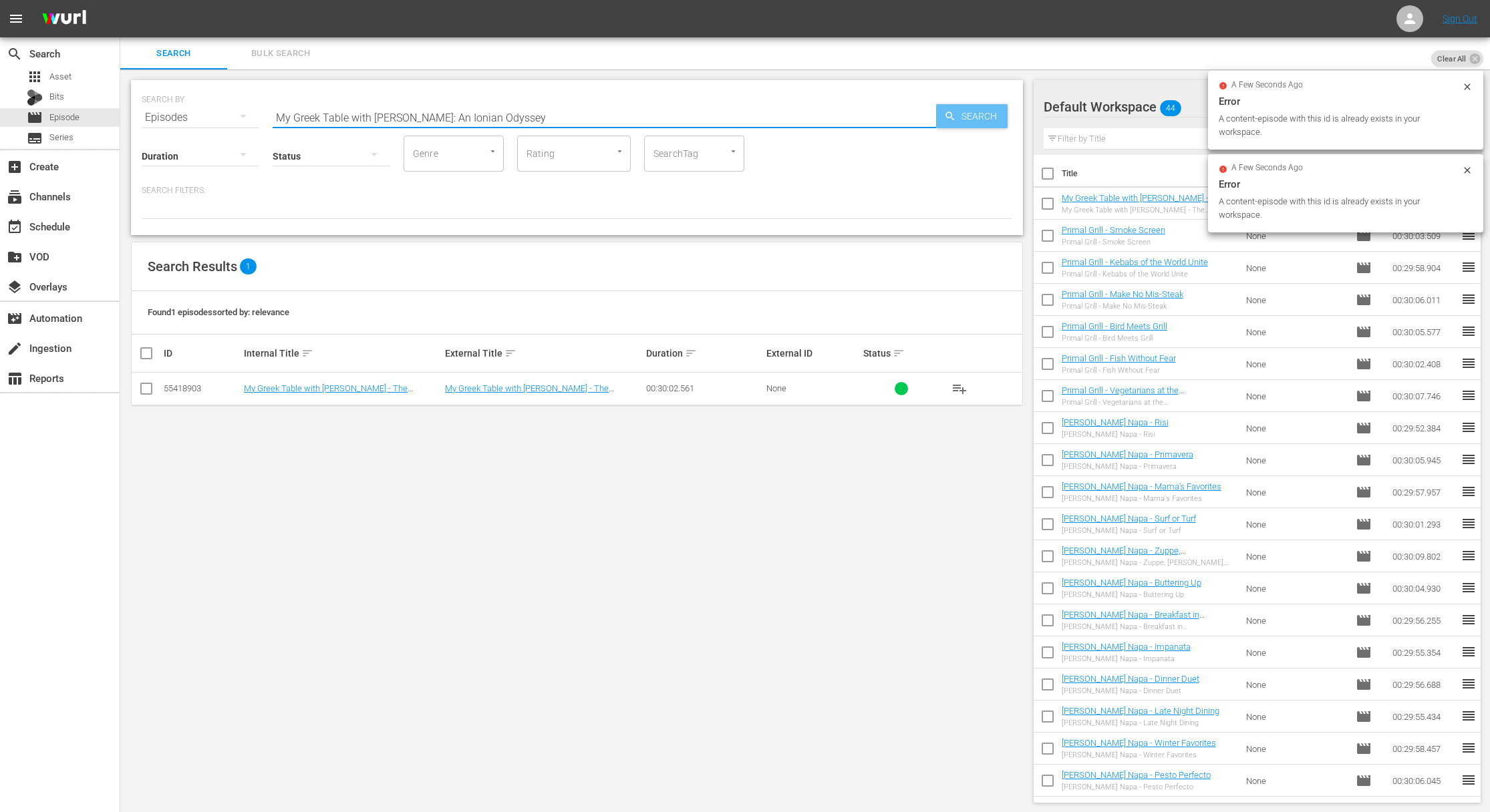
click at [950, 112] on icon "button" at bounding box center [950, 116] width 9 height 9
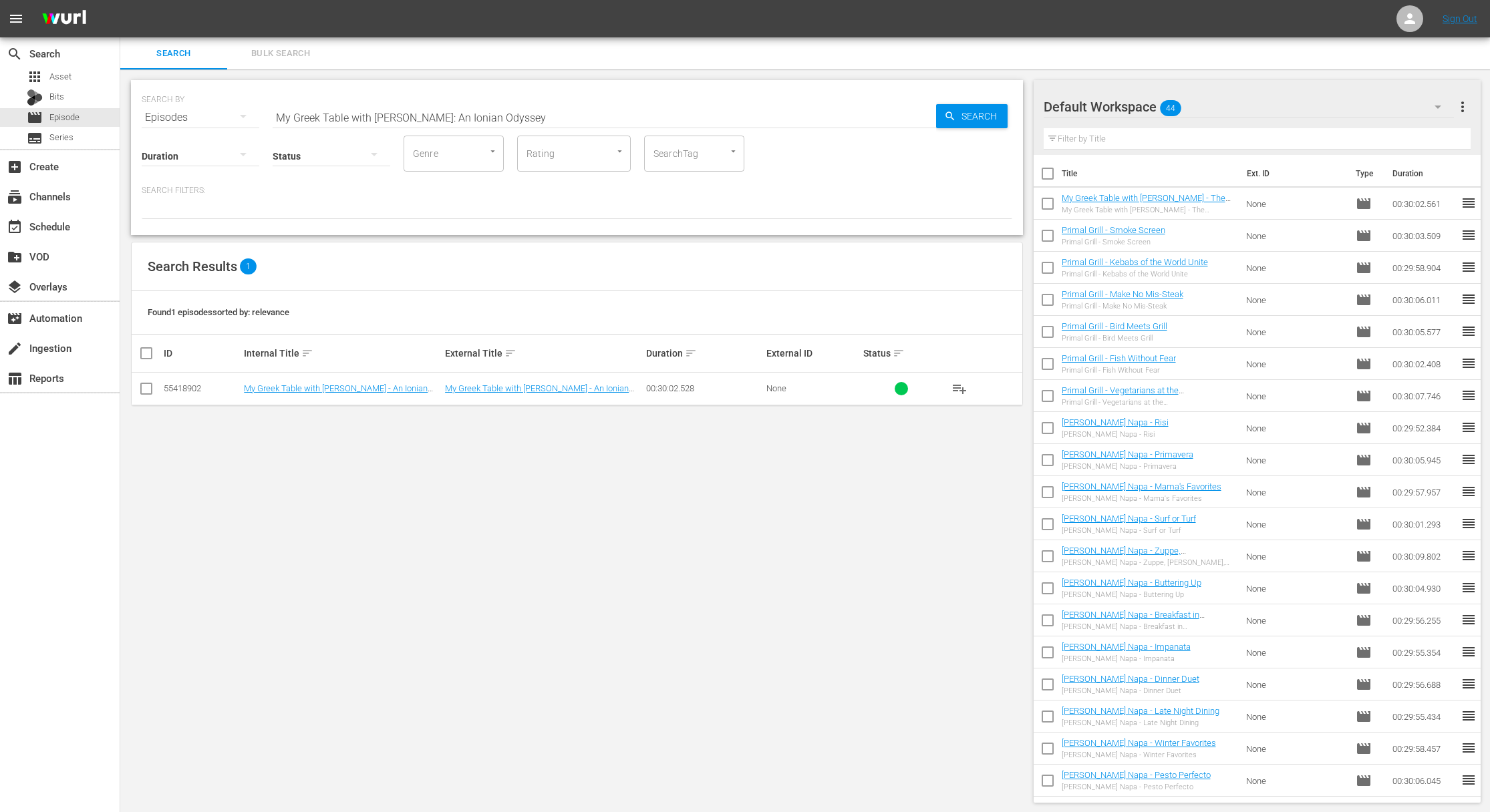
click at [958, 389] on span "playlist_add" at bounding box center [959, 389] width 16 height 16
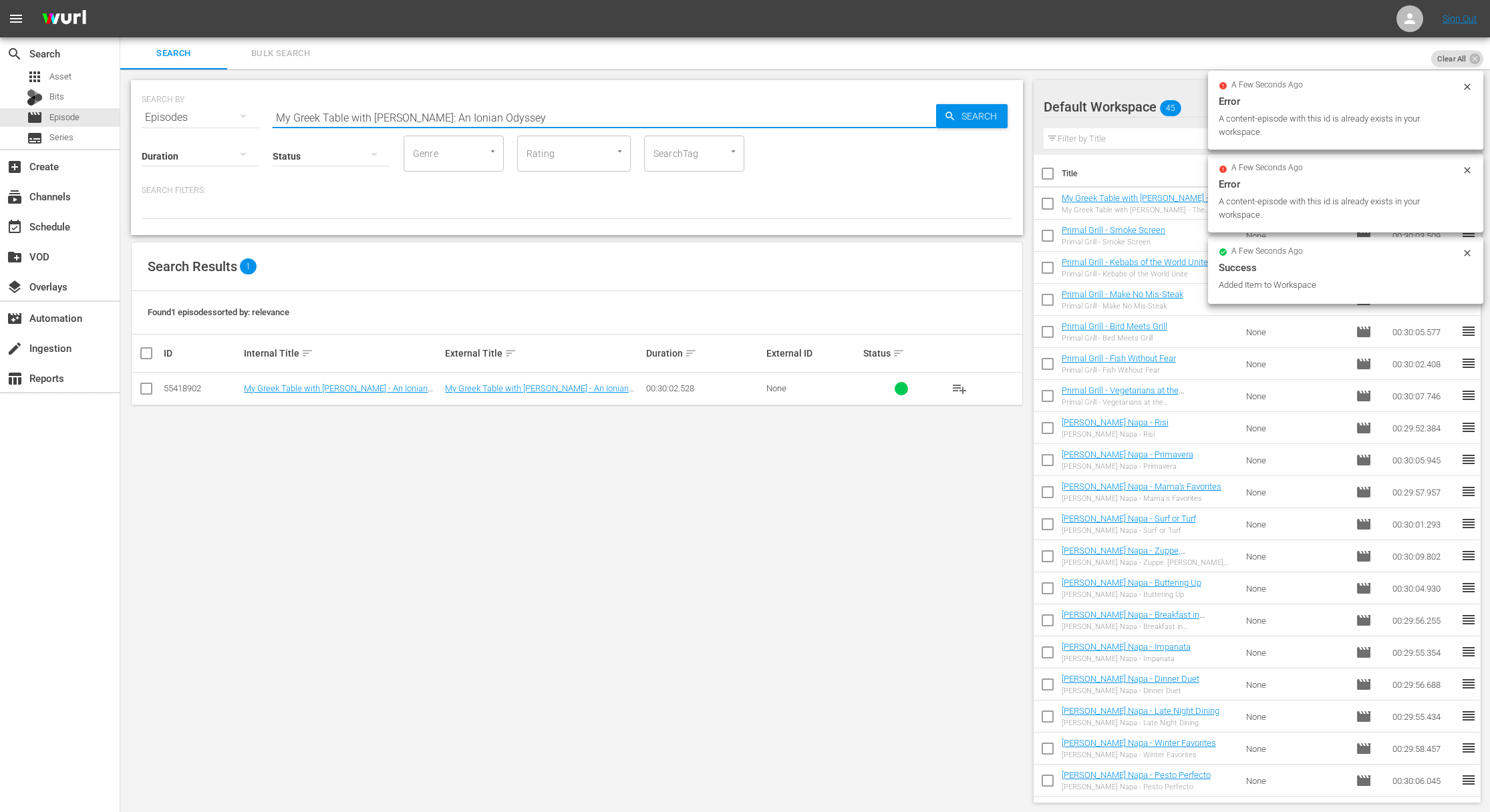
click at [538, 115] on input "My Greek Table with [PERSON_NAME]: An Ionian Odyssey" at bounding box center [604, 118] width 663 height 32
paste input "My Greek Table with [PERSON_NAME]: Figs In A Glass"
click at [534, 117] on input "My Greek Table with [PERSON_NAME]: An Ionian OdysseyaMy Greek Table with [PERSO…" at bounding box center [604, 118] width 663 height 32
paste input "text"
click at [966, 117] on span "Search" at bounding box center [981, 115] width 51 height 24
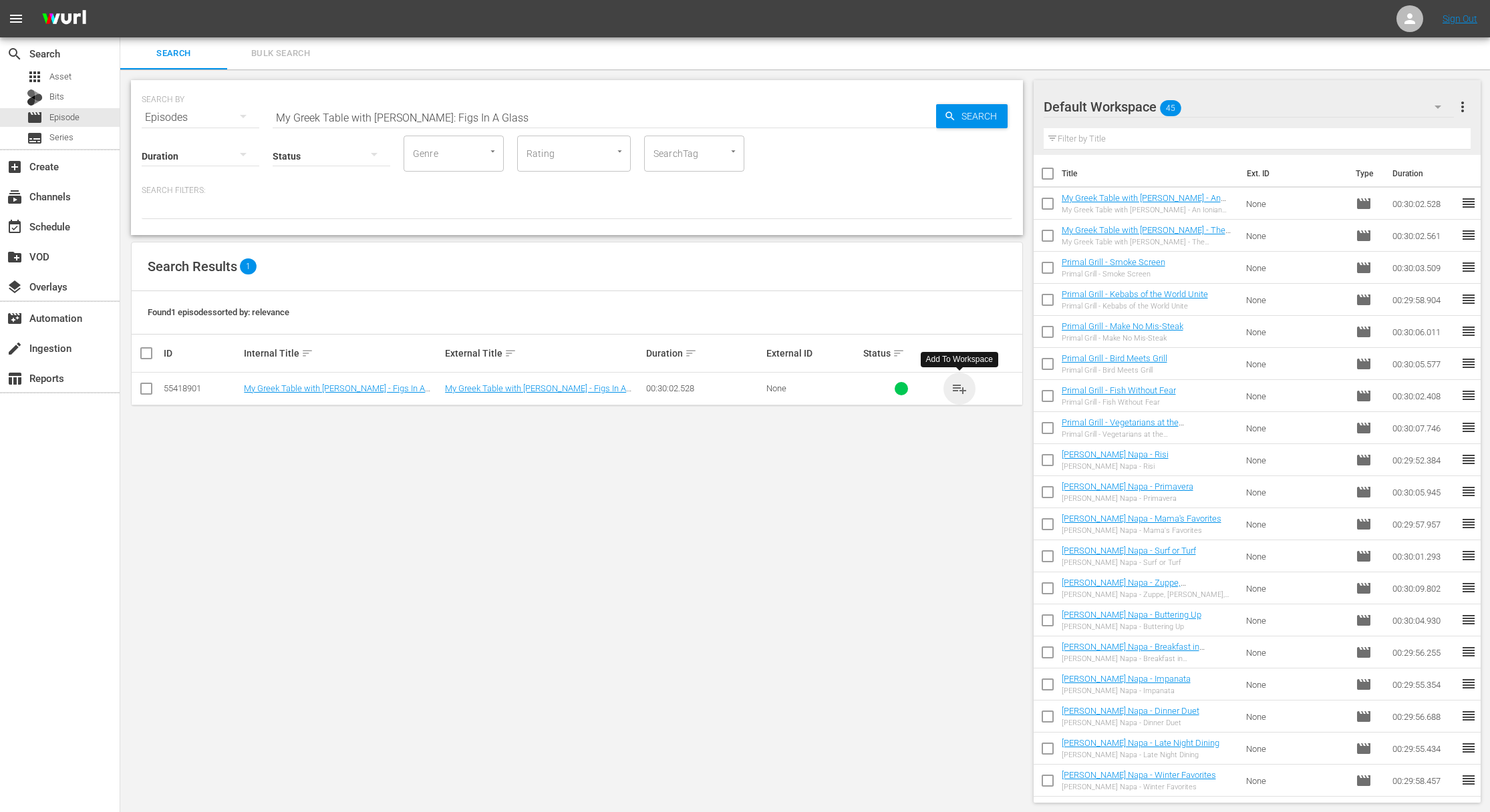
click at [958, 390] on span "playlist_add" at bounding box center [959, 389] width 16 height 16
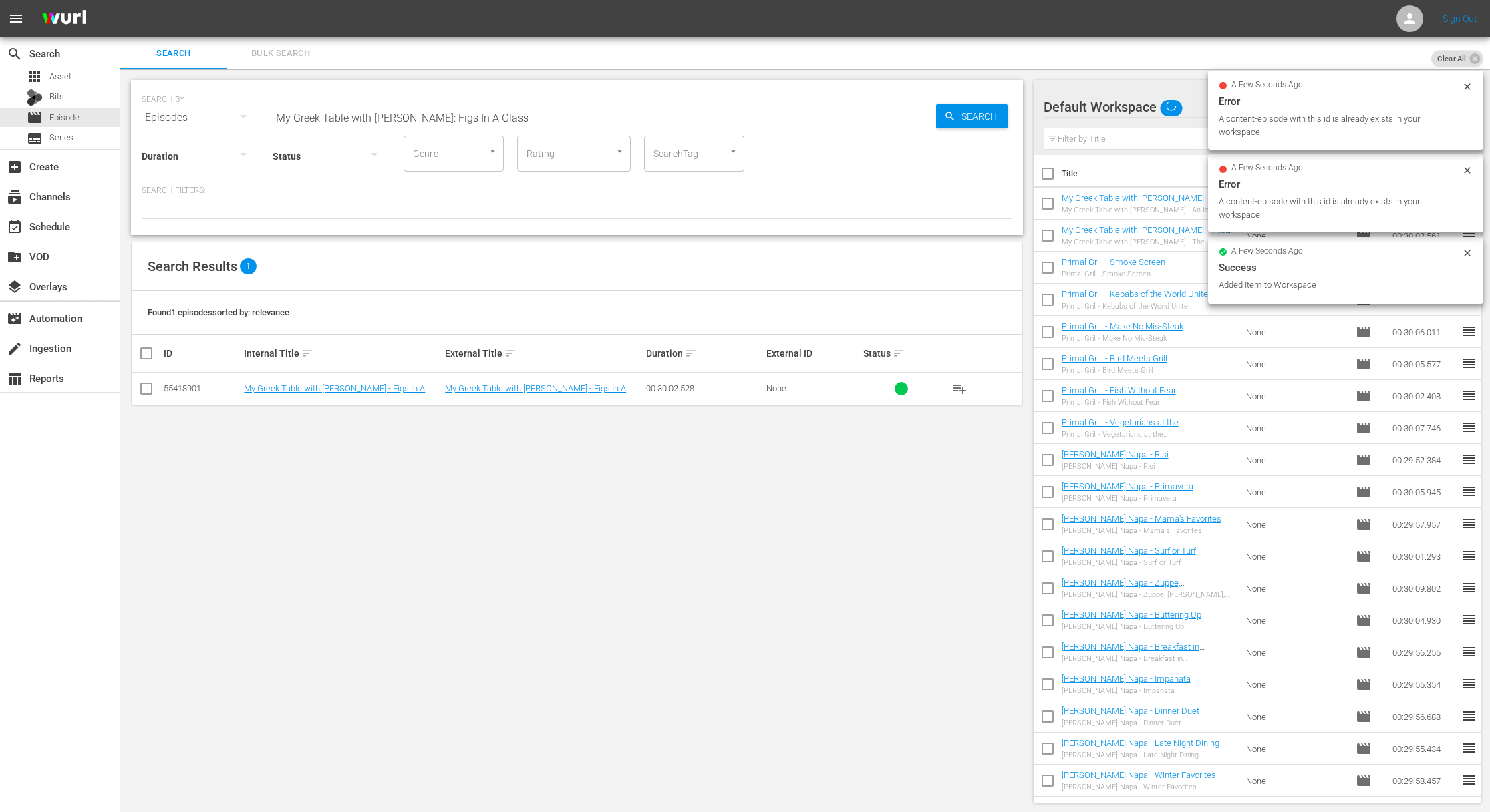
click at [439, 112] on input "My Greek Table with [PERSON_NAME]: Figs In A Glass" at bounding box center [604, 118] width 663 height 32
paste input "Saving The Earth On Paro"
click at [968, 115] on span "Search" at bounding box center [981, 115] width 51 height 24
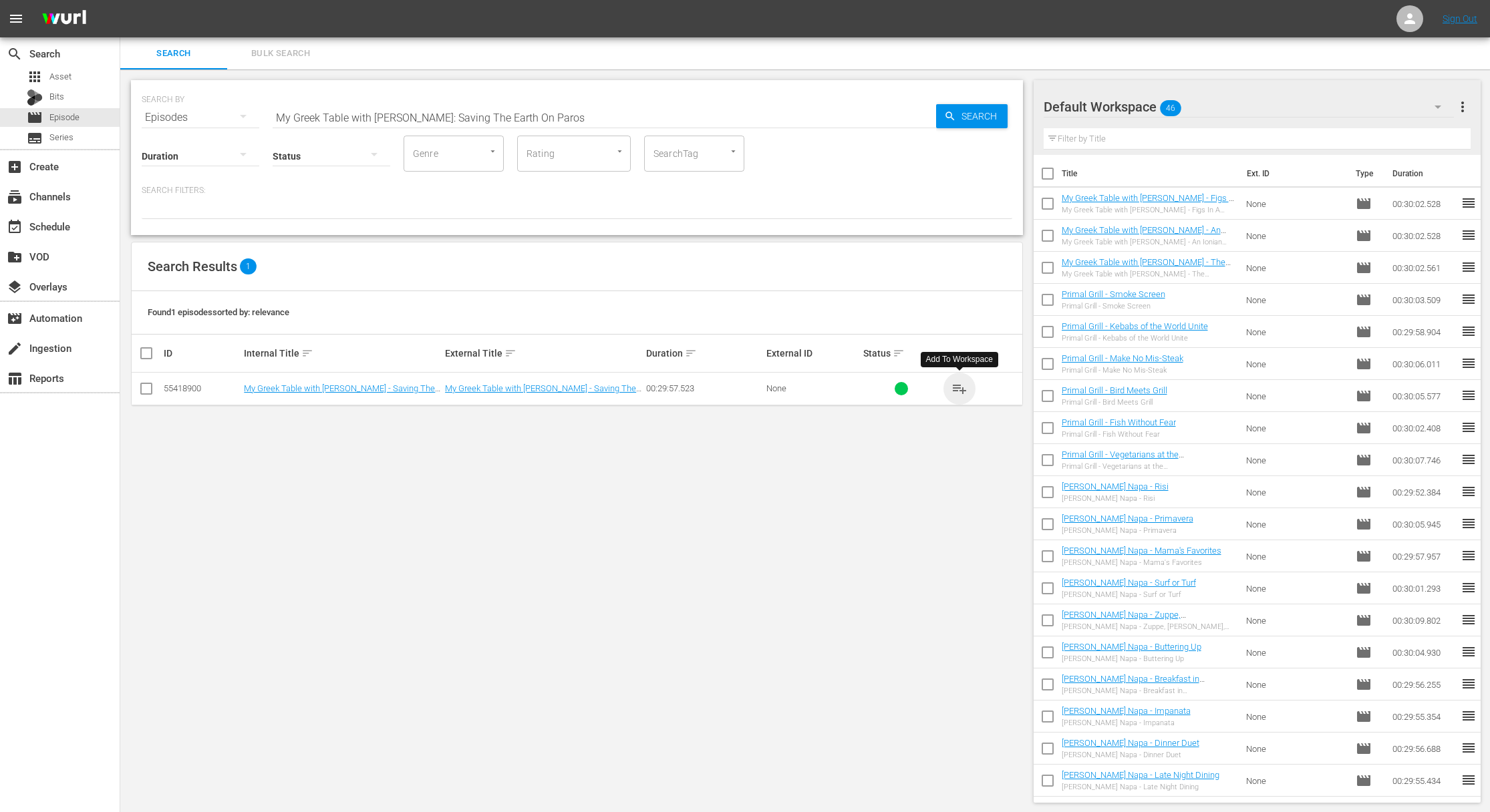
click at [961, 389] on span "playlist_add" at bounding box center [959, 389] width 16 height 16
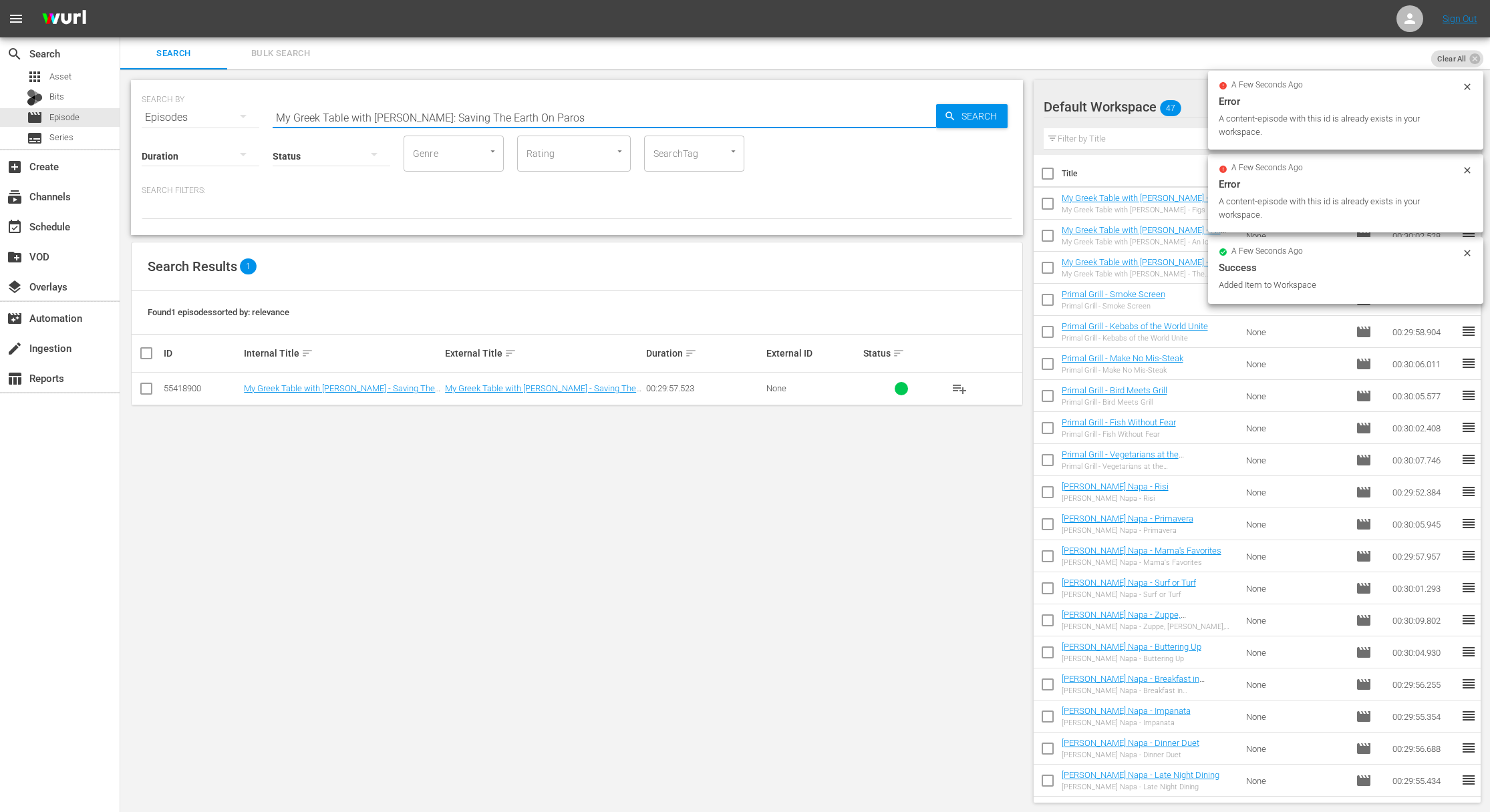
click at [468, 119] on input "My Greek Table with [PERSON_NAME]: Saving The Earth On Paros" at bounding box center [604, 118] width 663 height 32
paste input "My Greek Table with [PERSON_NAME]: The Culinary Tapestry Of Corfu"
click at [468, 122] on input "My Greek Table with [PERSON_NAME]: SaviaMy Greek Table with [PERSON_NAME]: The …" at bounding box center [604, 118] width 663 height 32
paste input "The Culinary Tapestry Of Corfu"
type input "My Greek Table with [PERSON_NAME]: The Culinary Tapestry Of Corfu"
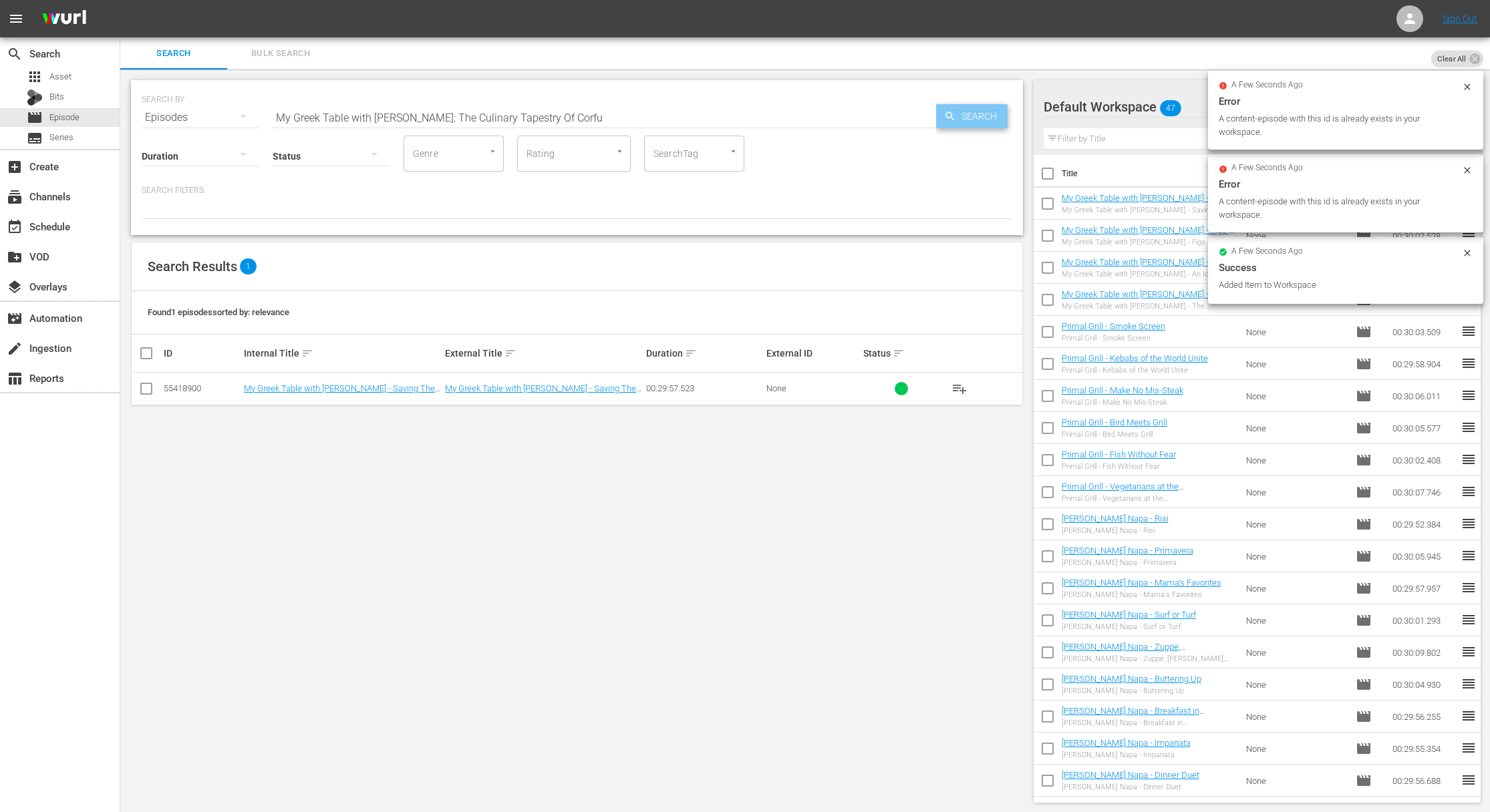
click at [958, 120] on span "Search" at bounding box center [981, 115] width 51 height 24
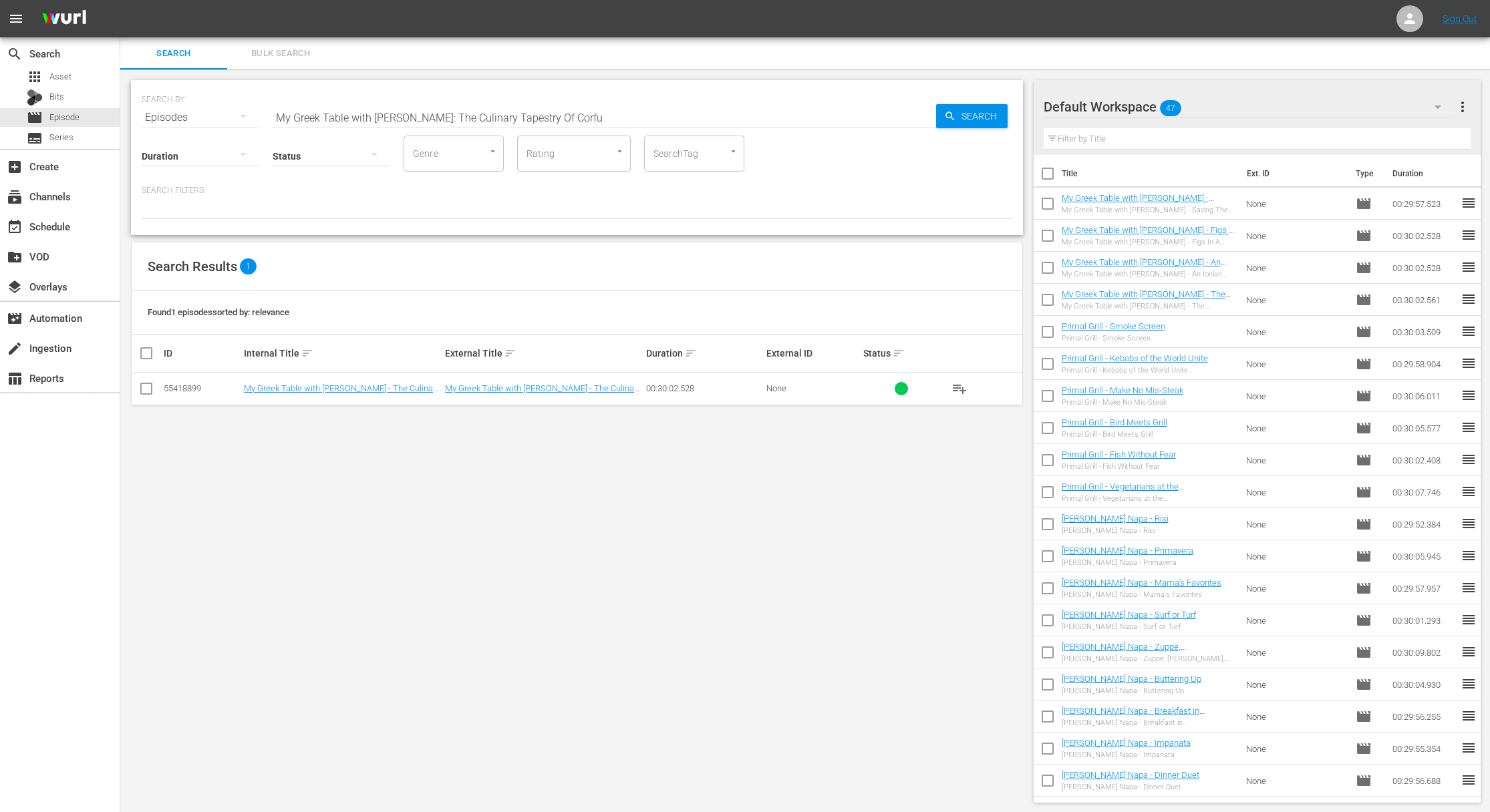
click at [964, 387] on span "playlist_add" at bounding box center [959, 389] width 16 height 16
click at [105, 221] on div "event_available Schedule" at bounding box center [60, 226] width 120 height 27
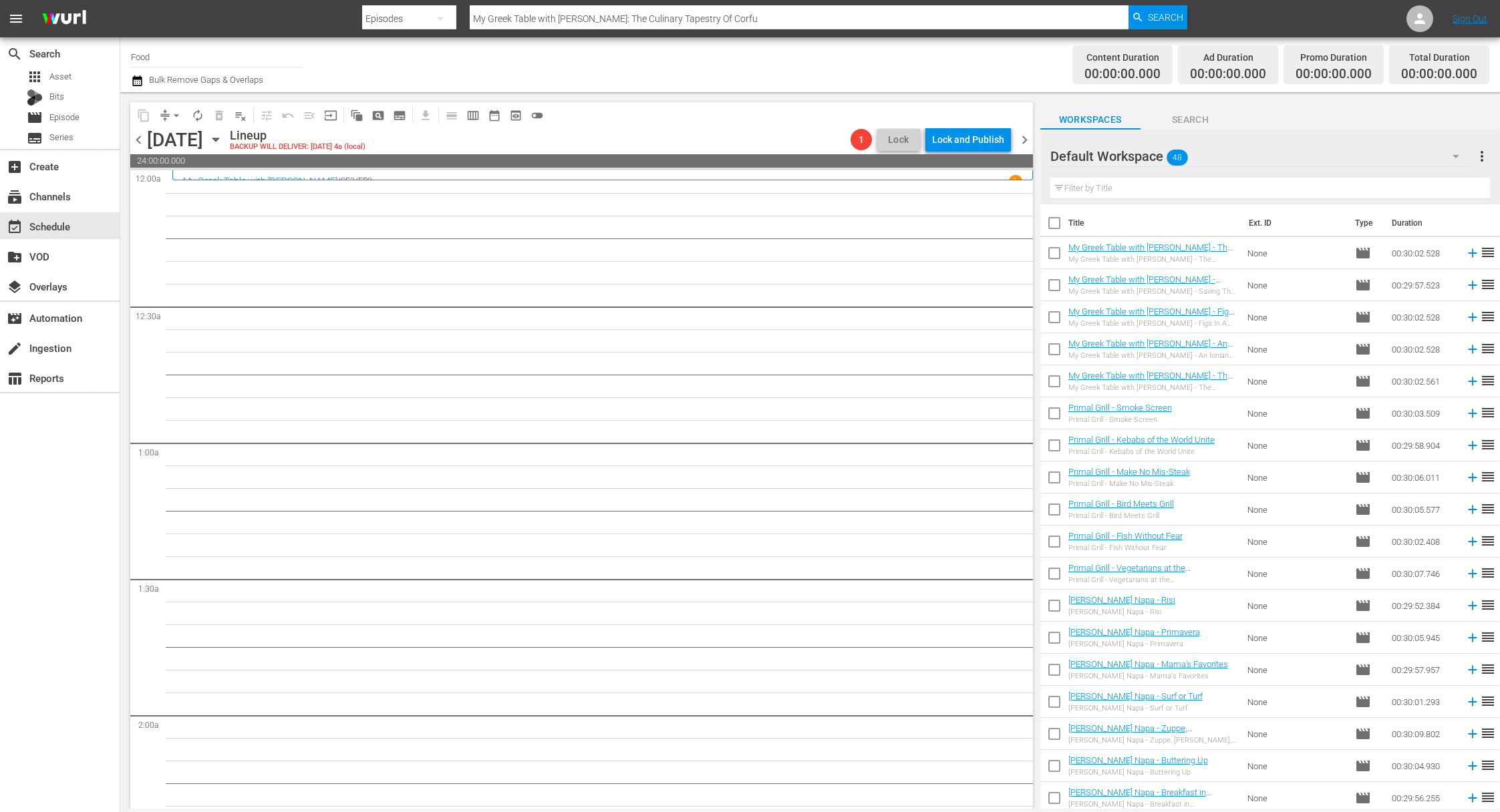
click at [1054, 225] on input "checkbox" at bounding box center [1054, 226] width 28 height 28
checkbox input "true"
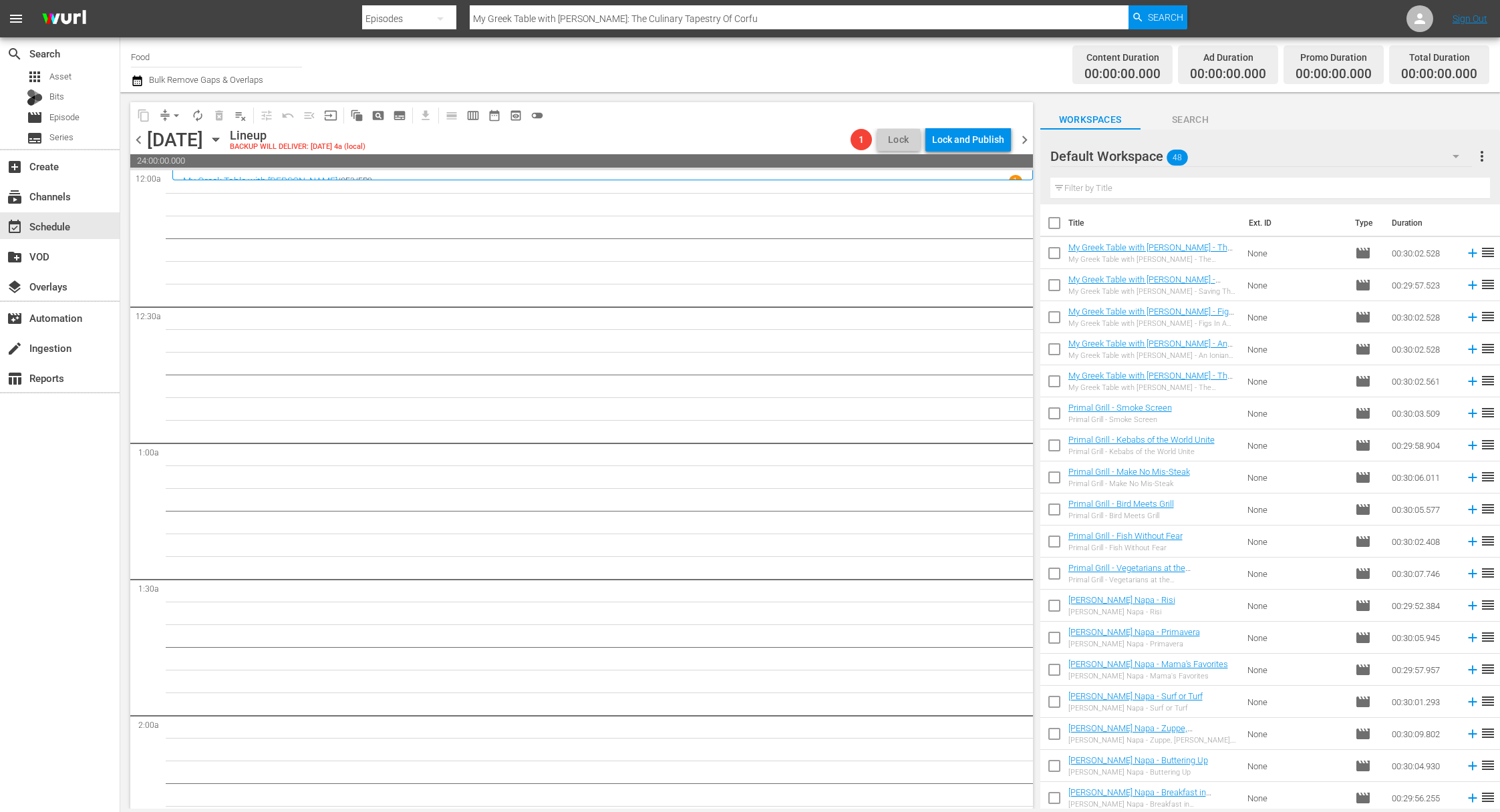
checkbox input "true"
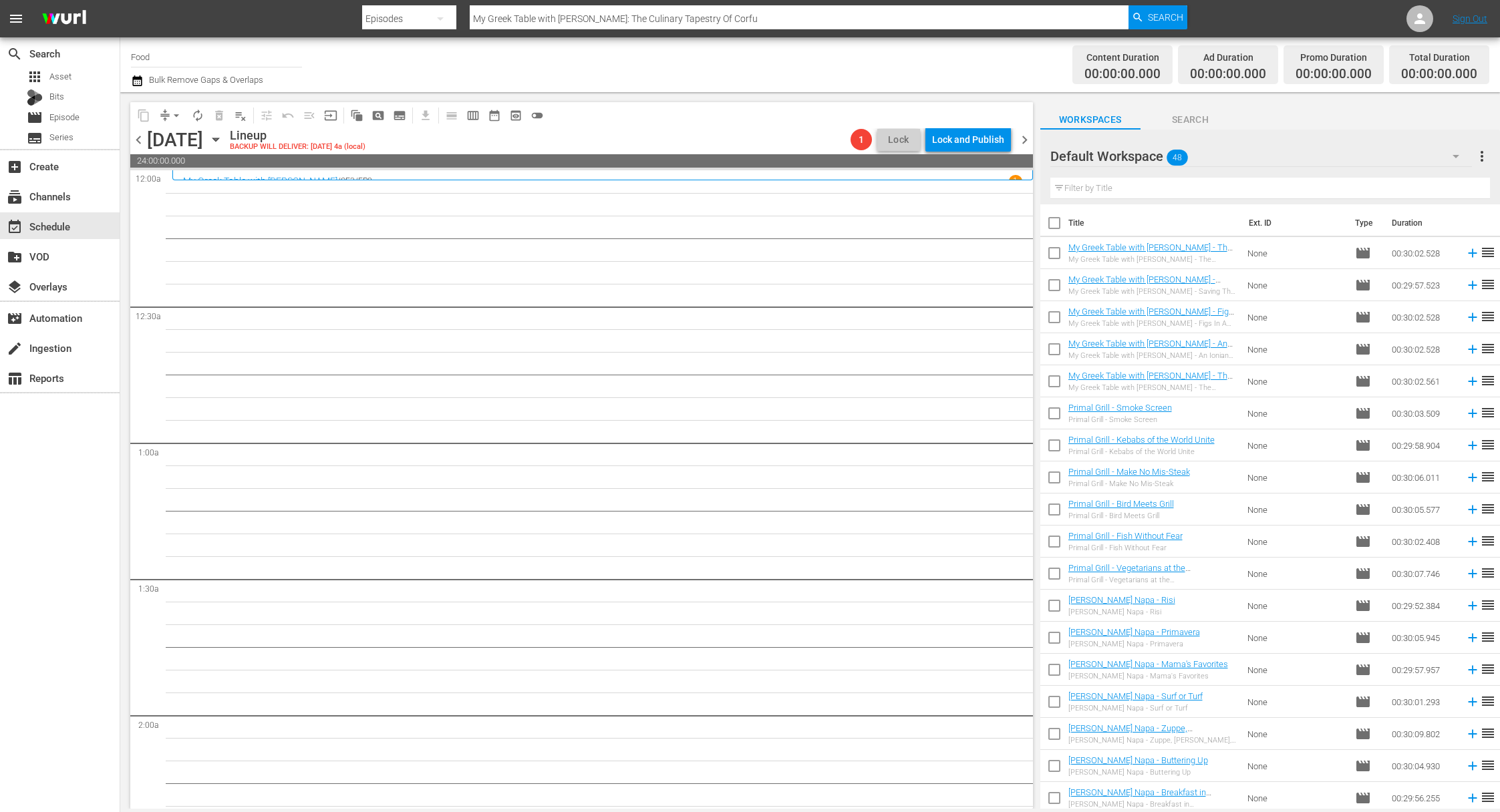
checkbox input "true"
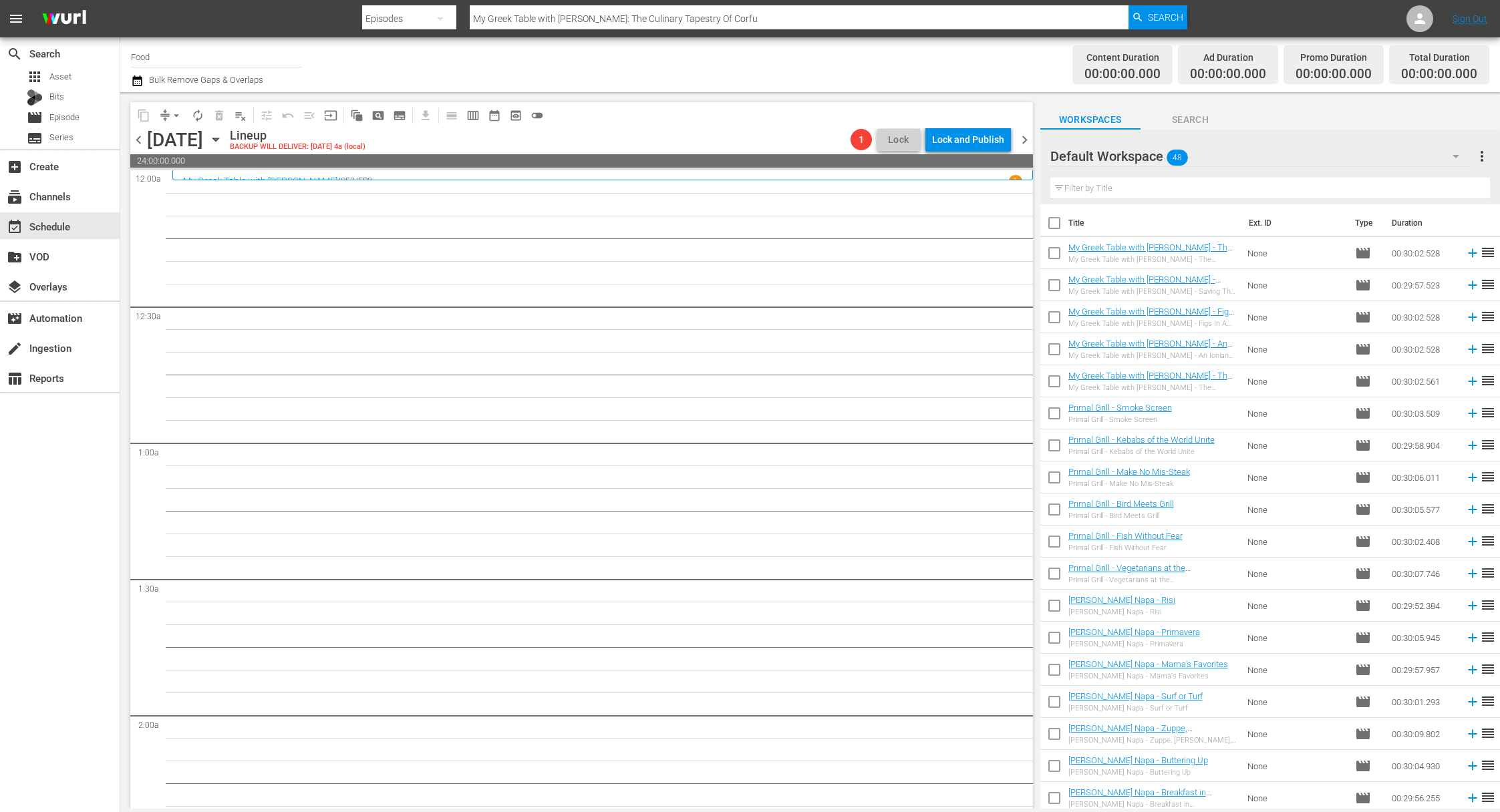
checkbox input "true"
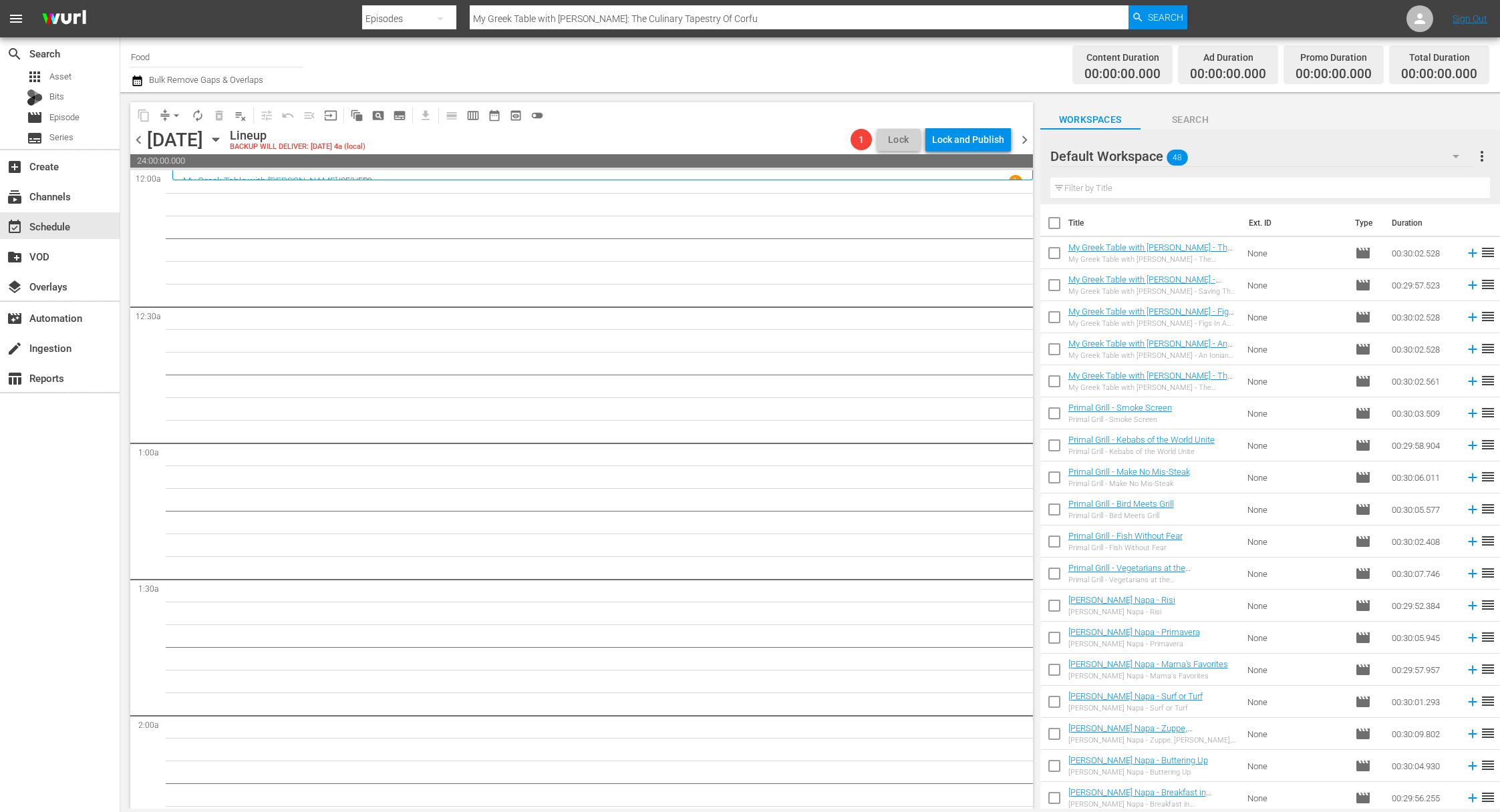
checkbox input "true"
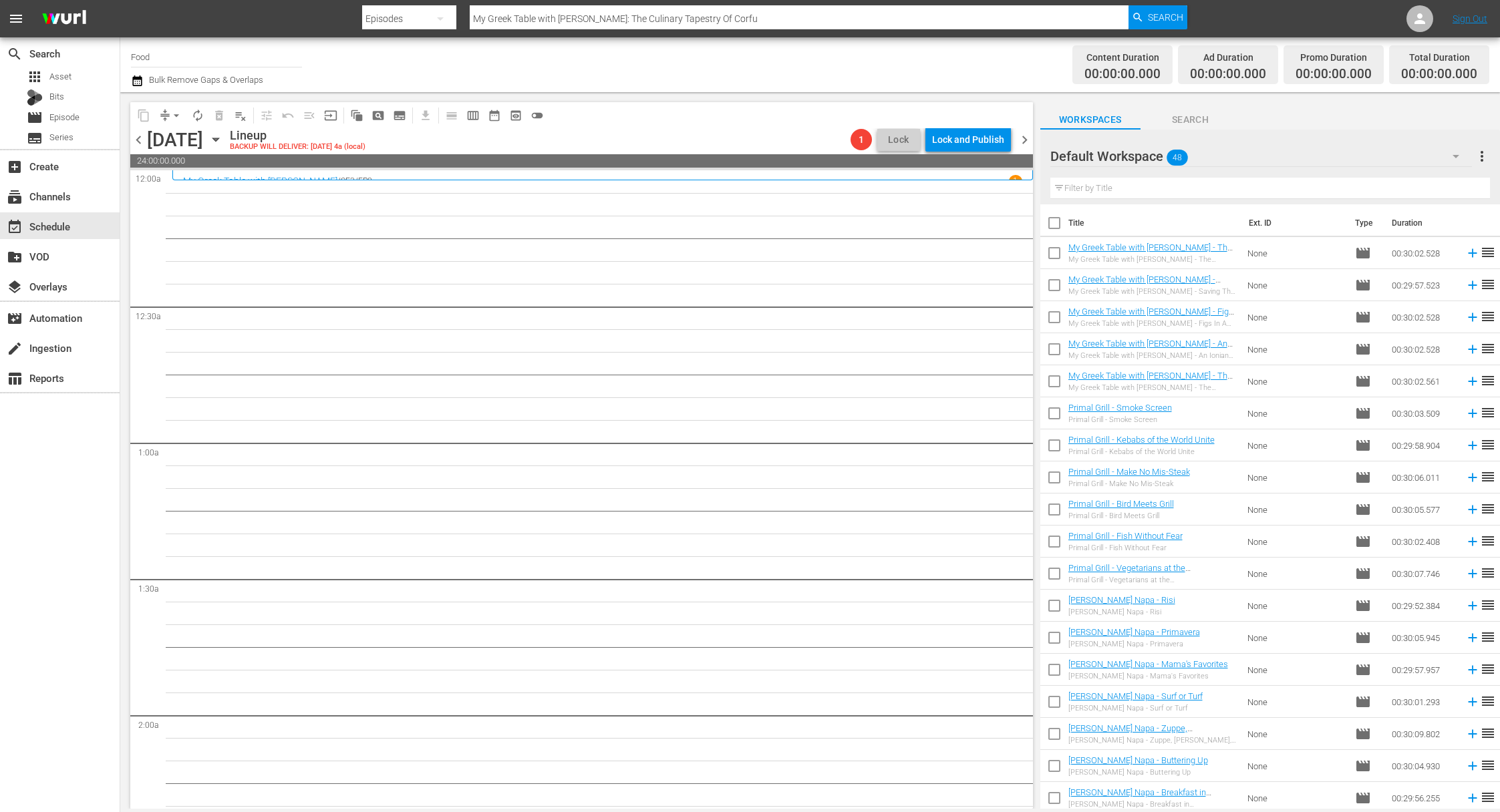
checkbox input "true"
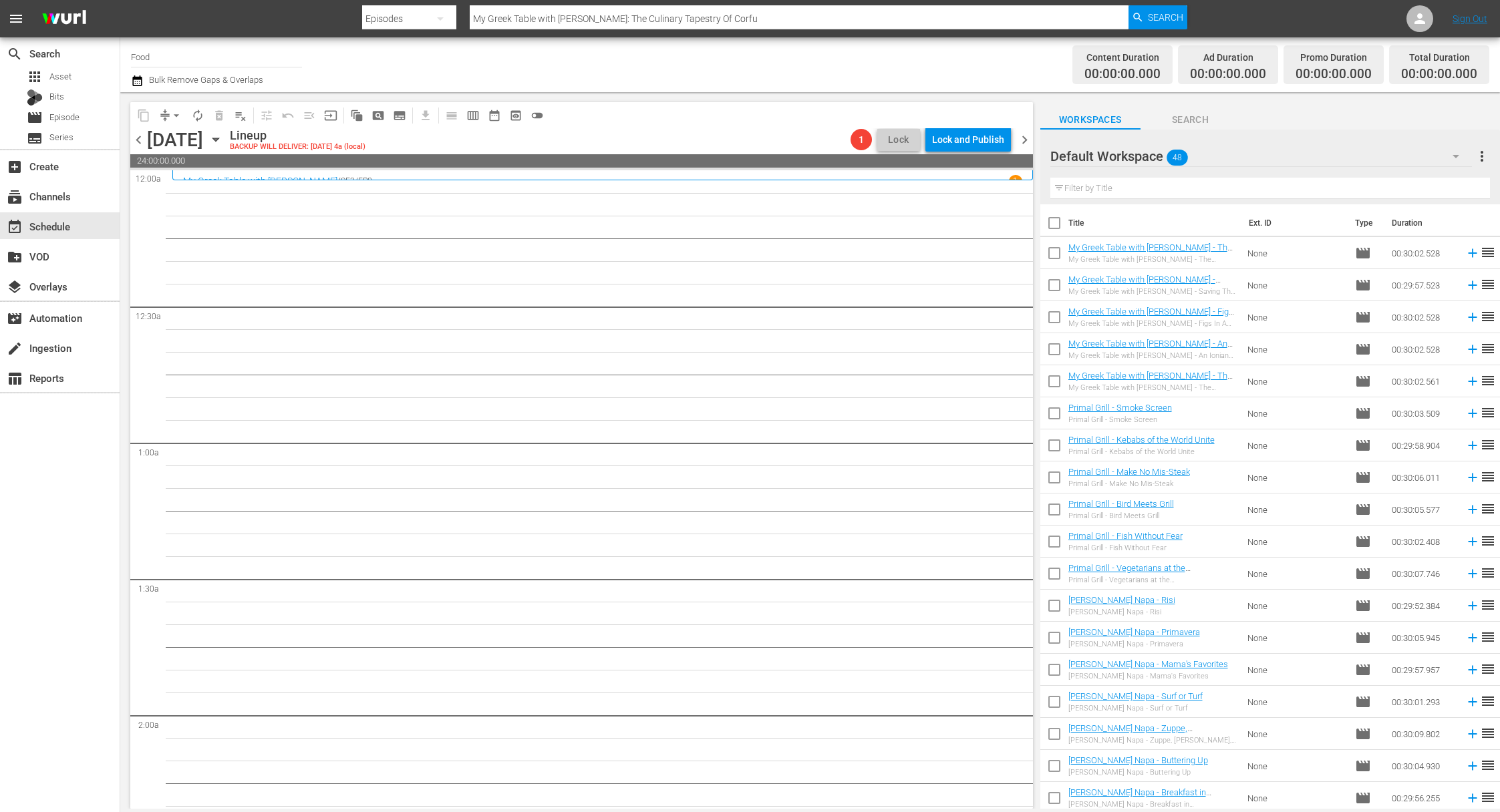
checkbox input "true"
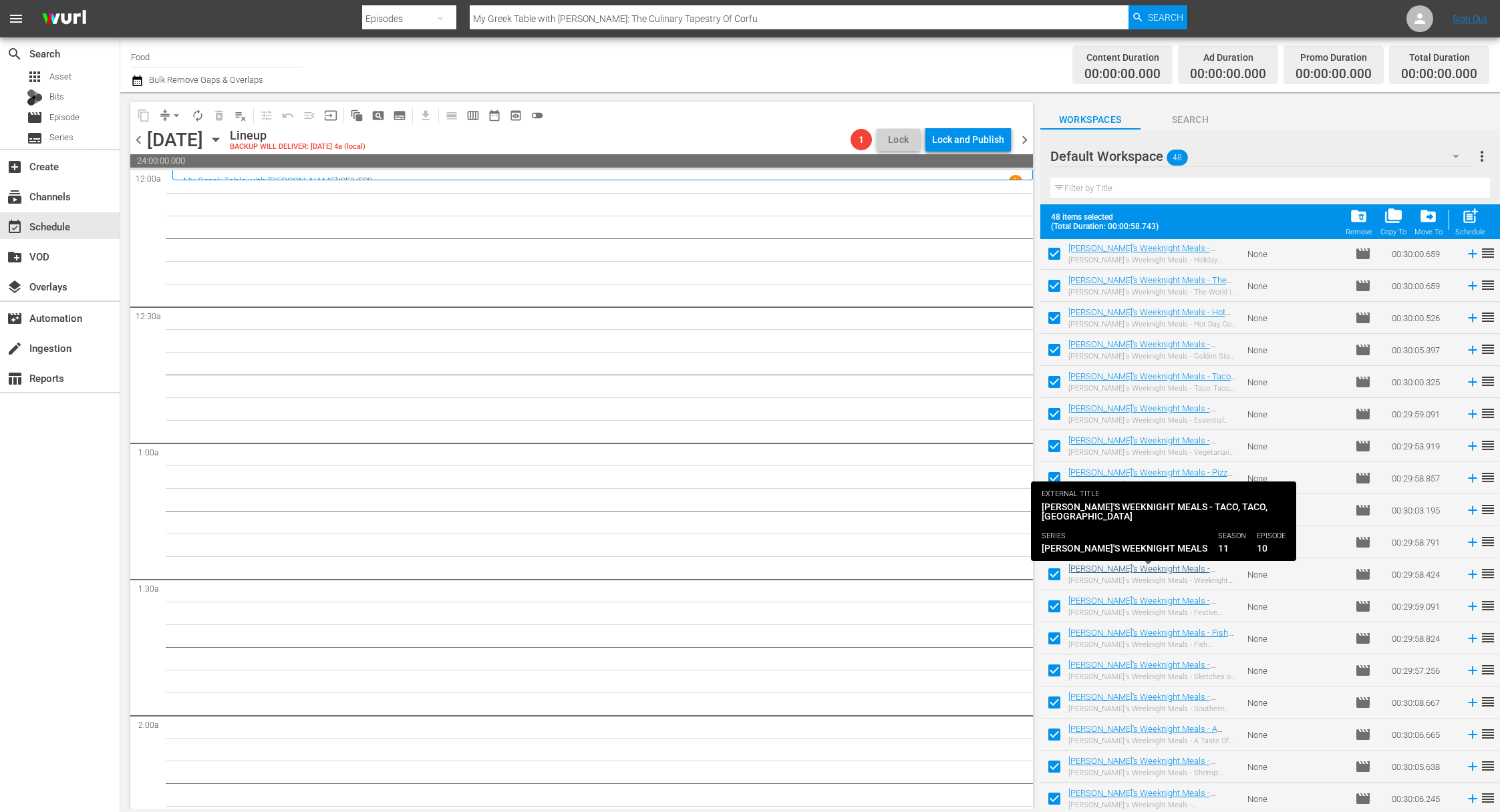
scroll to position [1000, 0]
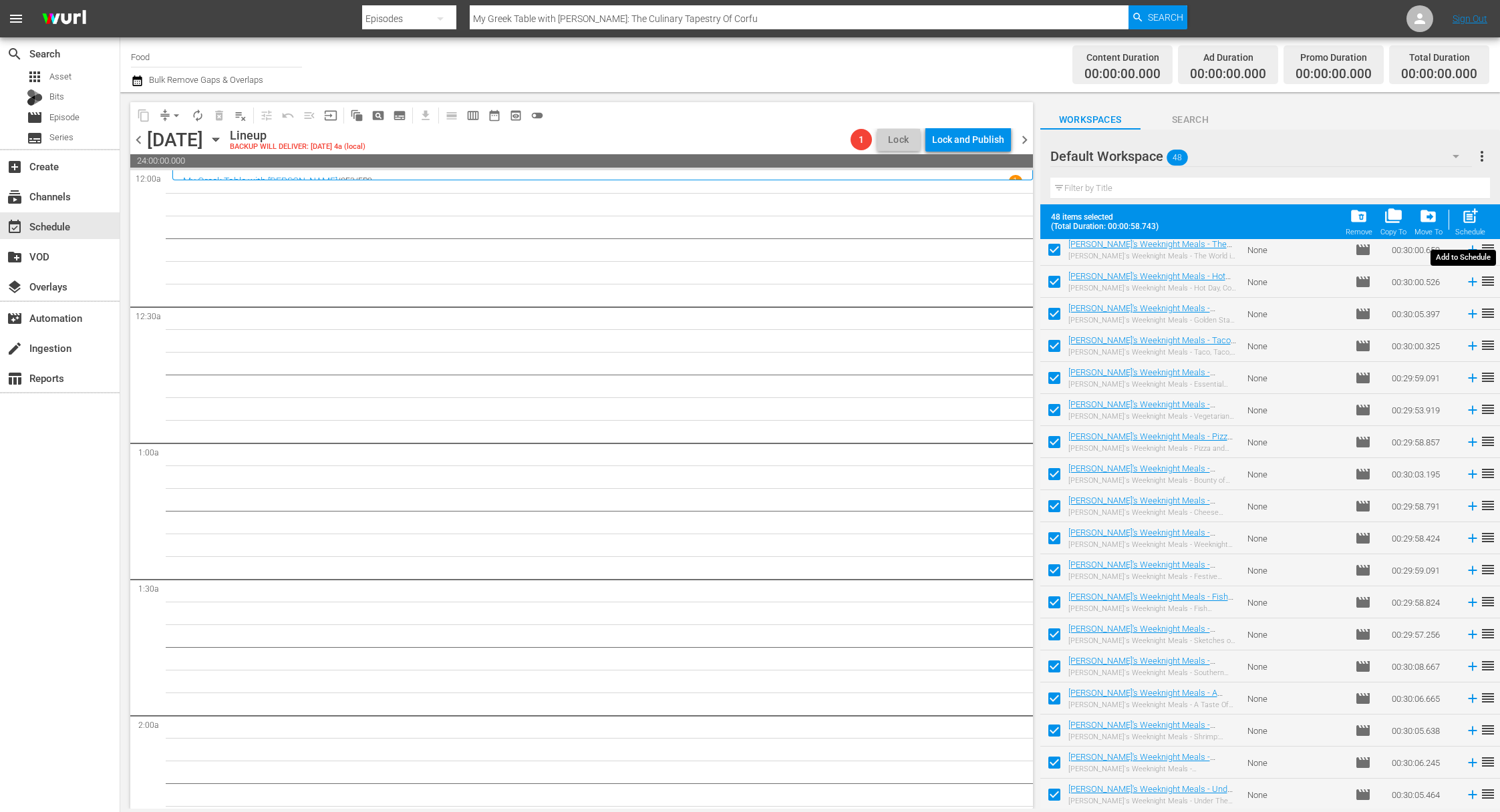
click at [1393, 221] on div "post_add Schedule" at bounding box center [1469, 222] width 30 height 30
checkbox input "false"
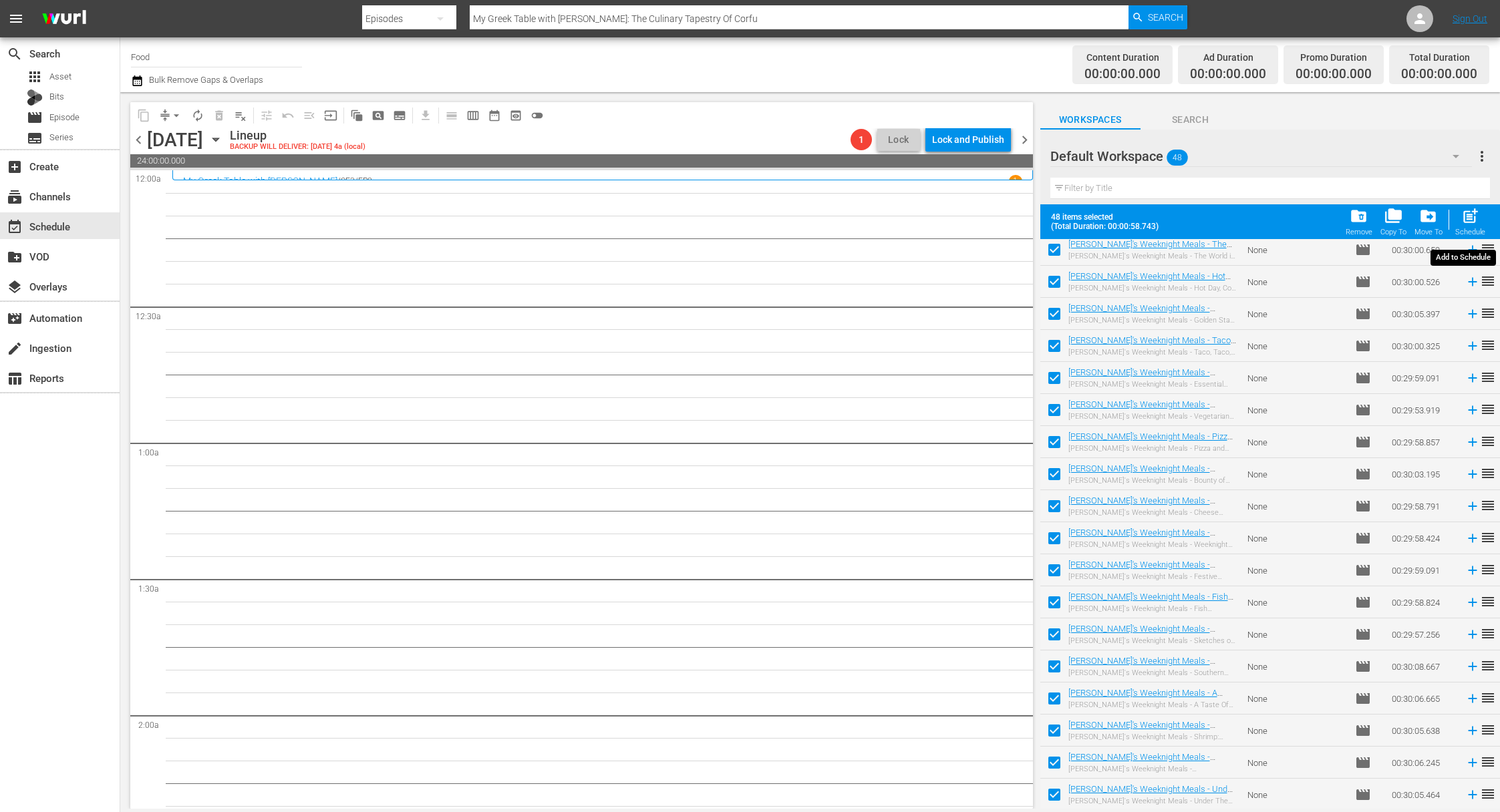
checkbox input "false"
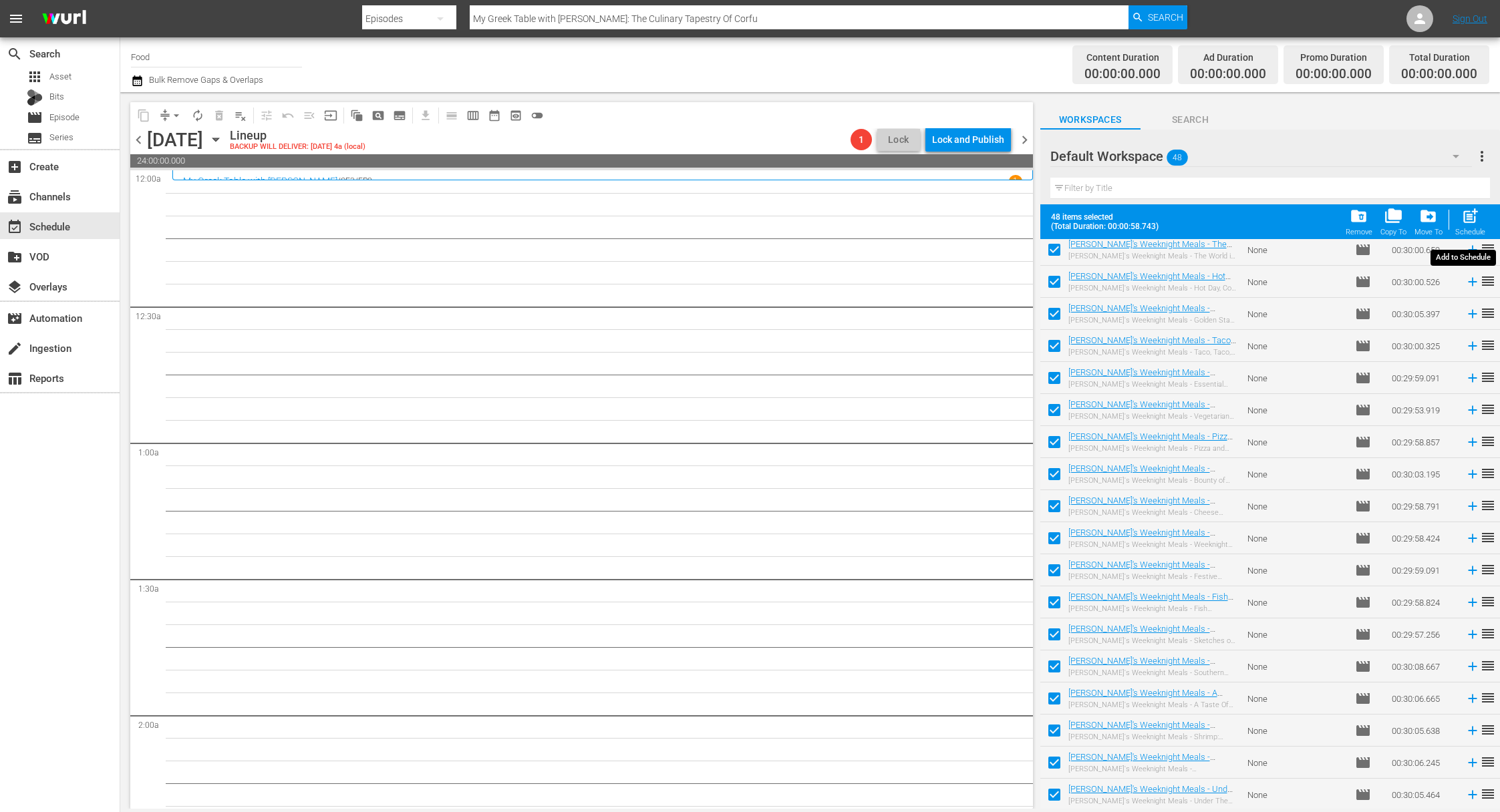
checkbox input "false"
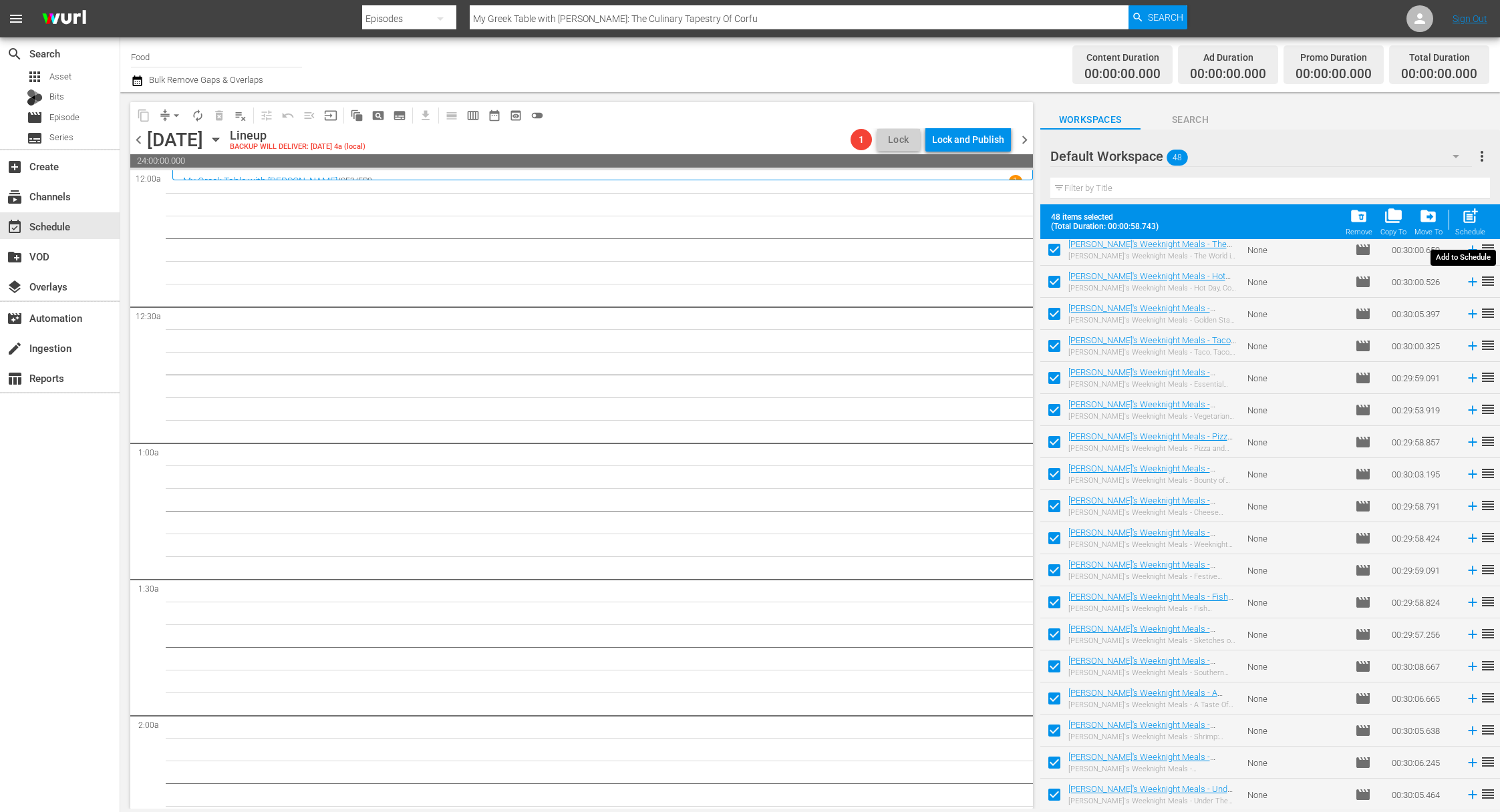
checkbox input "false"
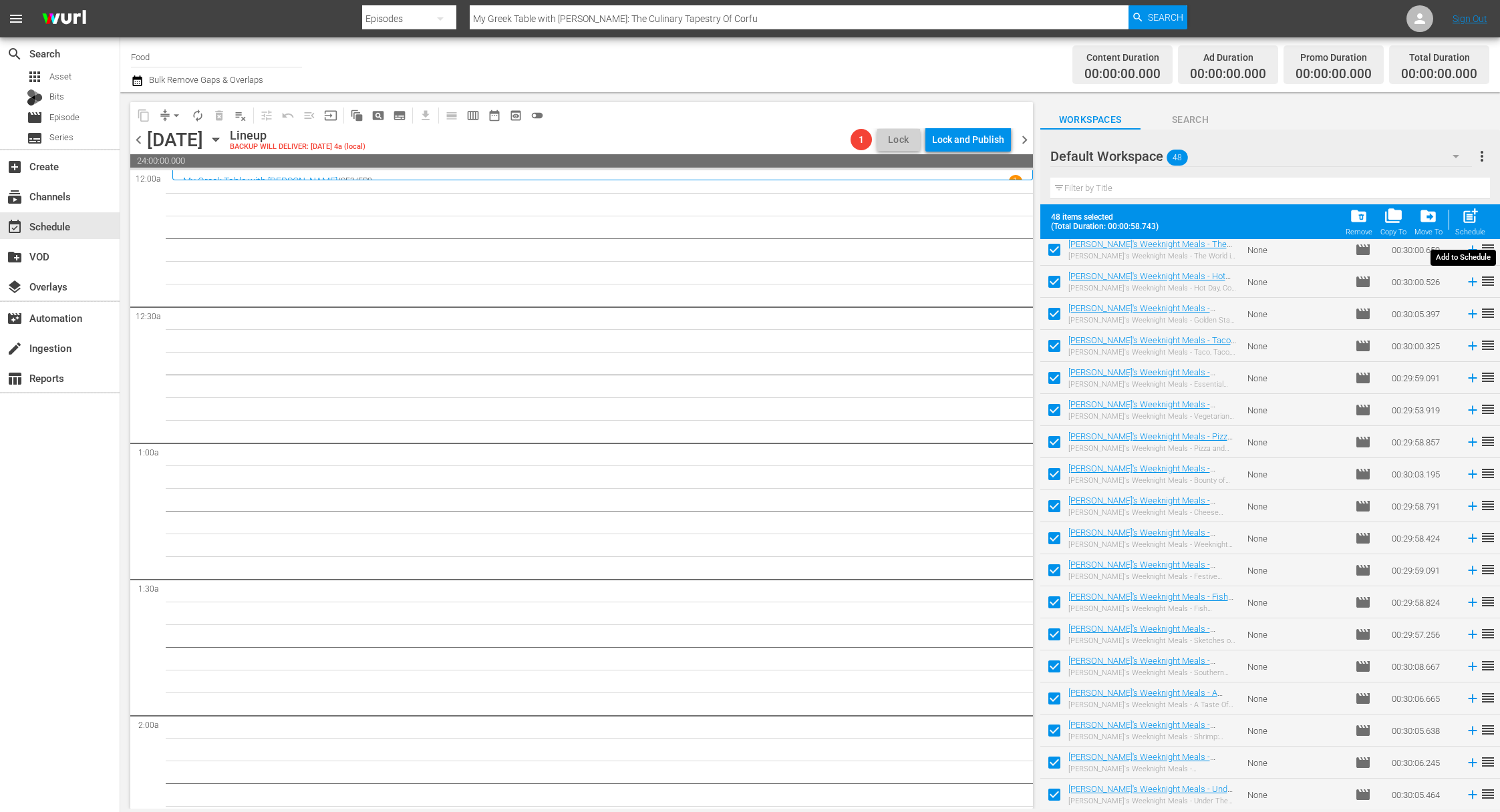
checkbox input "false"
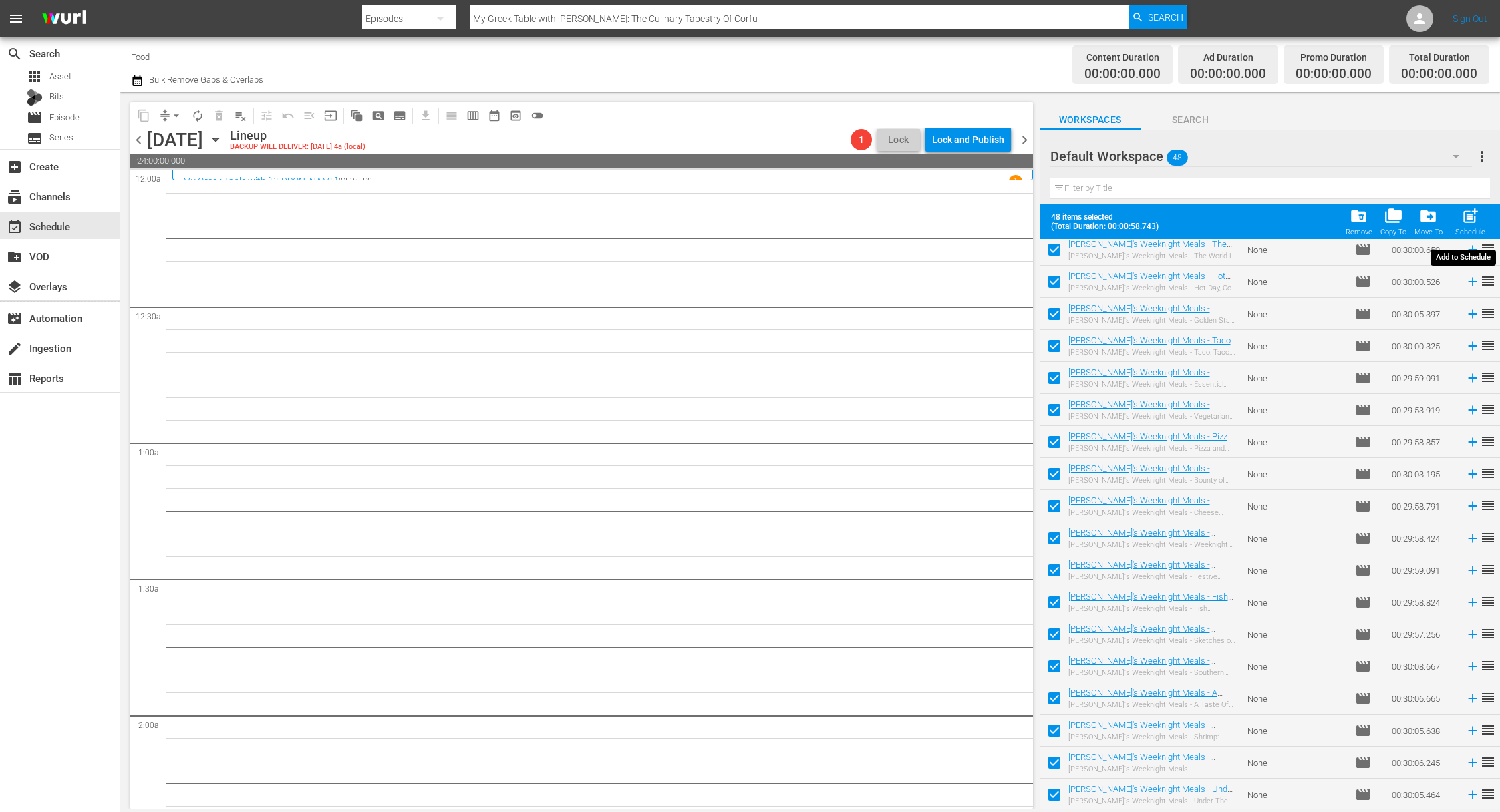
checkbox input "false"
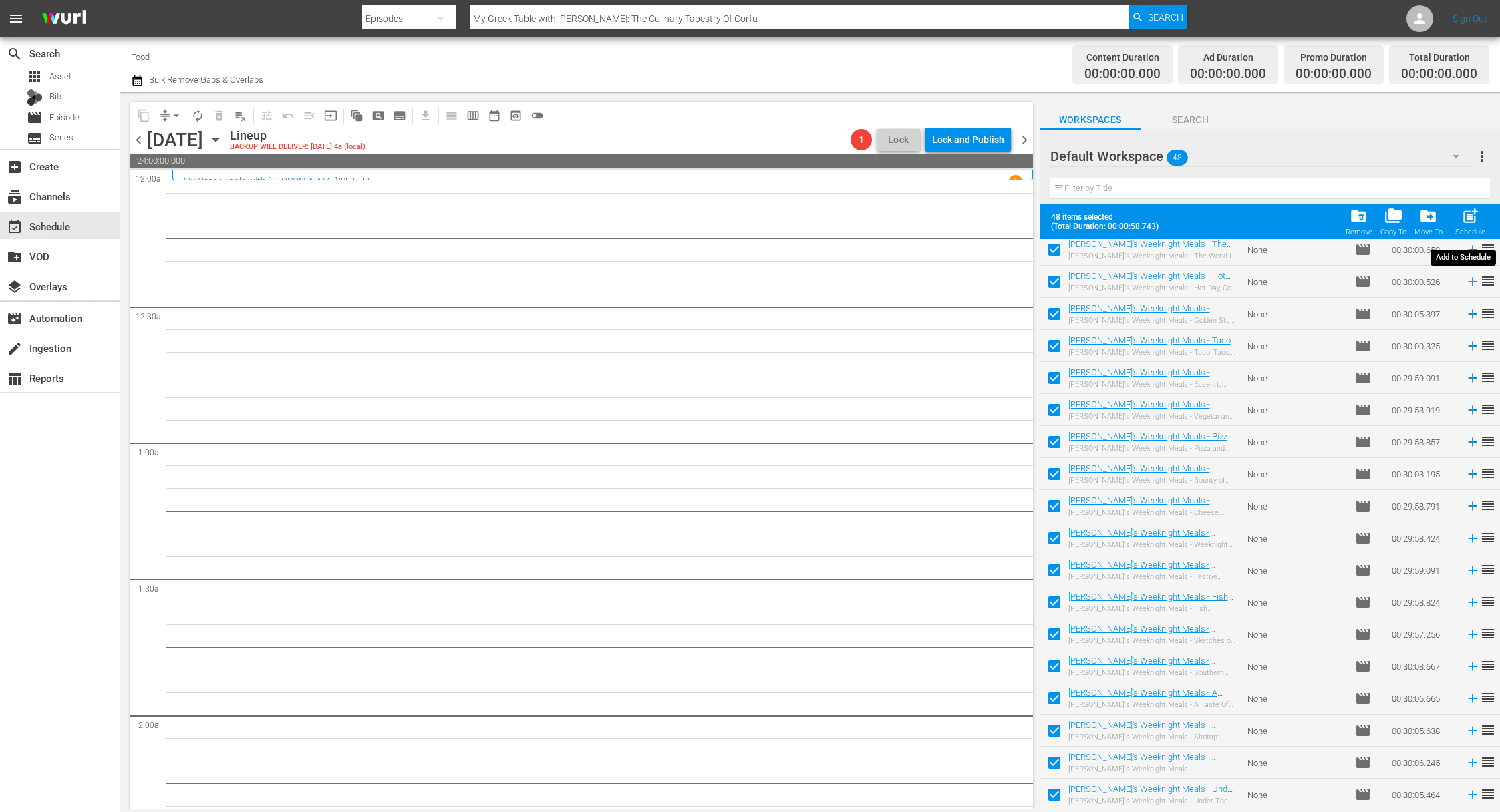
checkbox input "false"
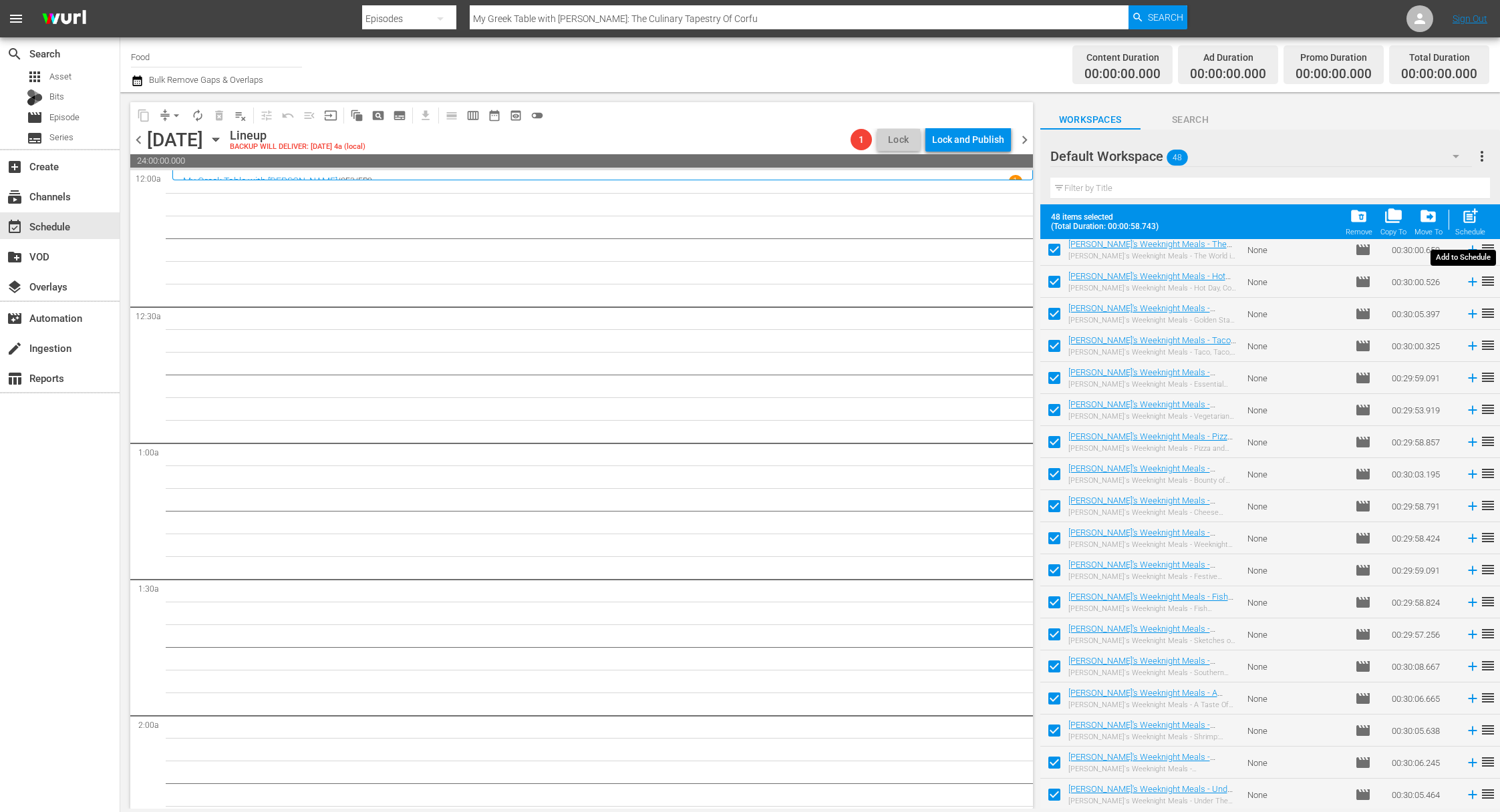
checkbox input "false"
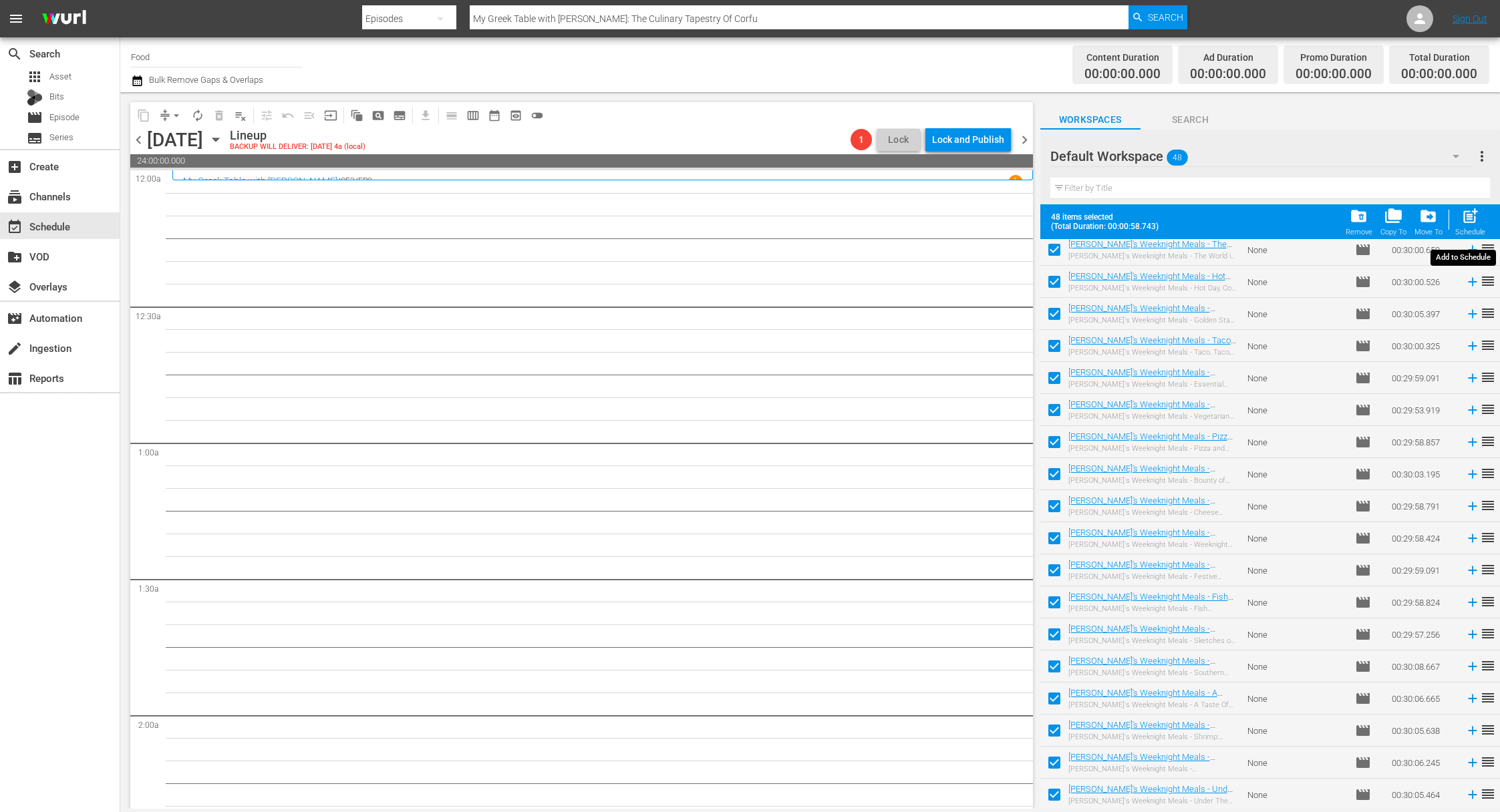
checkbox input "false"
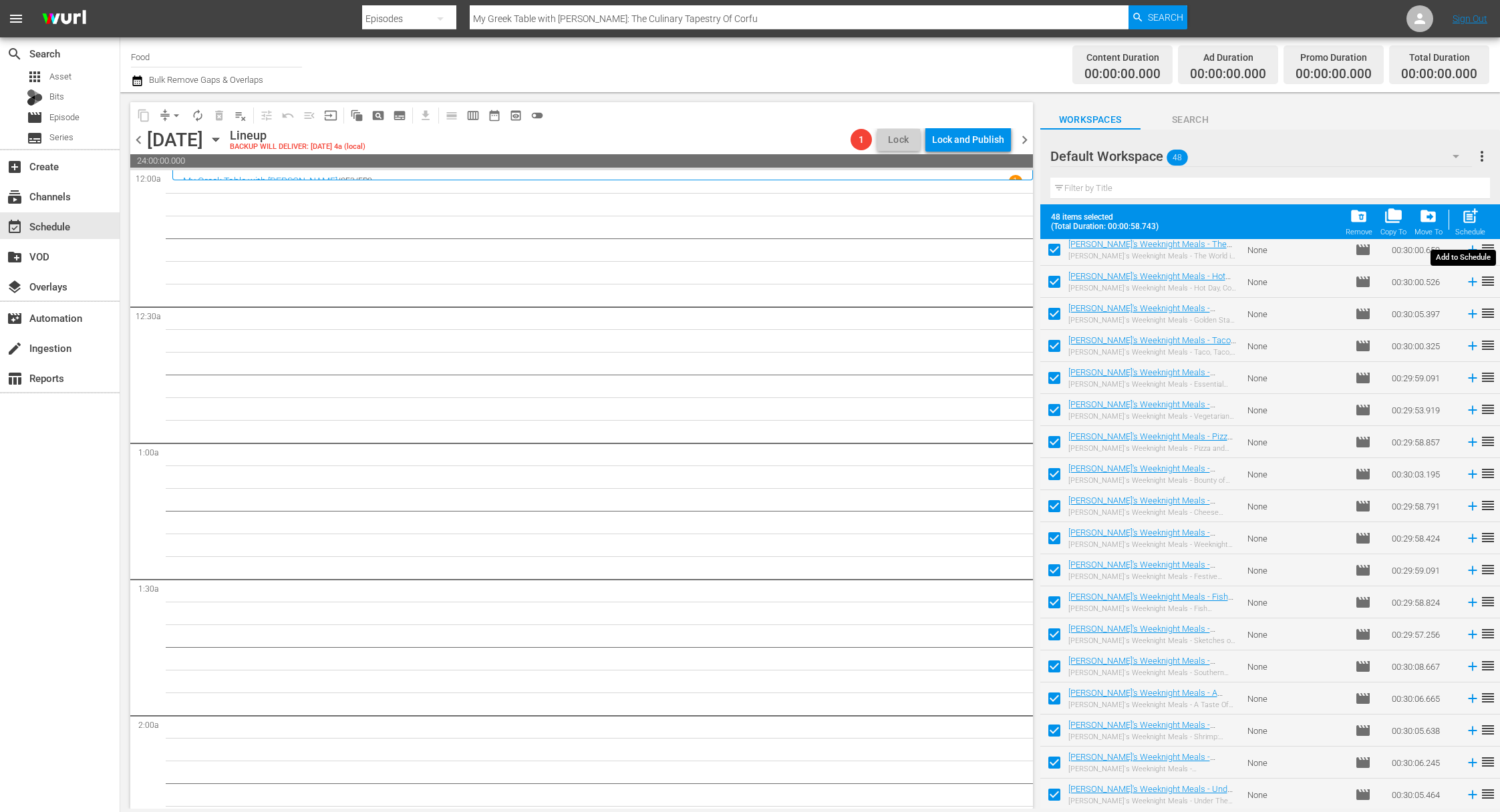
checkbox input "false"
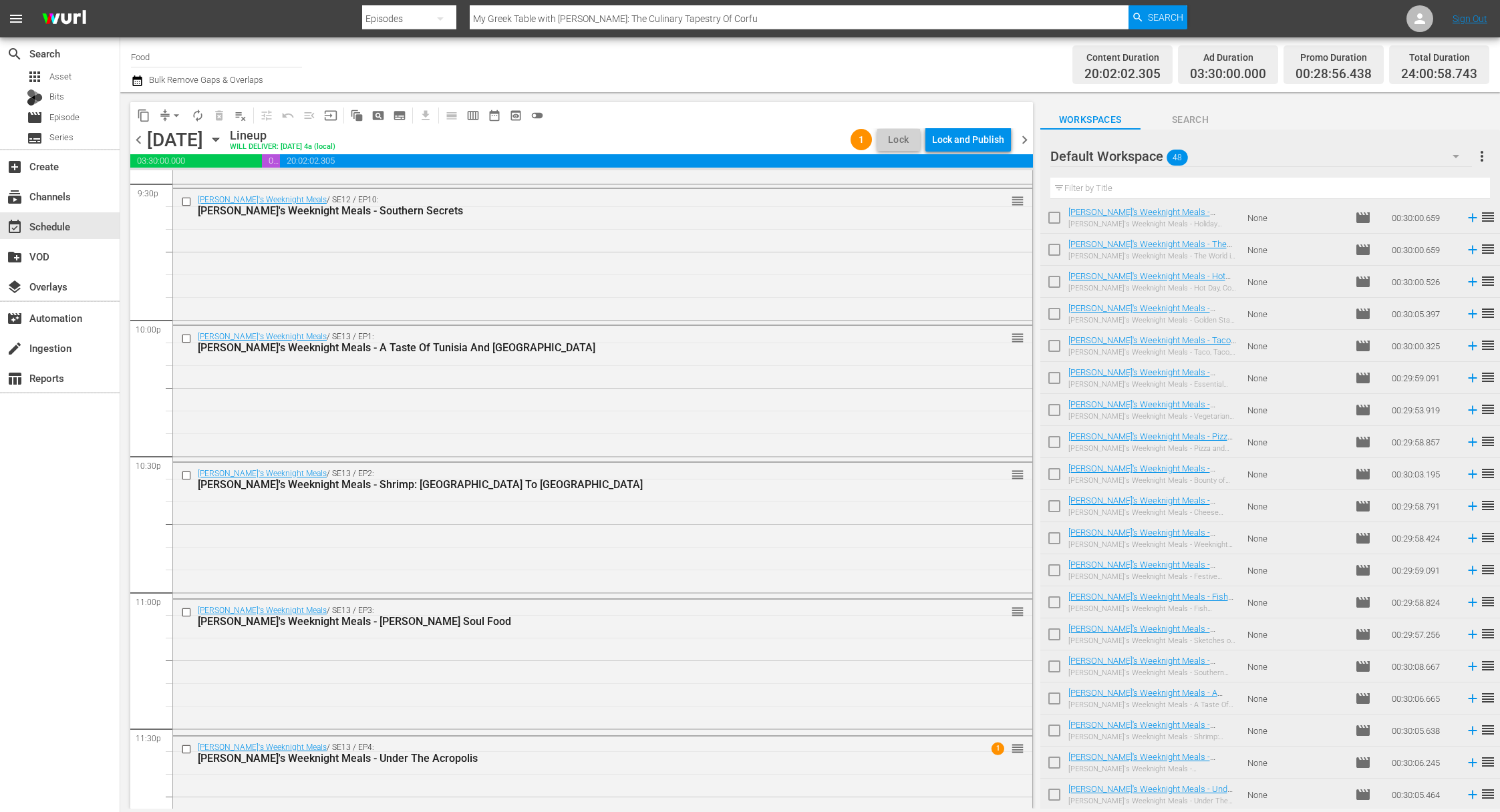
scroll to position [5910, 0]
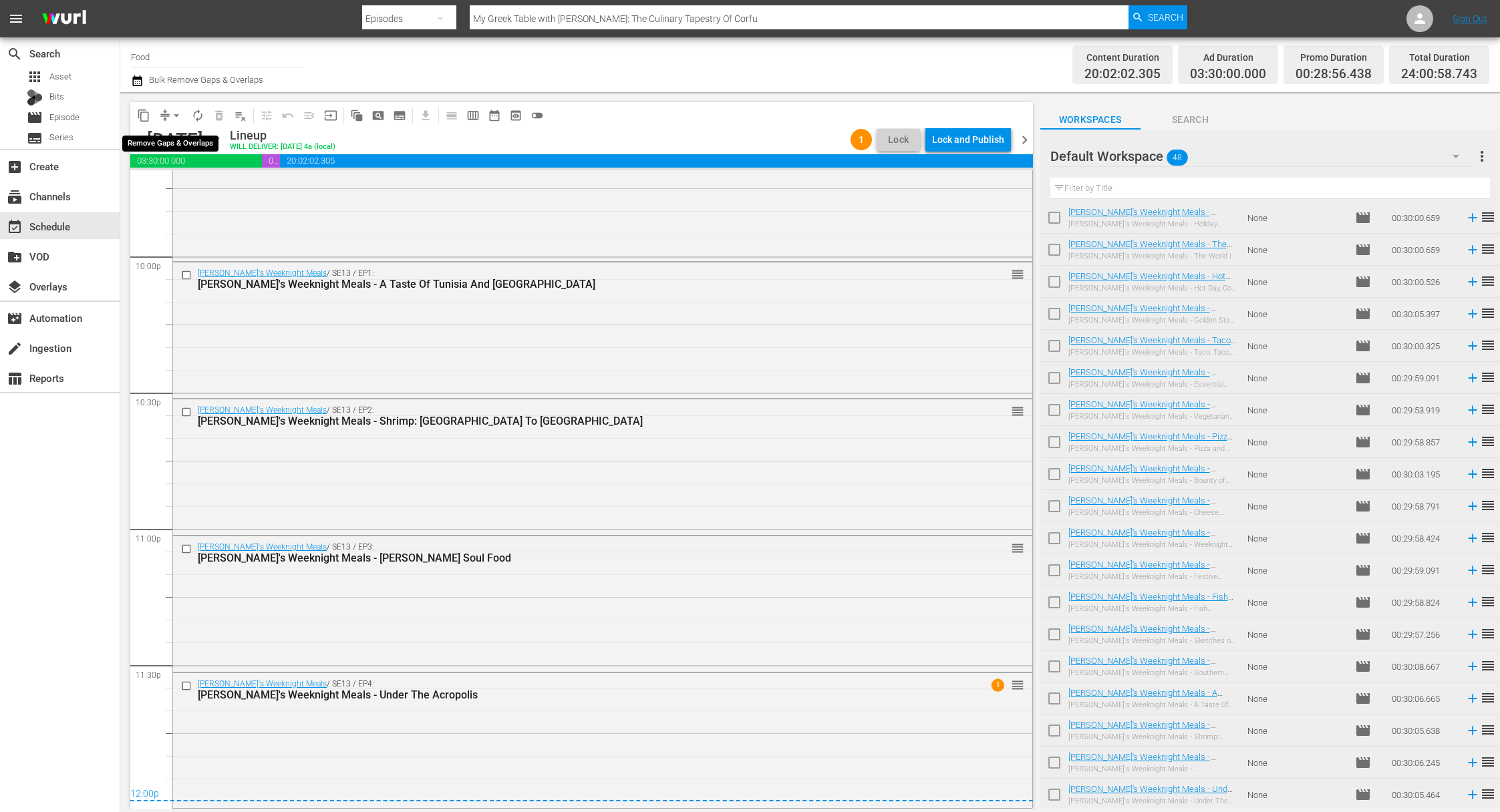
click at [173, 109] on span "arrow_drop_down" at bounding box center [176, 115] width 14 height 14
click at [200, 147] on li "Align to Midnight" at bounding box center [176, 143] width 140 height 22
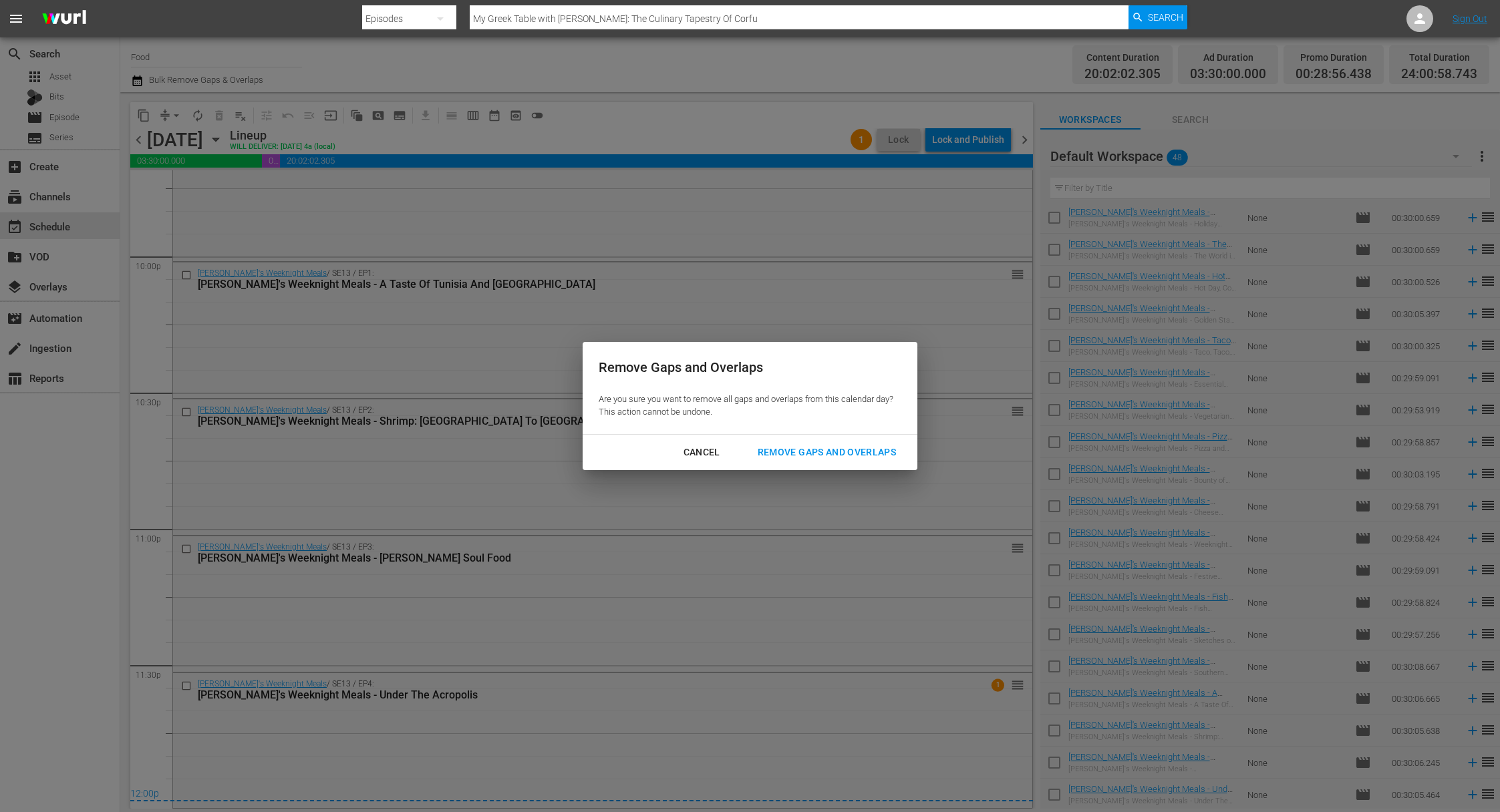
click at [778, 457] on div "Remove Gaps and Overlaps" at bounding box center [827, 452] width 160 height 17
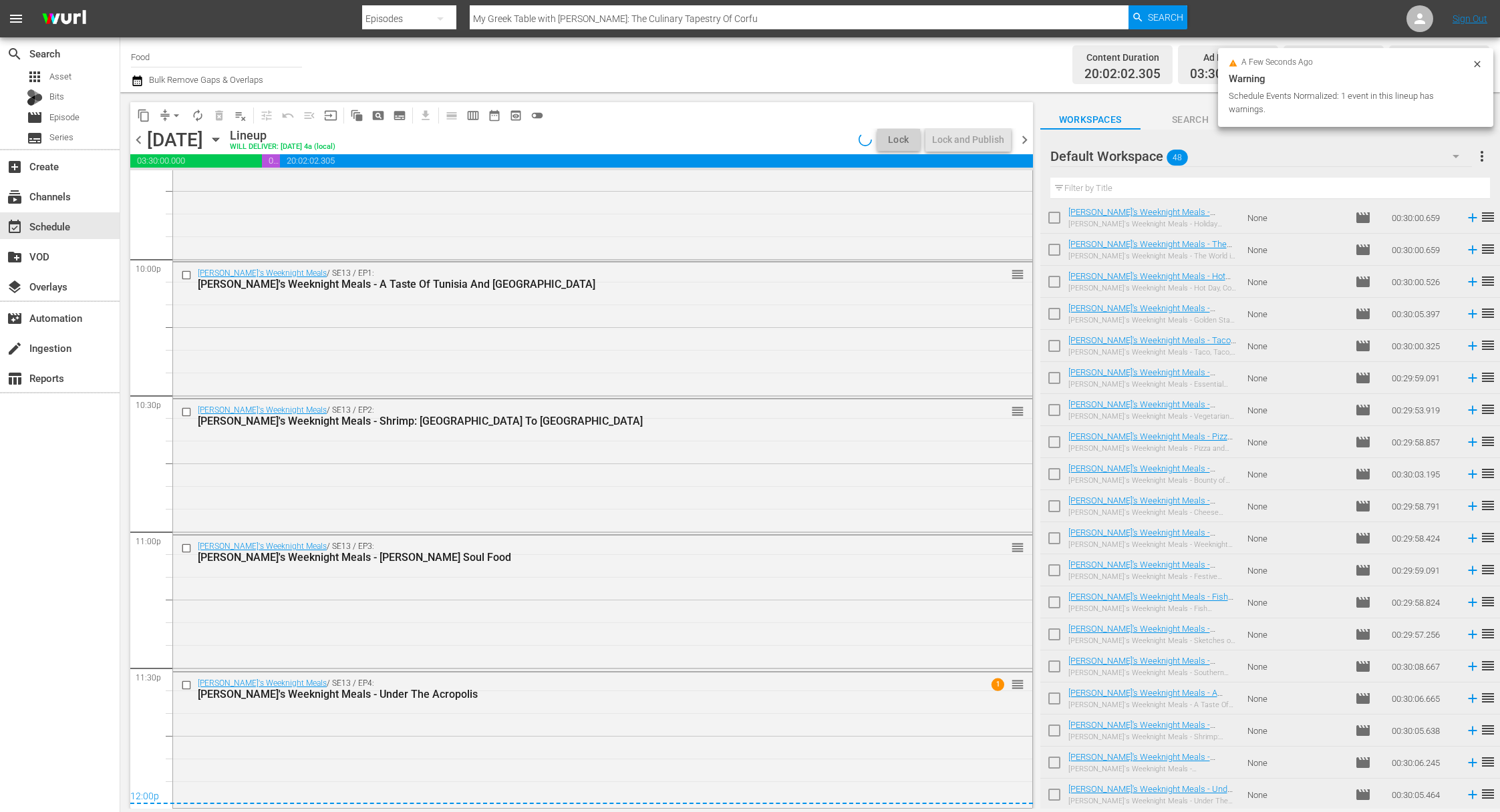
scroll to position [5906, 0]
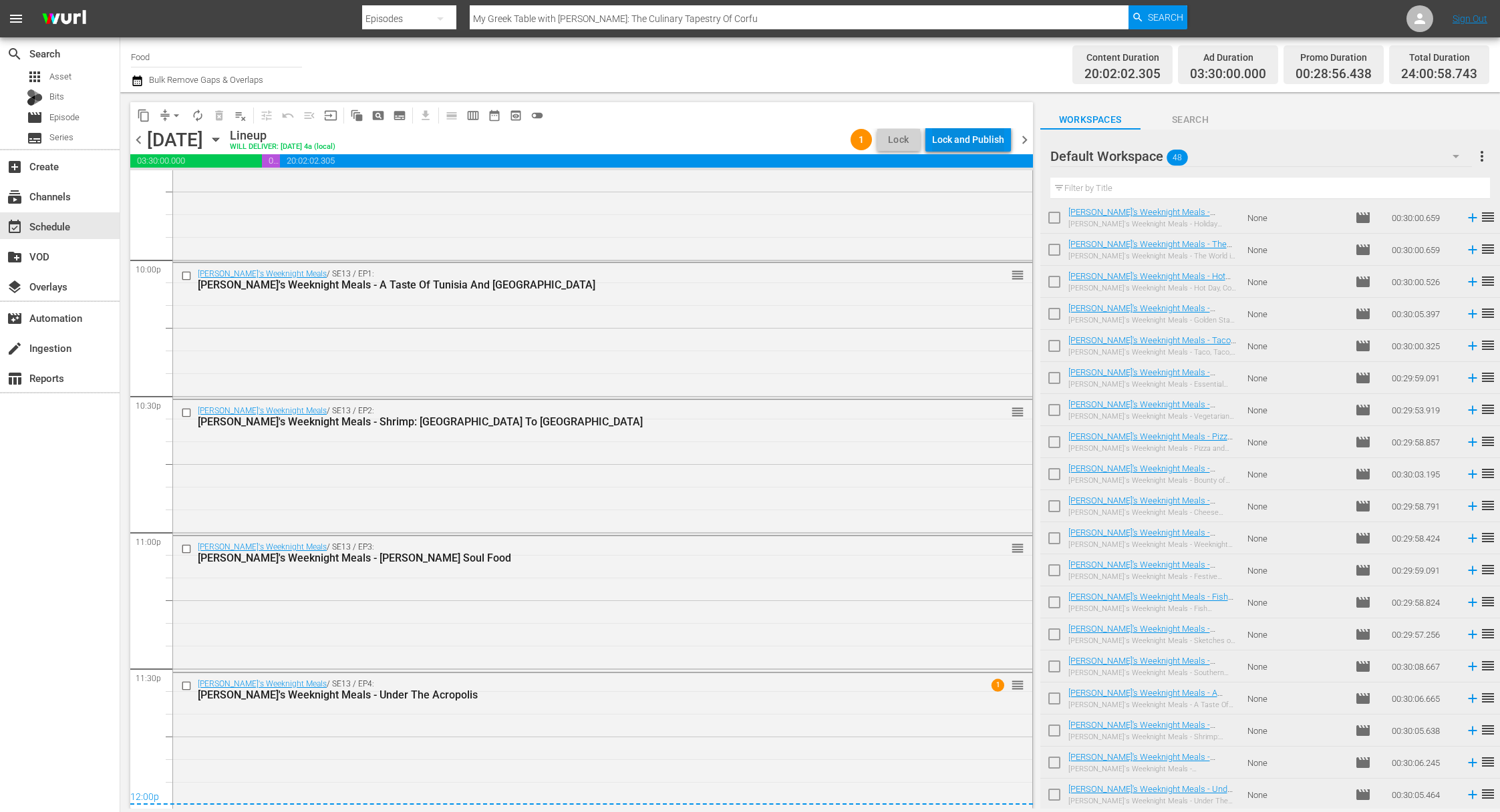
click at [943, 145] on div "Lock and Publish" at bounding box center [968, 139] width 72 height 24
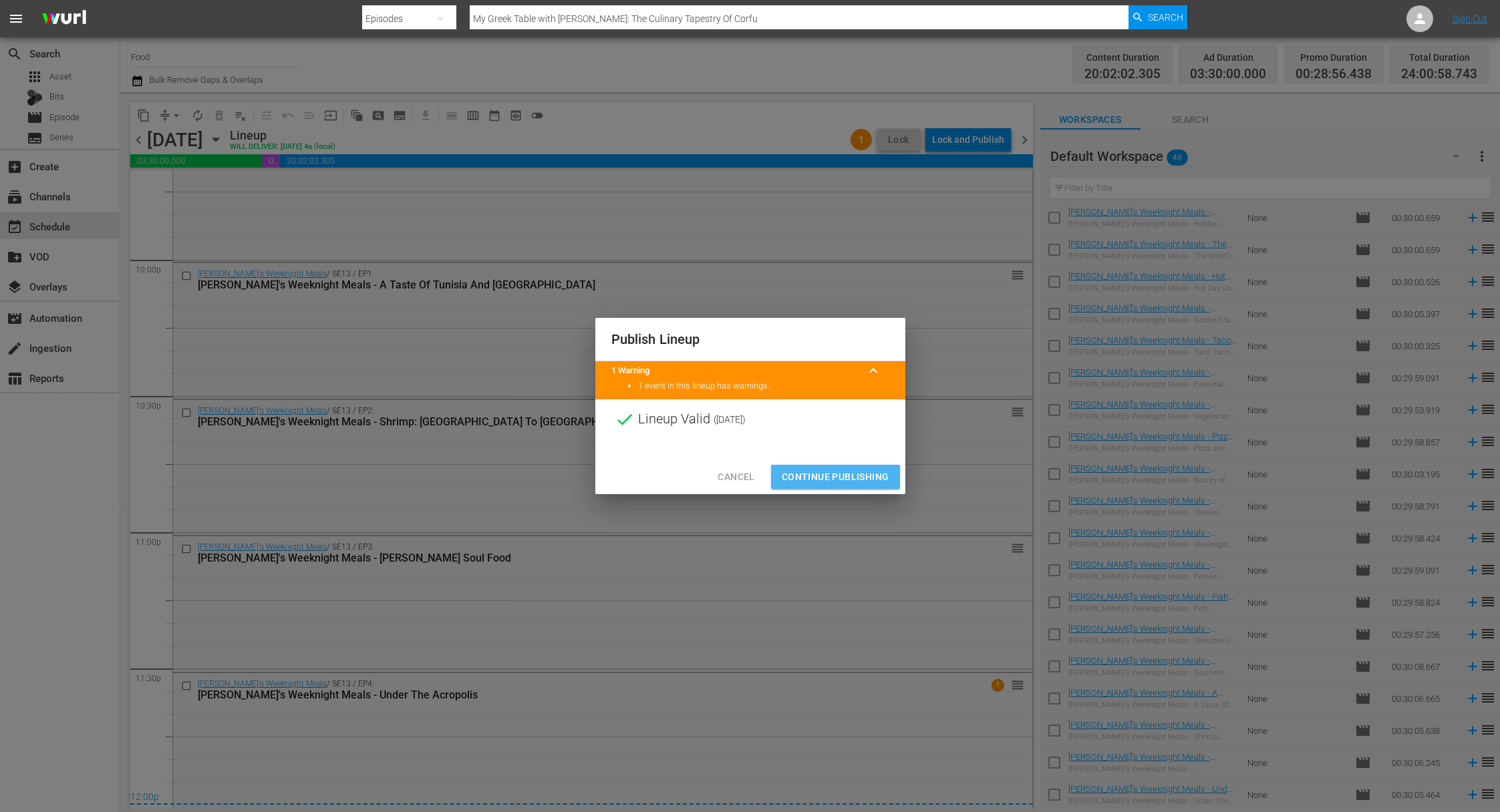
click at [847, 476] on span "Continue Publishing" at bounding box center [835, 477] width 107 height 17
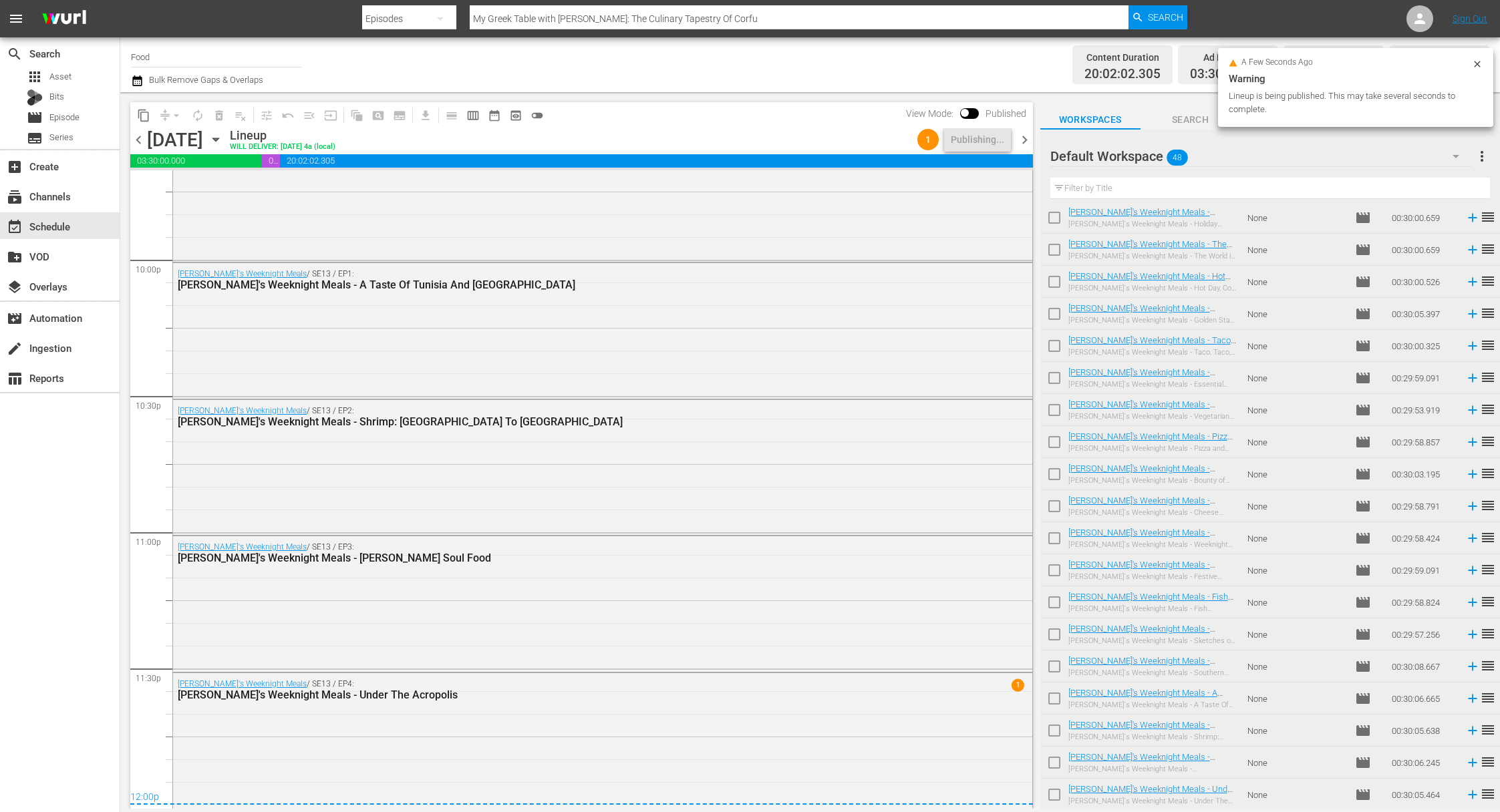
click at [1393, 158] on span "more_vert" at bounding box center [1482, 156] width 16 height 16
click at [1388, 181] on div "Clear All Workspace Items" at bounding box center [1395, 182] width 157 height 24
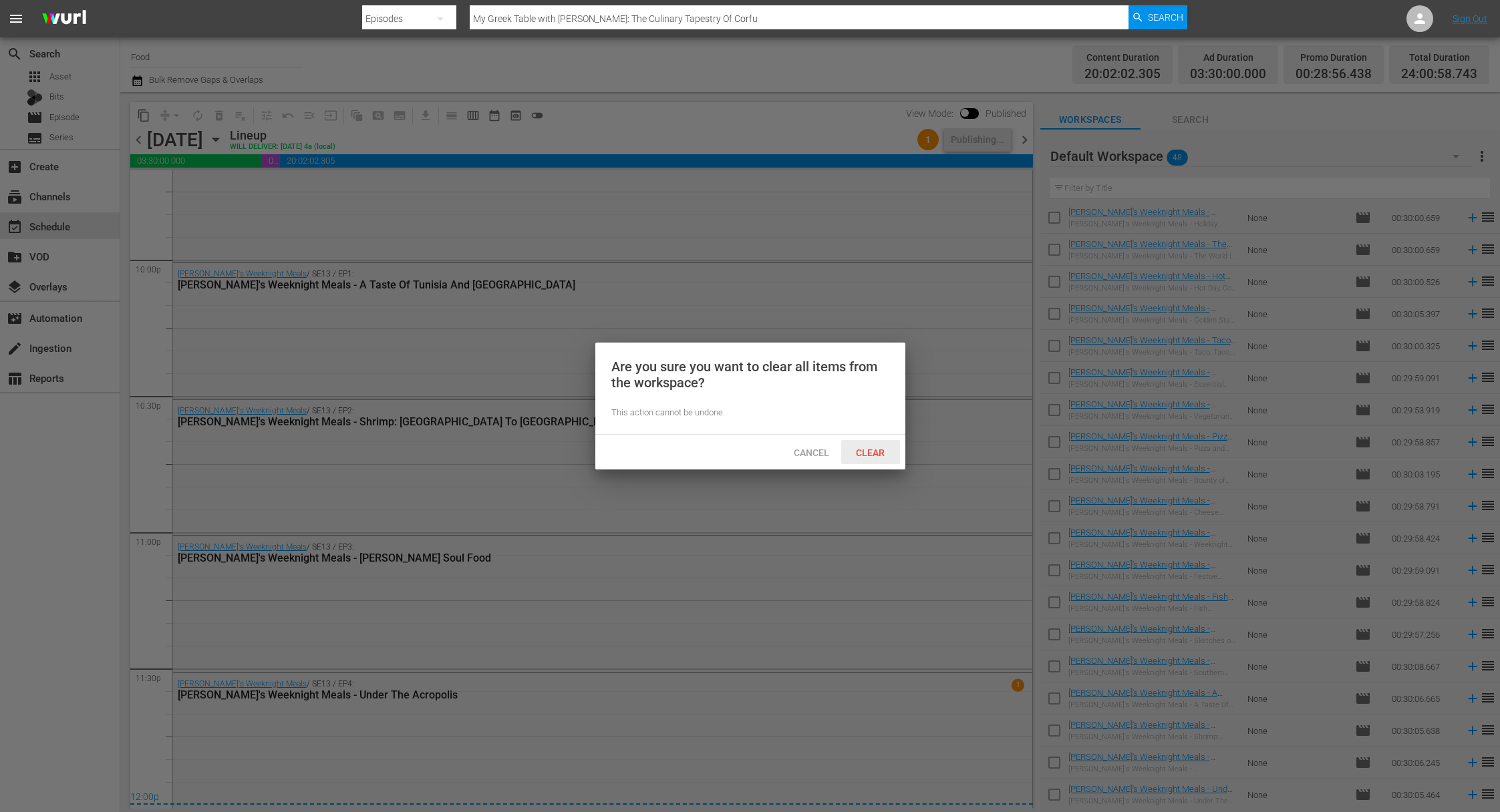
click at [868, 463] on div "Clear" at bounding box center [870, 452] width 59 height 24
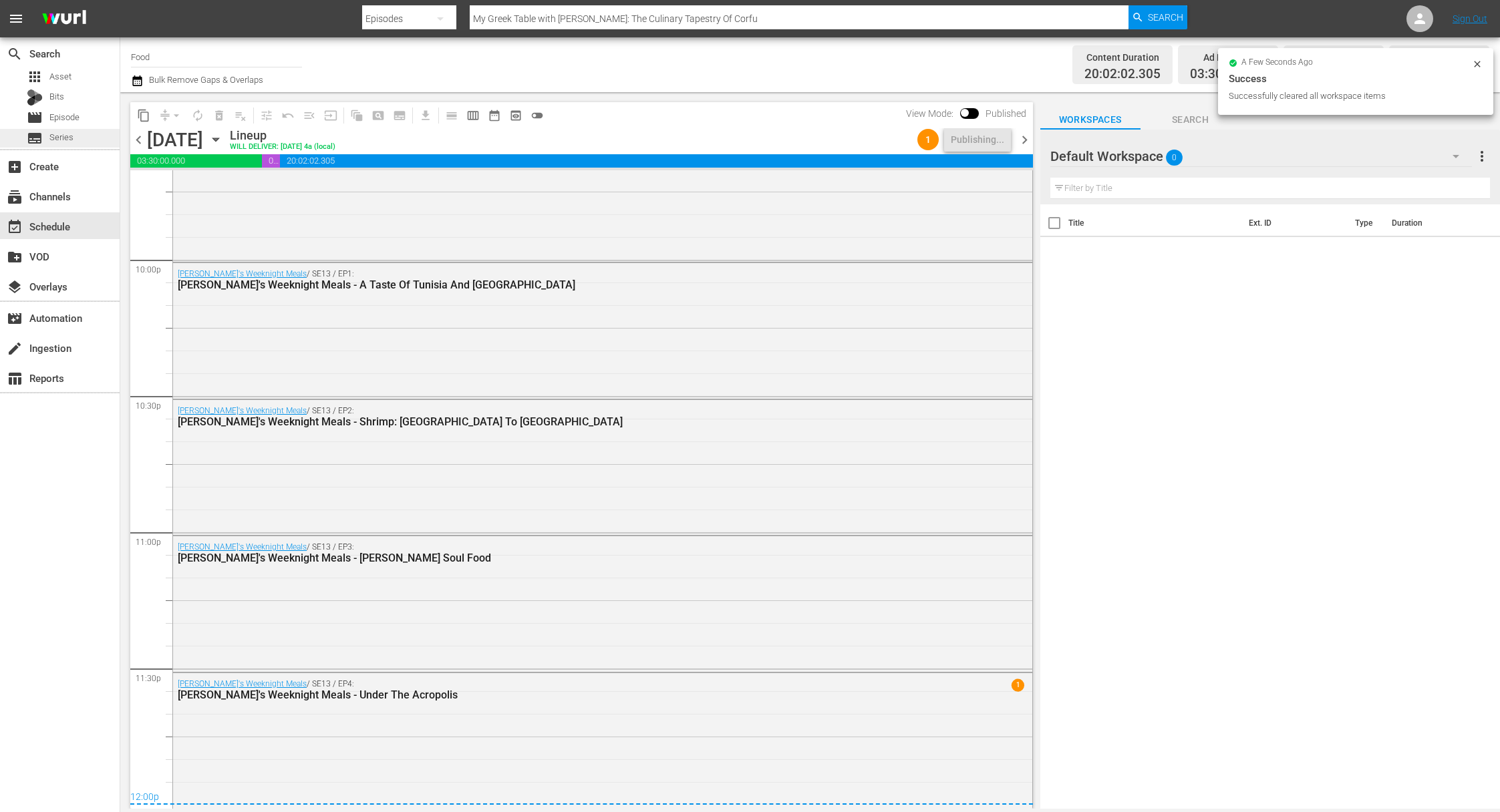
scroll to position [0, 0]
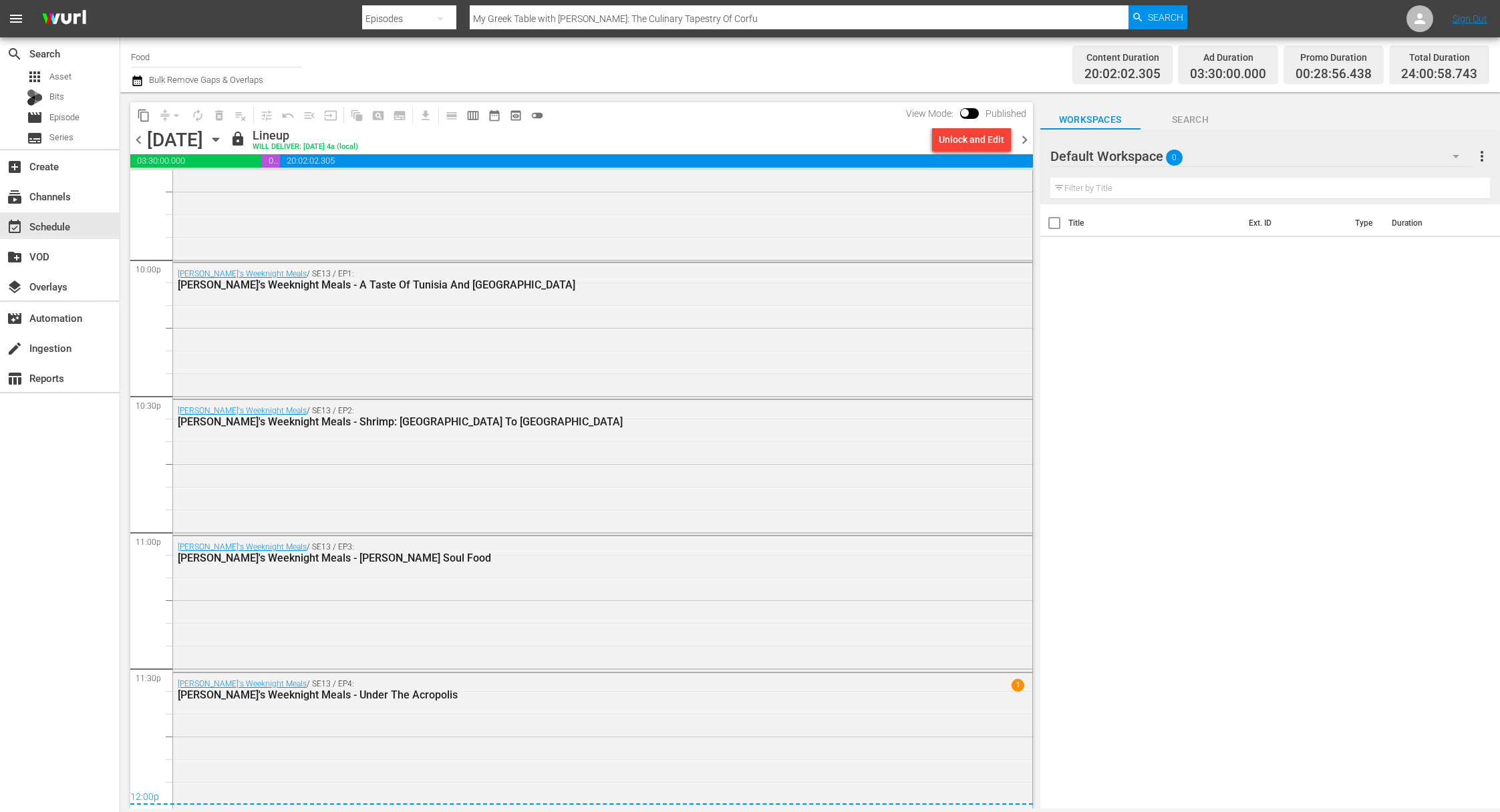
click at [180, 55] on input "Food" at bounding box center [217, 57] width 171 height 32
click at [213, 87] on div "Food (140 - food)" at bounding box center [314, 95] width 346 height 32
type input "Food (140 - food)"
drag, startPoint x: 181, startPoint y: 55, endPoint x: 122, endPoint y: 49, distance: 59.3
click at [122, 49] on div "Channel Title Food (140 - food) Bulk Remove Gaps & Overlaps Content Duration 20…" at bounding box center [810, 64] width 1380 height 55
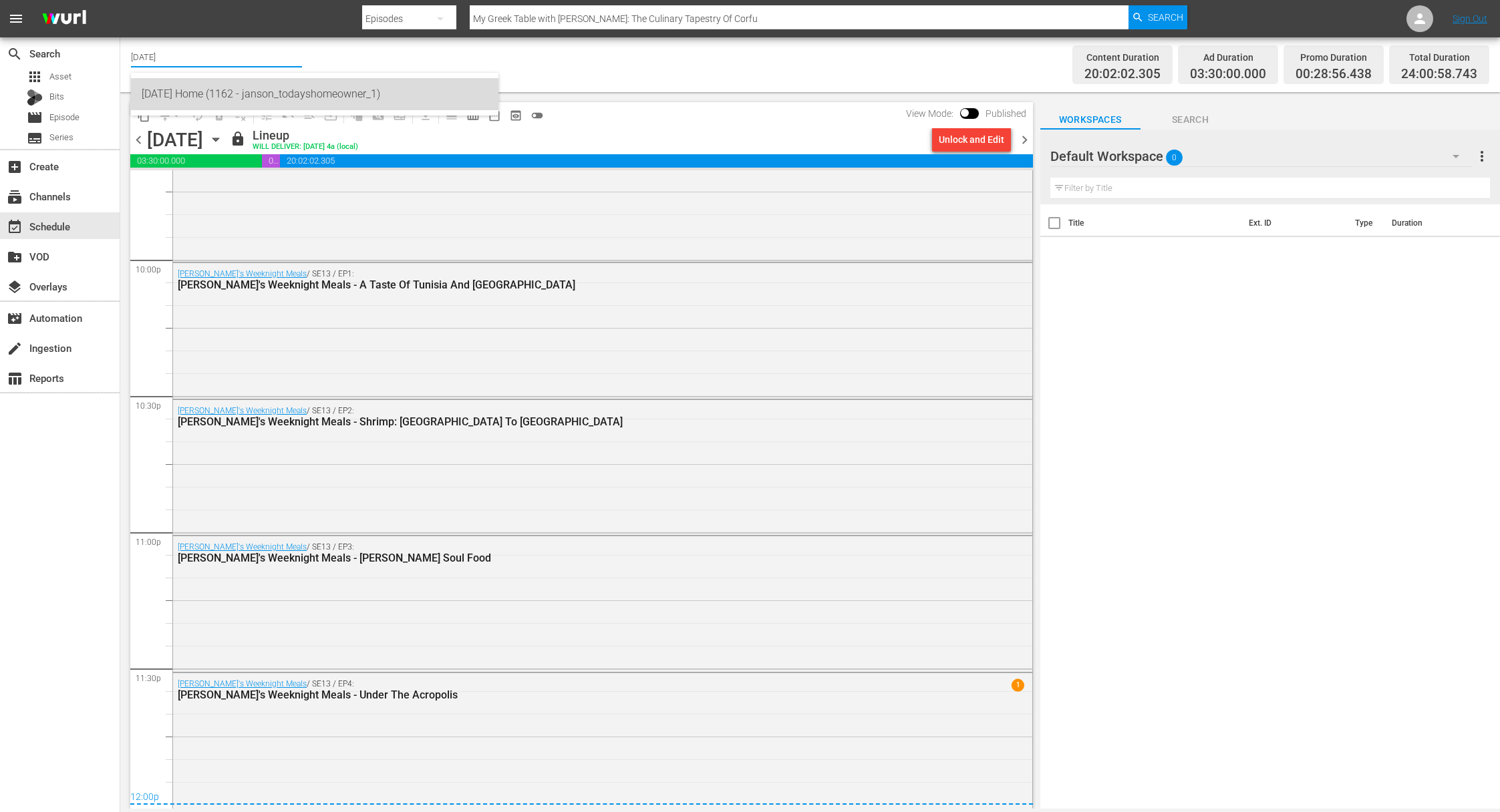
click at [171, 90] on div "[DATE] Home (1162 - janson_todayshomeowner_1)" at bounding box center [314, 95] width 346 height 32
type input "[DATE] Home (1162 - janson_todayshomeowner_1)"
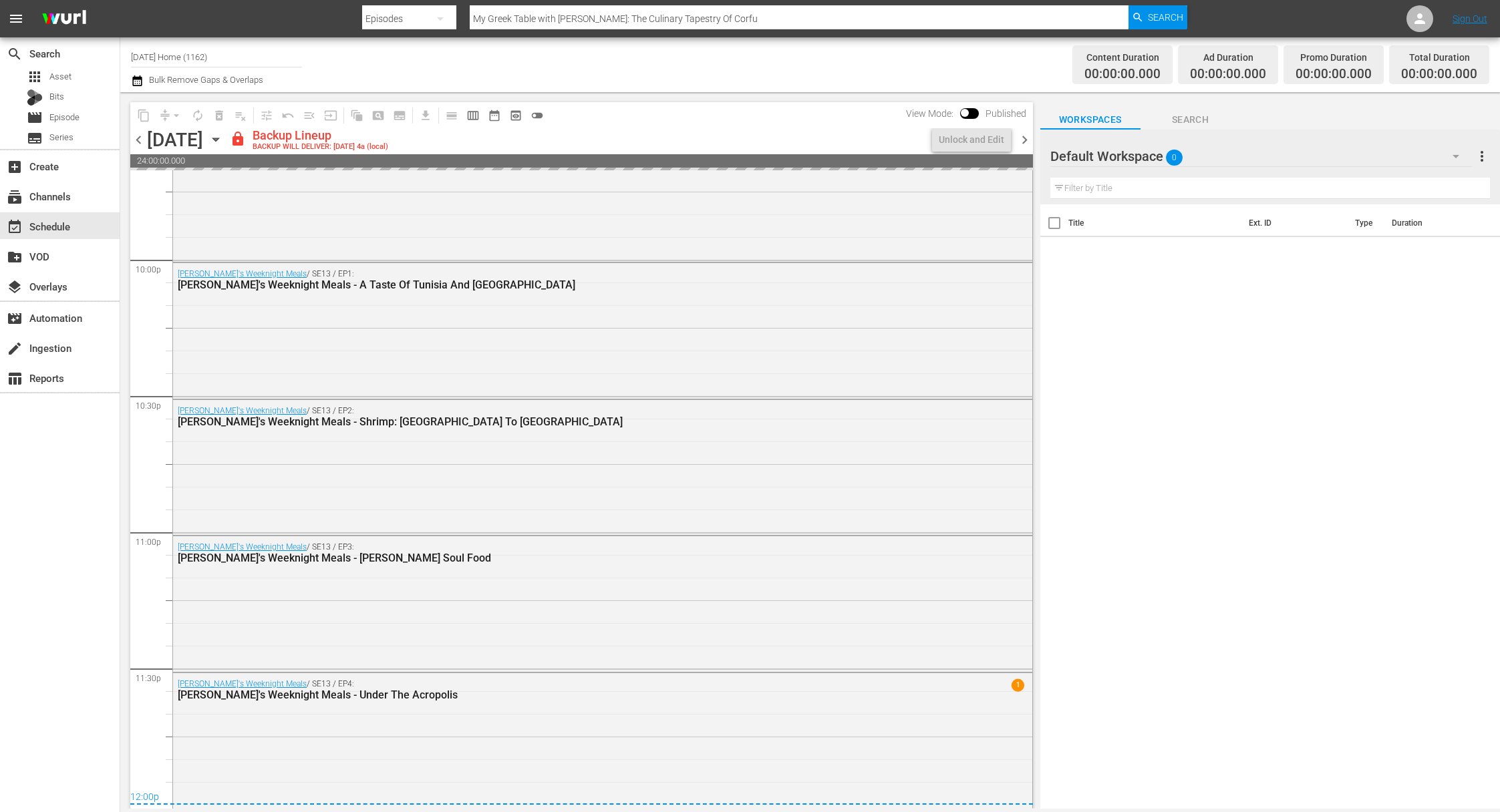
scroll to position [5901, 0]
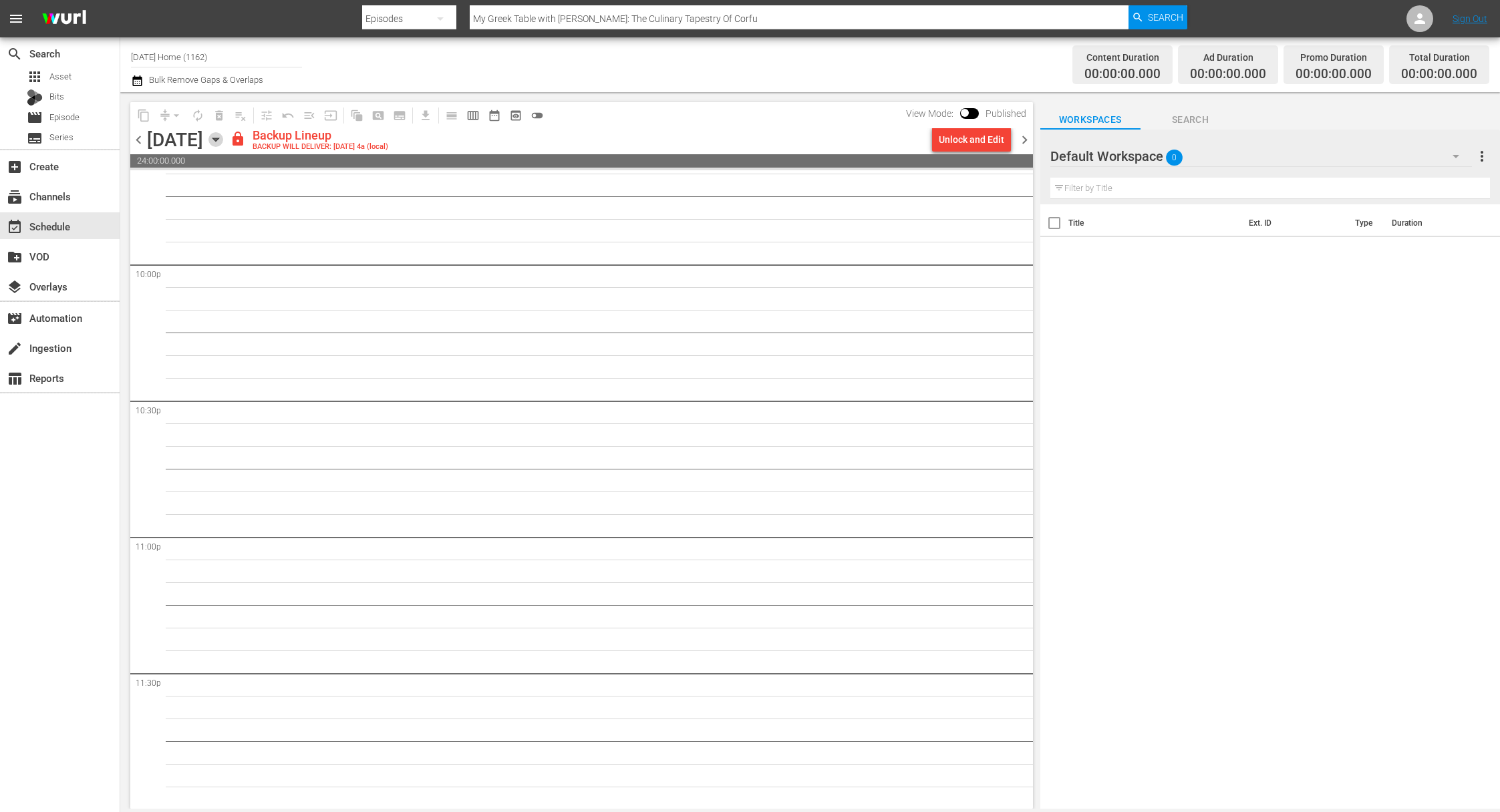
click at [223, 138] on icon "button" at bounding box center [216, 140] width 14 height 14
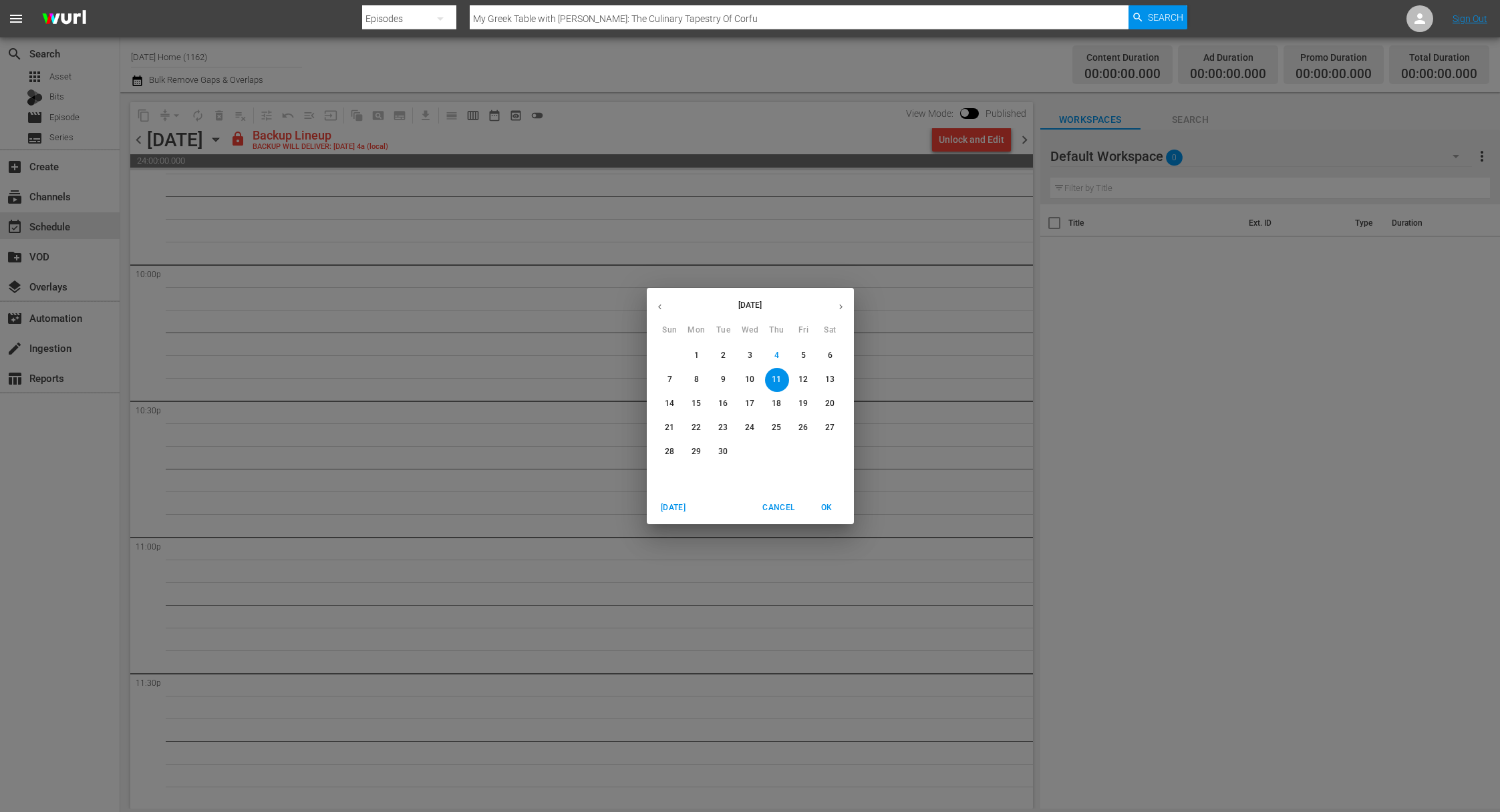
click at [707, 378] on span "8" at bounding box center [697, 380] width 24 height 12
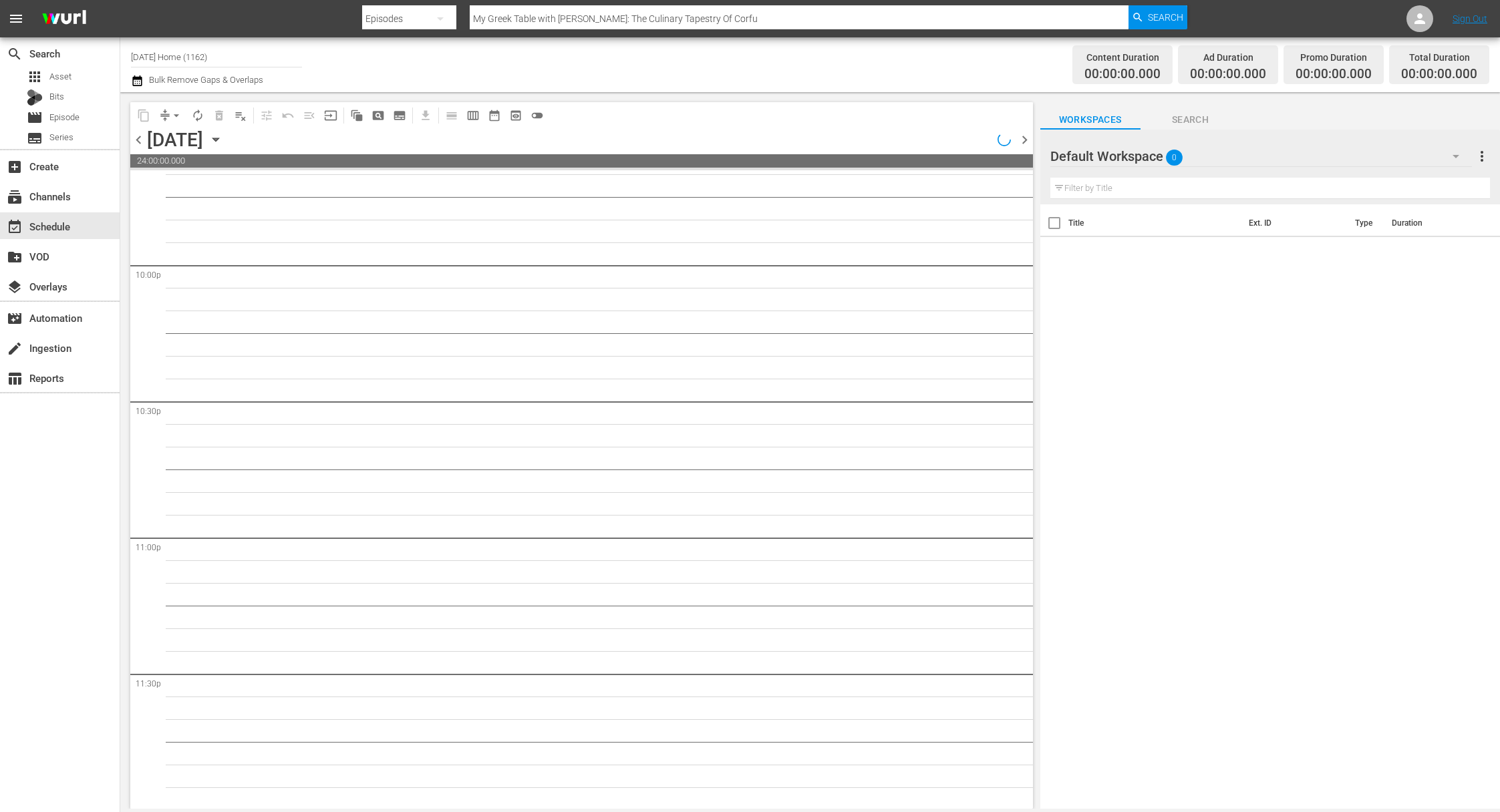
scroll to position [5901, 0]
